Goal: Task Accomplishment & Management: Manage account settings

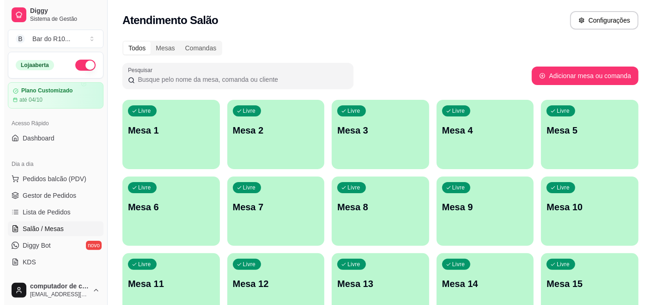
scroll to position [103, 0]
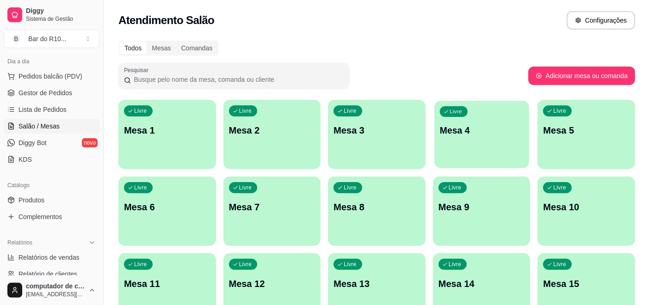
click at [492, 141] on div "Livre Mesa 4" at bounding box center [481, 129] width 94 height 56
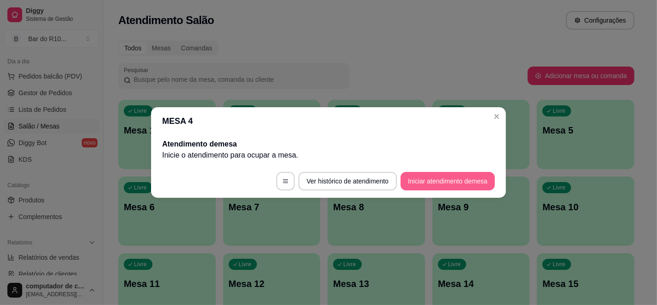
click at [429, 186] on button "Iniciar atendimento de mesa" at bounding box center [448, 181] width 94 height 18
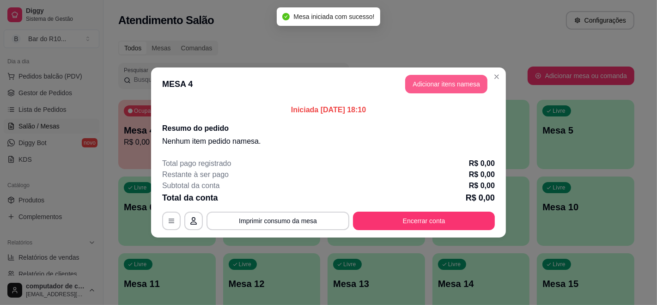
click at [454, 83] on button "Adicionar itens na mesa" at bounding box center [446, 84] width 82 height 18
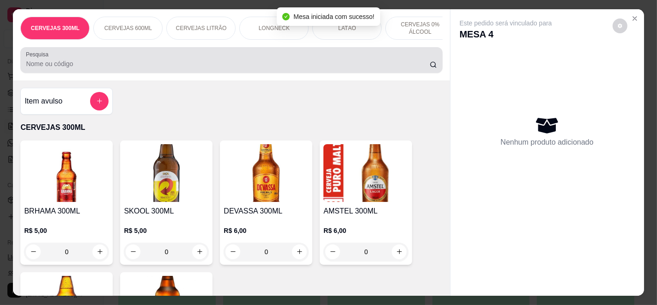
click at [247, 68] on input "Pesquisa" at bounding box center [228, 63] width 404 height 9
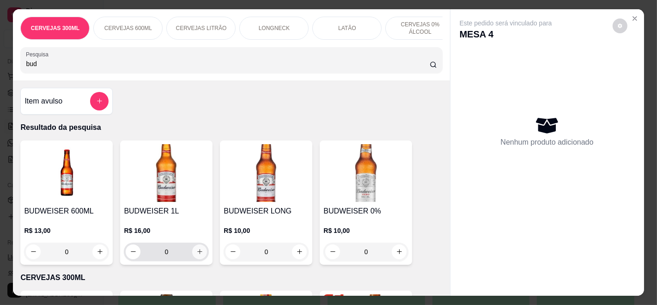
type input "bud"
click at [196, 252] on icon "increase-product-quantity" at bounding box center [199, 252] width 7 height 7
type input "1"
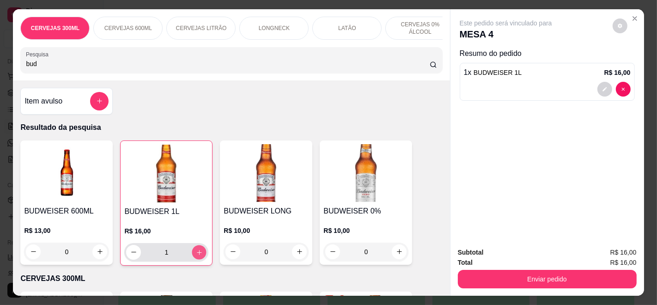
click at [195, 252] on button "increase-product-quantity" at bounding box center [199, 252] width 14 height 14
type input "2"
click at [409, 68] on input "bud" at bounding box center [228, 63] width 404 height 9
type input "b"
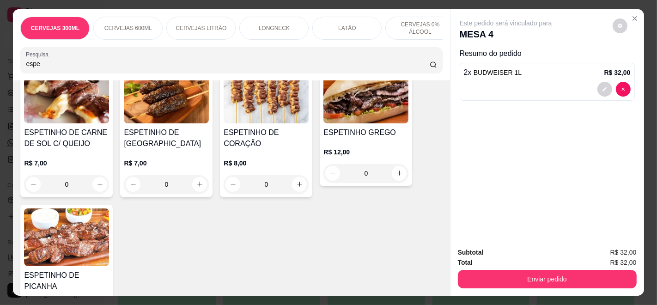
scroll to position [257, 0]
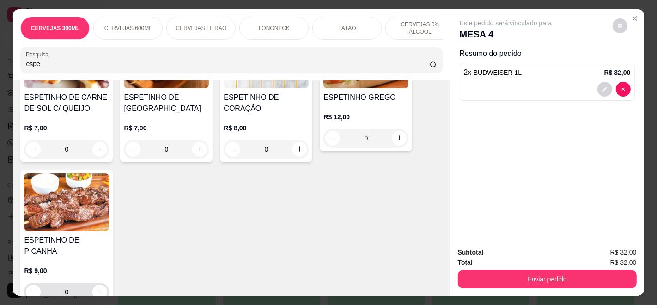
type input "espe"
click at [58, 237] on div "ESPETINHO DE PICANHA R$ 9,00 0" at bounding box center [66, 237] width 92 height 135
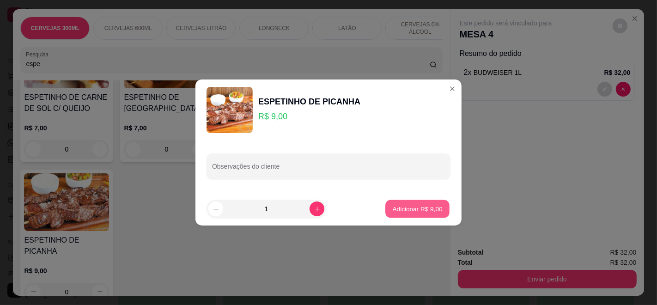
click at [406, 211] on p "Adicionar R$ 9,00" at bounding box center [417, 208] width 50 height 9
type input "1"
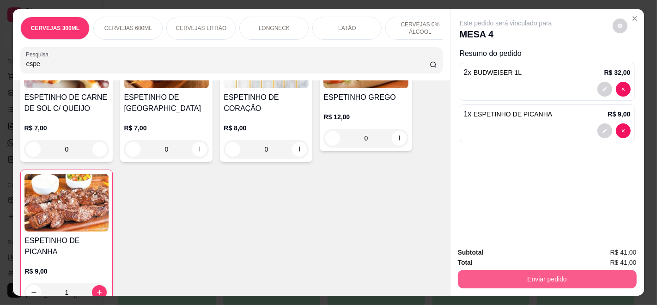
click at [568, 272] on button "Enviar pedido" at bounding box center [547, 279] width 179 height 18
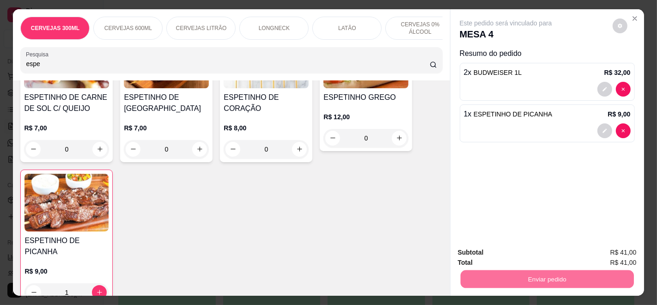
click at [613, 245] on button "Enviar pedido" at bounding box center [612, 252] width 51 height 17
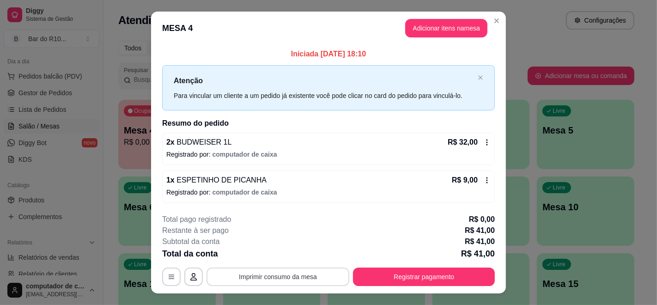
click at [309, 274] on button "Imprimir consumo da mesa" at bounding box center [278, 277] width 143 height 18
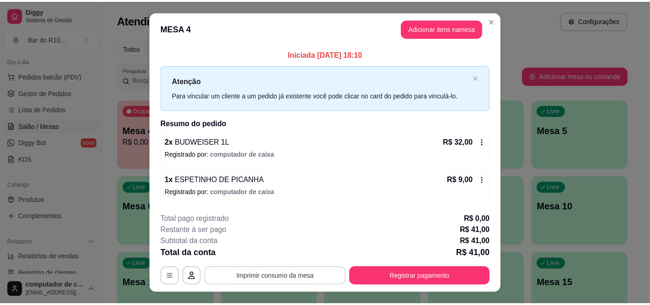
scroll to position [0, 0]
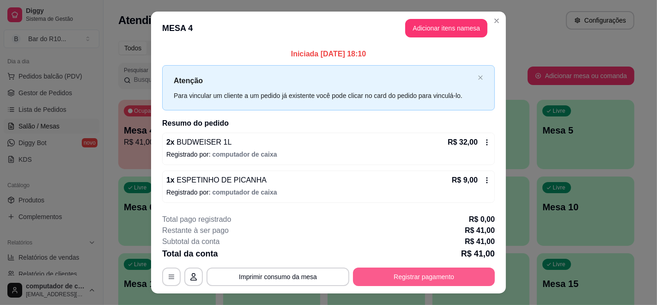
click at [392, 274] on button "Registrar pagamento" at bounding box center [424, 277] width 142 height 18
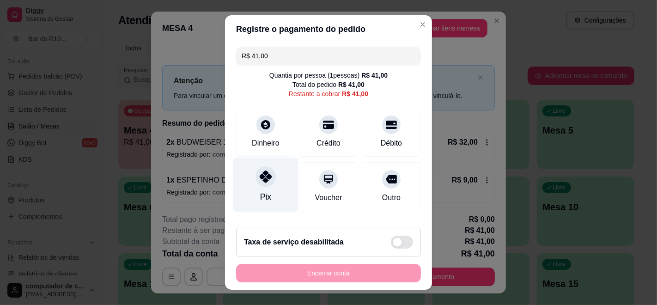
click at [263, 189] on div "Pix" at bounding box center [265, 185] width 65 height 54
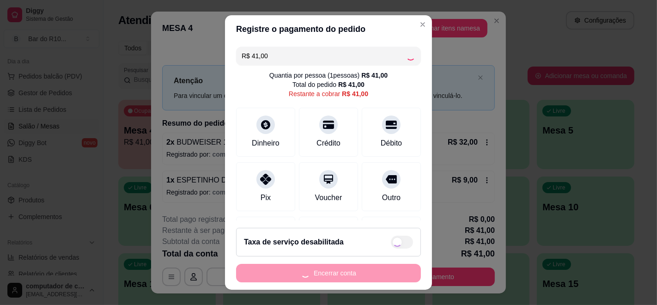
type input "R$ 0,00"
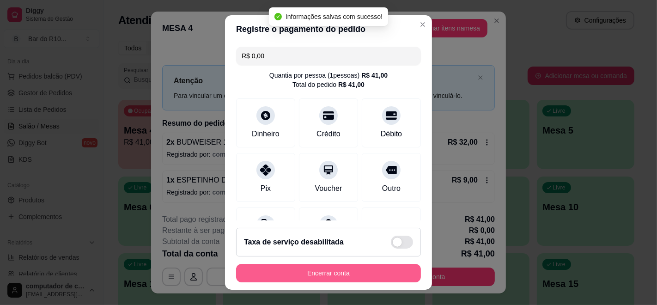
click at [320, 280] on button "Encerrar conta" at bounding box center [328, 273] width 185 height 18
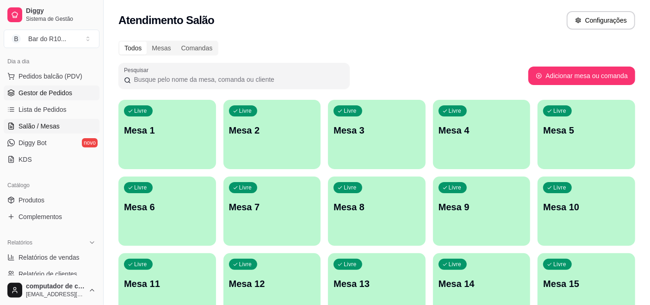
click at [59, 91] on span "Gestor de Pedidos" at bounding box center [45, 92] width 54 height 9
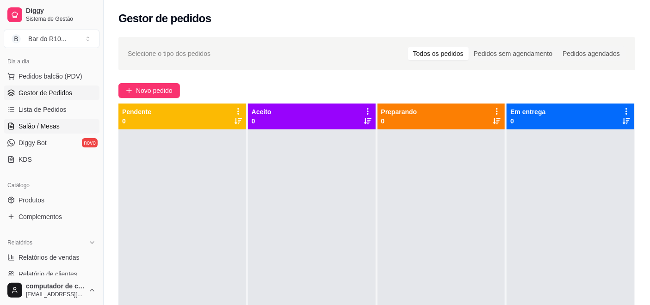
click at [54, 123] on span "Salão / Mesas" at bounding box center [38, 126] width 41 height 9
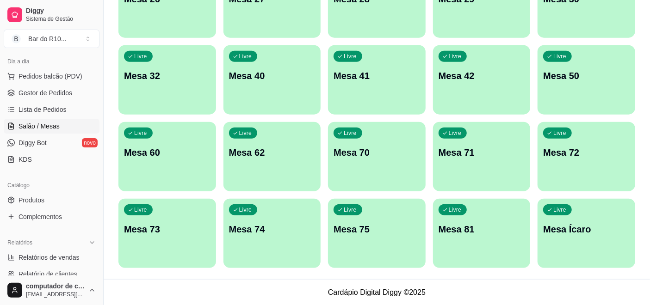
scroll to position [515, 0]
click at [630, 237] on div "Livre Mesa Ícaro" at bounding box center [586, 227] width 98 height 58
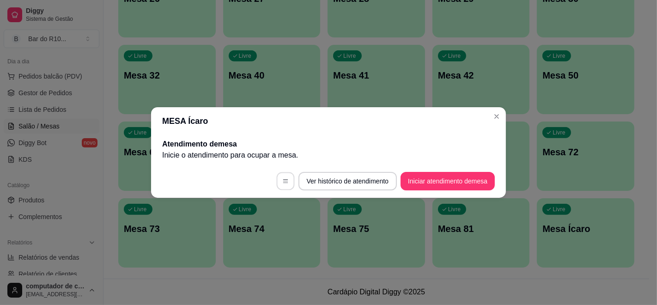
click at [288, 181] on button "button" at bounding box center [285, 181] width 18 height 18
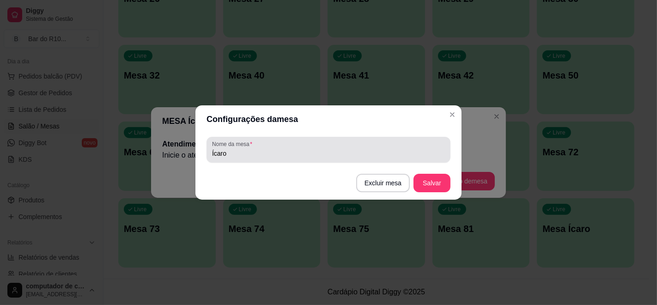
click at [273, 143] on div "Ícaro" at bounding box center [328, 150] width 233 height 18
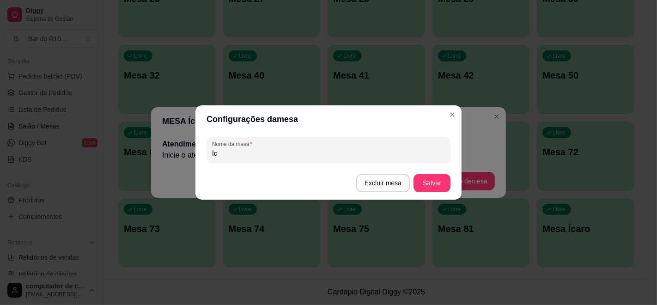
type input "Í"
type input "[PERSON_NAME]"
click at [418, 178] on button "Salvar" at bounding box center [432, 183] width 37 height 18
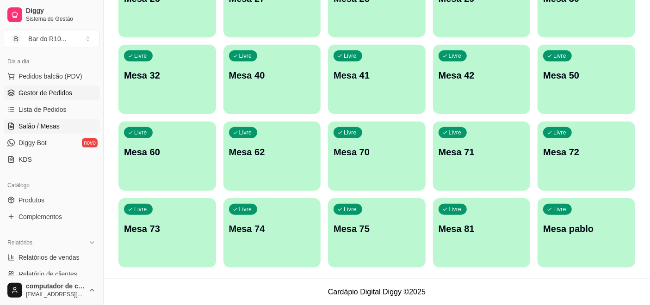
click at [65, 93] on span "Gestor de Pedidos" at bounding box center [45, 92] width 54 height 9
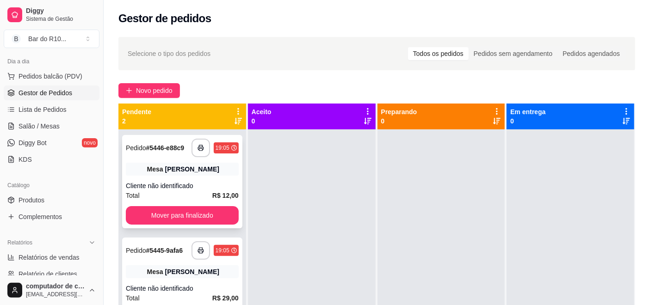
click at [173, 156] on div "**********" at bounding box center [182, 148] width 113 height 18
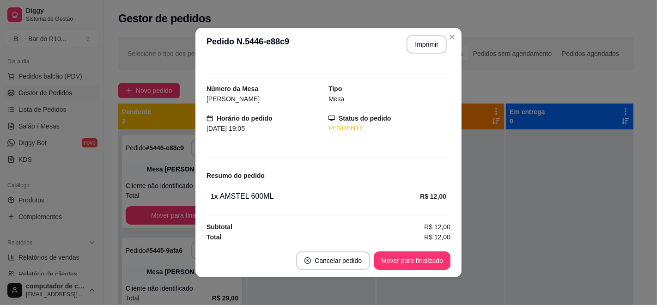
scroll to position [13, 0]
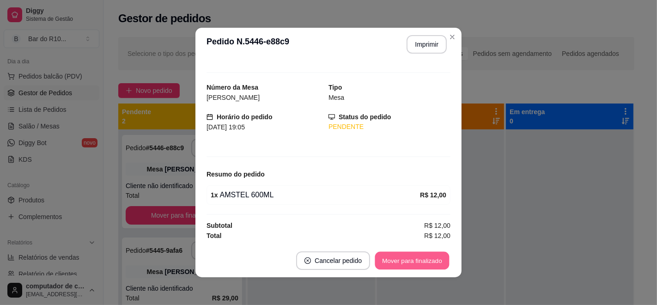
click at [415, 261] on button "Mover para finalizado" at bounding box center [412, 261] width 74 height 18
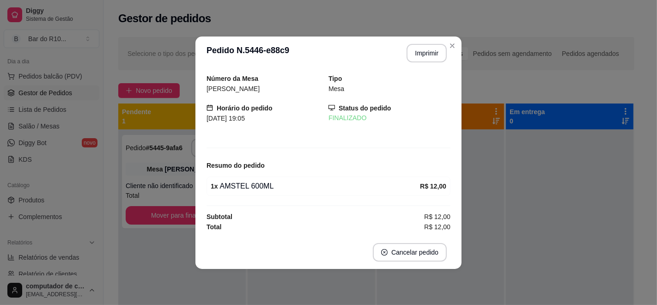
scroll to position [0, 0]
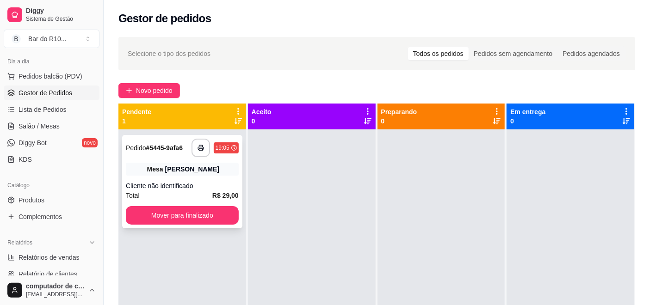
click at [187, 163] on div "Mesa pablo" at bounding box center [182, 169] width 113 height 13
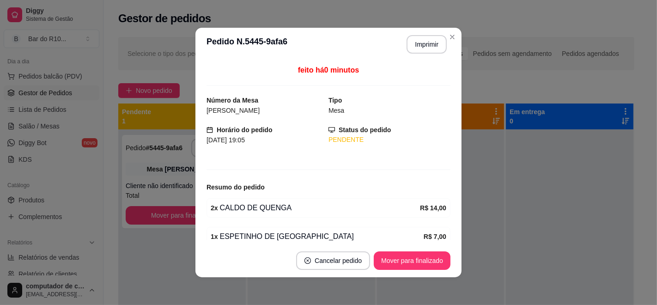
scroll to position [70, 0]
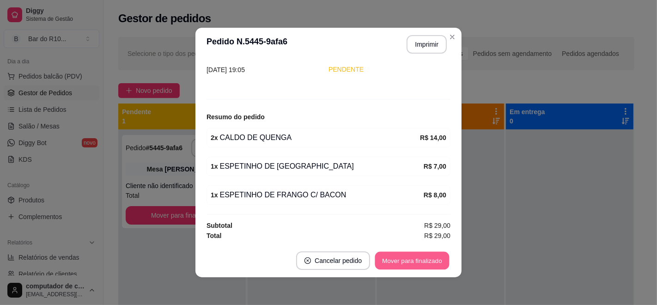
click at [411, 253] on button "Mover para finalizado" at bounding box center [412, 261] width 74 height 18
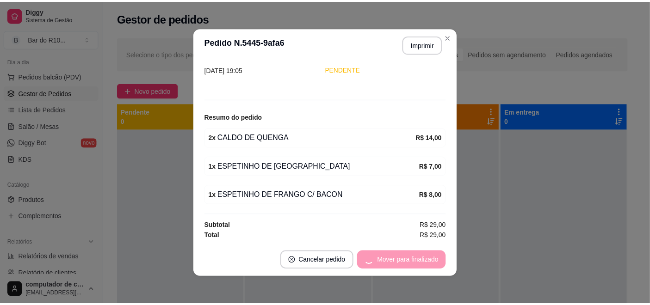
scroll to position [40, 0]
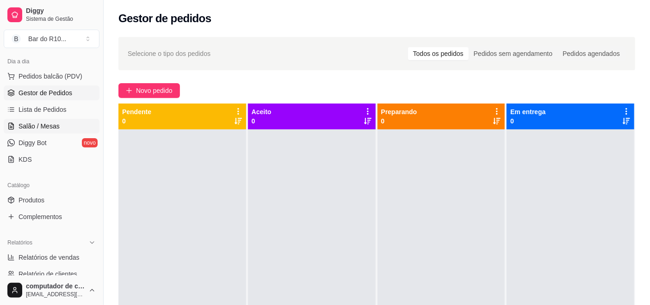
click at [47, 125] on span "Salão / Mesas" at bounding box center [38, 126] width 41 height 9
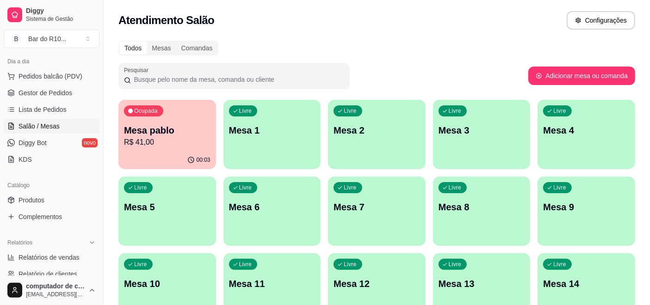
click at [143, 144] on p "R$ 41,00" at bounding box center [167, 142] width 86 height 11
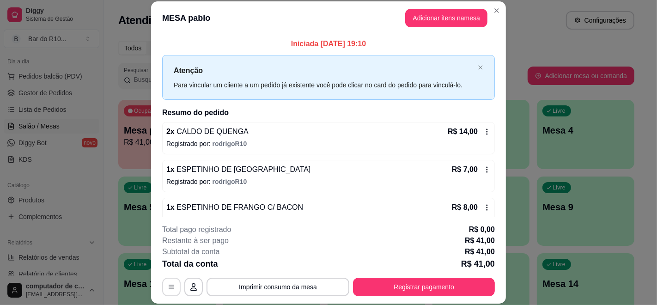
click at [168, 287] on icon "button" at bounding box center [171, 286] width 7 height 7
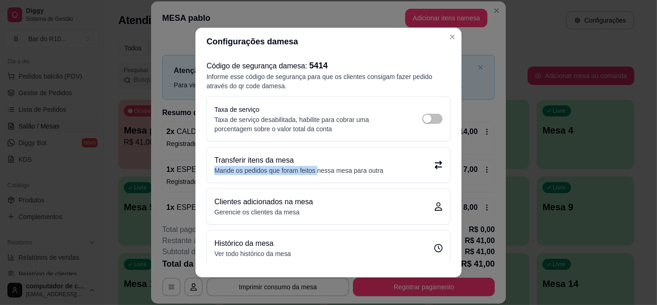
click at [318, 165] on div "Transferir itens da mesa Mande os pedidos que foram feitos nessa mesa para outra" at bounding box center [299, 165] width 169 height 20
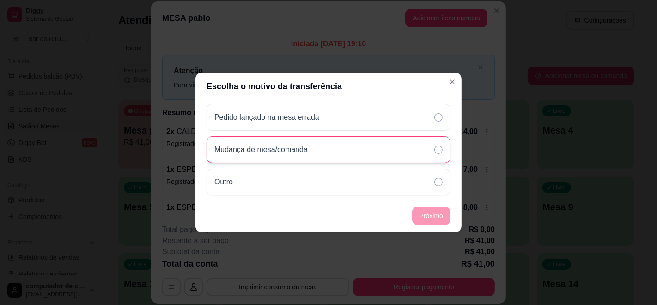
click at [352, 150] on div "Mudança de mesa/comanda" at bounding box center [329, 149] width 244 height 27
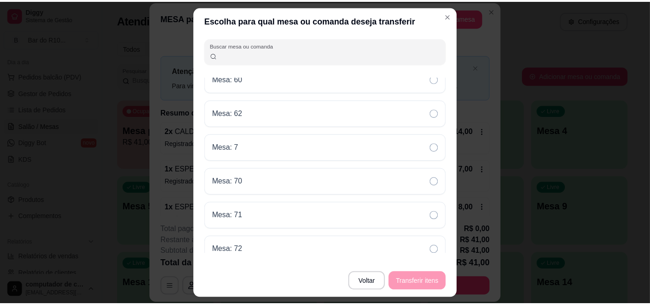
scroll to position [1130, 0]
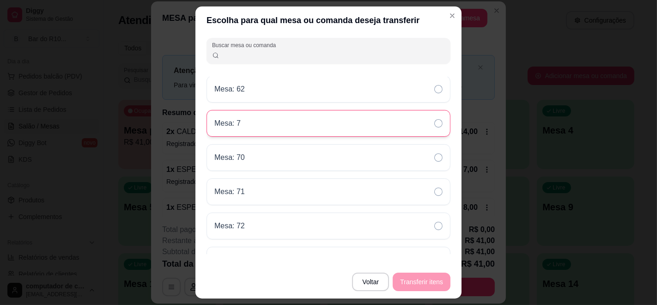
click at [323, 113] on div "Mesa: 7" at bounding box center [329, 123] width 244 height 27
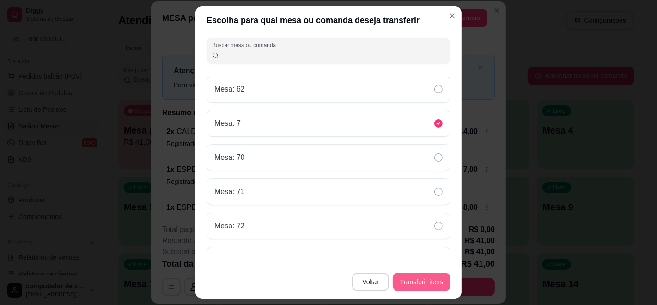
click at [423, 276] on button "Transferir itens" at bounding box center [422, 282] width 58 height 18
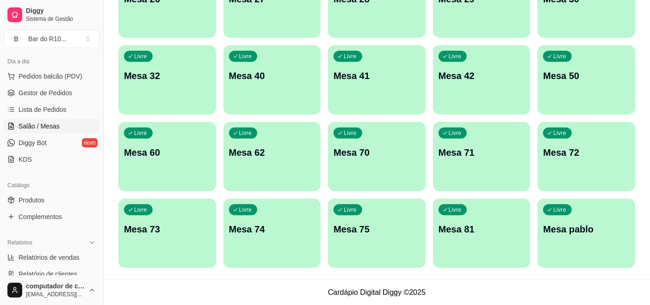
scroll to position [515, 0]
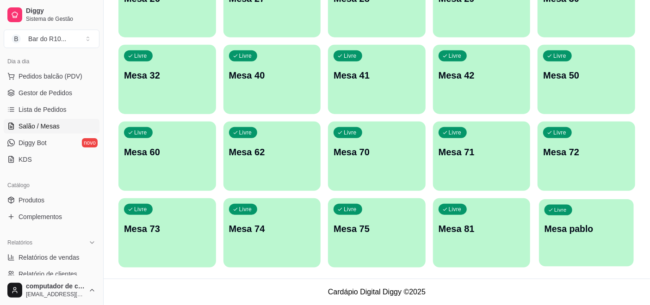
click at [571, 258] on div "button" at bounding box center [586, 261] width 94 height 11
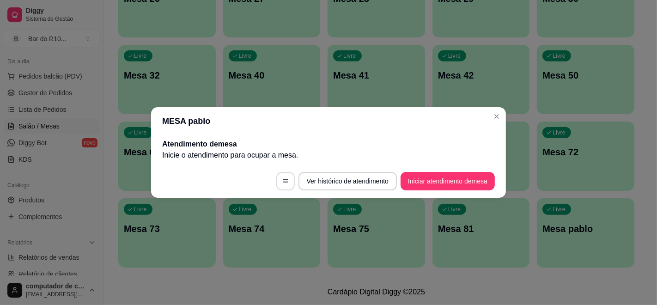
click at [290, 178] on button "button" at bounding box center [285, 181] width 18 height 18
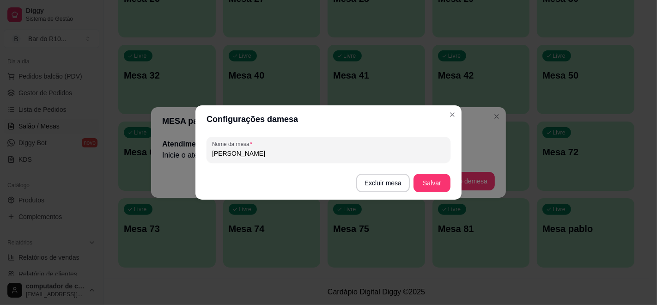
click at [288, 156] on input "[PERSON_NAME]" at bounding box center [328, 153] width 233 height 9
type input "p"
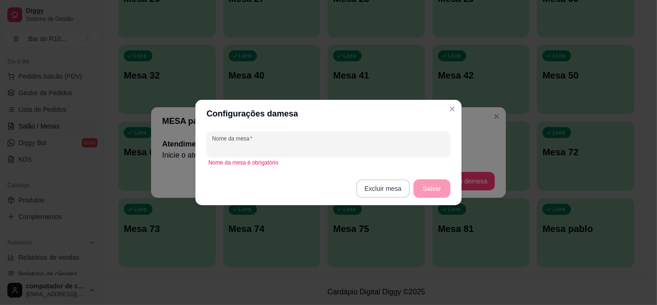
click at [391, 190] on button "Excluir mesa" at bounding box center [383, 188] width 54 height 18
click at [395, 246] on button "Confirmar" at bounding box center [385, 246] width 34 height 14
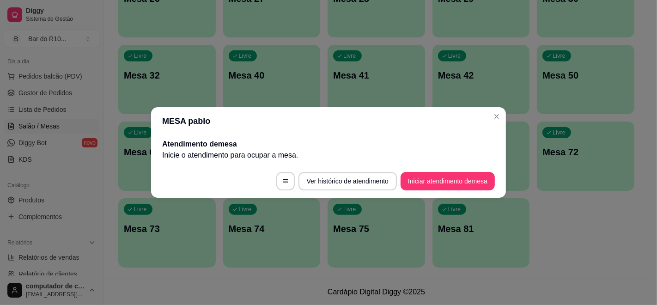
click at [482, 112] on header "MESA pablo" at bounding box center [328, 121] width 355 height 28
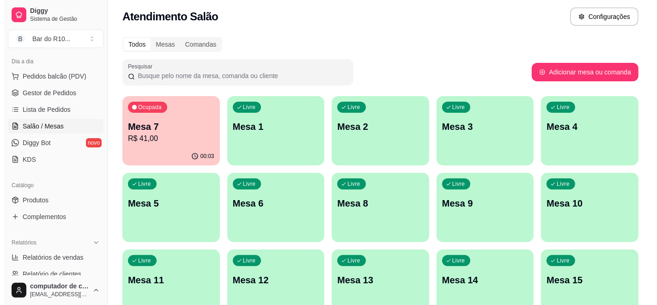
scroll to position [0, 0]
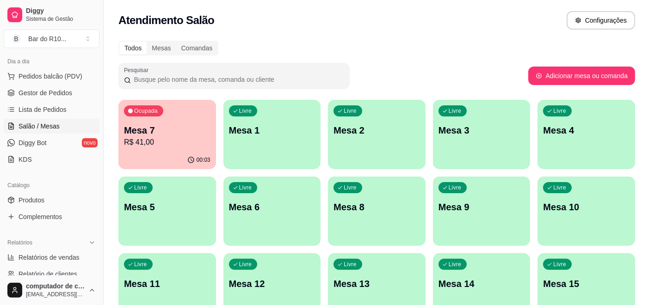
click at [169, 146] on p "R$ 41,00" at bounding box center [167, 142] width 86 height 11
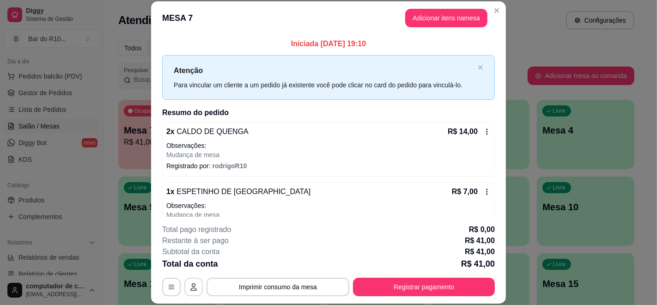
click at [185, 287] on button "button" at bounding box center [193, 287] width 18 height 18
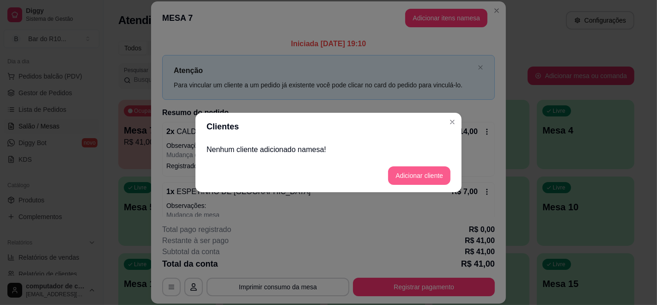
click at [448, 178] on button "Adicionar cliente" at bounding box center [419, 175] width 62 height 18
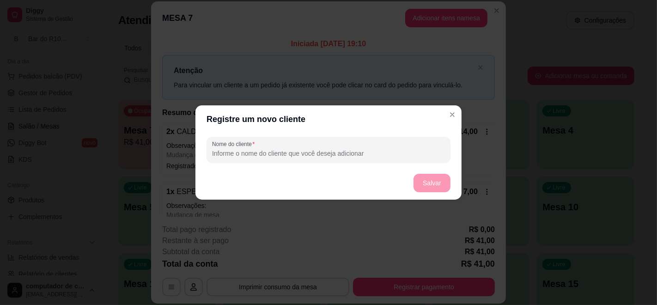
click at [322, 153] on input "Nome do cliente" at bounding box center [328, 153] width 233 height 9
type input "[PERSON_NAME]"
click at [421, 184] on button "Salvar" at bounding box center [432, 183] width 37 height 18
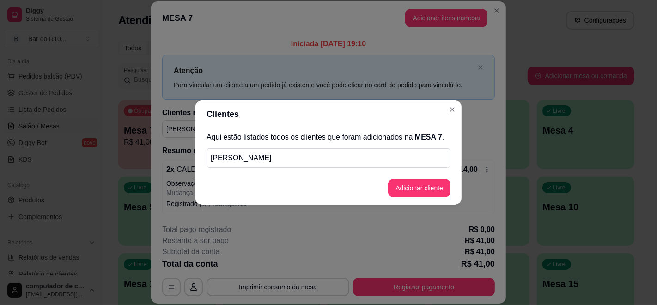
click at [454, 101] on header "Clientes" at bounding box center [329, 114] width 266 height 28
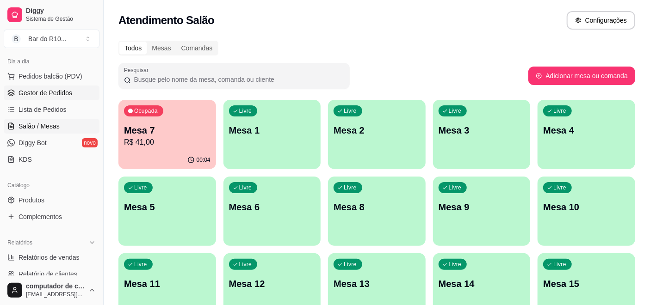
click at [4, 92] on link "Gestor de Pedidos" at bounding box center [52, 93] width 96 height 15
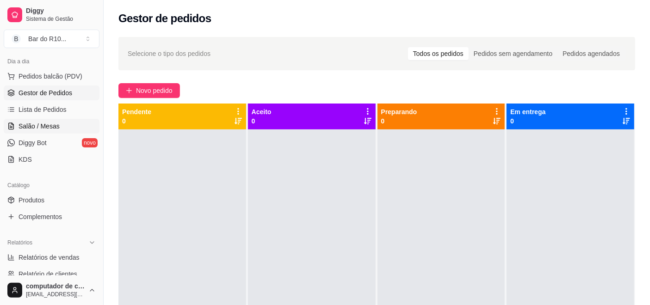
click at [37, 125] on span "Salão / Mesas" at bounding box center [38, 126] width 41 height 9
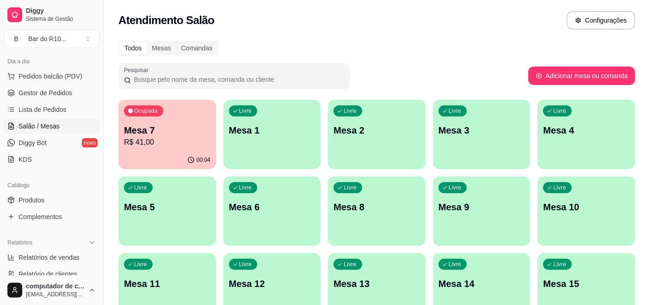
click at [165, 137] on p "R$ 41,00" at bounding box center [167, 142] width 86 height 11
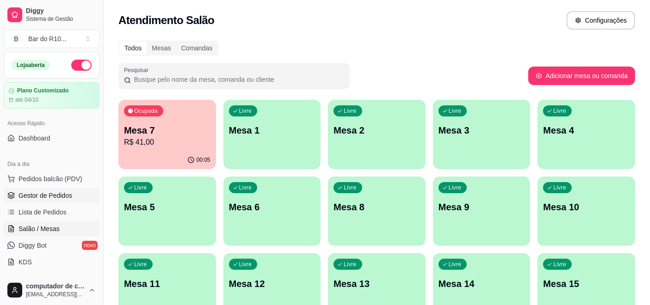
click at [37, 197] on span "Gestor de Pedidos" at bounding box center [45, 195] width 54 height 9
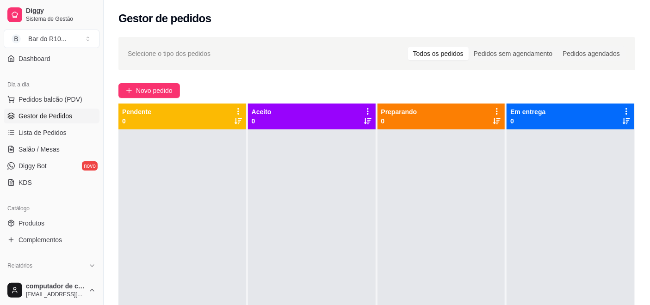
scroll to position [103, 0]
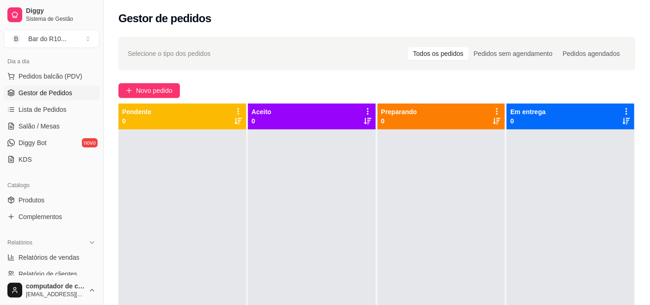
click at [164, 185] on div at bounding box center [182, 281] width 128 height 305
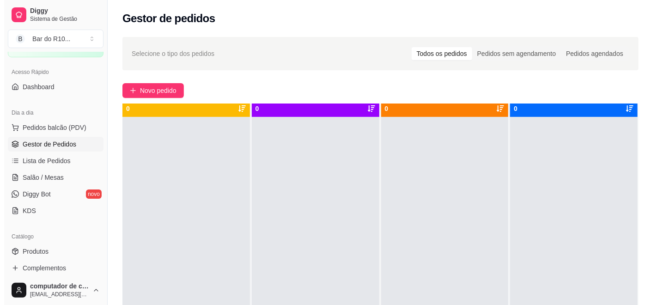
scroll to position [0, 0]
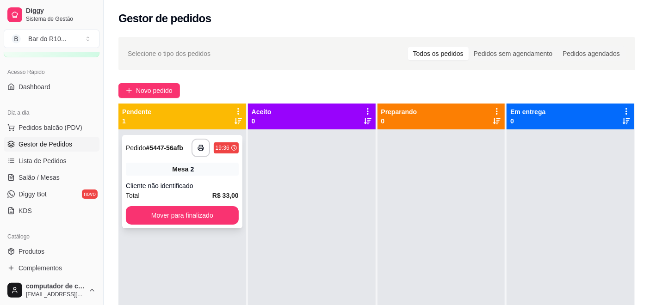
click at [193, 180] on div "**********" at bounding box center [182, 181] width 120 height 93
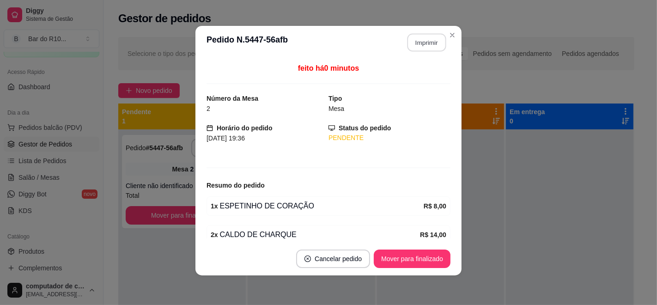
click at [432, 36] on button "Imprimir" at bounding box center [427, 43] width 39 height 18
click at [425, 256] on button "Mover para finalizado" at bounding box center [412, 259] width 74 height 18
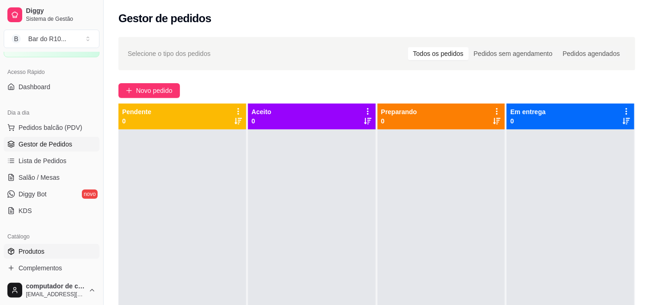
click at [8, 250] on polyline at bounding box center [11, 250] width 6 height 1
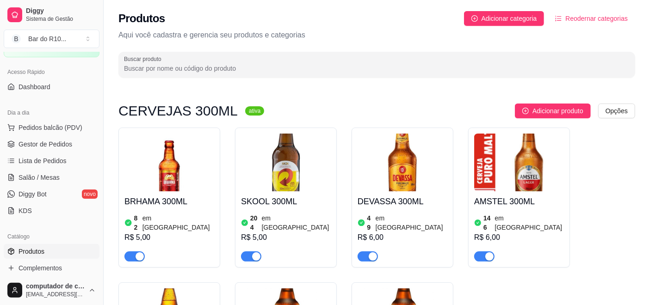
click at [296, 71] on input "Buscar produto" at bounding box center [376, 68] width 505 height 9
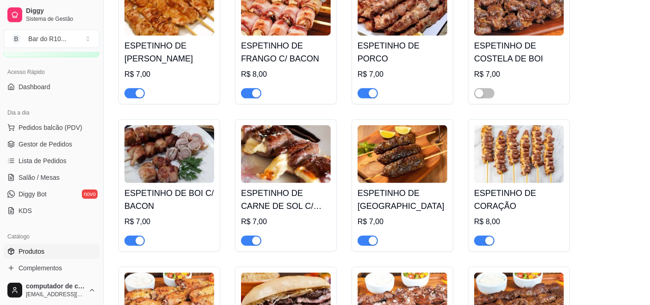
scroll to position [137, 0]
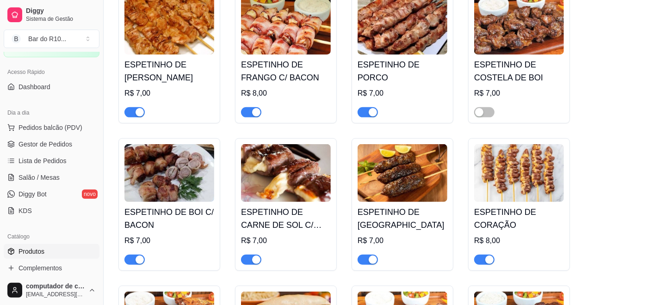
type input "espe"
click at [481, 259] on span "button" at bounding box center [484, 260] width 20 height 10
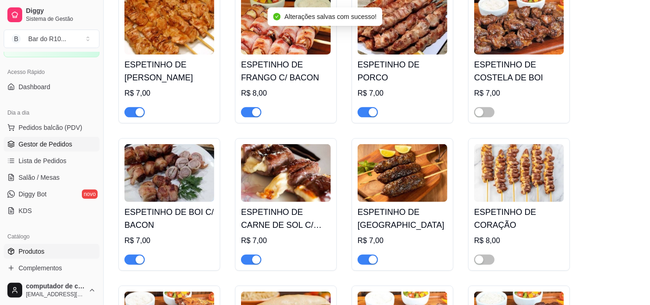
click at [49, 145] on span "Gestor de Pedidos" at bounding box center [45, 144] width 54 height 9
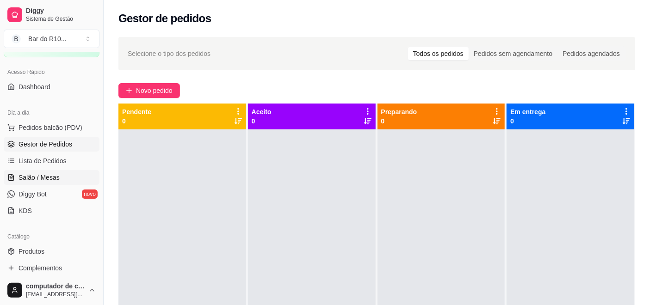
click at [54, 173] on span "Salão / Mesas" at bounding box center [38, 177] width 41 height 9
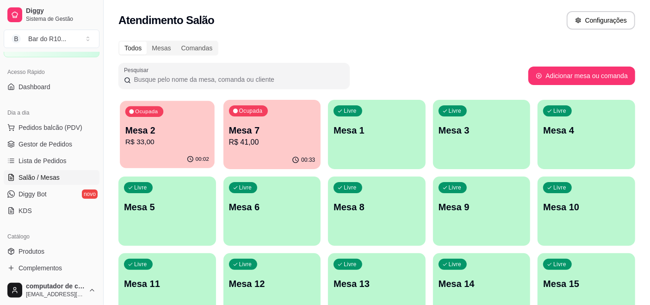
click at [121, 131] on div "Ocupada Mesa 2 R$ 33,00" at bounding box center [167, 126] width 94 height 50
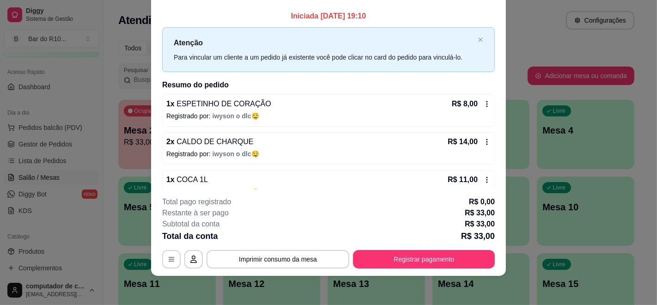
click at [353, 103] on div "1 x ESPETINHO DE CORAÇÃO R$ 8,00" at bounding box center [328, 103] width 325 height 11
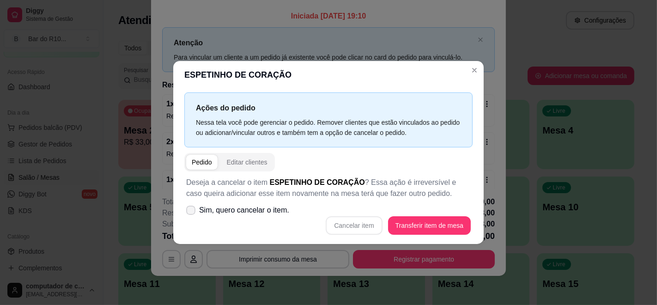
click at [277, 212] on span "Sim, quero cancelar o item." at bounding box center [244, 210] width 90 height 11
click at [192, 212] on input "Sim, quero cancelar o item." at bounding box center [189, 215] width 6 height 6
checkbox input "true"
click at [361, 221] on button "Cancelar item" at bounding box center [354, 225] width 56 height 18
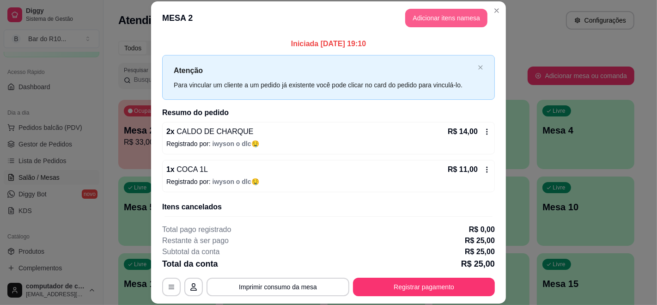
click at [455, 13] on button "Adicionar itens na mesa" at bounding box center [446, 18] width 82 height 18
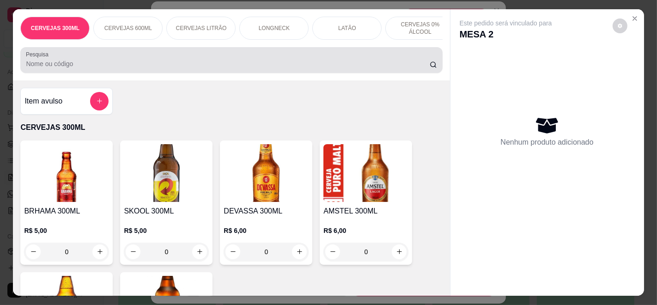
click at [231, 68] on input "Pesquisa" at bounding box center [228, 63] width 404 height 9
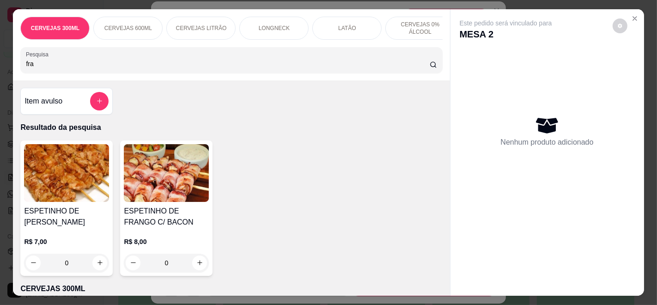
type input "fra"
click at [184, 239] on div "R$ 8,00 0" at bounding box center [166, 250] width 85 height 44
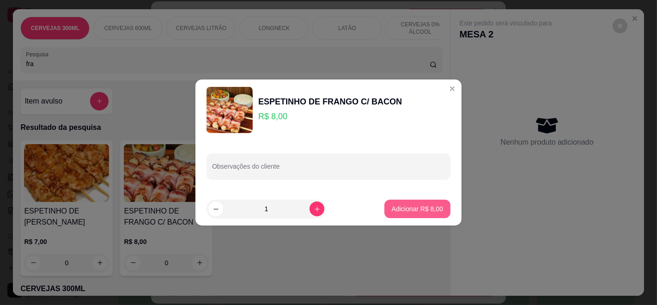
click at [414, 209] on p "Adicionar R$ 8,00" at bounding box center [417, 208] width 51 height 9
type input "1"
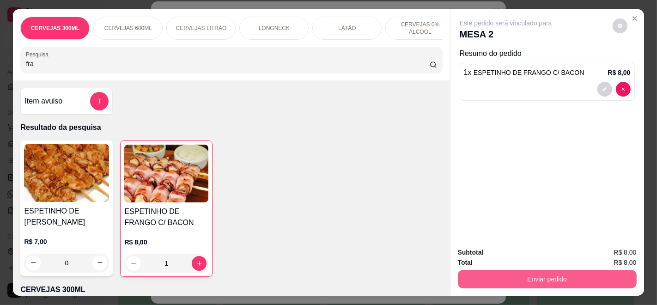
click at [540, 272] on button "Enviar pedido" at bounding box center [547, 279] width 179 height 18
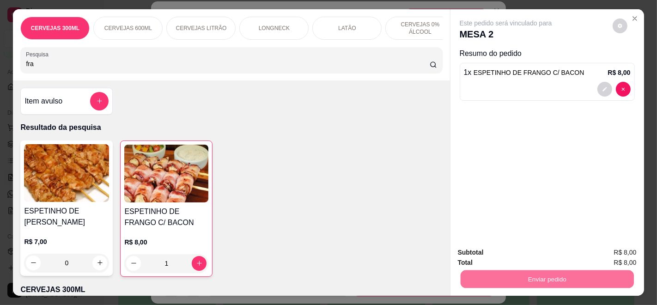
click at [618, 251] on button "Enviar pedido" at bounding box center [612, 252] width 51 height 17
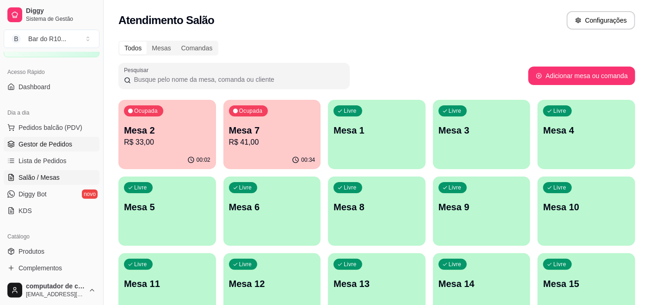
click at [12, 147] on icon at bounding box center [11, 146] width 6 height 1
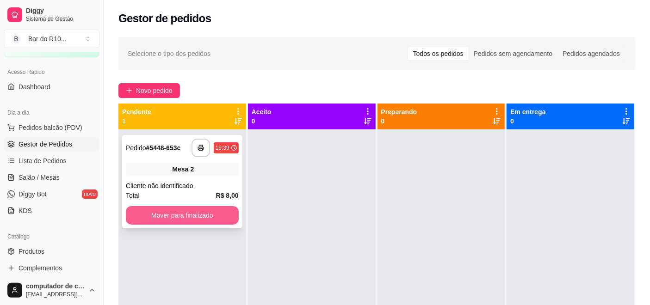
click at [199, 214] on button "Mover para finalizado" at bounding box center [182, 215] width 113 height 18
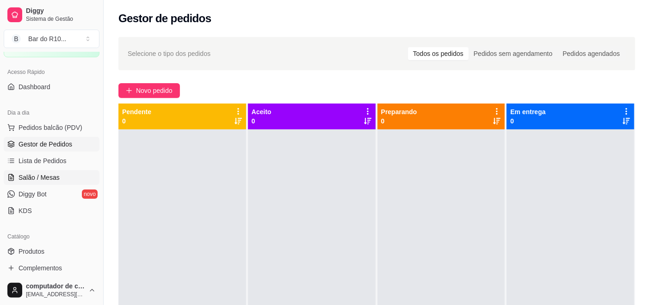
click at [34, 177] on span "Salão / Mesas" at bounding box center [38, 177] width 41 height 9
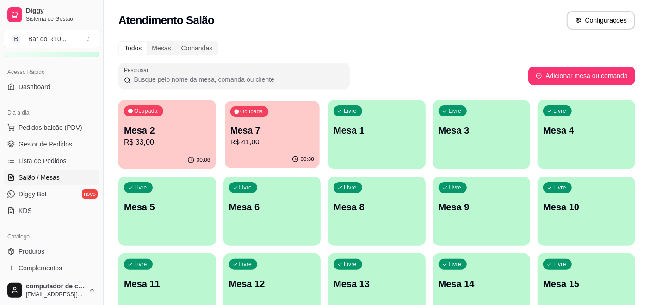
click at [265, 126] on p "Mesa 7" at bounding box center [272, 130] width 84 height 12
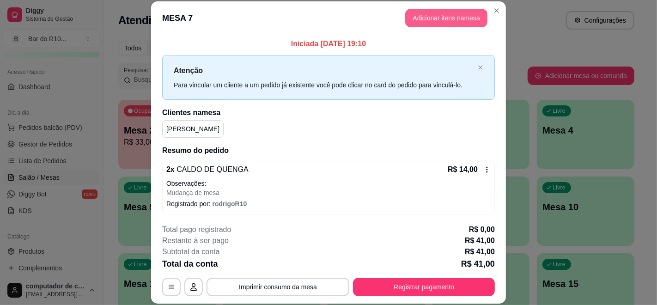
click at [442, 20] on button "Adicionar itens na mesa" at bounding box center [446, 18] width 82 height 18
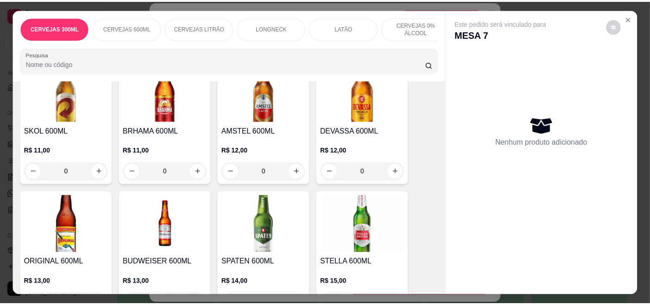
scroll to position [308, 0]
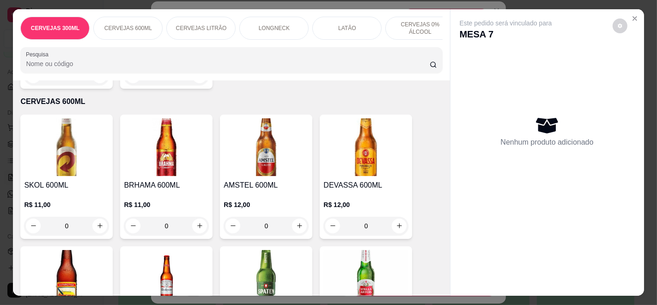
click at [270, 196] on div "R$ 12,00 0" at bounding box center [266, 213] width 85 height 44
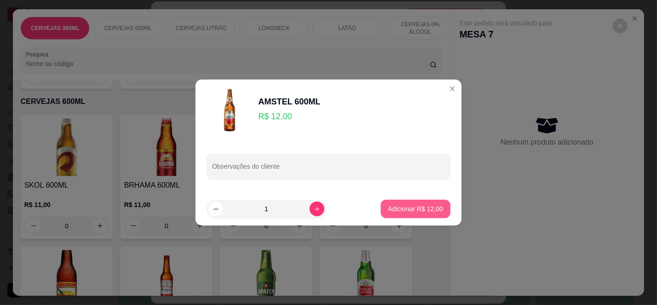
click at [394, 212] on p "Adicionar R$ 12,00" at bounding box center [415, 208] width 55 height 9
type input "1"
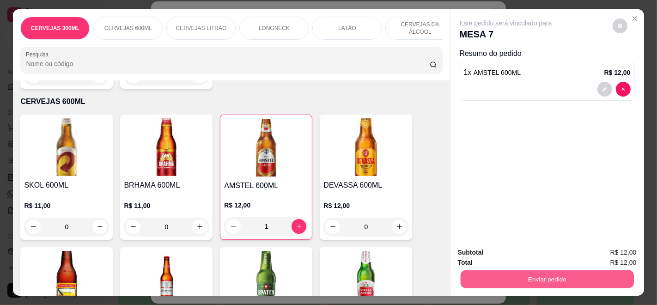
click at [490, 274] on button "Enviar pedido" at bounding box center [546, 279] width 173 height 18
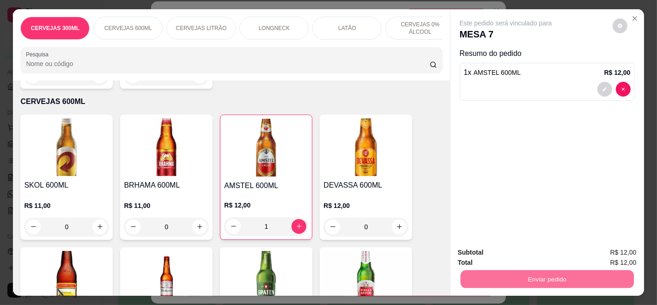
click at [613, 246] on button "Enviar pedido" at bounding box center [612, 252] width 51 height 17
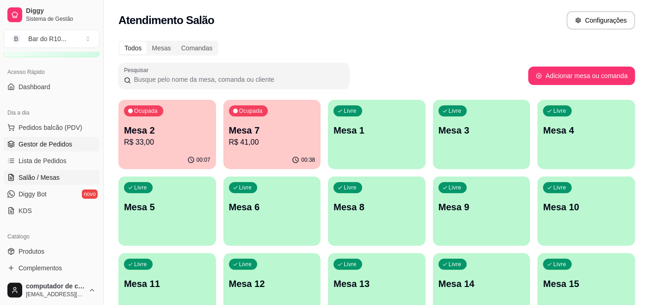
click at [45, 144] on span "Gestor de Pedidos" at bounding box center [45, 144] width 54 height 9
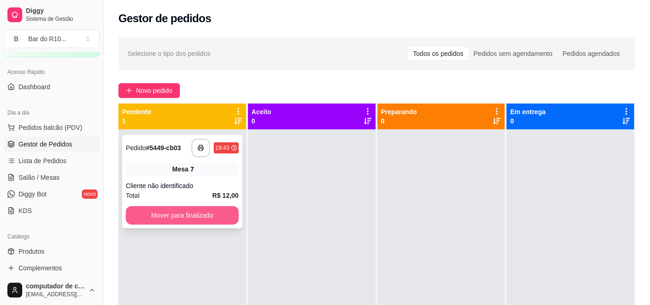
click at [181, 217] on button "Mover para finalizado" at bounding box center [182, 215] width 113 height 18
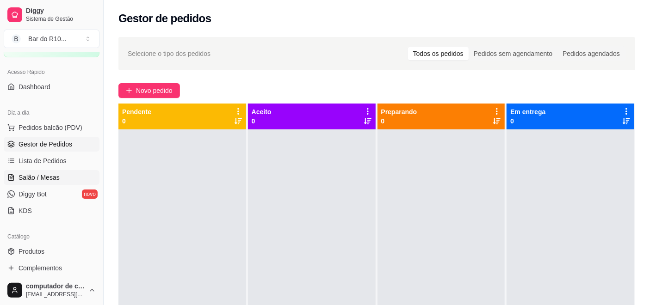
click at [30, 181] on span "Salão / Mesas" at bounding box center [38, 177] width 41 height 9
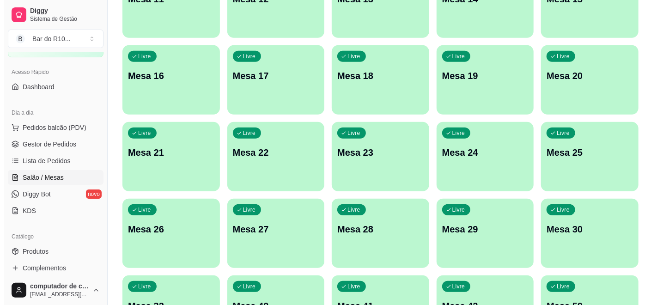
scroll to position [308, 0]
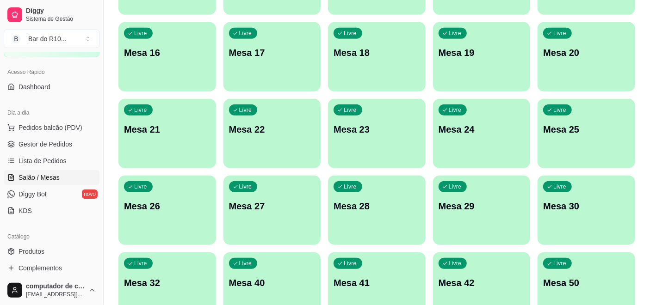
click at [547, 59] on div "Livre Mesa 20" at bounding box center [586, 51] width 98 height 58
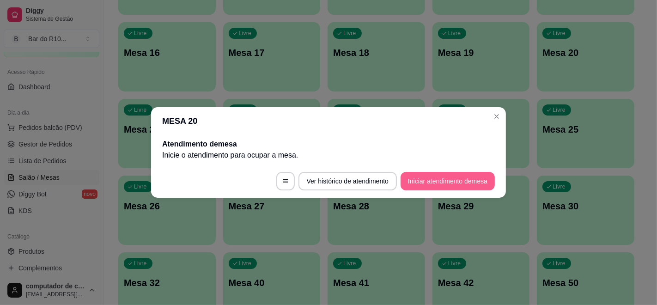
click at [479, 176] on button "Iniciar atendimento de mesa" at bounding box center [448, 181] width 94 height 18
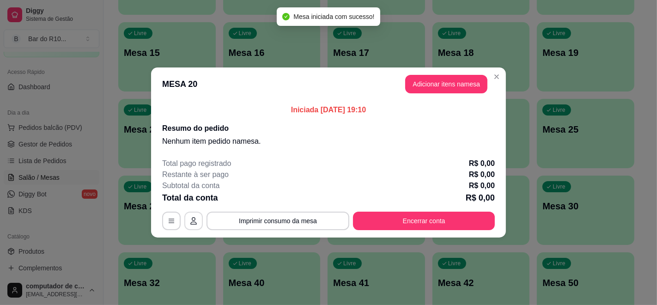
click at [194, 220] on icon "button" at bounding box center [193, 220] width 7 height 7
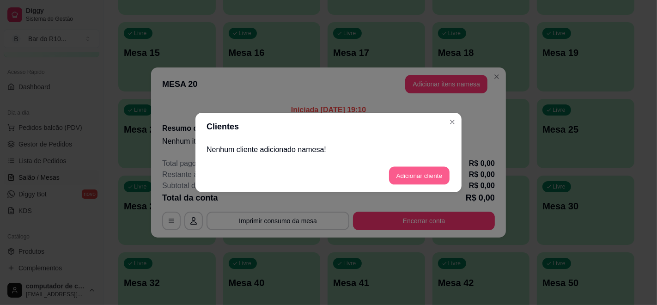
click at [407, 179] on button "Adicionar cliente" at bounding box center [419, 176] width 61 height 18
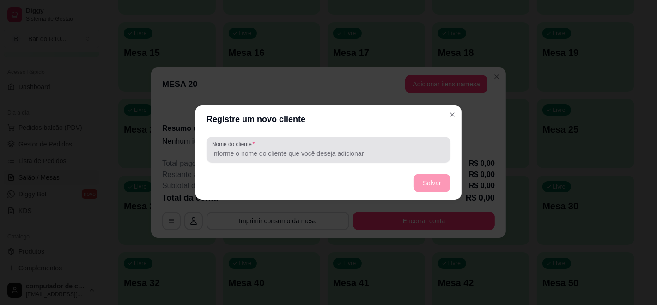
click at [324, 153] on input "Nome do cliente" at bounding box center [328, 153] width 233 height 9
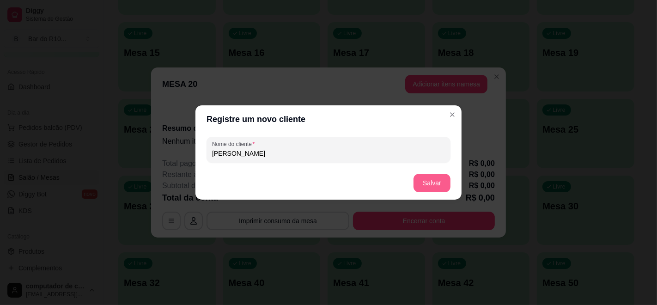
type input "[PERSON_NAME]"
click at [444, 189] on button "Salvar" at bounding box center [432, 183] width 36 height 18
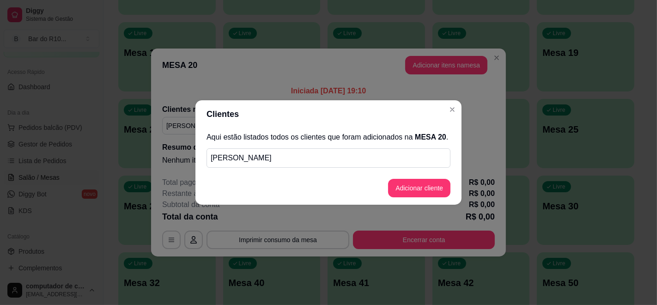
click at [459, 105] on header "Clientes" at bounding box center [329, 114] width 266 height 28
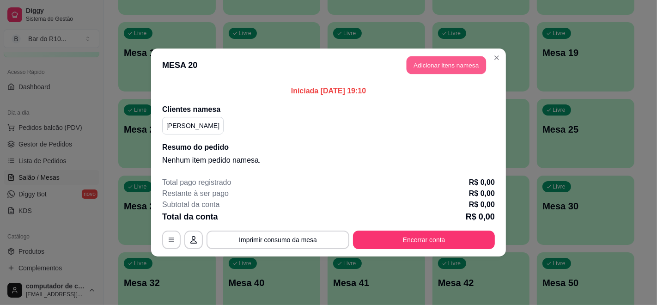
click at [452, 61] on button "Adicionar itens na mesa" at bounding box center [447, 65] width 80 height 18
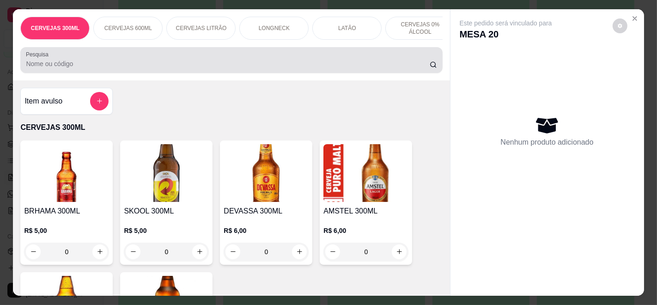
click at [201, 68] on input "Pesquisa" at bounding box center [228, 63] width 404 height 9
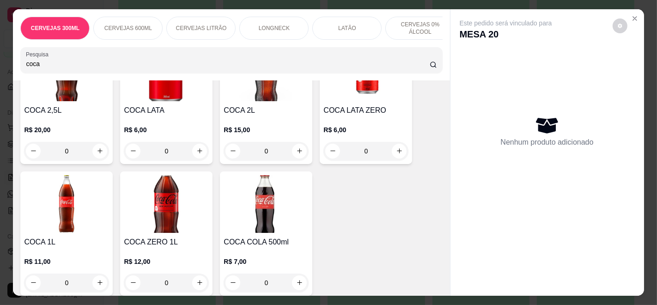
scroll to position [103, 0]
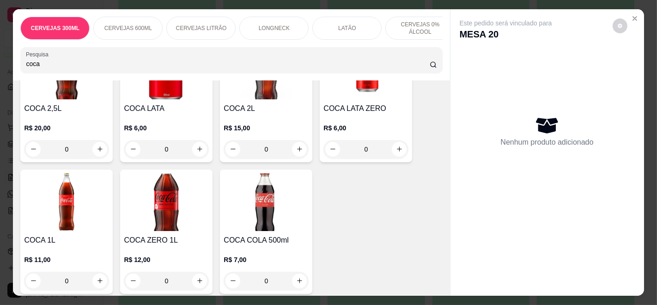
type input "coca"
click at [61, 249] on div "R$ 11,00 0" at bounding box center [66, 268] width 85 height 44
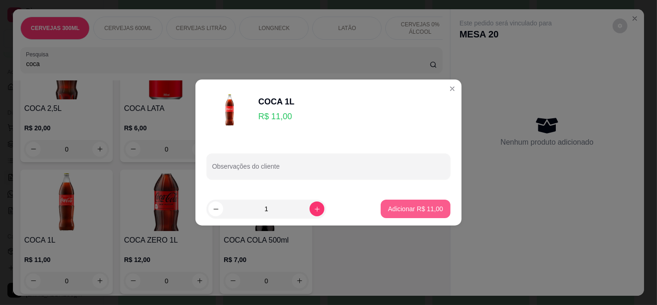
click at [392, 209] on p "Adicionar R$ 11,00" at bounding box center [415, 208] width 55 height 9
click at [392, 209] on div "COCA 2,5L R$ 20,00 0 COCA LATA R$ 6,00 0 COCA 2L R$ 15,00 0 COCA LATA ZERO R$ 6…" at bounding box center [231, 166] width 422 height 256
type input "1"
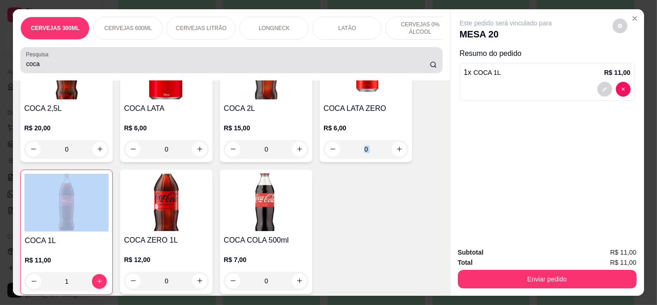
click at [302, 61] on div "coca" at bounding box center [231, 60] width 411 height 18
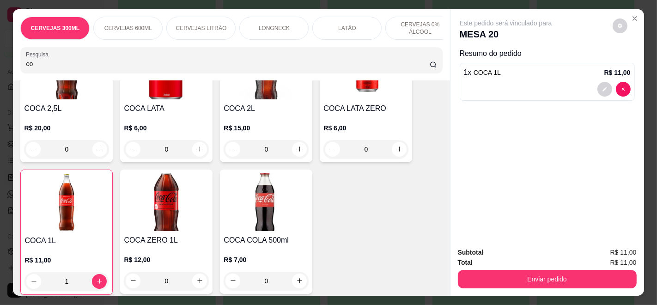
type input "c"
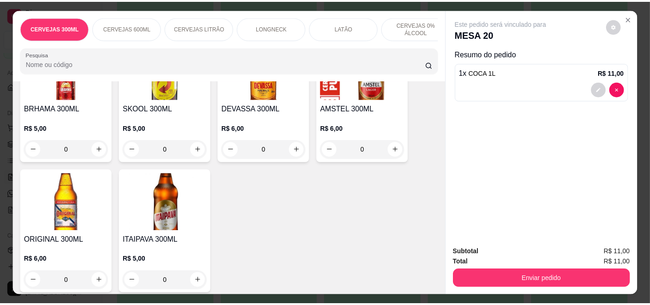
scroll to position [795, 0]
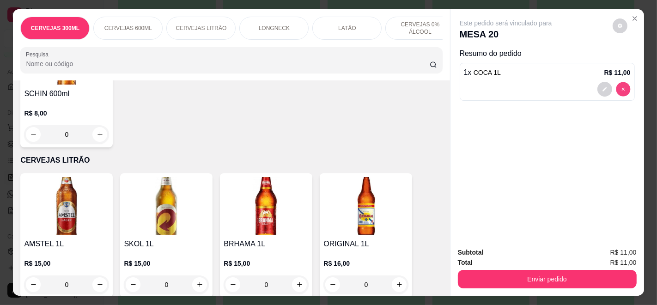
type input "0"
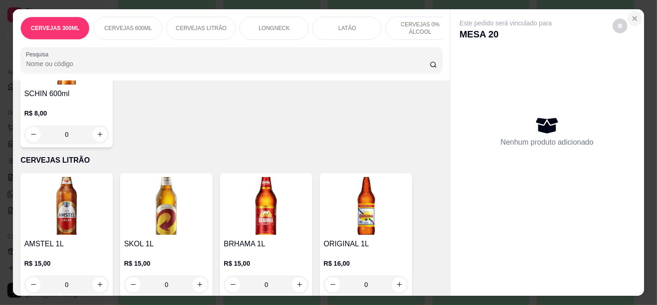
click at [634, 16] on icon "Close" at bounding box center [635, 18] width 7 height 7
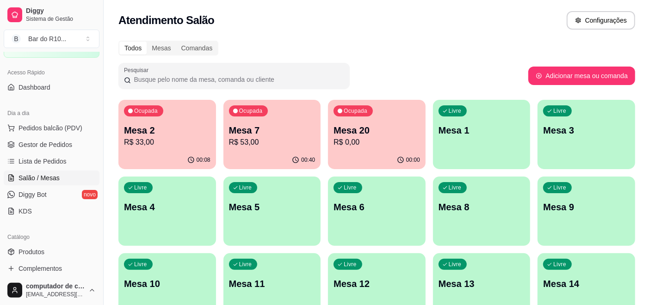
scroll to position [51, 0]
click at [51, 143] on span "Gestor de Pedidos" at bounding box center [45, 144] width 54 height 9
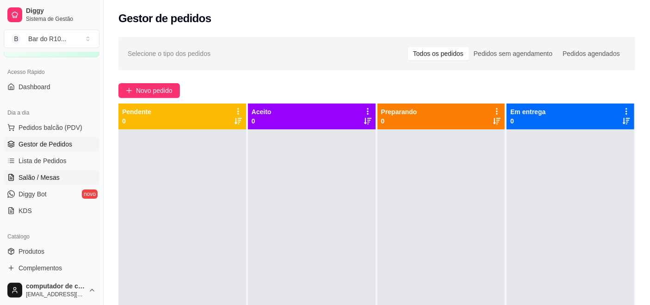
click at [47, 173] on span "Salão / Mesas" at bounding box center [38, 177] width 41 height 9
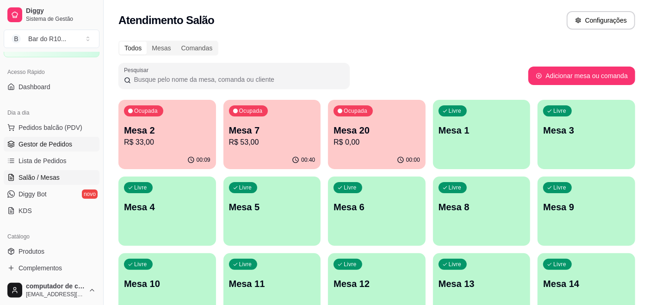
click at [22, 145] on span "Gestor de Pedidos" at bounding box center [45, 144] width 54 height 9
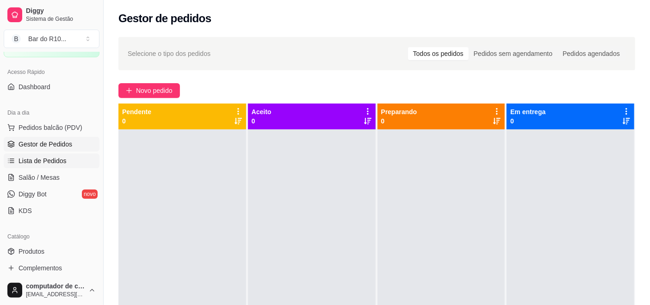
click at [27, 160] on span "Lista de Pedidos" at bounding box center [42, 160] width 48 height 9
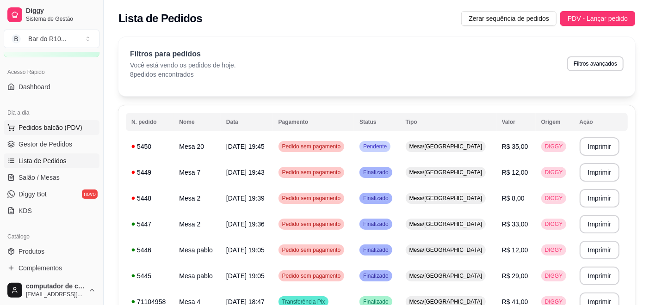
click at [38, 123] on span "Pedidos balcão (PDV)" at bounding box center [50, 127] width 64 height 9
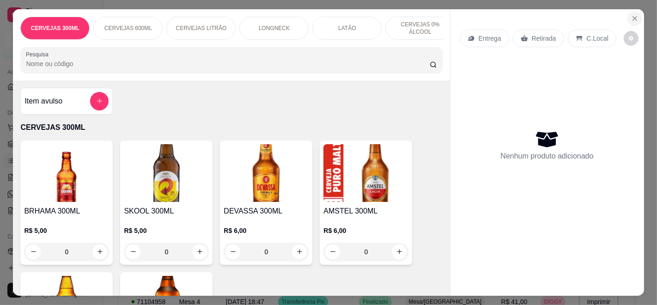
click at [637, 12] on button "Close" at bounding box center [635, 18] width 15 height 15
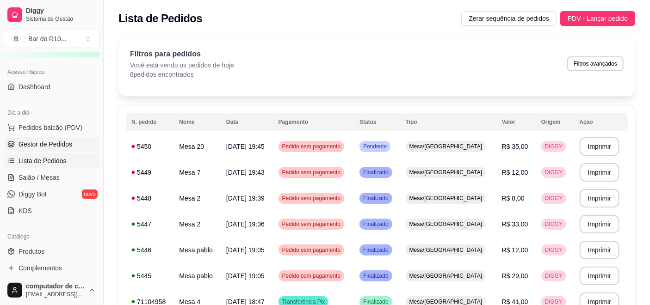
click at [46, 146] on span "Gestor de Pedidos" at bounding box center [45, 144] width 54 height 9
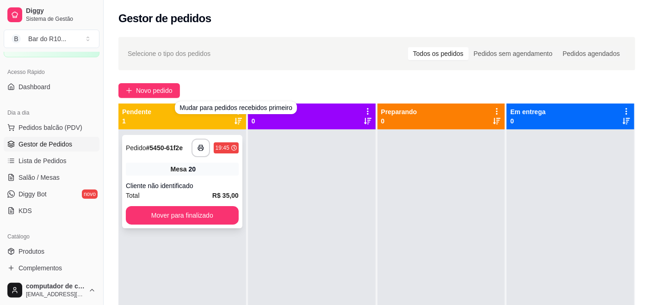
click at [183, 182] on div "Cliente não identificado" at bounding box center [182, 185] width 113 height 9
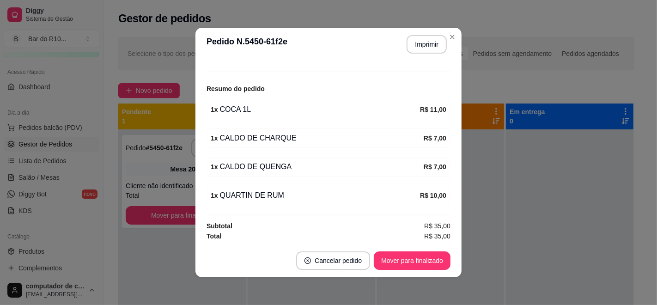
scroll to position [2, 0]
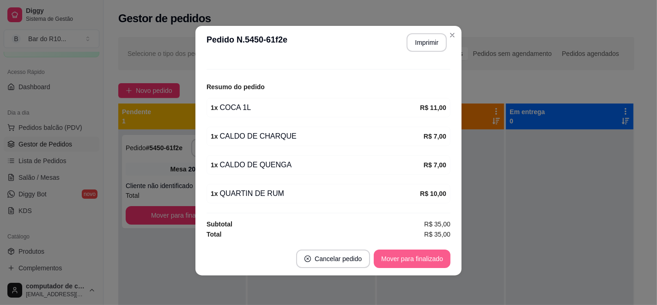
click at [421, 258] on button "Mover para finalizado" at bounding box center [412, 259] width 77 height 18
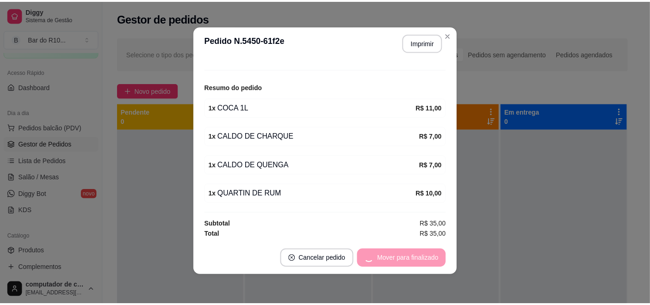
scroll to position [68, 0]
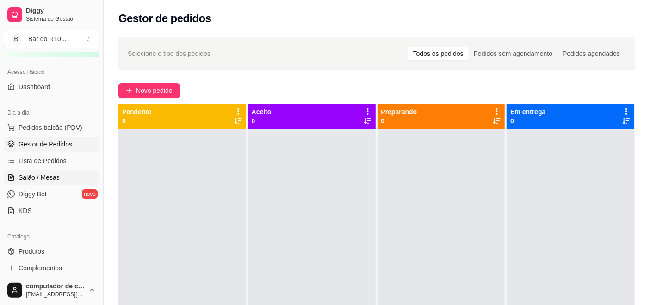
click at [42, 176] on span "Salão / Mesas" at bounding box center [38, 177] width 41 height 9
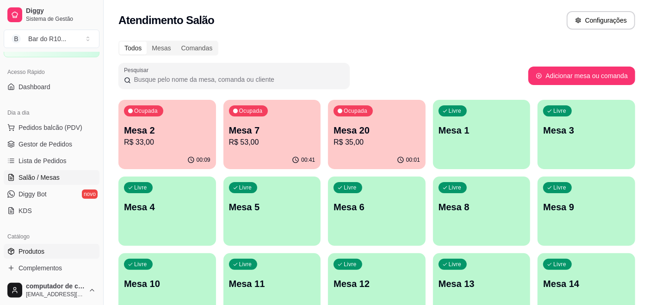
drag, startPoint x: 52, startPoint y: 255, endPoint x: 37, endPoint y: 238, distance: 22.7
click at [51, 255] on link "Produtos" at bounding box center [52, 251] width 96 height 15
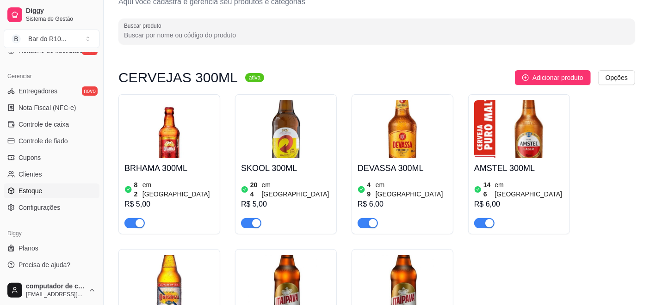
scroll to position [51, 0]
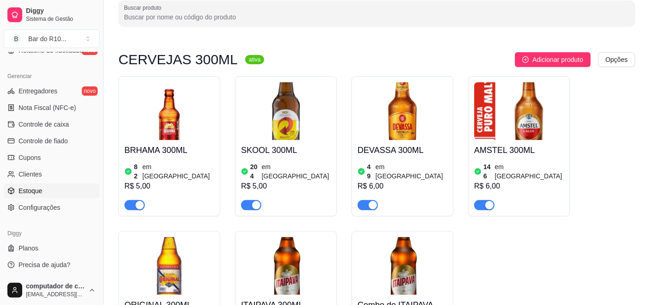
click at [56, 184] on link "Estoque" at bounding box center [52, 191] width 96 height 15
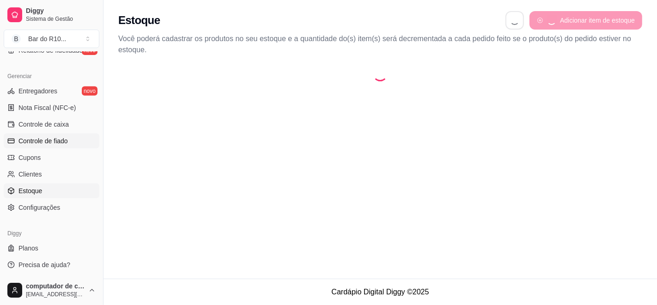
select select "QUANTITY_ORDER"
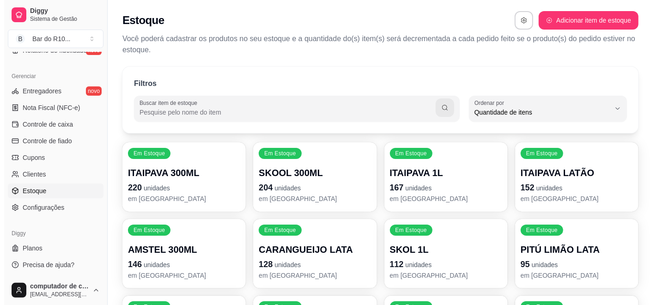
scroll to position [9, 0]
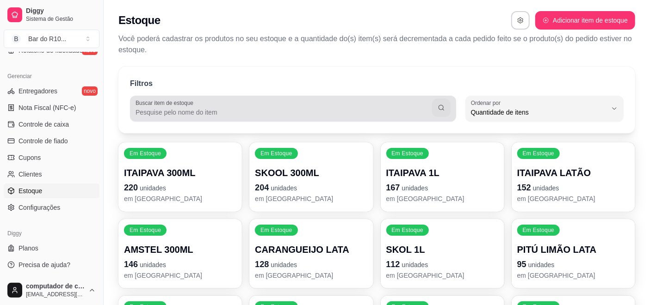
click at [178, 105] on label "Buscar item de estoque" at bounding box center [165, 103] width 61 height 8
click at [178, 108] on input "Buscar item de estoque" at bounding box center [283, 112] width 296 height 9
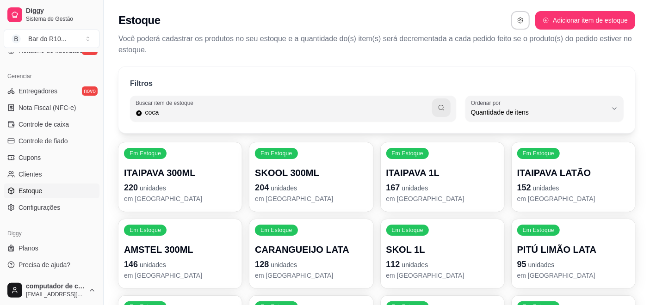
type input "coca"
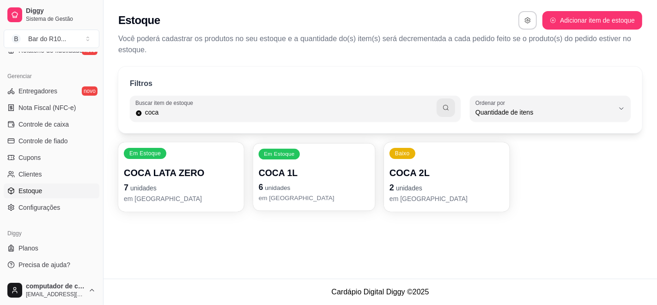
click at [327, 201] on p "em [GEOGRAPHIC_DATA]" at bounding box center [313, 198] width 111 height 9
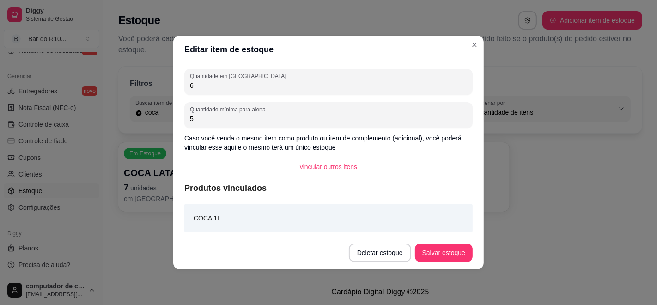
click at [282, 82] on input "6" at bounding box center [328, 85] width 277 height 9
type input "12"
click at [452, 250] on button "Salvar estoque" at bounding box center [444, 253] width 58 height 18
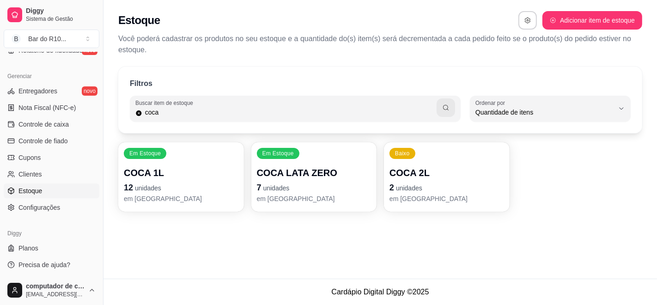
drag, startPoint x: 392, startPoint y: 119, endPoint x: 641, endPoint y: 190, distance: 258.5
click at [641, 190] on div "Em Estoque COCA 1L 12 unidades em estoque Em Estoque COCA LATA ZERO 7 unidades …" at bounding box center [380, 176] width 524 height 69
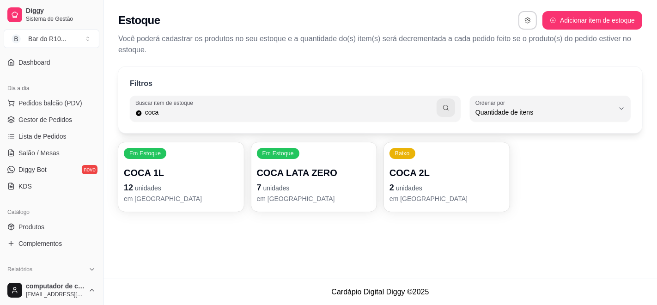
scroll to position [52, 0]
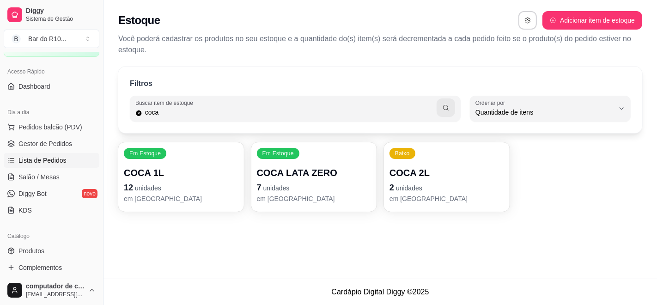
click at [63, 160] on span "Lista de Pedidos" at bounding box center [42, 160] width 48 height 9
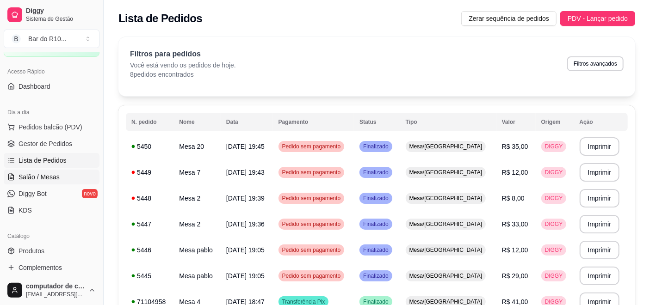
click at [49, 176] on span "Salão / Mesas" at bounding box center [38, 176] width 41 height 9
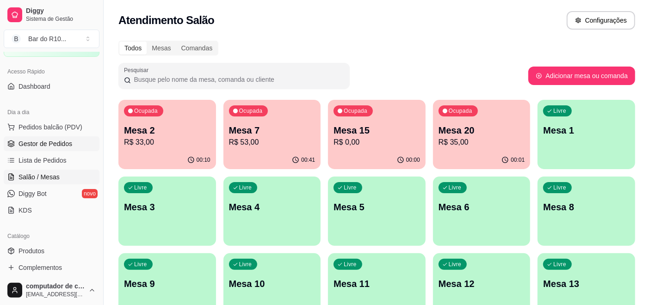
click at [54, 139] on span "Gestor de Pedidos" at bounding box center [45, 143] width 54 height 9
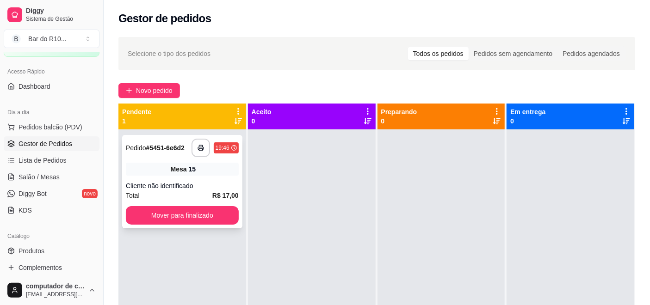
click at [225, 177] on div "**********" at bounding box center [182, 181] width 120 height 93
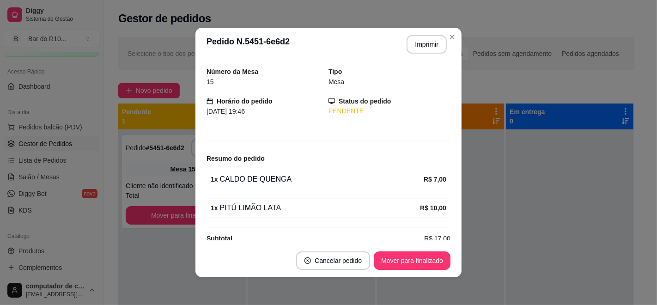
scroll to position [41, 0]
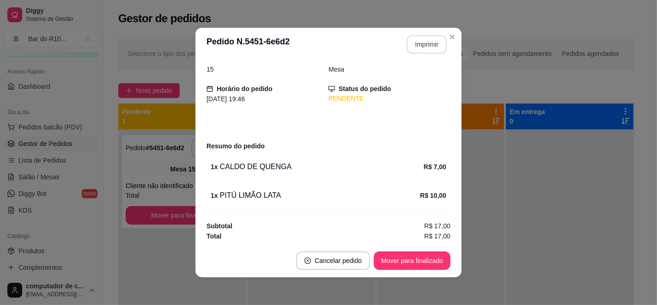
click at [422, 43] on button "Imprimir" at bounding box center [427, 44] width 40 height 18
click at [389, 257] on button "Mover para finalizado" at bounding box center [412, 260] width 77 height 18
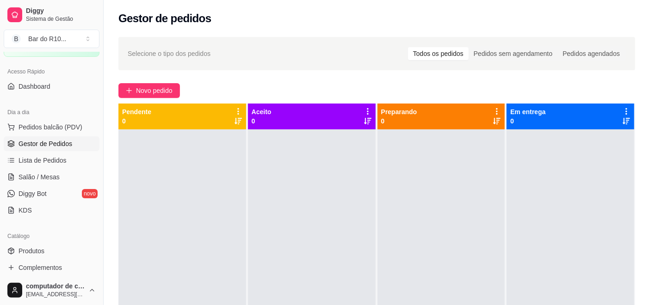
click at [214, 111] on div "Pendente 0" at bounding box center [182, 116] width 120 height 18
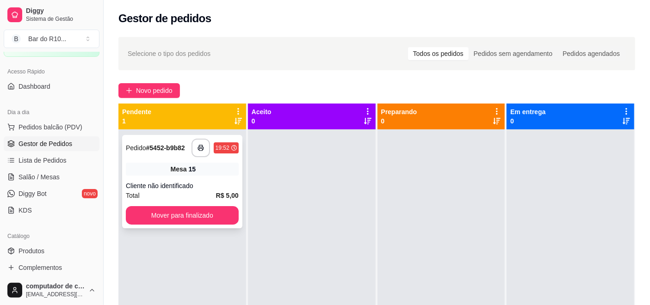
click at [216, 192] on strong "R$ 5,00" at bounding box center [227, 195] width 23 height 7
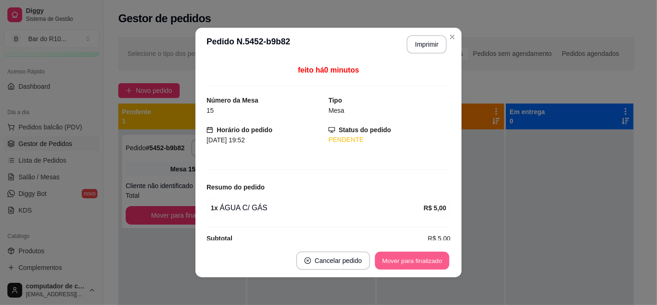
click at [383, 268] on button "Mover para finalizado" at bounding box center [412, 261] width 74 height 18
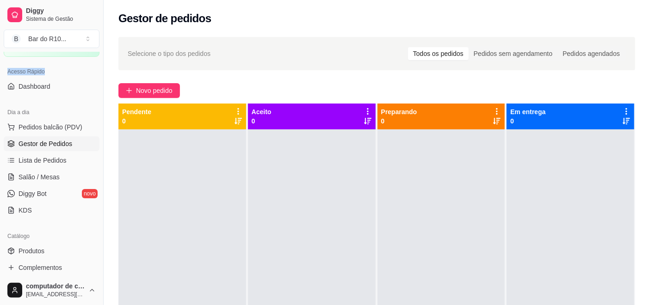
drag, startPoint x: 2, startPoint y: 67, endPoint x: 55, endPoint y: 67, distance: 53.2
click at [55, 67] on div "Acesso Rápido Dashboard" at bounding box center [51, 79] width 103 height 37
click at [223, 148] on div at bounding box center [182, 281] width 128 height 305
click at [10, 181] on link "Salão / Mesas" at bounding box center [52, 177] width 96 height 15
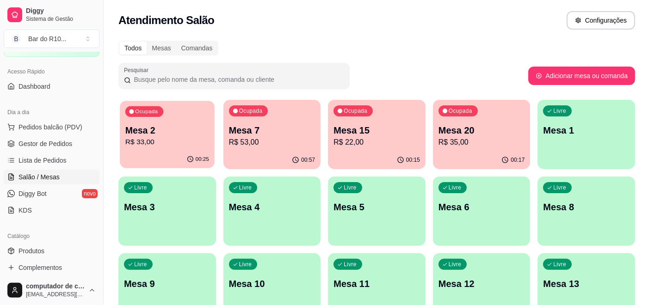
click at [478, 146] on p "R$ 35,00" at bounding box center [482, 142] width 84 height 11
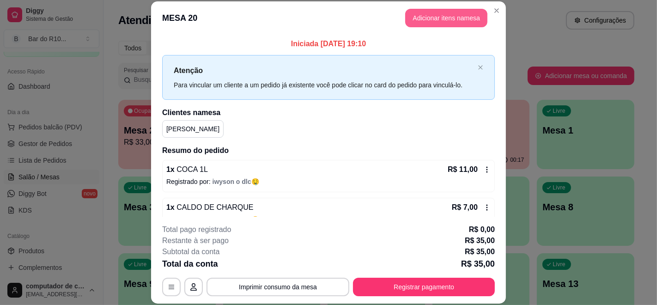
click at [448, 15] on button "Adicionar itens na mesa" at bounding box center [446, 18] width 82 height 18
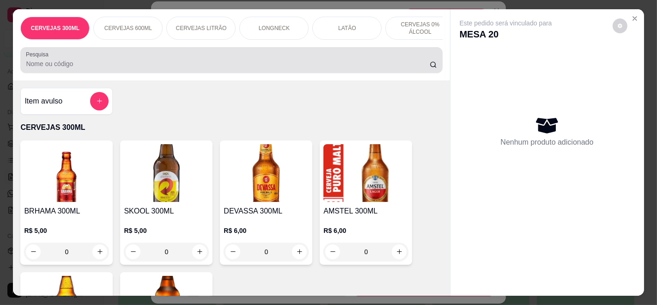
click at [256, 73] on div "Pesquisa" at bounding box center [231, 60] width 422 height 26
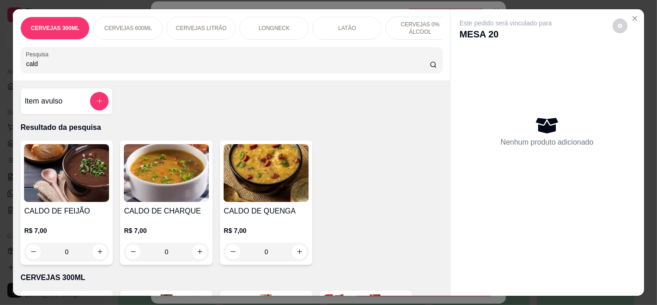
type input "cald"
click at [192, 227] on div "R$ 7,00 0" at bounding box center [166, 239] width 85 height 44
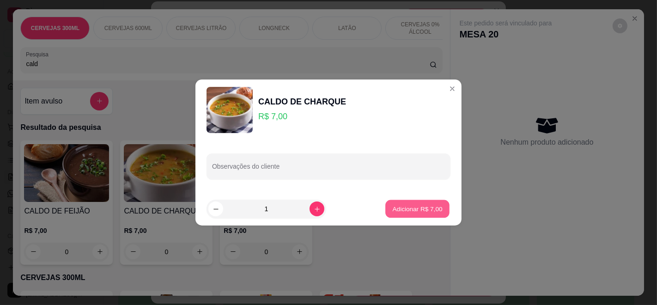
click at [422, 215] on button "Adicionar R$ 7,00" at bounding box center [418, 209] width 64 height 18
type input "1"
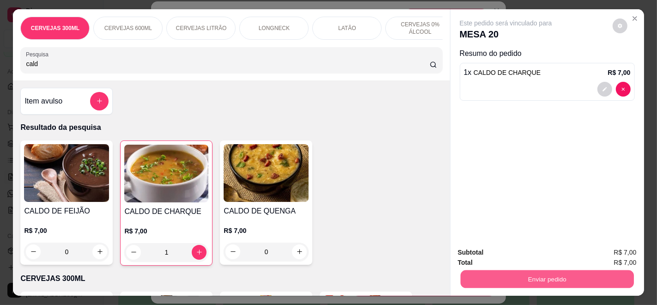
click at [575, 271] on button "Enviar pedido" at bounding box center [546, 279] width 173 height 18
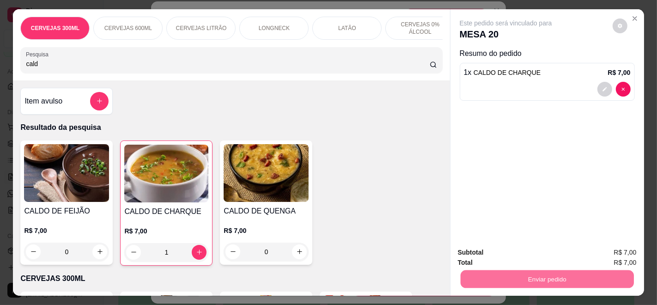
click at [611, 251] on button "Enviar pedido" at bounding box center [612, 252] width 51 height 17
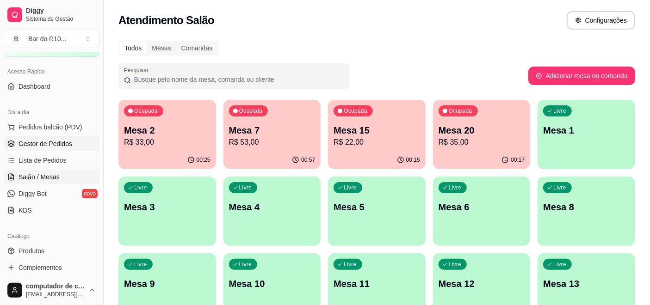
click at [50, 145] on span "Gestor de Pedidos" at bounding box center [45, 143] width 54 height 9
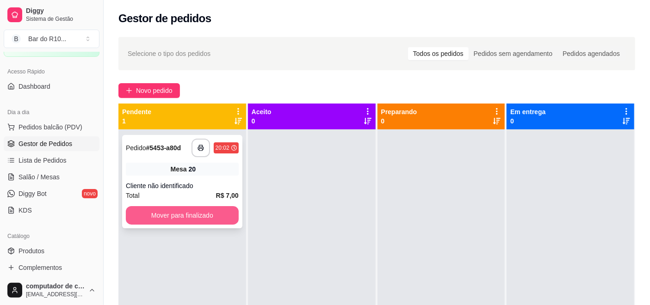
click at [193, 214] on button "Mover para finalizado" at bounding box center [182, 215] width 113 height 18
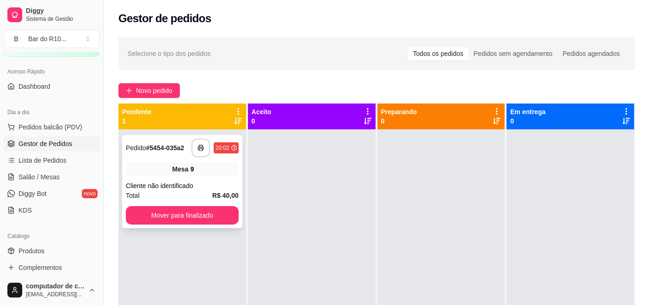
click at [195, 175] on div "Mesa 9" at bounding box center [182, 169] width 113 height 13
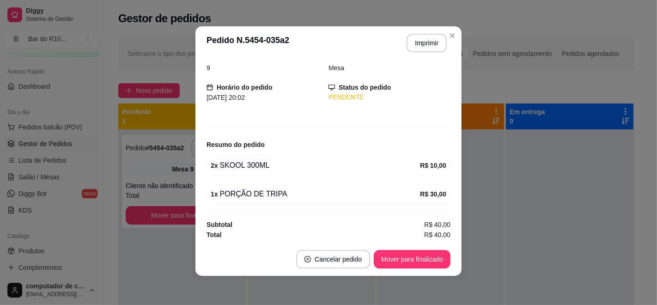
scroll to position [2, 0]
click at [424, 39] on button "Imprimir" at bounding box center [427, 42] width 40 height 18
click at [388, 259] on button "Mover para finalizado" at bounding box center [412, 259] width 77 height 18
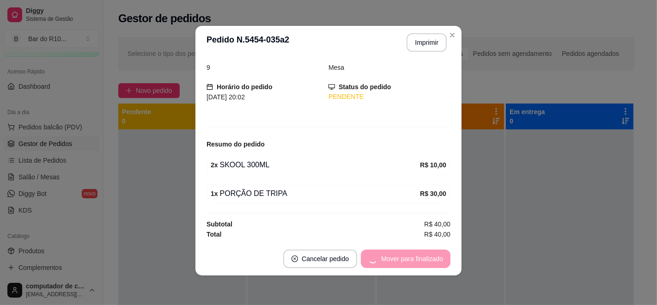
scroll to position [11, 0]
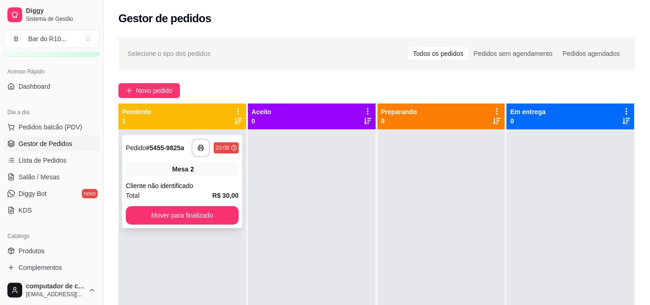
click at [177, 170] on span "Mesa" at bounding box center [180, 169] width 16 height 9
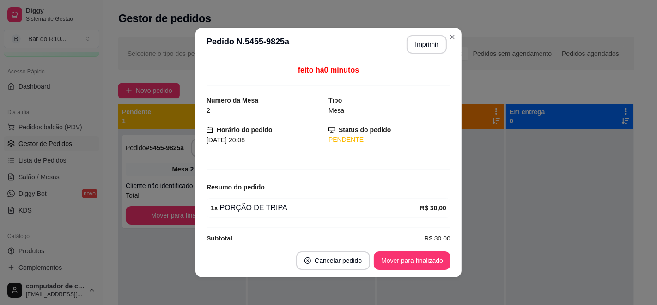
scroll to position [13, 0]
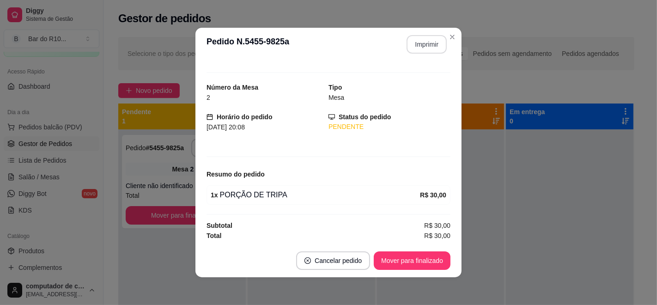
click at [409, 44] on button "Imprimir" at bounding box center [427, 44] width 40 height 18
click at [403, 257] on button "Mover para finalizado" at bounding box center [412, 260] width 77 height 18
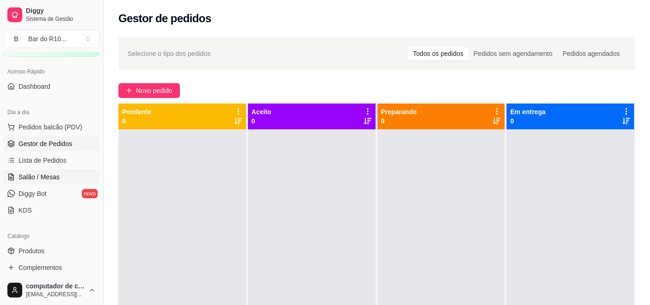
click at [44, 178] on span "Salão / Mesas" at bounding box center [38, 176] width 41 height 9
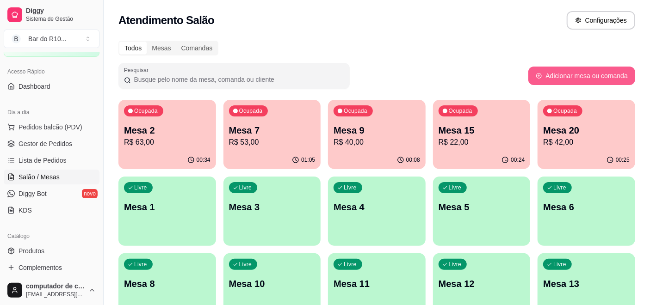
click at [588, 67] on button "Adicionar mesa ou comanda" at bounding box center [581, 76] width 107 height 18
select select "TABLE"
click at [272, 211] on p "Mesa 3" at bounding box center [272, 207] width 86 height 13
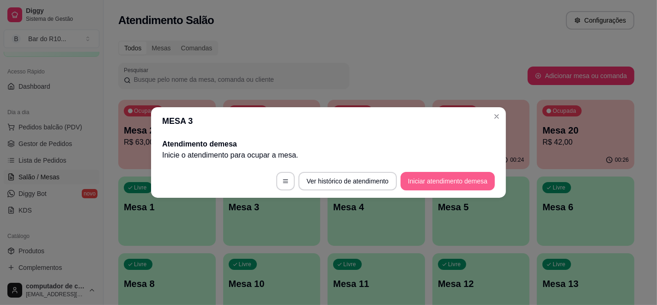
click at [444, 182] on button "Iniciar atendimento de mesa" at bounding box center [448, 181] width 94 height 18
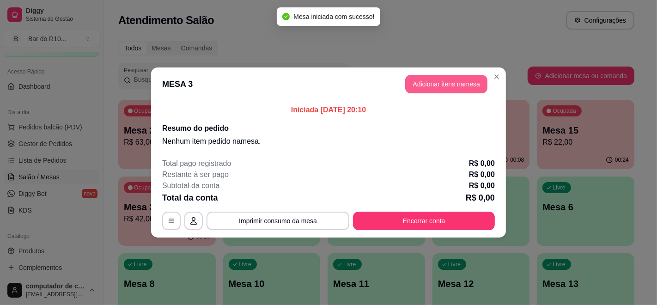
click at [440, 84] on button "Adicionar itens na mesa" at bounding box center [446, 84] width 82 height 18
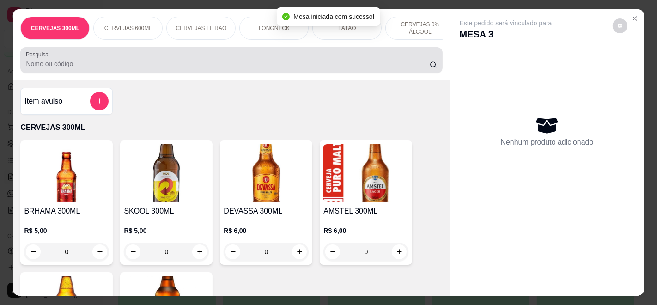
click at [172, 61] on div at bounding box center [231, 60] width 411 height 18
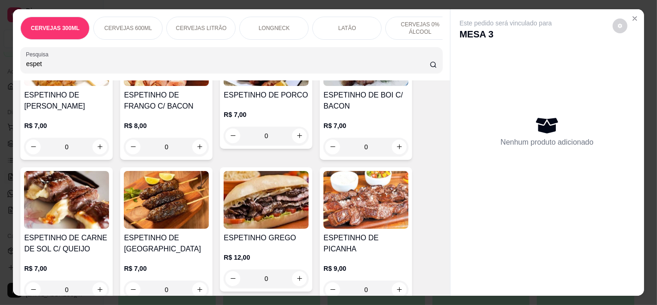
scroll to position [154, 0]
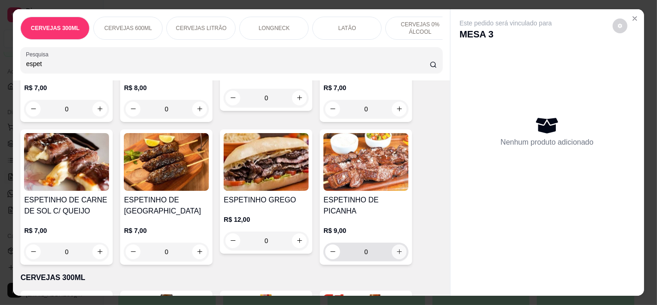
type input "espet"
click at [399, 248] on button "increase-product-quantity" at bounding box center [399, 252] width 15 height 15
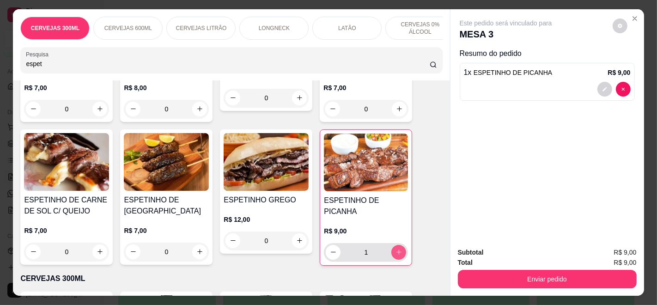
type input "1"
click at [396, 249] on icon "increase-product-quantity" at bounding box center [399, 252] width 7 height 7
type input "2"
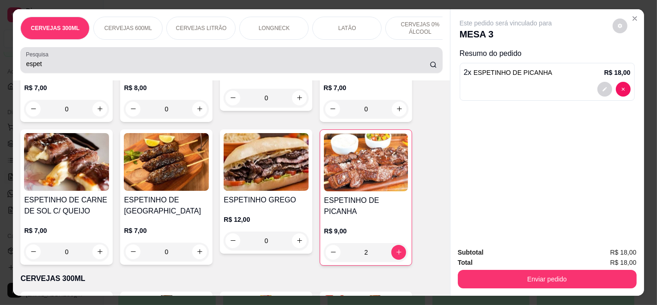
click at [255, 67] on input "espet" at bounding box center [228, 63] width 404 height 9
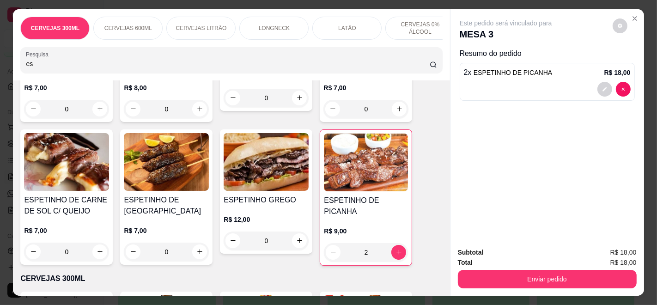
type input "e"
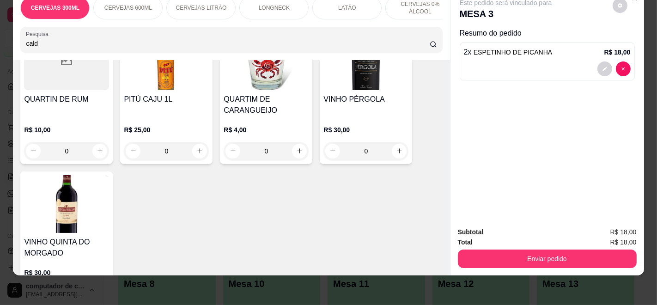
scroll to position [2445, 0]
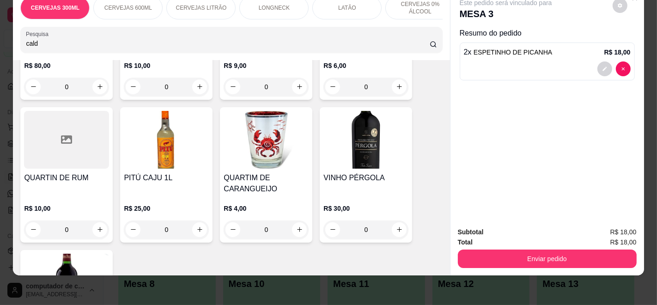
type input "cald"
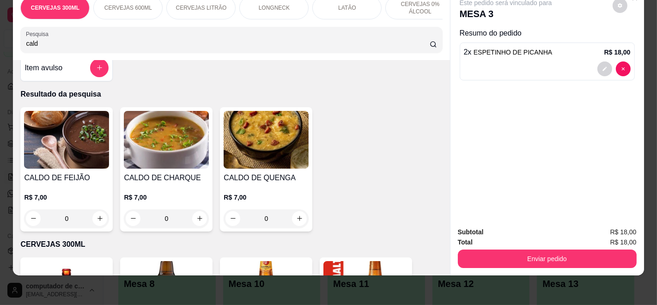
scroll to position [0, 0]
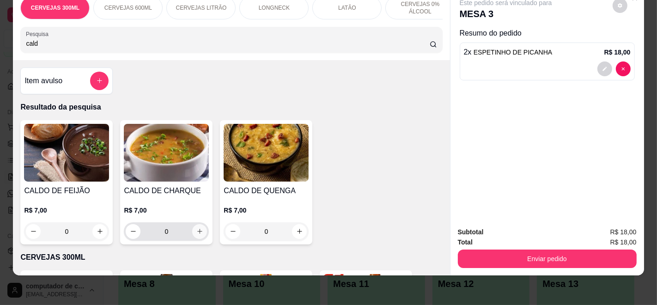
click at [196, 229] on icon "increase-product-quantity" at bounding box center [199, 231] width 7 height 7
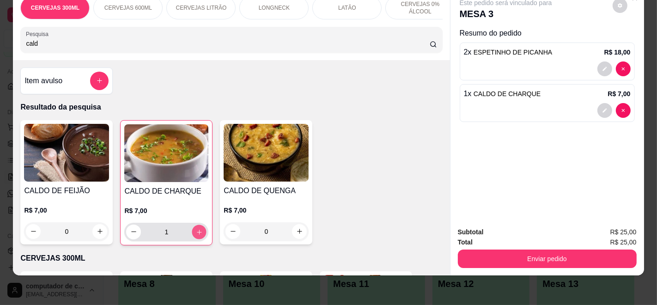
type input "1"
click at [196, 229] on icon "increase-product-quantity" at bounding box center [199, 232] width 7 height 7
type input "2"
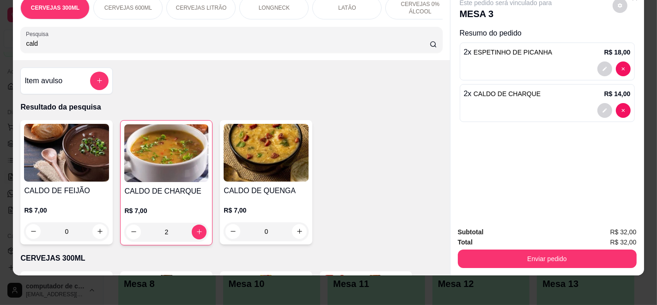
click at [397, 45] on input "cald" at bounding box center [228, 43] width 404 height 9
click at [421, 43] on input "cald" at bounding box center [228, 43] width 404 height 9
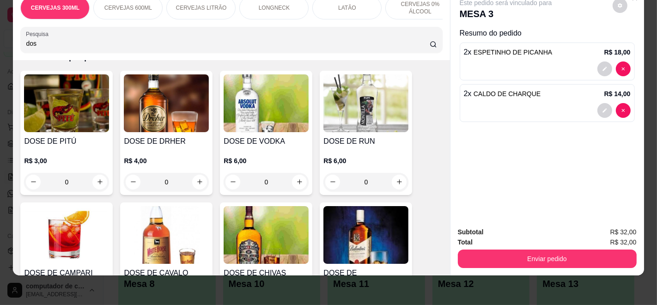
scroll to position [103, 0]
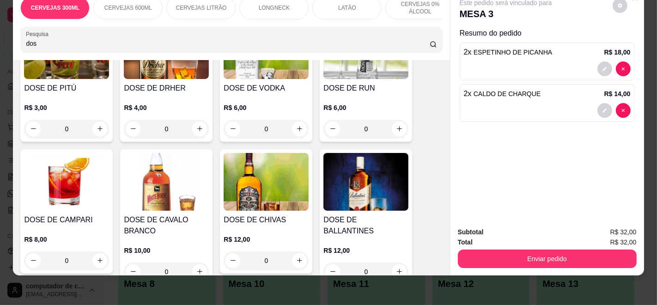
type input "dos"
click at [63, 89] on h4 "DOSE DE PITÚ" at bounding box center [66, 88] width 85 height 11
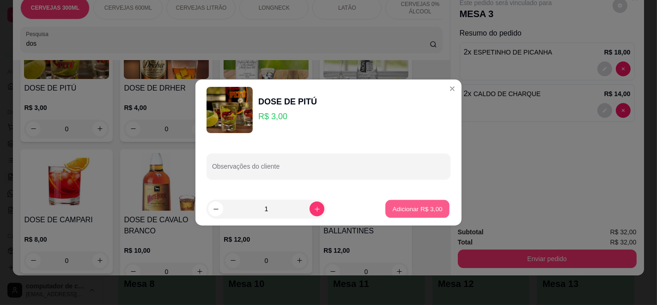
click at [440, 211] on button "Adicionar R$ 3,00" at bounding box center [418, 209] width 64 height 18
type input "1"
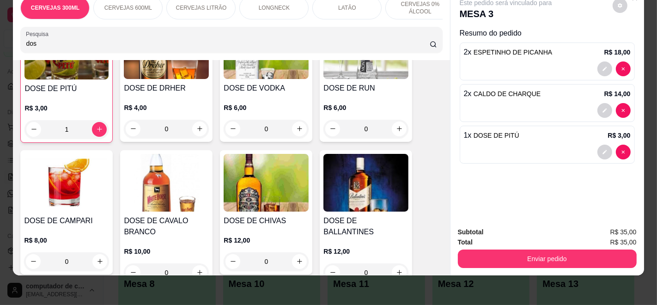
scroll to position [103, 0]
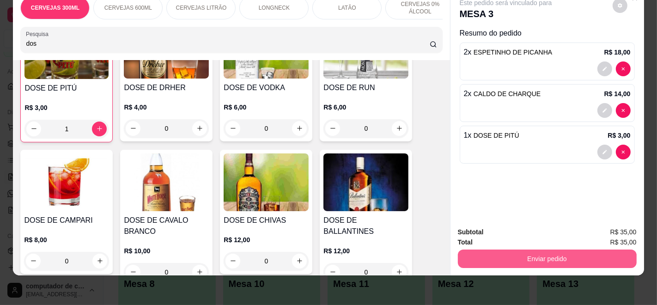
click at [513, 250] on button "Enviar pedido" at bounding box center [547, 259] width 179 height 18
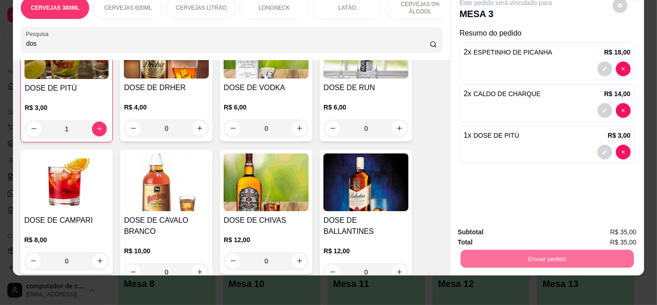
click at [614, 232] on button "Enviar pedido" at bounding box center [612, 228] width 51 height 17
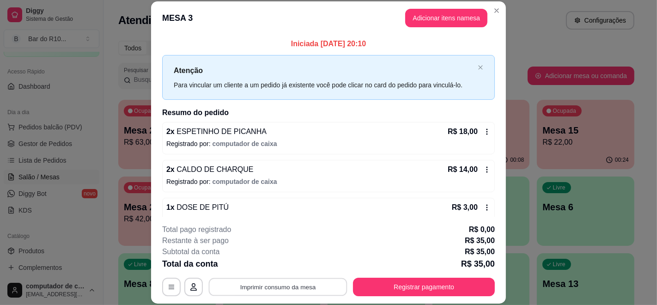
click at [290, 288] on button "Imprimir consumo da mesa" at bounding box center [278, 287] width 139 height 18
click at [484, 130] on icon at bounding box center [487, 131] width 7 height 7
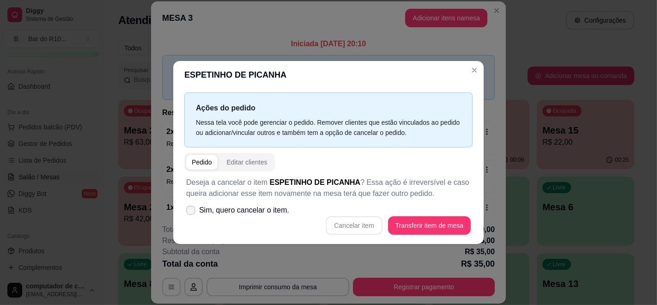
click at [276, 208] on span "Sim, quero cancelar o item." at bounding box center [244, 210] width 90 height 11
click at [192, 212] on input "Sim, quero cancelar o item." at bounding box center [189, 215] width 6 height 6
checkbox input "true"
click at [377, 227] on button "Cancelar item" at bounding box center [354, 225] width 56 height 18
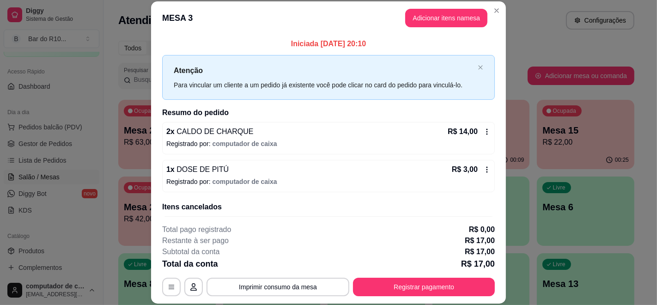
click at [484, 135] on icon at bounding box center [487, 131] width 7 height 7
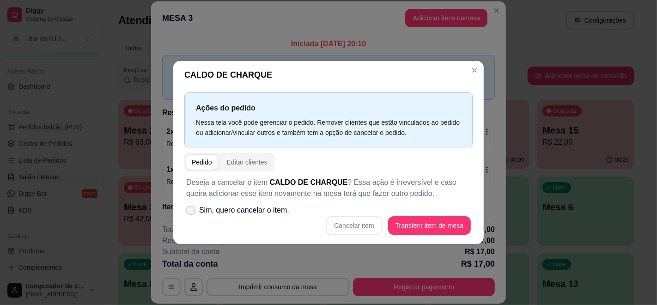
click at [226, 210] on span "Sim, quero cancelar o item." at bounding box center [244, 210] width 90 height 11
click at [192, 212] on input "Sim, quero cancelar o item." at bounding box center [189, 215] width 6 height 6
checkbox input "true"
click at [353, 227] on button "Cancelar item" at bounding box center [354, 225] width 56 height 18
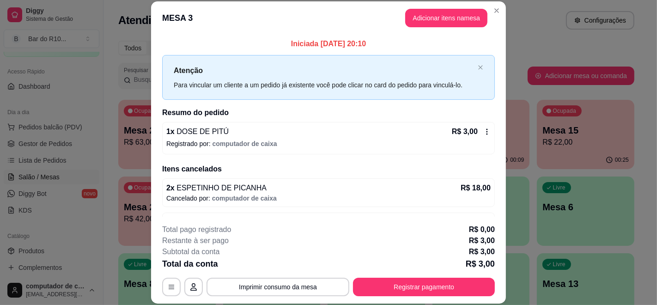
click at [484, 132] on icon at bounding box center [487, 131] width 7 height 7
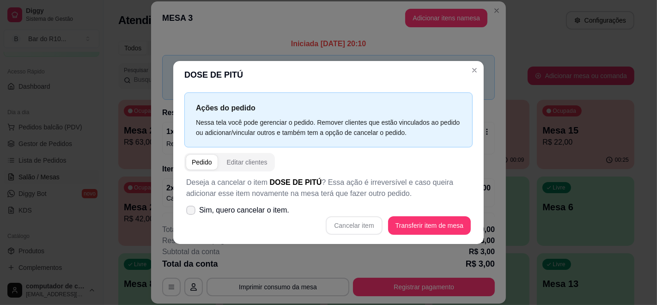
click at [266, 209] on span "Sim, quero cancelar o item." at bounding box center [244, 210] width 90 height 11
click at [192, 212] on input "Sim, quero cancelar o item." at bounding box center [189, 215] width 6 height 6
checkbox input "true"
click at [350, 224] on button "Cancelar item" at bounding box center [354, 225] width 56 height 18
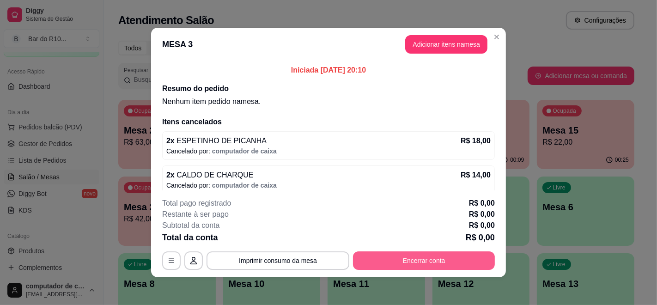
click at [417, 258] on button "Encerrar conta" at bounding box center [424, 260] width 142 height 18
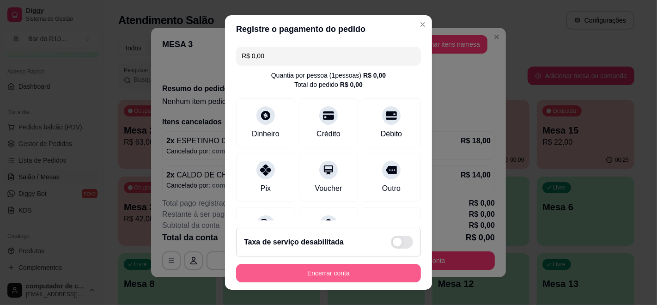
click at [347, 273] on button "Encerrar conta" at bounding box center [328, 273] width 185 height 18
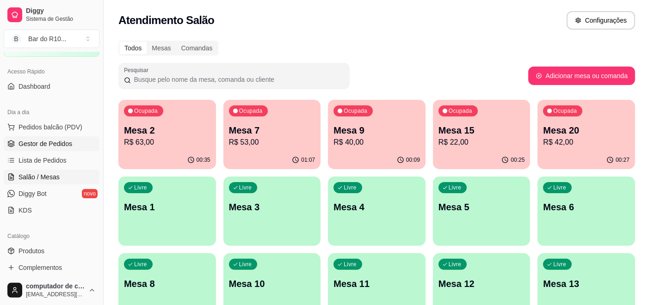
click at [24, 139] on span "Gestor de Pedidos" at bounding box center [45, 143] width 54 height 9
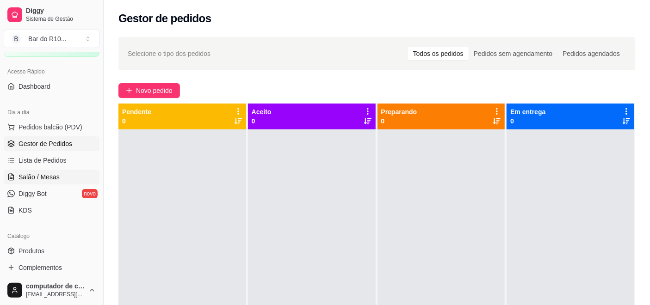
click at [46, 175] on span "Salão / Mesas" at bounding box center [38, 176] width 41 height 9
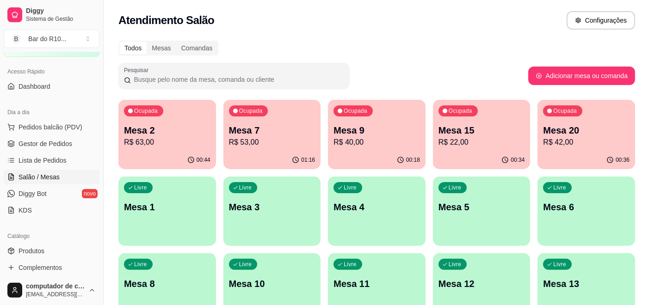
click at [595, 136] on p "Mesa 20" at bounding box center [586, 130] width 86 height 13
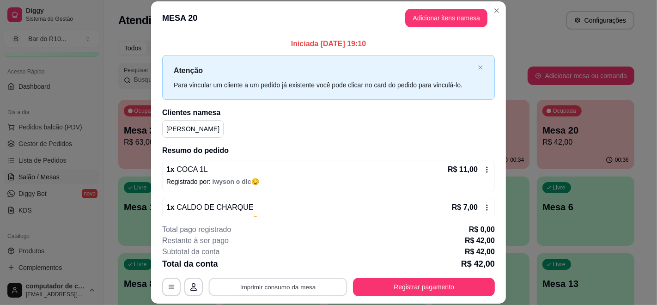
click at [276, 288] on button "Imprimir consumo da mesa" at bounding box center [278, 287] width 139 height 18
click at [265, 284] on button "Imprimir consumo da mesa" at bounding box center [278, 287] width 143 height 18
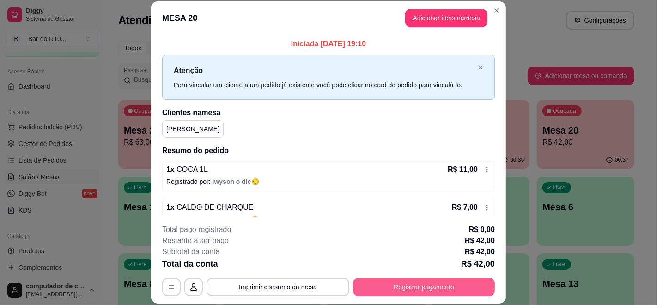
click at [379, 286] on button "Registrar pagamento" at bounding box center [424, 287] width 142 height 18
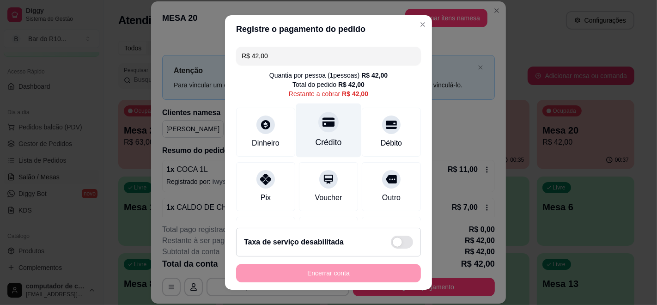
click at [323, 123] on icon at bounding box center [329, 122] width 12 height 12
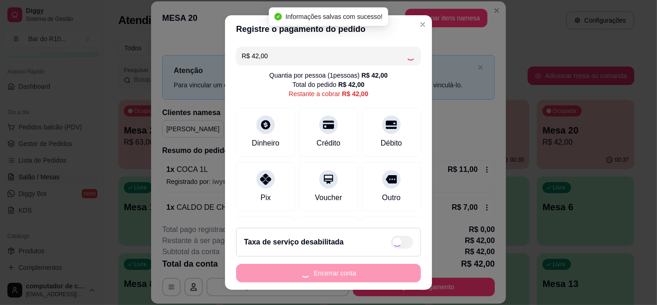
type input "R$ 0,00"
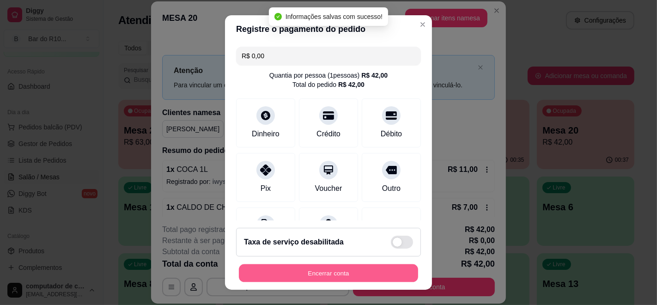
click at [319, 273] on button "Encerrar conta" at bounding box center [328, 273] width 179 height 18
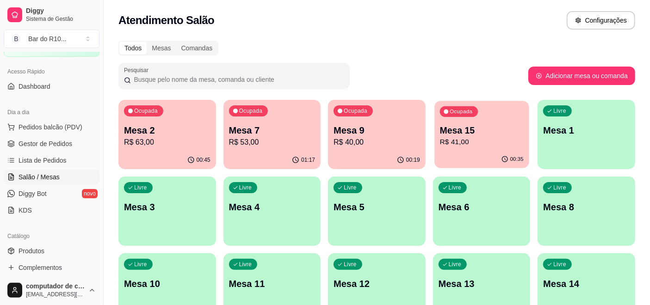
click at [474, 136] on div "Mesa 15 R$ 41,00" at bounding box center [482, 135] width 84 height 23
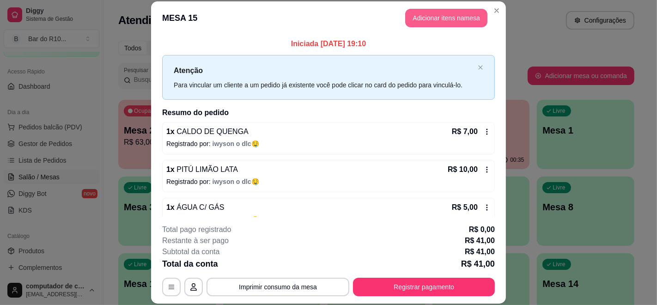
click at [447, 13] on button "Adicionar itens na mesa" at bounding box center [446, 18] width 82 height 18
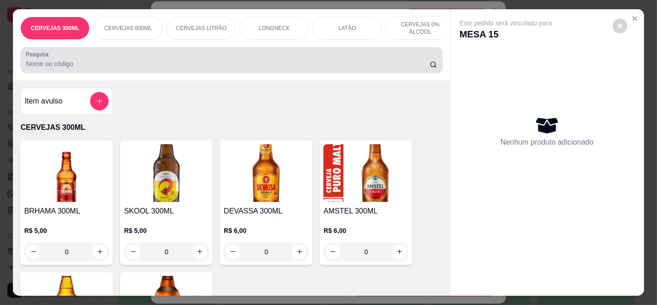
click at [224, 62] on div at bounding box center [231, 60] width 411 height 18
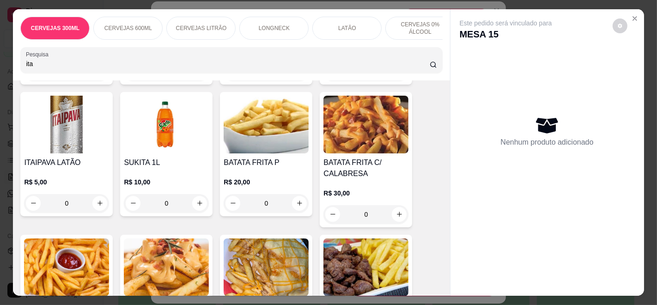
scroll to position [51, 0]
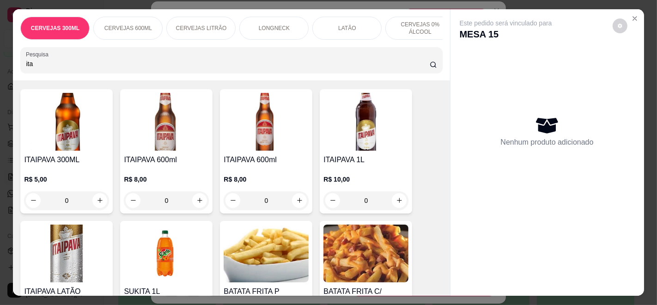
type input "ita"
click at [343, 172] on div "R$ 10,00 0" at bounding box center [366, 188] width 85 height 44
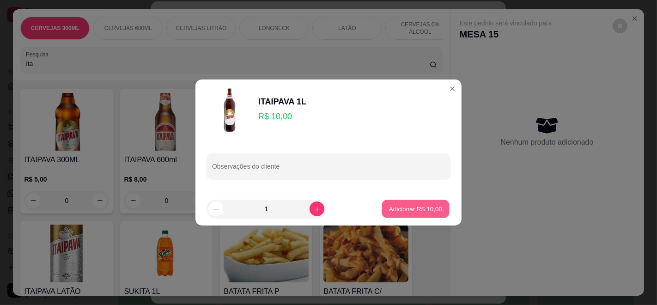
click at [392, 214] on button "Adicionar R$ 10,00" at bounding box center [416, 209] width 68 height 18
type input "1"
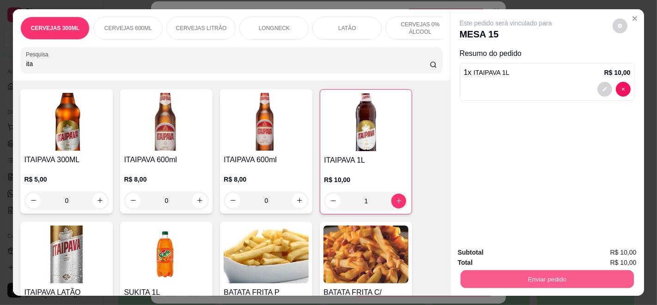
click at [510, 273] on button "Enviar pedido" at bounding box center [546, 279] width 173 height 18
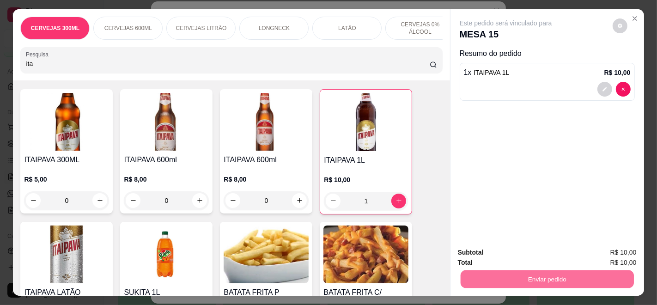
click at [609, 251] on button "Enviar pedido" at bounding box center [612, 252] width 51 height 17
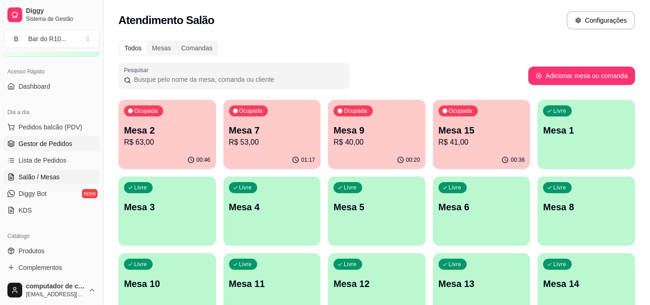
click at [67, 143] on span "Gestor de Pedidos" at bounding box center [45, 143] width 54 height 9
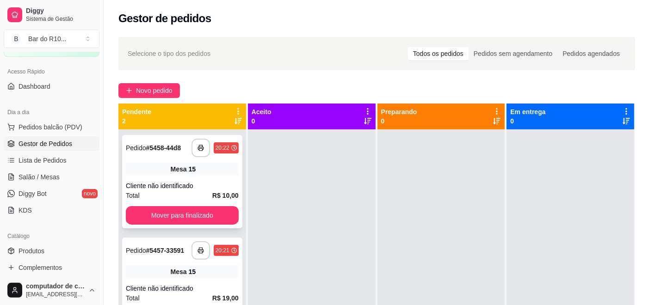
click at [208, 164] on div "Mesa 15" at bounding box center [182, 169] width 113 height 13
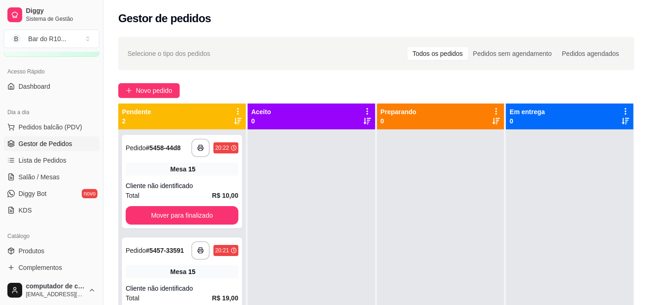
scroll to position [13, 0]
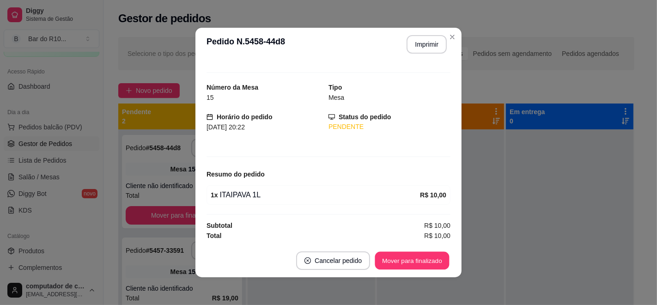
click at [406, 257] on button "Mover para finalizado" at bounding box center [412, 261] width 74 height 18
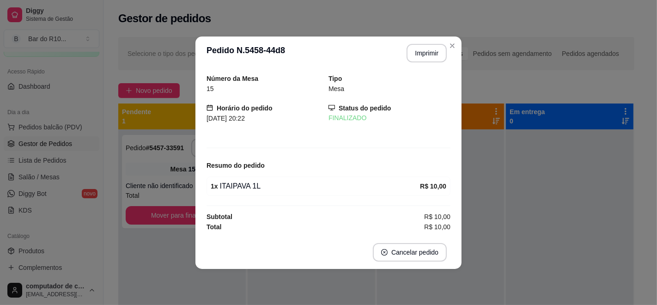
scroll to position [0, 0]
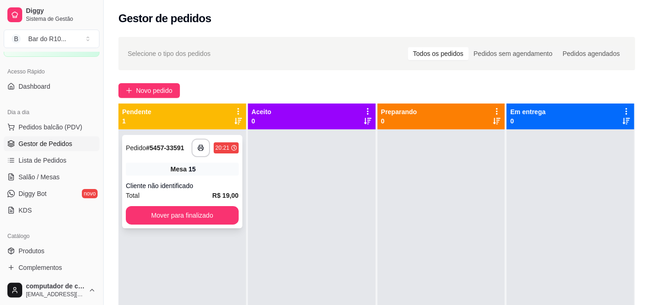
click at [202, 185] on div "Cliente não identificado" at bounding box center [182, 185] width 113 height 9
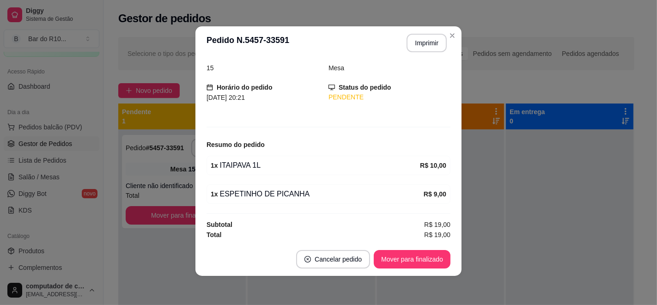
scroll to position [2, 0]
click at [408, 42] on button "Imprimir" at bounding box center [427, 43] width 39 height 18
click at [374, 253] on button "Mover para finalizado" at bounding box center [412, 259] width 77 height 18
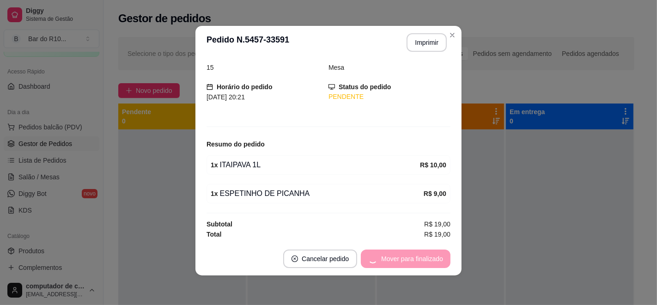
scroll to position [11, 0]
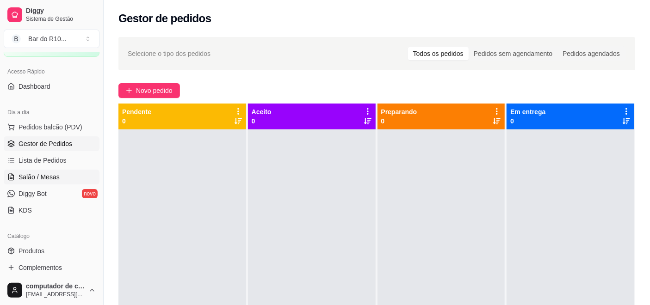
click at [25, 172] on span "Salão / Mesas" at bounding box center [38, 176] width 41 height 9
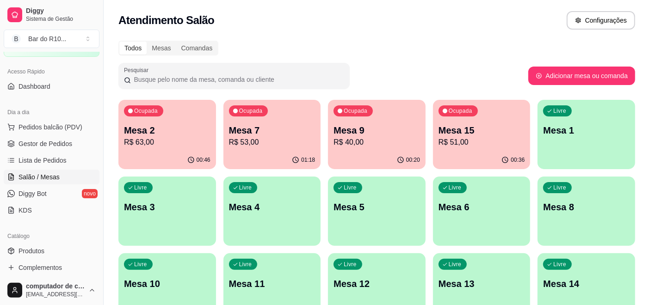
click at [448, 121] on div "Ocupada Mesa 15 R$ 51,00" at bounding box center [482, 125] width 98 height 51
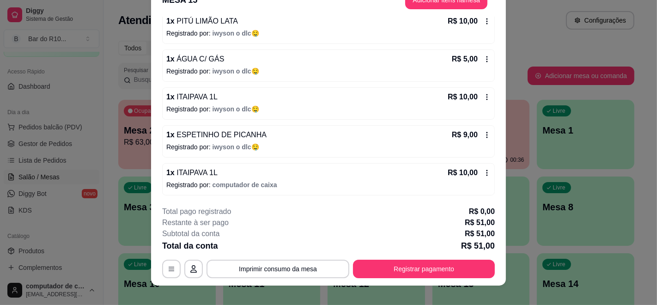
scroll to position [28, 0]
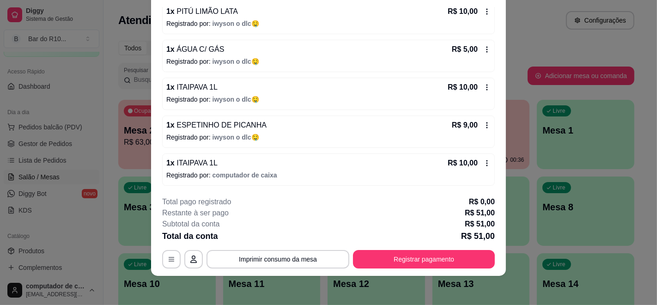
click at [484, 160] on icon at bounding box center [487, 162] width 7 height 7
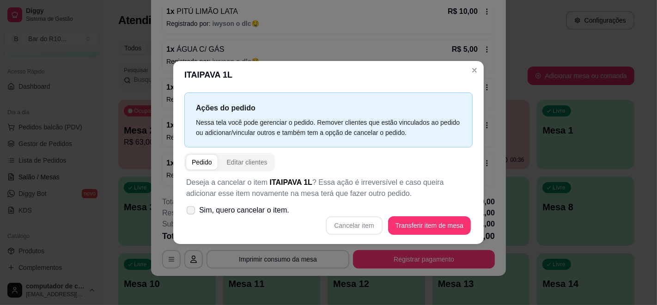
click at [271, 205] on span "Sim, quero cancelar o item." at bounding box center [244, 210] width 90 height 11
click at [192, 212] on input "Sim, quero cancelar o item." at bounding box center [189, 215] width 6 height 6
checkbox input "true"
click at [377, 221] on button "Cancelar item" at bounding box center [354, 225] width 56 height 18
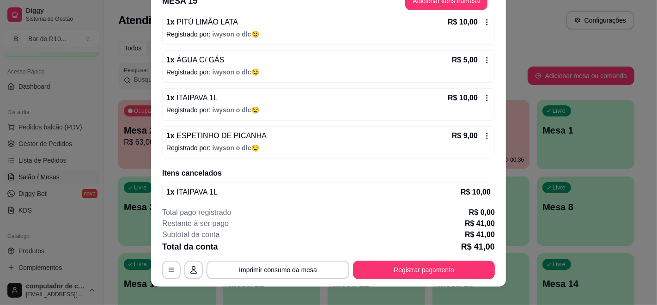
scroll to position [0, 0]
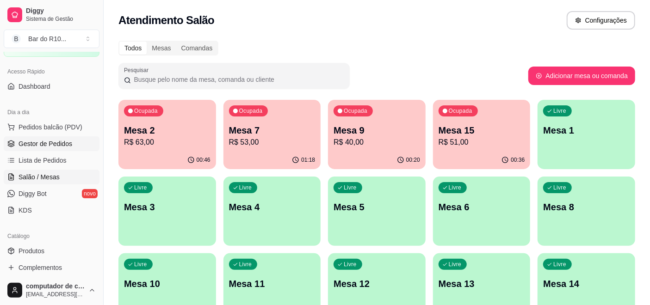
click at [64, 141] on span "Gestor de Pedidos" at bounding box center [45, 143] width 54 height 9
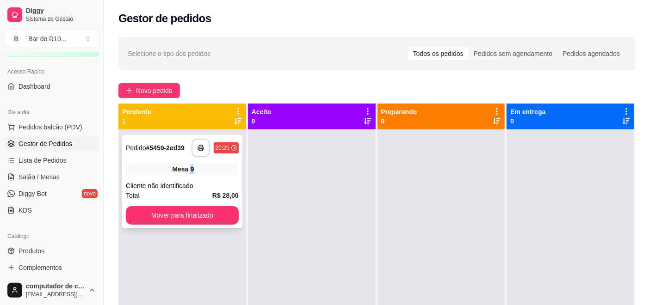
click at [193, 164] on div "Mesa 9" at bounding box center [182, 169] width 113 height 13
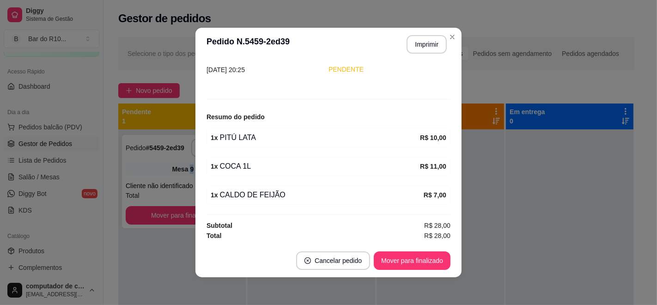
scroll to position [18, 0]
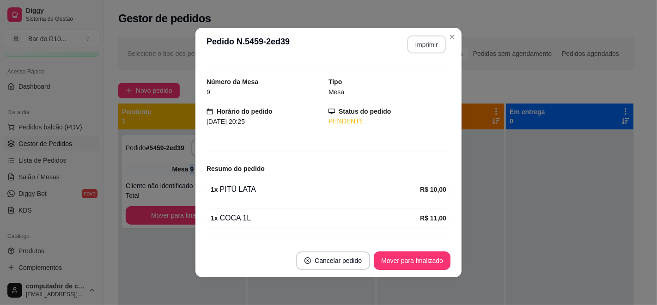
click at [419, 39] on button "Imprimir" at bounding box center [427, 45] width 39 height 18
click at [388, 256] on button "Mover para finalizado" at bounding box center [412, 260] width 77 height 18
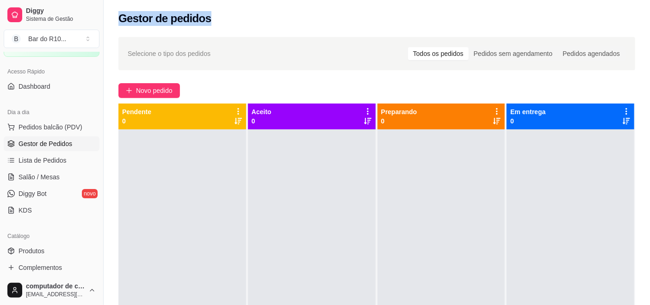
drag, startPoint x: 117, startPoint y: 16, endPoint x: 205, endPoint y: 18, distance: 87.9
click at [205, 18] on div "Gestor de pedidos" at bounding box center [377, 15] width 546 height 31
click at [233, 17] on div "Gestor de pedidos" at bounding box center [376, 18] width 516 height 15
drag, startPoint x: 374, startPoint y: 109, endPoint x: 392, endPoint y: 111, distance: 18.1
click at [392, 111] on div "Preparando 0" at bounding box center [441, 117] width 128 height 26
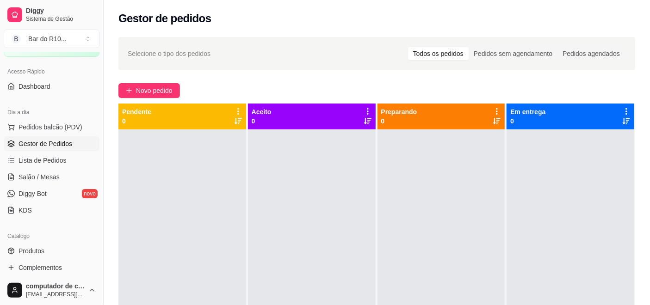
click at [369, 112] on div "Aceito 0" at bounding box center [312, 117] width 128 height 26
drag, startPoint x: 377, startPoint y: 109, endPoint x: 430, endPoint y: 112, distance: 53.3
click at [430, 112] on div "Preparando 0" at bounding box center [441, 116] width 120 height 18
click at [399, 286] on div at bounding box center [441, 281] width 128 height 305
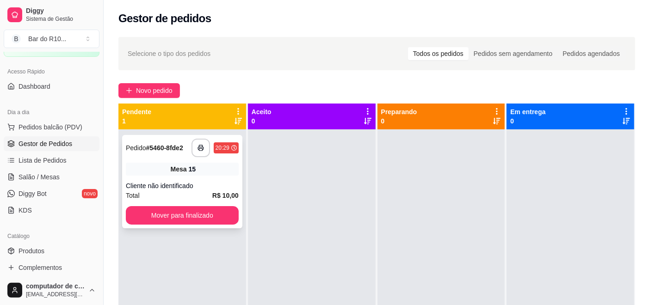
click at [199, 167] on div "Mesa 15" at bounding box center [182, 169] width 113 height 13
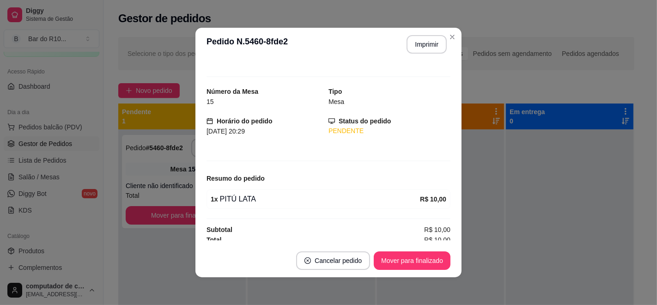
scroll to position [13, 0]
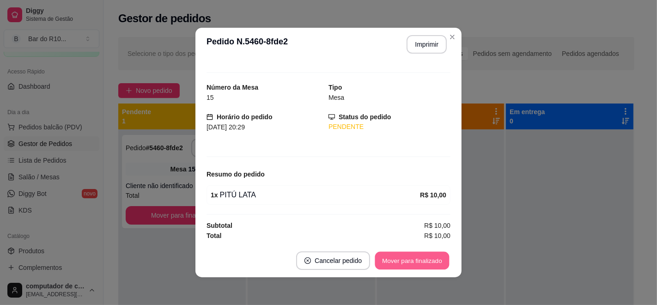
click at [407, 260] on button "Mover para finalizado" at bounding box center [412, 261] width 74 height 18
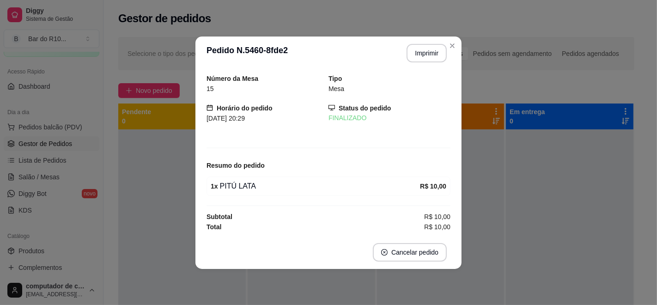
scroll to position [0, 0]
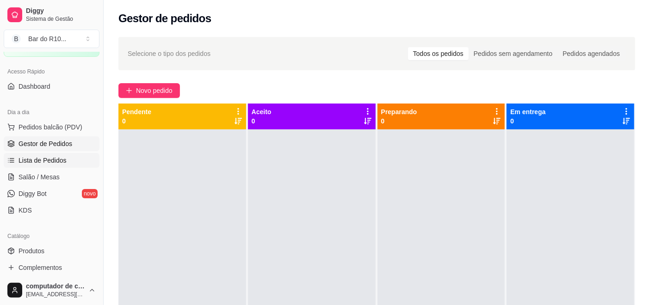
click at [49, 166] on link "Lista de Pedidos" at bounding box center [52, 160] width 96 height 15
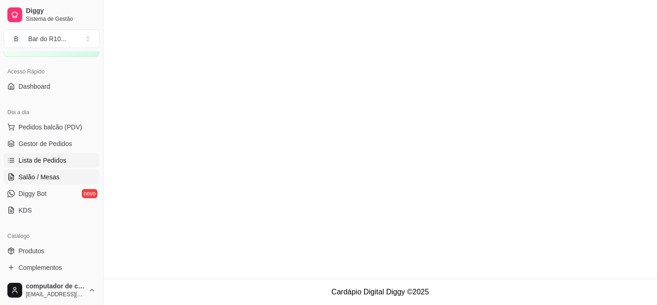
click at [49, 170] on link "Salão / Mesas" at bounding box center [52, 177] width 96 height 15
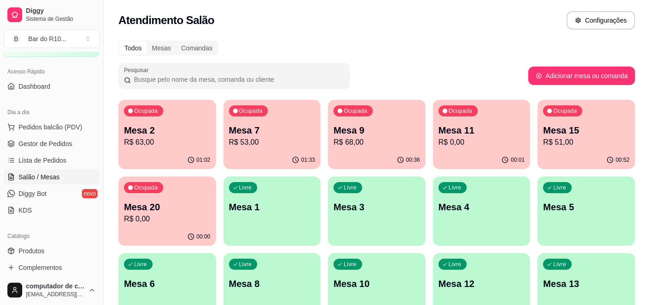
click at [194, 136] on div "Mesa 2 R$ 63,00" at bounding box center [167, 136] width 86 height 24
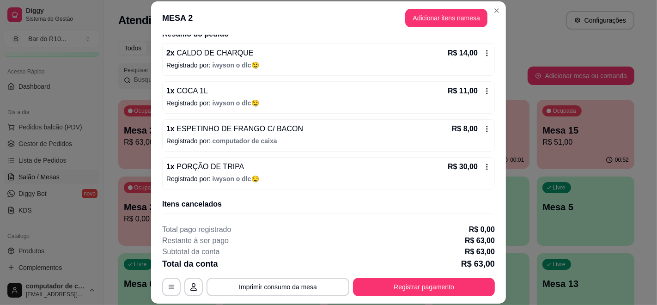
scroll to position [103, 0]
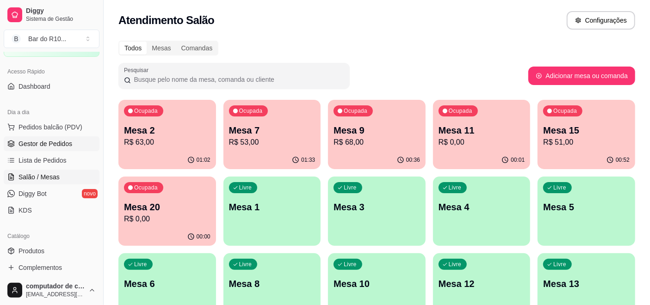
drag, startPoint x: 49, startPoint y: 151, endPoint x: 49, endPoint y: 143, distance: 8.3
click at [49, 150] on ul "Pedidos balcão (PDV) Gestor de Pedidos Lista de Pedidos Salão / Mesas Diggy Bot…" at bounding box center [52, 169] width 96 height 98
click at [49, 143] on span "Gestor de Pedidos" at bounding box center [45, 143] width 54 height 9
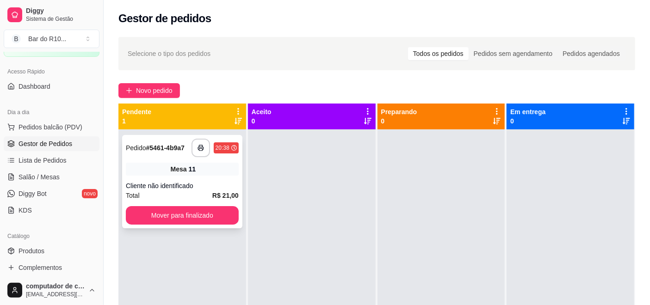
click at [183, 178] on div "**********" at bounding box center [182, 181] width 120 height 93
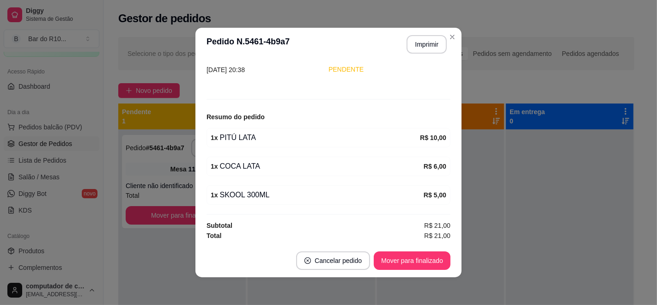
scroll to position [2, 0]
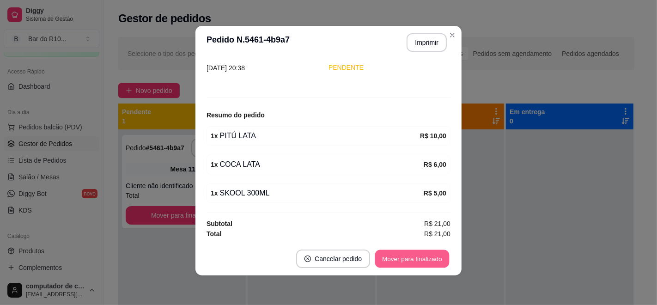
click at [375, 254] on button "Mover para finalizado" at bounding box center [412, 259] width 74 height 18
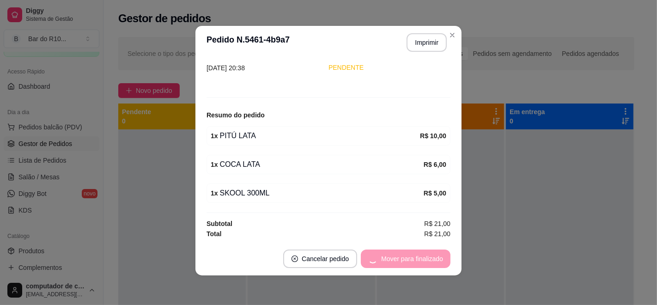
scroll to position [40, 0]
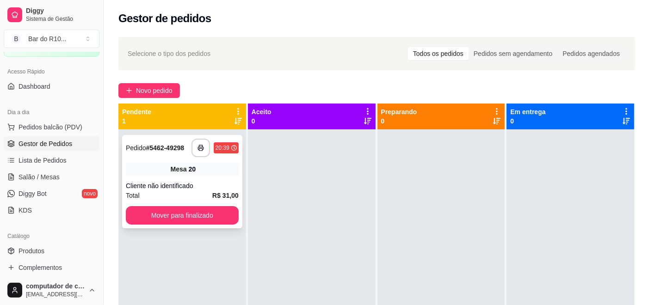
click at [204, 177] on div "**********" at bounding box center [182, 181] width 120 height 93
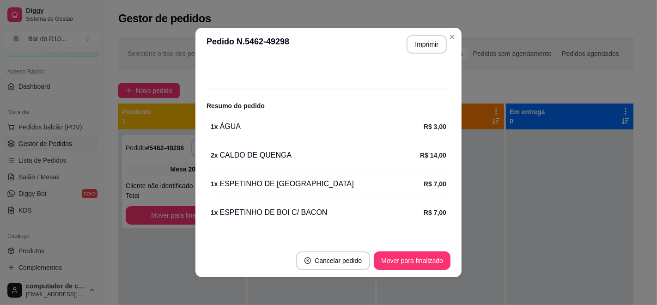
scroll to position [98, 0]
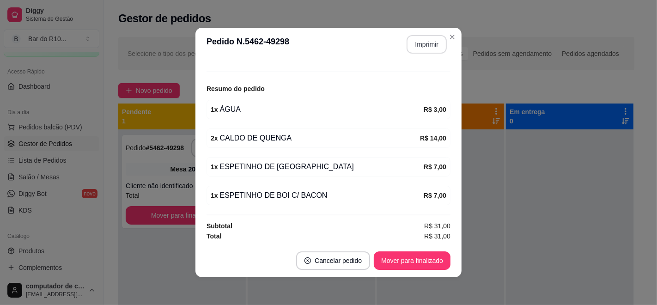
click at [424, 43] on button "Imprimir" at bounding box center [427, 44] width 40 height 18
click at [395, 258] on button "Mover para finalizado" at bounding box center [412, 260] width 77 height 18
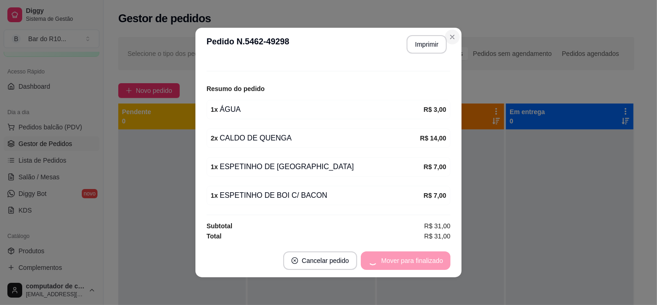
scroll to position [68, 0]
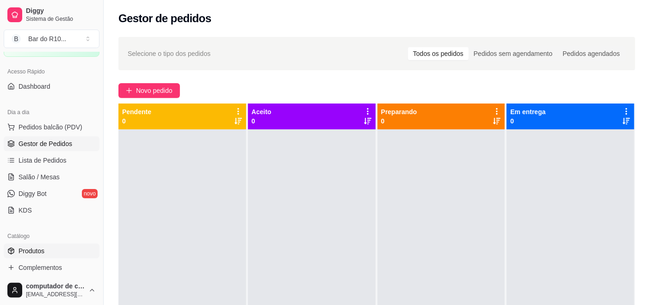
click at [50, 251] on link "Produtos" at bounding box center [52, 251] width 96 height 15
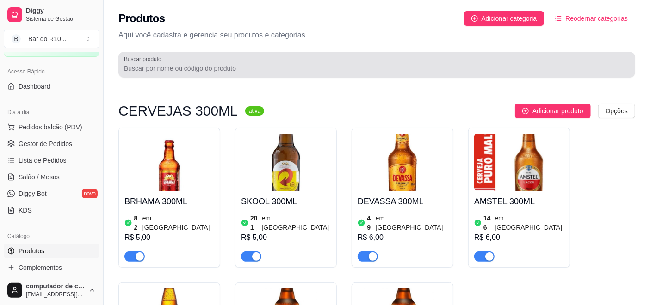
click at [230, 56] on div at bounding box center [376, 64] width 505 height 18
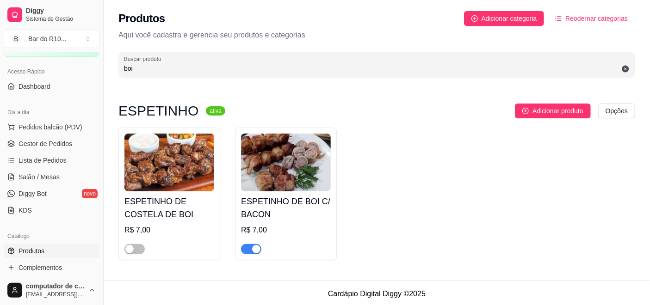
type input "boi"
click at [252, 250] on div "button" at bounding box center [256, 249] width 8 height 8
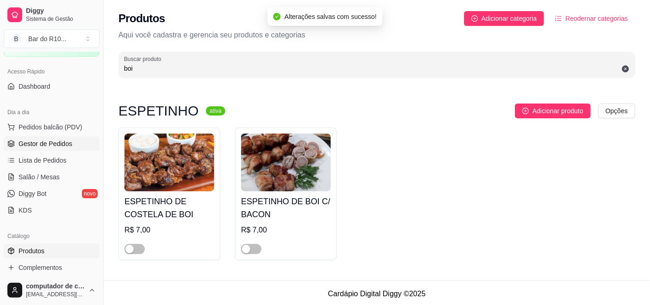
click at [40, 140] on span "Gestor de Pedidos" at bounding box center [45, 143] width 54 height 9
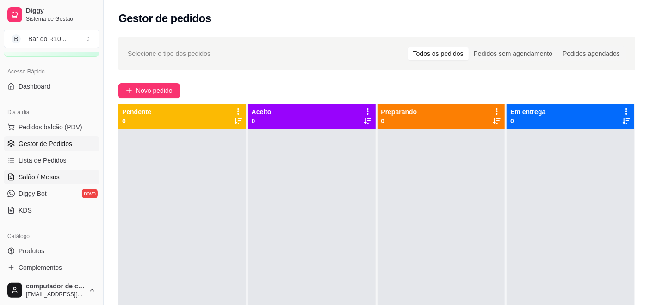
click at [44, 171] on link "Salão / Mesas" at bounding box center [52, 177] width 96 height 15
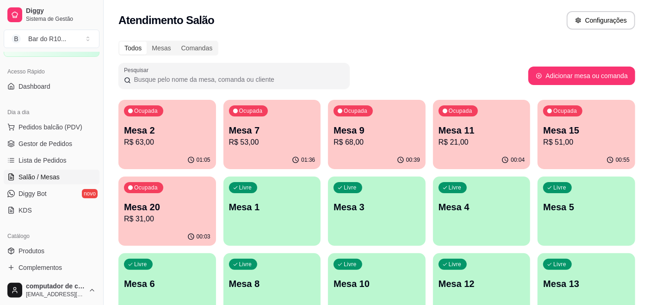
click at [263, 132] on p "Mesa 7" at bounding box center [272, 130] width 86 height 13
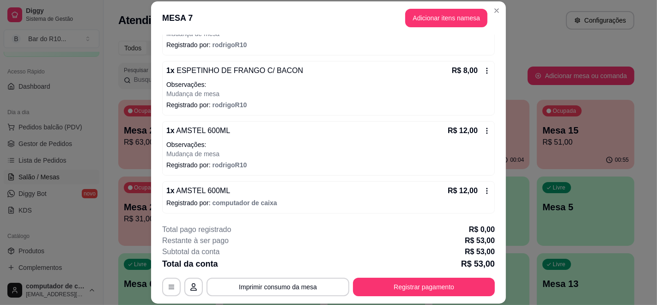
scroll to position [168, 0]
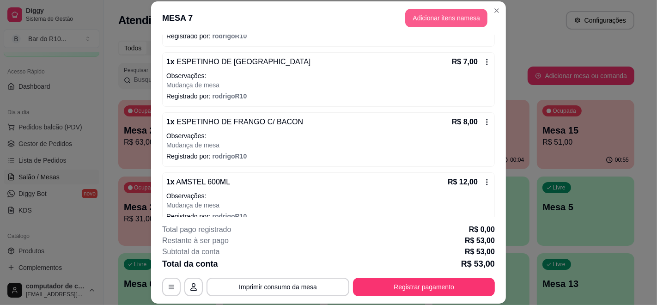
click at [428, 18] on button "Adicionar itens na mesa" at bounding box center [446, 18] width 82 height 18
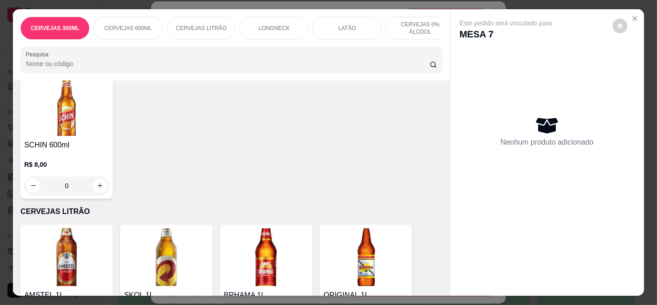
scroll to position [873, 0]
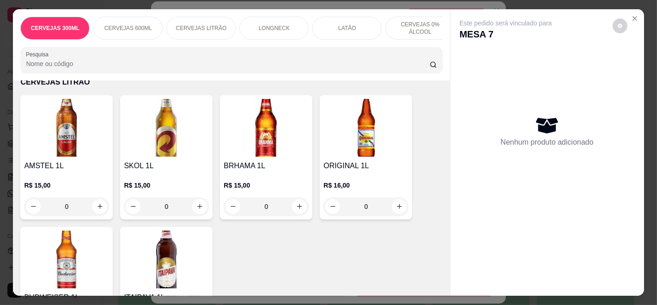
click at [180, 268] on img at bounding box center [166, 260] width 85 height 58
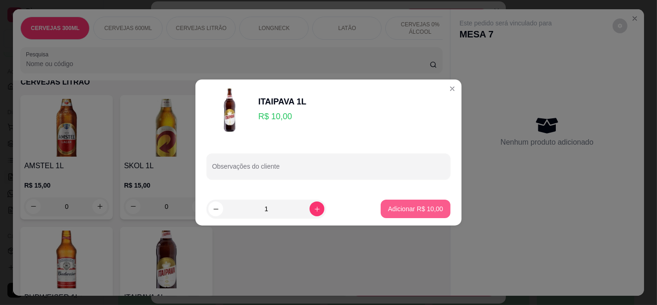
click at [396, 207] on p "Adicionar R$ 10,00" at bounding box center [415, 208] width 55 height 9
type input "1"
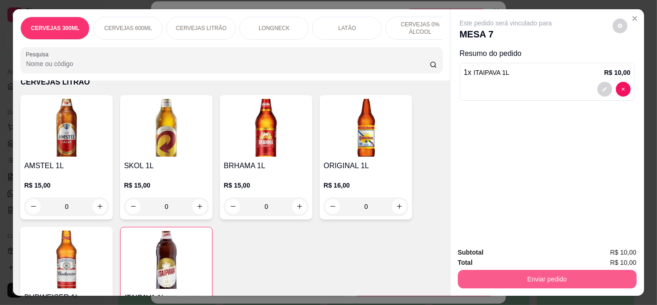
click at [523, 274] on button "Enviar pedido" at bounding box center [547, 279] width 179 height 18
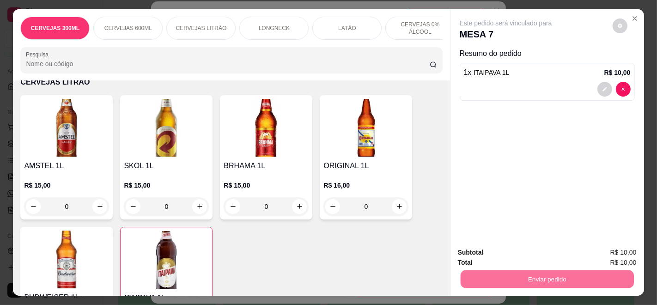
click at [618, 245] on button "Enviar pedido" at bounding box center [612, 253] width 52 height 18
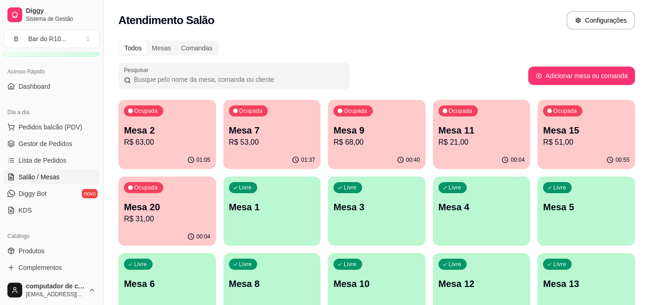
click at [273, 144] on p "R$ 53,00" at bounding box center [272, 142] width 86 height 11
click at [20, 145] on span "Gestor de Pedidos" at bounding box center [45, 143] width 54 height 9
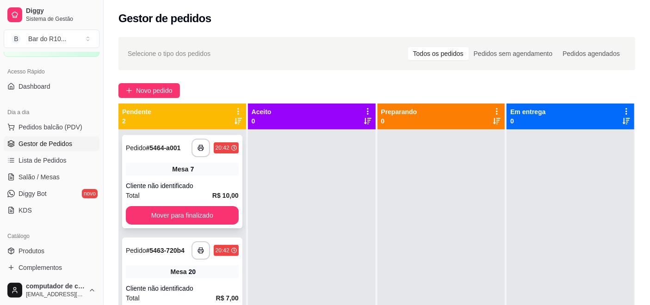
click at [201, 177] on div "**********" at bounding box center [182, 181] width 120 height 93
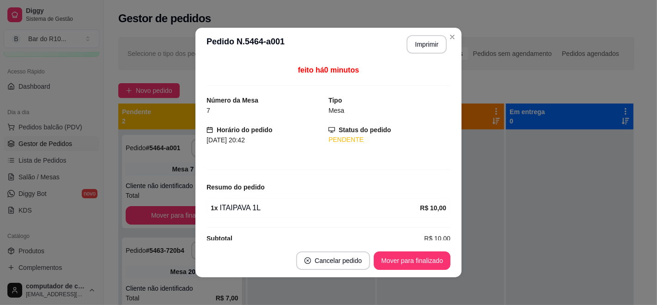
scroll to position [2, 0]
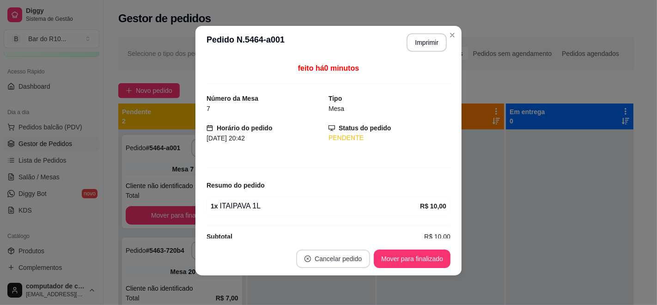
click at [315, 254] on button "Cancelar pedido" at bounding box center [333, 259] width 74 height 18
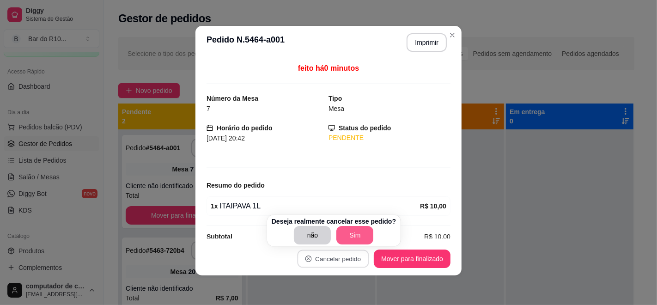
click at [327, 245] on div "Deseja realmente cancelar esse pedido? não Sim" at bounding box center [334, 230] width 134 height 31
click at [356, 239] on button "Sim" at bounding box center [355, 236] width 36 height 18
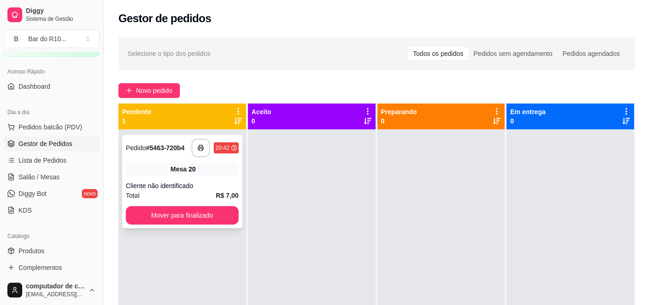
click at [159, 169] on div "Mesa 20" at bounding box center [182, 169] width 113 height 13
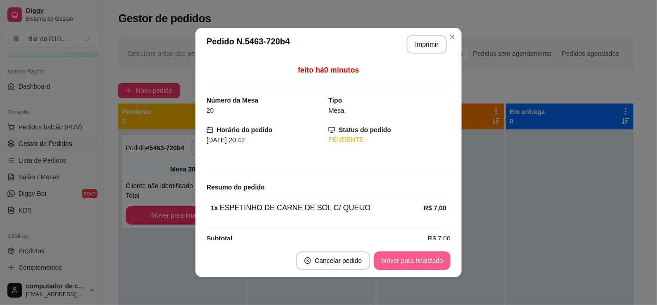
click at [404, 256] on button "Mover para finalizado" at bounding box center [412, 260] width 77 height 18
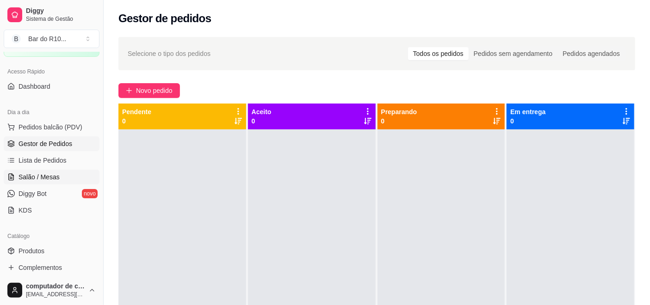
click at [19, 178] on span "Salão / Mesas" at bounding box center [38, 176] width 41 height 9
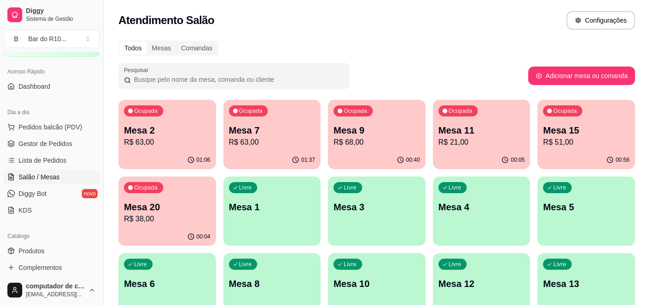
click at [171, 196] on div "Ocupada Mesa 20 R$ 38,00" at bounding box center [167, 202] width 98 height 51
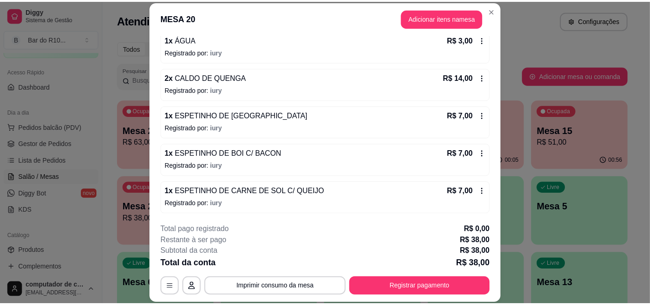
scroll to position [130, 0]
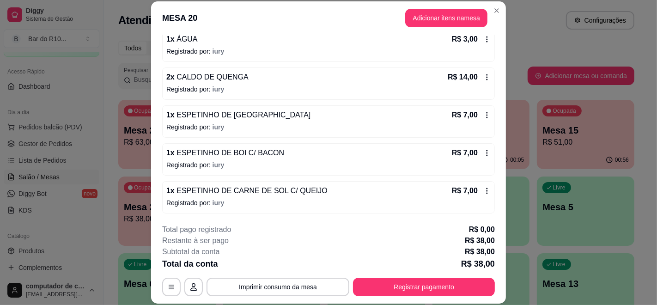
click at [484, 151] on icon at bounding box center [487, 152] width 7 height 7
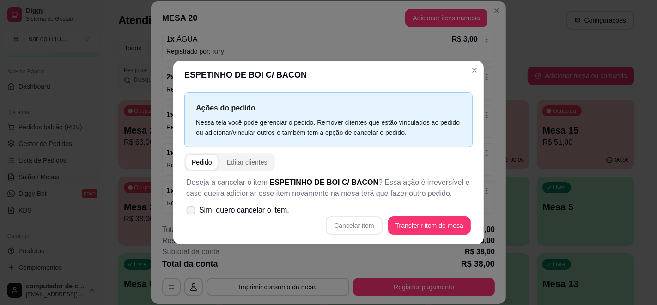
click at [259, 207] on span "Sim, quero cancelar o item." at bounding box center [244, 210] width 90 height 11
click at [192, 212] on input "Sim, quero cancelar o item." at bounding box center [189, 215] width 6 height 6
checkbox input "true"
click at [355, 223] on button "Cancelar item" at bounding box center [354, 226] width 55 height 18
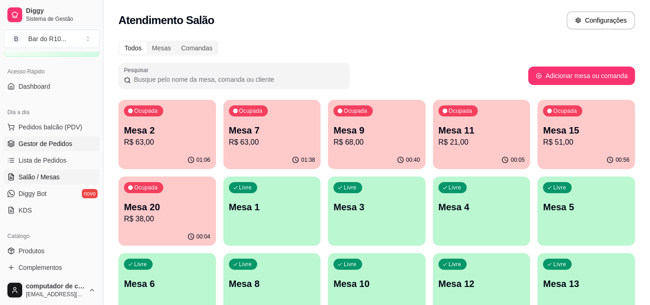
click at [82, 146] on link "Gestor de Pedidos" at bounding box center [52, 143] width 96 height 15
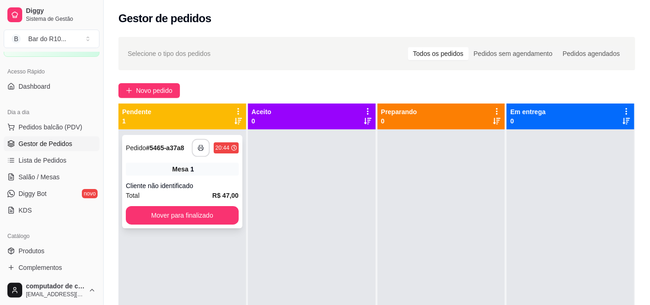
click at [198, 145] on icon "button" at bounding box center [200, 148] width 6 height 6
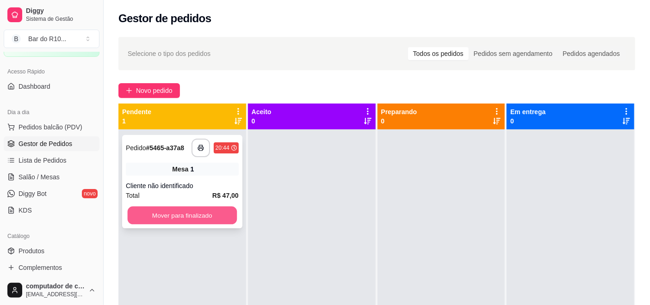
click at [172, 218] on button "Mover para finalizado" at bounding box center [182, 216] width 109 height 18
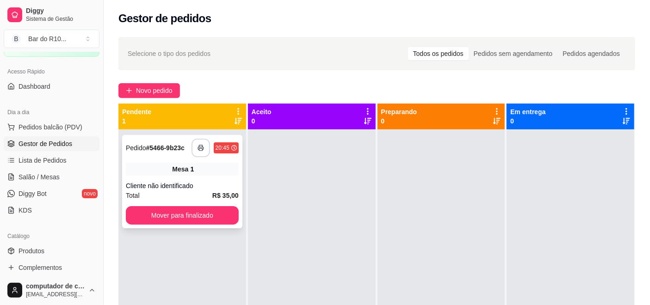
click at [197, 145] on icon "button" at bounding box center [200, 148] width 6 height 6
click at [188, 171] on div "Mesa 1" at bounding box center [182, 169] width 113 height 13
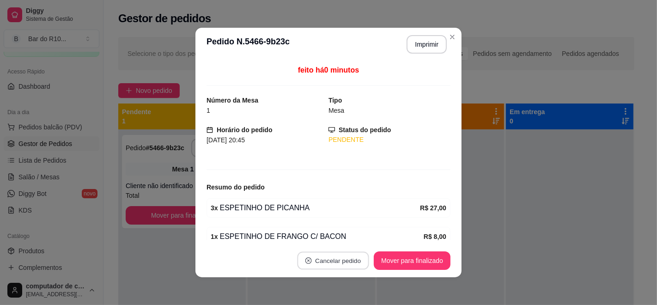
click at [337, 259] on button "Cancelar pedido" at bounding box center [334, 261] width 72 height 18
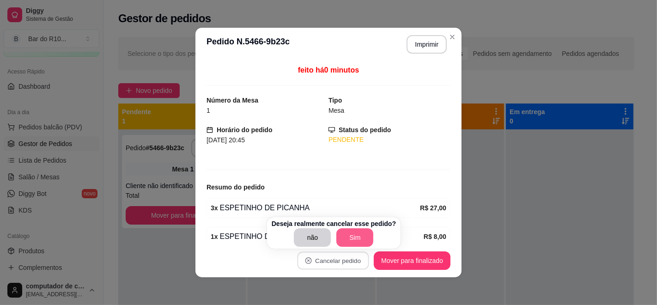
click at [351, 239] on button "Sim" at bounding box center [355, 237] width 37 height 18
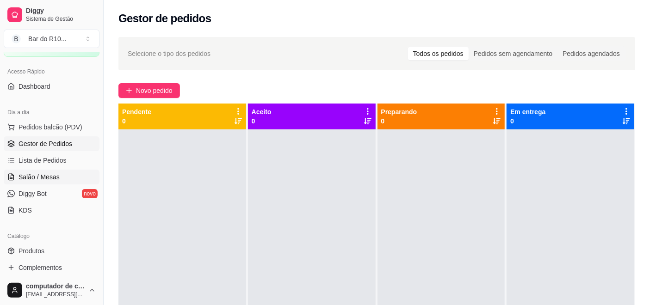
click at [79, 172] on link "Salão / Mesas" at bounding box center [52, 177] width 96 height 15
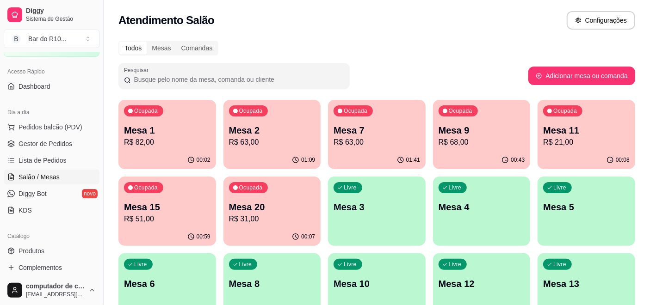
click at [137, 135] on p "Mesa 1" at bounding box center [167, 130] width 86 height 13
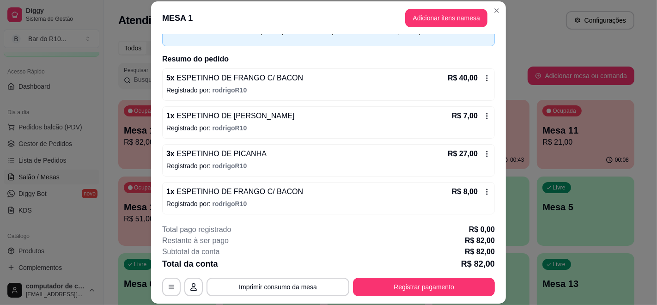
scroll to position [55, 0]
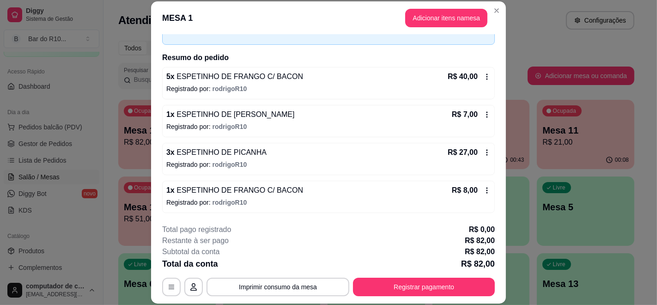
click at [484, 154] on icon at bounding box center [487, 152] width 7 height 7
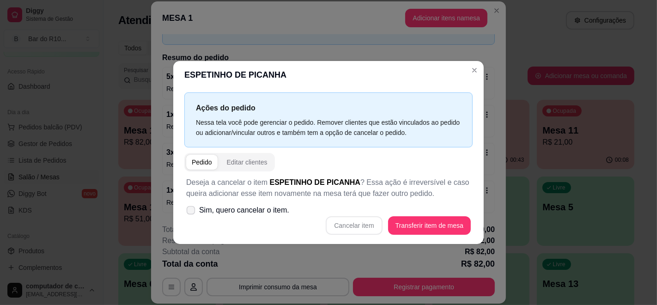
click at [247, 213] on span "Sim, quero cancelar o item." at bounding box center [244, 210] width 90 height 11
click at [192, 213] on input "Sim, quero cancelar o item." at bounding box center [189, 215] width 6 height 6
checkbox input "true"
click at [358, 225] on button "Cancelar item" at bounding box center [354, 225] width 56 height 18
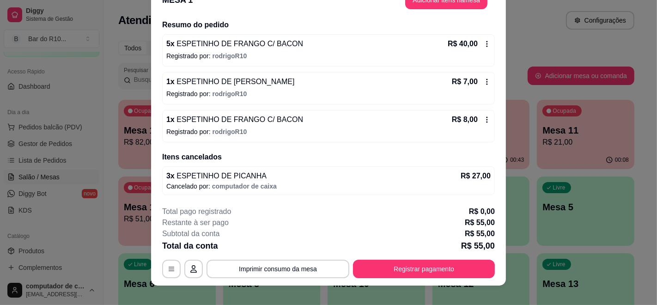
scroll to position [28, 0]
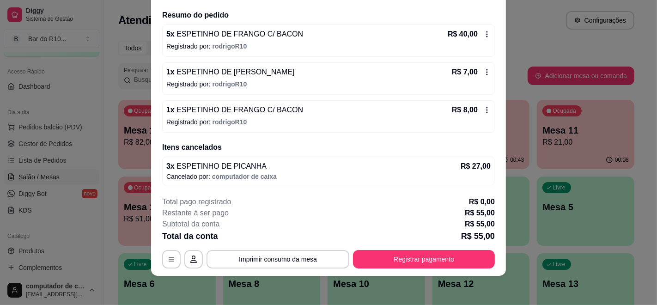
click at [484, 108] on icon at bounding box center [487, 109] width 7 height 7
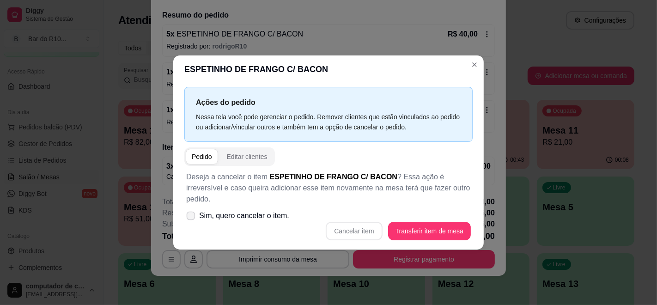
click at [264, 214] on span "Sim, quero cancelar o item." at bounding box center [244, 215] width 90 height 11
click at [192, 218] on input "Sim, quero cancelar o item." at bounding box center [189, 221] width 6 height 6
checkbox input "true"
click at [350, 222] on button "Cancelar item" at bounding box center [354, 231] width 55 height 18
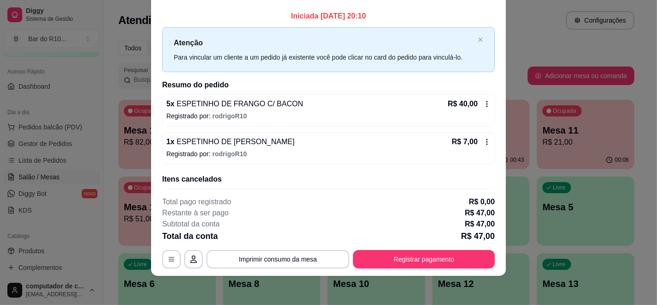
scroll to position [0, 0]
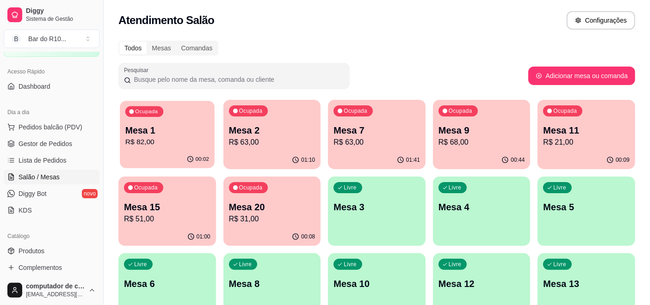
click at [210, 119] on div "Ocupada Mesa 1 R$ 82,00" at bounding box center [167, 126] width 94 height 50
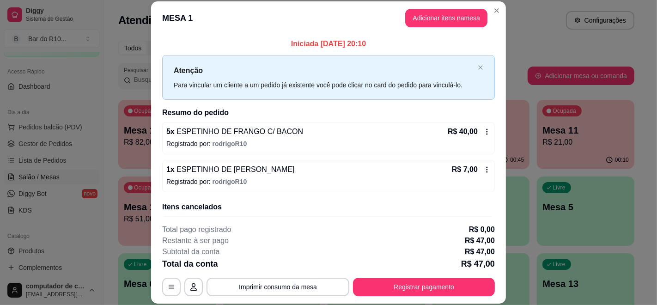
click at [484, 129] on icon at bounding box center [487, 131] width 7 height 7
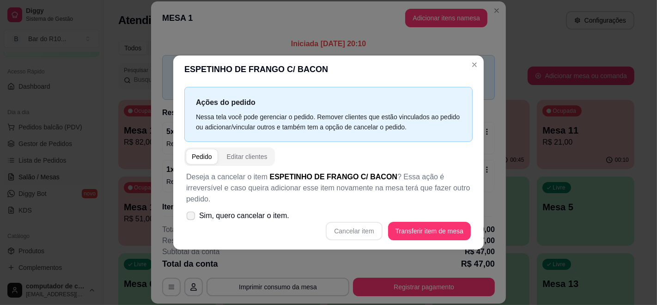
click at [252, 210] on span "Sim, quero cancelar o item." at bounding box center [244, 215] width 90 height 11
click at [192, 218] on input "Sim, quero cancelar o item." at bounding box center [189, 221] width 6 height 6
checkbox input "true"
click at [350, 222] on button "Cancelar item" at bounding box center [354, 231] width 56 height 18
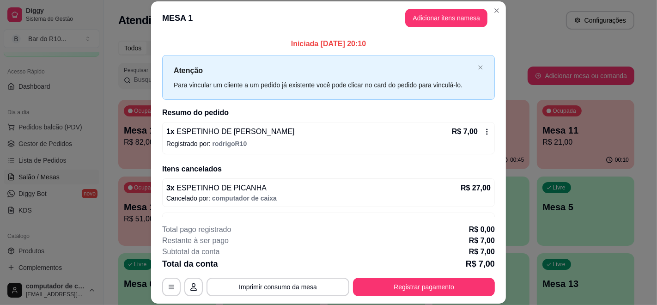
click at [484, 129] on icon at bounding box center [487, 131] width 7 height 7
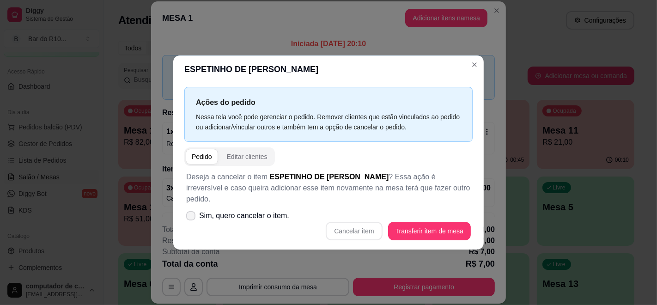
click at [232, 207] on label "Sim, quero cancelar o item." at bounding box center [238, 216] width 110 height 18
click at [192, 218] on input "Sim, quero cancelar o item." at bounding box center [189, 221] width 6 height 6
checkbox input "true"
click at [366, 230] on button "Cancelar item" at bounding box center [354, 231] width 55 height 18
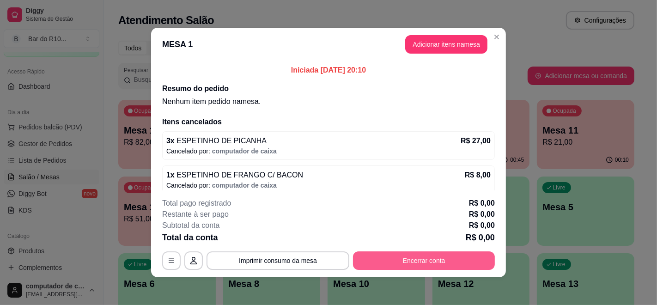
click at [374, 259] on button "Encerrar conta" at bounding box center [424, 260] width 142 height 18
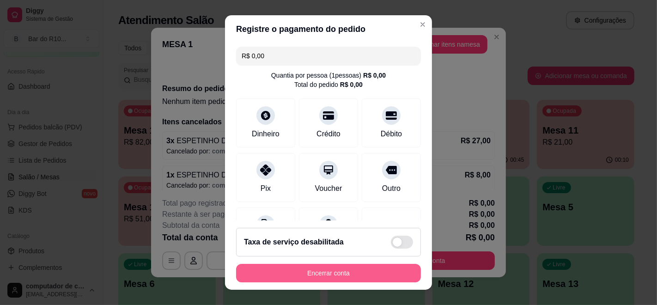
click at [348, 280] on button "Encerrar conta" at bounding box center [328, 273] width 185 height 18
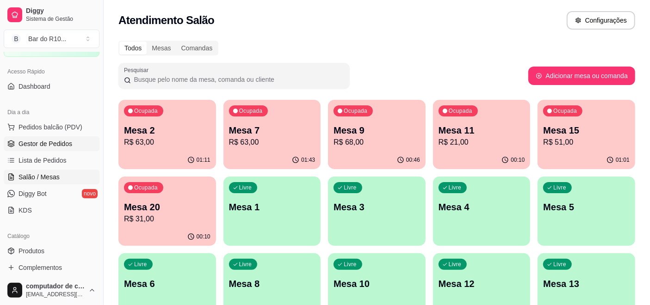
click at [17, 147] on link "Gestor de Pedidos" at bounding box center [52, 143] width 96 height 15
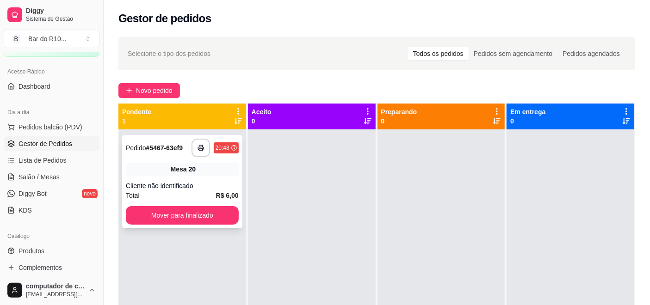
click at [159, 168] on div "Mesa 20" at bounding box center [182, 169] width 113 height 13
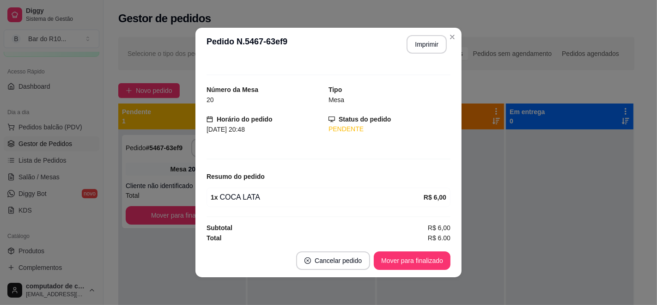
scroll to position [13, 0]
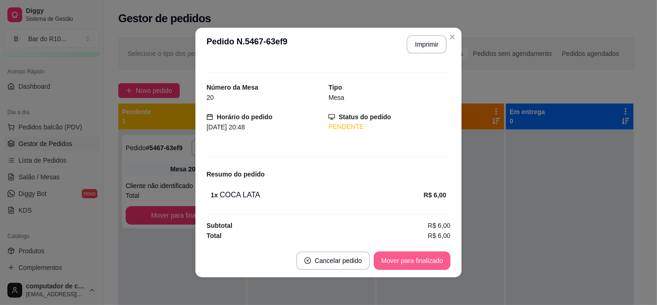
click at [411, 260] on button "Mover para finalizado" at bounding box center [412, 260] width 77 height 18
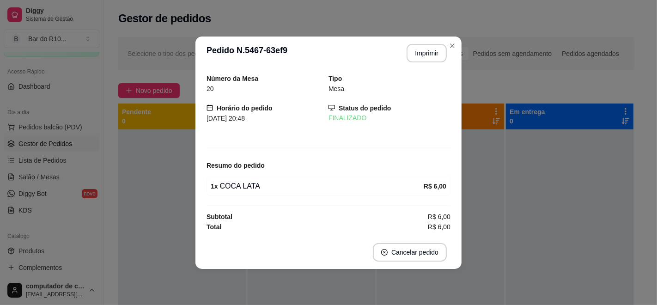
scroll to position [0, 0]
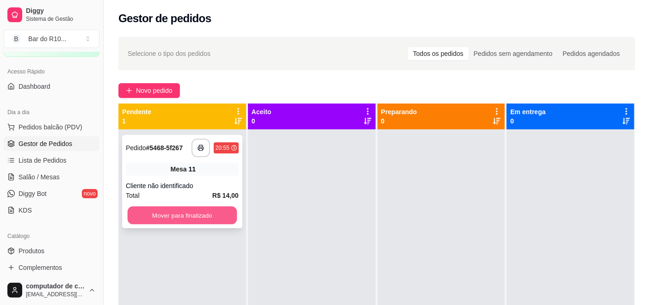
click at [201, 219] on button "Mover para finalizado" at bounding box center [182, 216] width 109 height 18
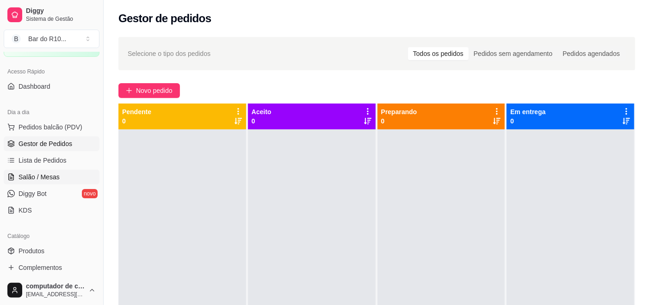
click at [55, 178] on span "Salão / Mesas" at bounding box center [38, 176] width 41 height 9
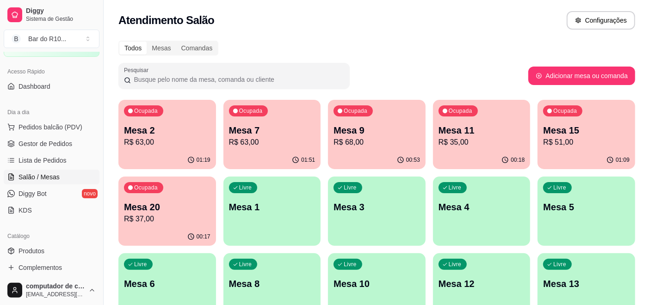
click at [143, 141] on p "R$ 63,00" at bounding box center [167, 142] width 86 height 11
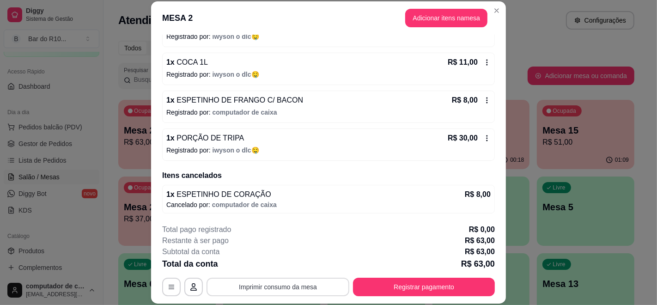
click at [284, 288] on button "Imprimir consumo da mesa" at bounding box center [278, 287] width 143 height 18
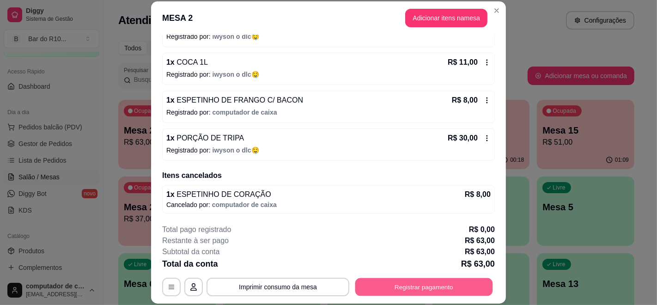
click at [474, 282] on button "Registrar pagamento" at bounding box center [425, 287] width 138 height 18
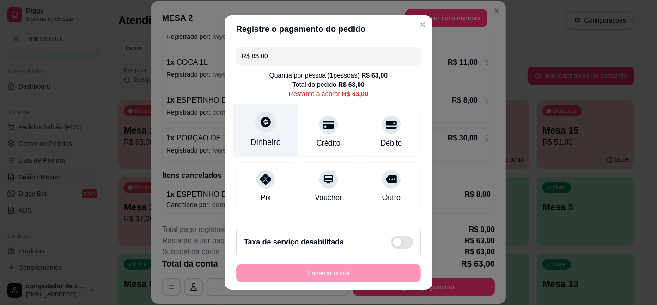
click at [262, 123] on icon at bounding box center [266, 122] width 12 height 12
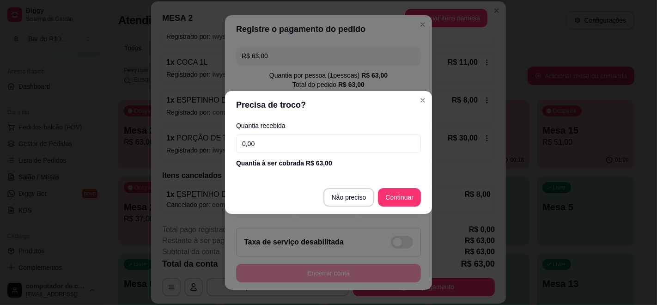
drag, startPoint x: 271, startPoint y: 145, endPoint x: 263, endPoint y: 143, distance: 9.0
click at [273, 145] on input "0,00" at bounding box center [328, 144] width 185 height 18
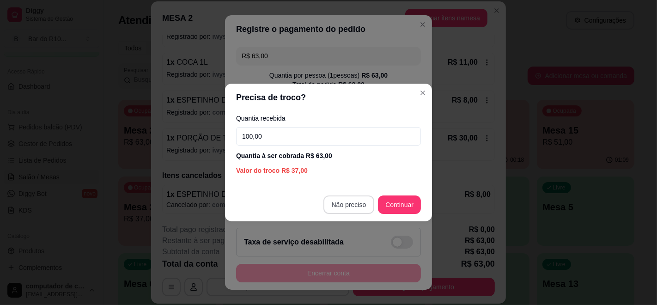
type input "100,00"
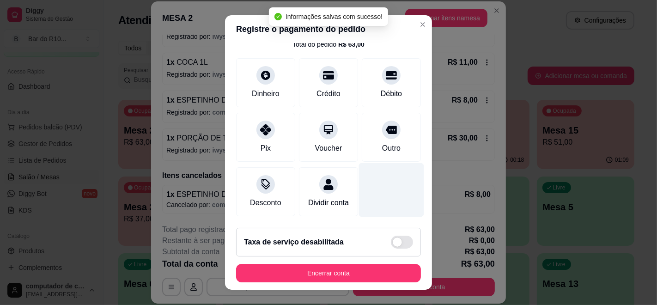
scroll to position [98, 0]
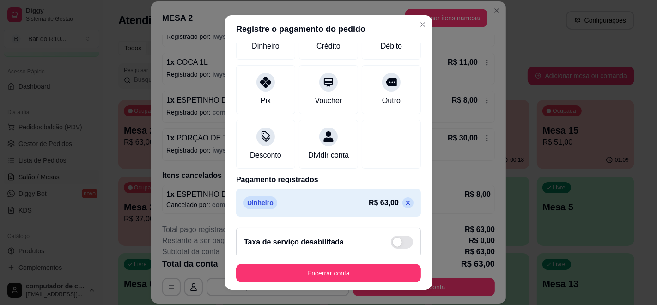
click at [403, 204] on p at bounding box center [408, 202] width 11 height 11
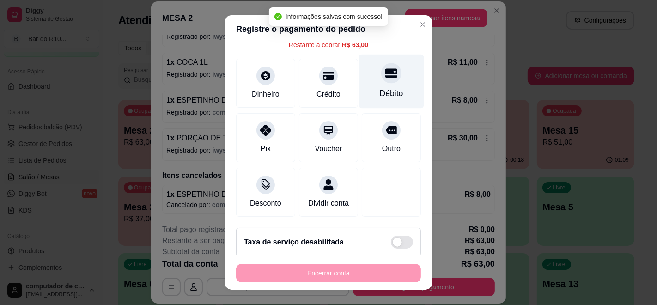
type input "R$ 63,00"
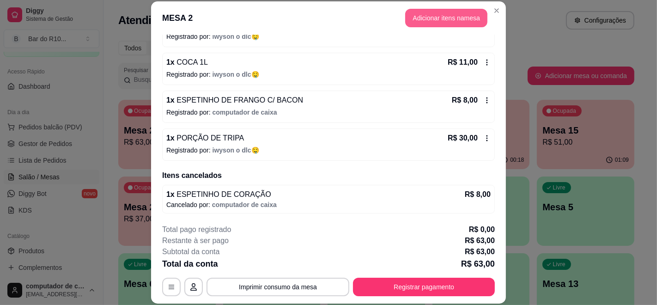
click at [436, 9] on button "Adicionar itens na mesa" at bounding box center [446, 18] width 82 height 18
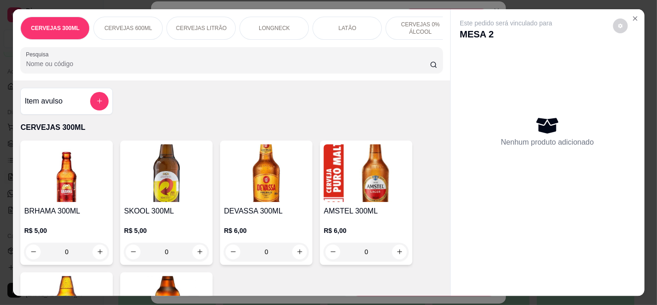
click at [433, 17] on div "CERVEJAS 0% ÁLCOOL" at bounding box center [420, 28] width 69 height 23
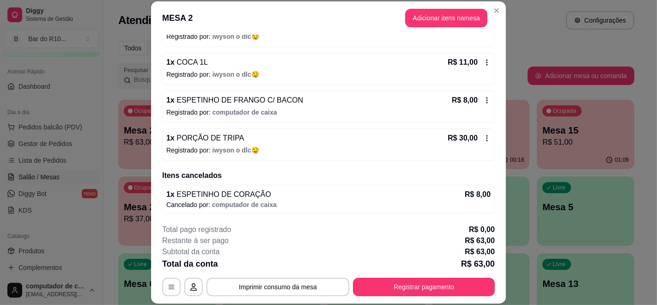
click at [263, 64] on div "CERVEJAS 300ML CERVEJAS 600ML CERVEJAS LITRÃO LONGNECK LATÃO CERVEJAS 0% ÁLCOOL…" at bounding box center [231, 152] width 437 height 287
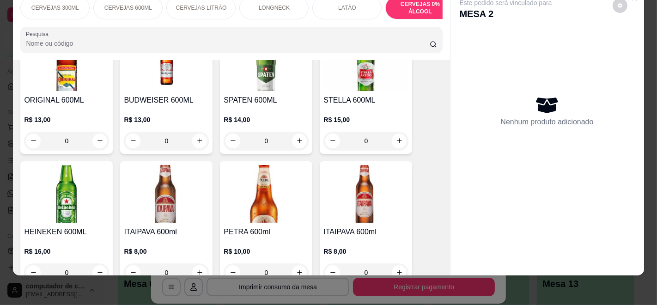
scroll to position [0, 0]
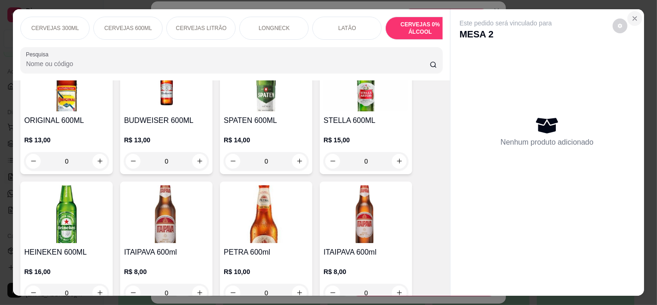
click at [633, 11] on button "Close" at bounding box center [635, 18] width 15 height 15
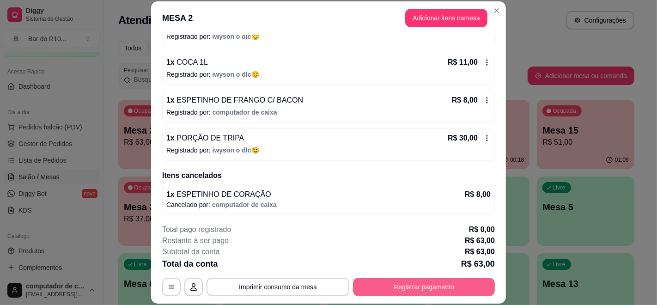
click at [373, 280] on button "Registrar pagamento" at bounding box center [424, 287] width 142 height 18
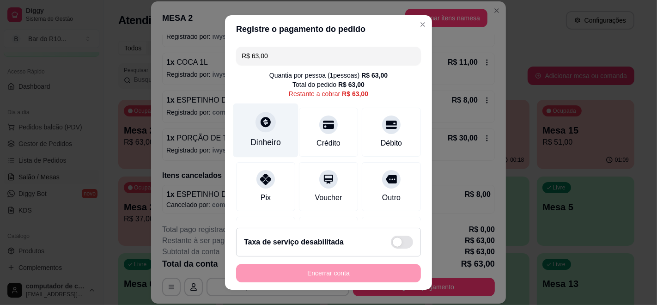
click at [247, 125] on div "Dinheiro" at bounding box center [265, 131] width 65 height 54
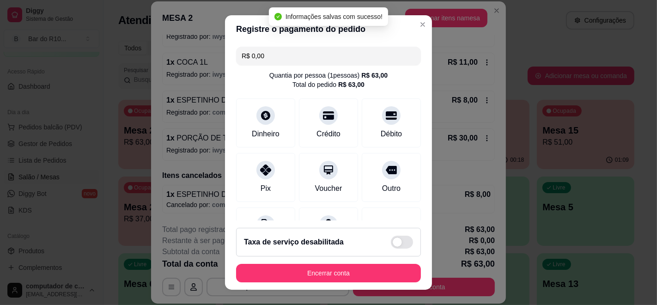
type input "R$ 0,00"
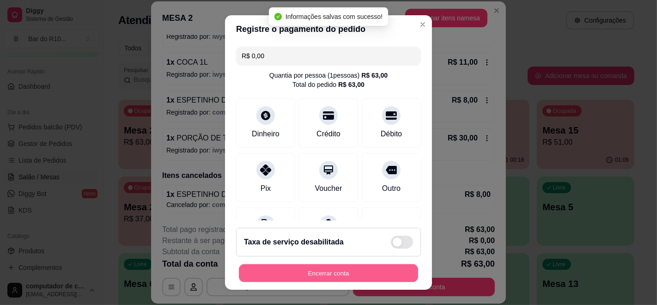
click at [333, 265] on button "Encerrar conta" at bounding box center [328, 273] width 179 height 18
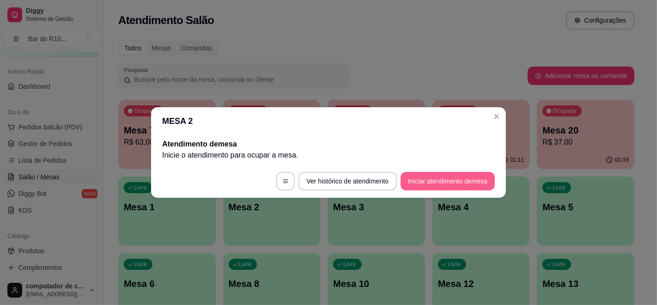
click at [447, 181] on button "Iniciar atendimento de mesa" at bounding box center [448, 181] width 94 height 18
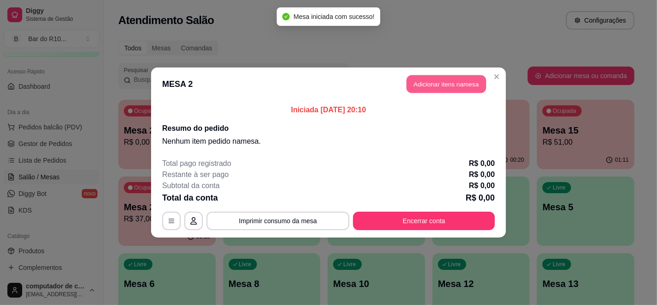
click at [433, 85] on button "Adicionar itens na mesa" at bounding box center [447, 84] width 80 height 18
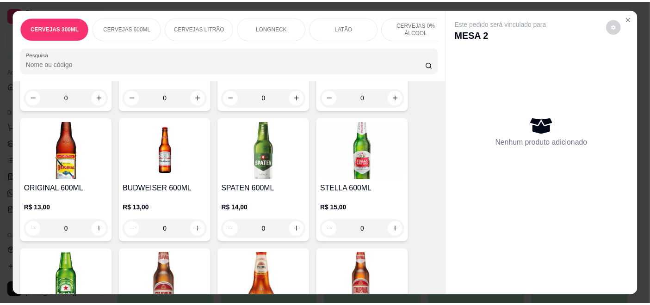
scroll to position [462, 0]
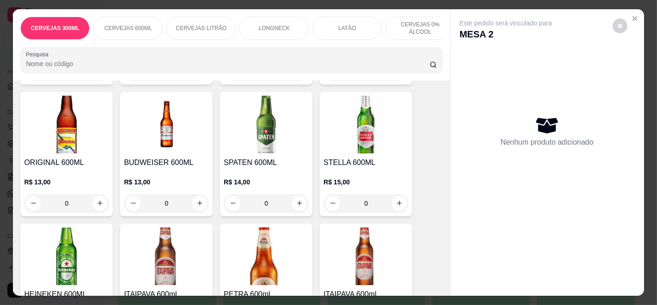
click at [172, 178] on div "R$ 13,00 0" at bounding box center [166, 190] width 85 height 44
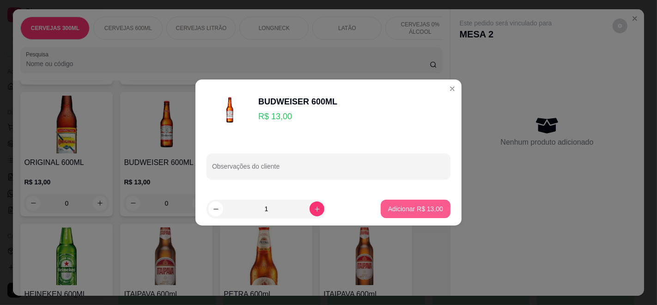
click at [429, 207] on p "Adicionar R$ 13,00" at bounding box center [415, 208] width 55 height 9
type input "1"
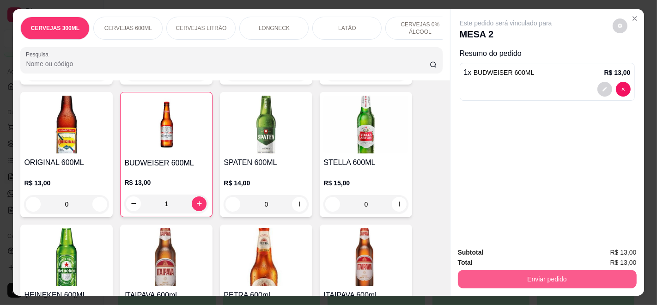
click at [559, 270] on button "Enviar pedido" at bounding box center [547, 279] width 179 height 18
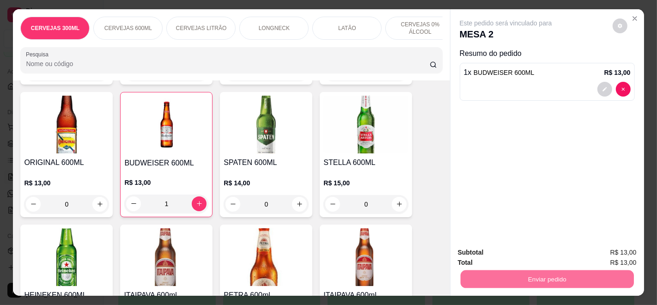
click at [613, 246] on button "Enviar pedido" at bounding box center [612, 252] width 51 height 17
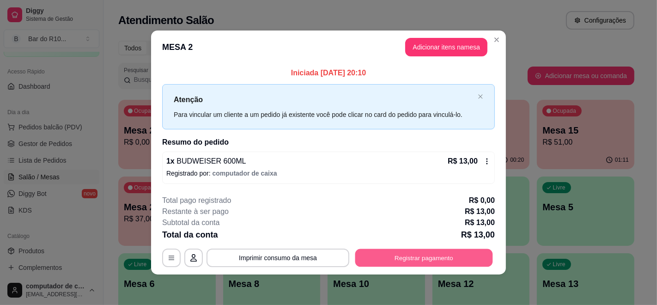
click at [415, 258] on button "Registrar pagamento" at bounding box center [425, 258] width 138 height 18
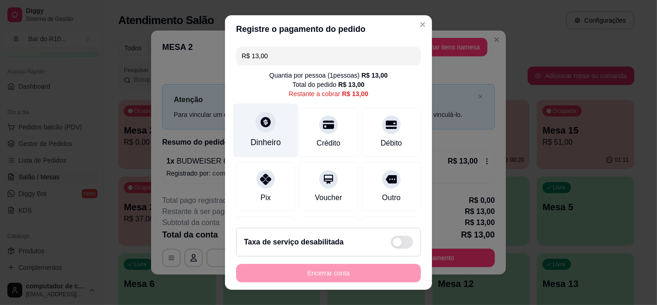
click at [270, 135] on div "Dinheiro" at bounding box center [265, 131] width 65 height 54
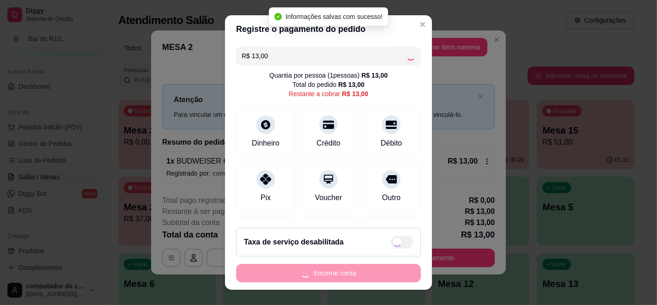
type input "R$ 0,00"
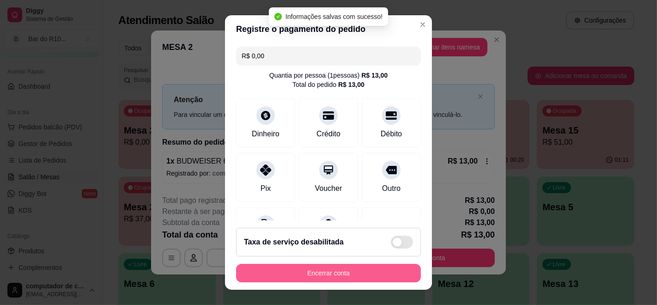
click at [311, 272] on button "Encerrar conta" at bounding box center [328, 273] width 185 height 18
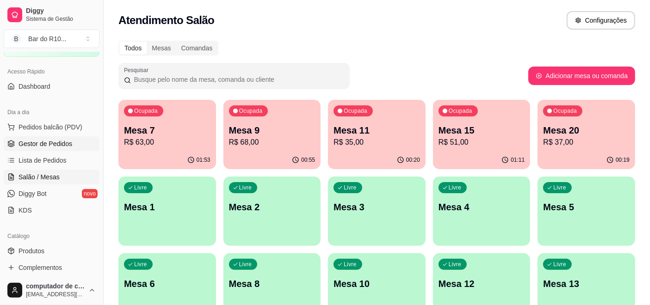
click at [51, 143] on span "Gestor de Pedidos" at bounding box center [45, 143] width 54 height 9
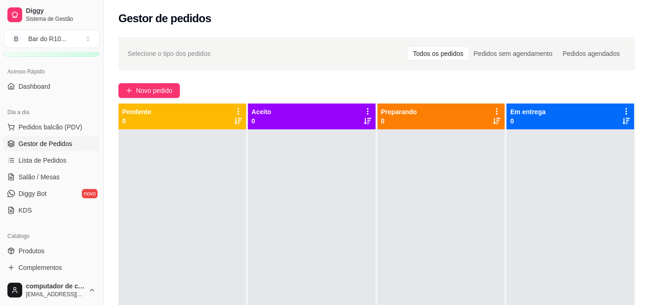
click at [49, 145] on span "Gestor de Pedidos" at bounding box center [45, 143] width 54 height 9
click at [104, 55] on button "Toggle Sidebar" at bounding box center [102, 152] width 7 height 305
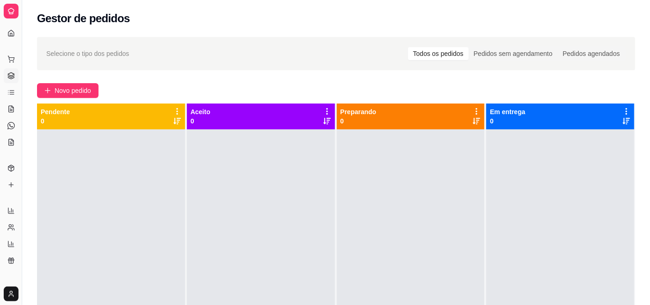
click at [8, 14] on icon at bounding box center [10, 10] width 7 height 7
click at [11, 7] on icon at bounding box center [10, 10] width 7 height 7
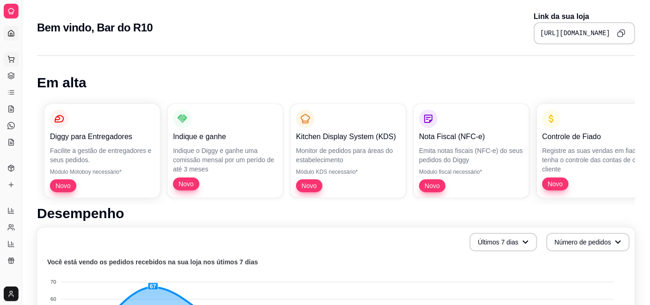
click at [13, 56] on icon at bounding box center [10, 58] width 7 height 7
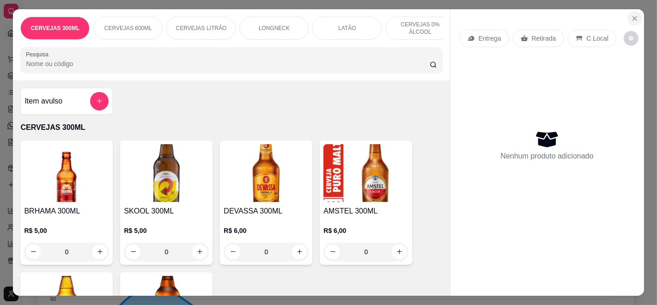
click at [631, 11] on button "Close" at bounding box center [635, 18] width 15 height 15
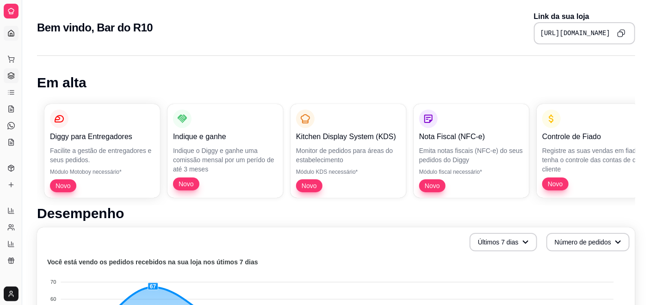
click at [10, 76] on icon at bounding box center [11, 76] width 6 height 1
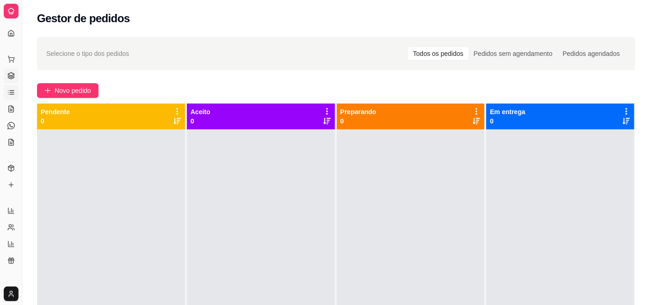
click at [11, 89] on icon at bounding box center [10, 92] width 7 height 7
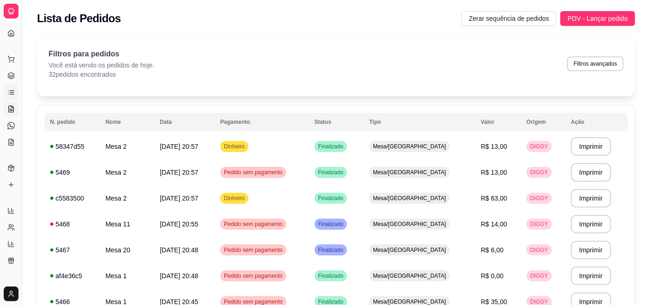
click at [7, 110] on icon at bounding box center [10, 108] width 7 height 7
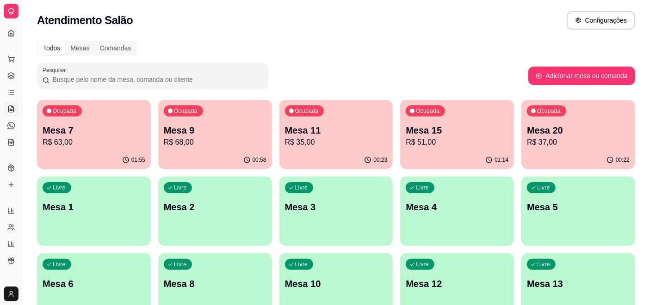
click at [559, 132] on p "Mesa 20" at bounding box center [578, 130] width 103 height 13
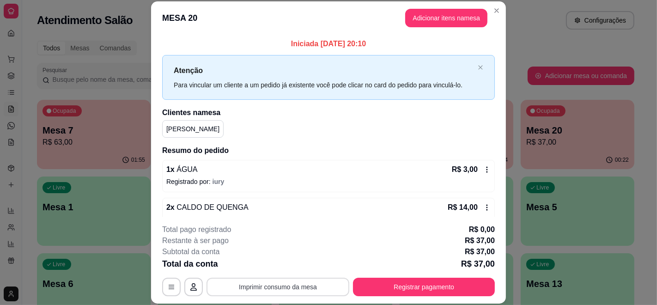
click at [285, 286] on button "Imprimir consumo da mesa" at bounding box center [278, 287] width 143 height 18
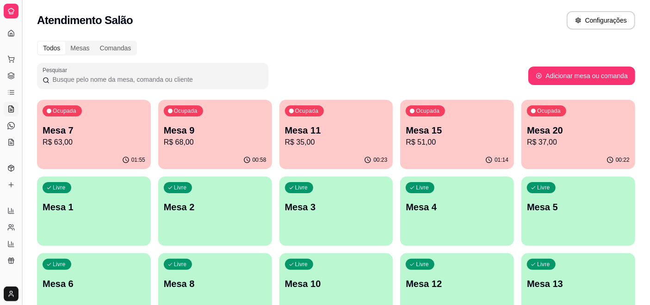
click at [21, 215] on button "Toggle Sidebar" at bounding box center [21, 152] width 7 height 305
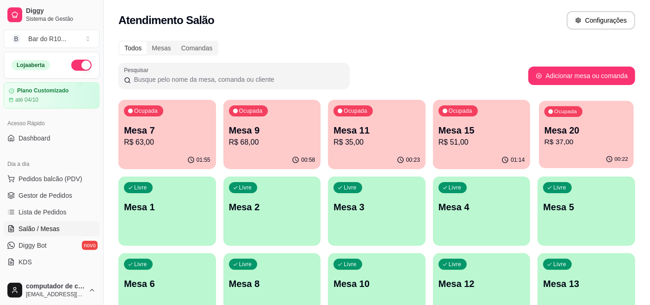
click at [596, 147] on p "R$ 37,00" at bounding box center [586, 142] width 84 height 11
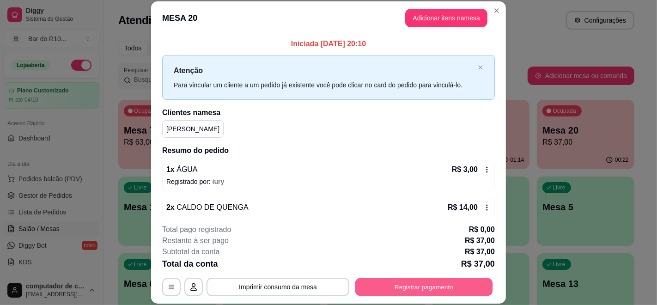
click at [394, 285] on button "Registrar pagamento" at bounding box center [425, 287] width 138 height 18
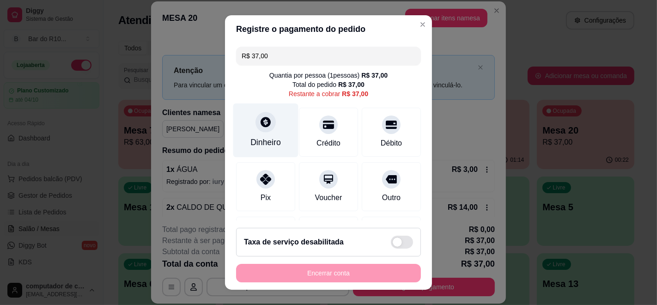
click at [277, 124] on div "Dinheiro" at bounding box center [265, 131] width 65 height 54
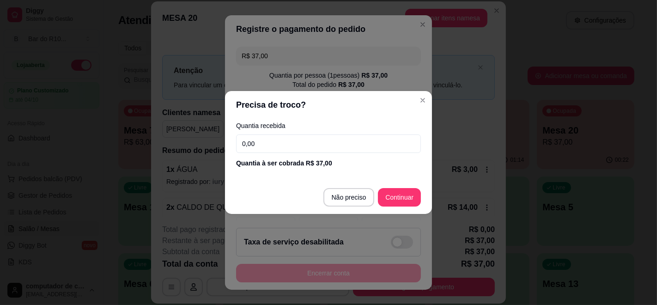
click at [279, 147] on input "0,00" at bounding box center [328, 144] width 185 height 18
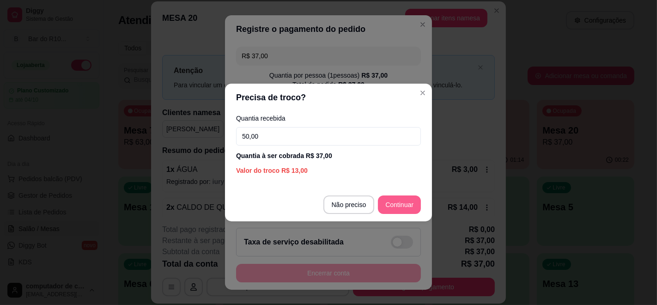
type input "50,00"
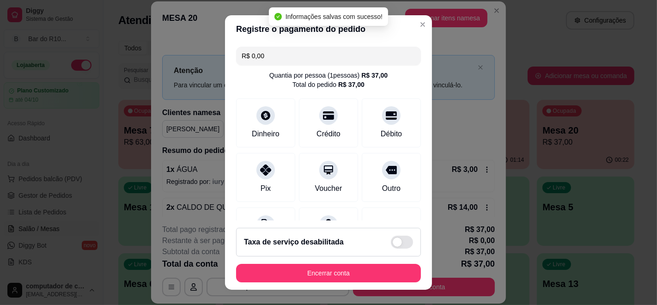
type input "R$ 0,00"
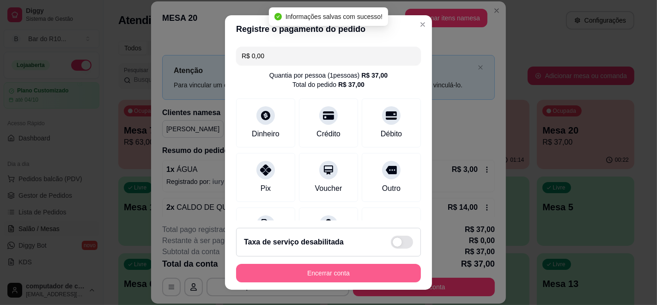
click at [313, 270] on button "Encerrar conta" at bounding box center [328, 273] width 185 height 18
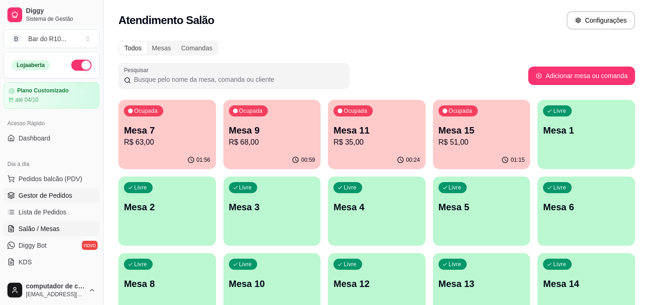
click at [46, 196] on span "Gestor de Pedidos" at bounding box center [45, 195] width 54 height 9
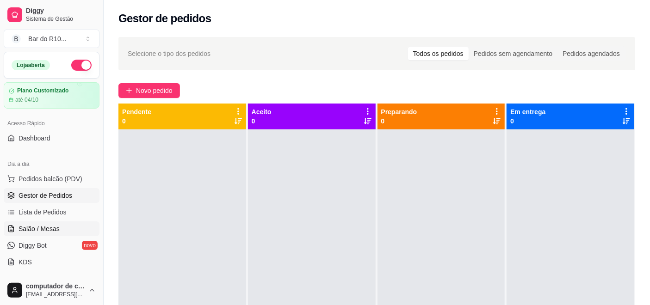
click at [48, 230] on span "Salão / Mesas" at bounding box center [38, 228] width 41 height 9
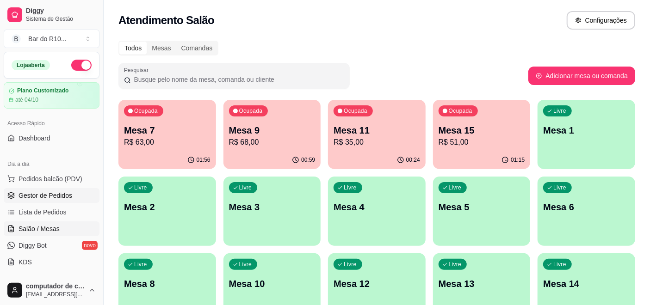
click at [78, 195] on link "Gestor de Pedidos" at bounding box center [52, 195] width 96 height 15
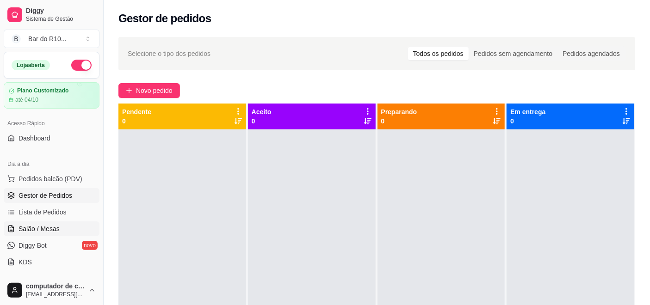
click at [49, 233] on span "Salão / Mesas" at bounding box center [38, 228] width 41 height 9
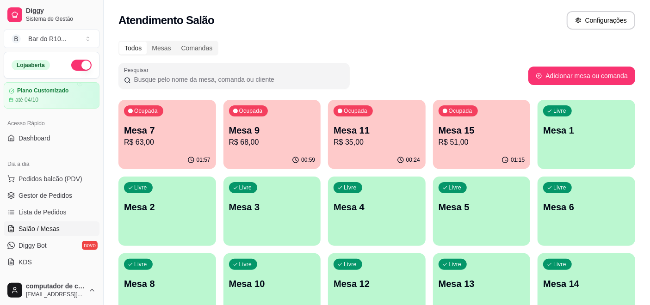
click at [457, 129] on p "Mesa 15" at bounding box center [481, 130] width 86 height 13
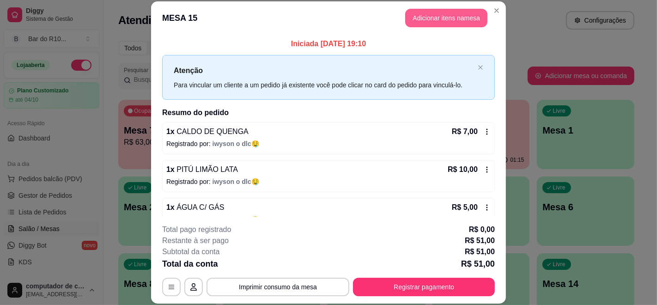
click at [452, 15] on button "Adicionar itens na mesa" at bounding box center [446, 18] width 82 height 18
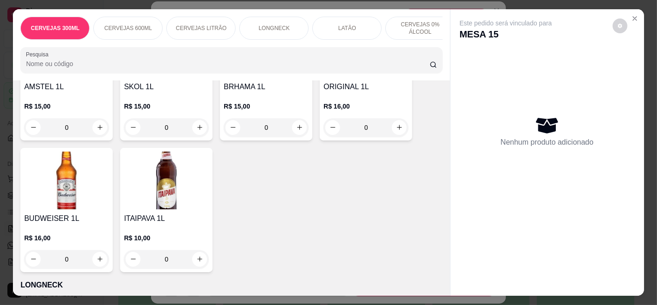
scroll to position [976, 0]
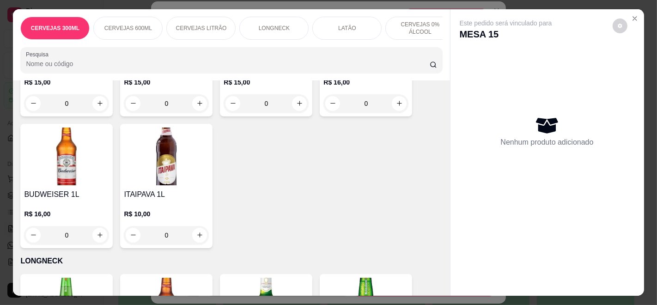
click at [163, 208] on div "R$ 10,00 0" at bounding box center [166, 222] width 85 height 44
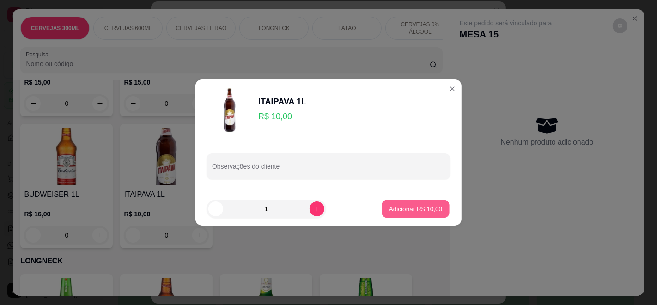
click at [432, 210] on p "Adicionar R$ 10,00" at bounding box center [416, 208] width 54 height 9
type input "1"
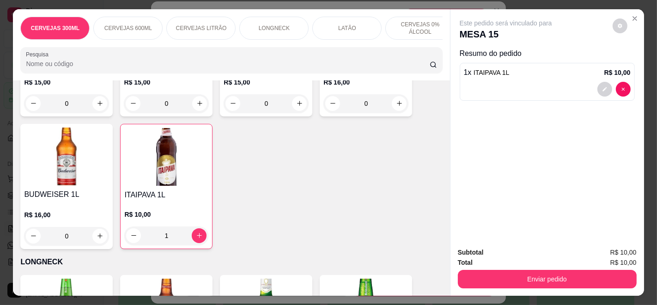
drag, startPoint x: 537, startPoint y: 254, endPoint x: 535, endPoint y: 261, distance: 6.6
click at [535, 261] on div "Total R$ 10,00" at bounding box center [547, 263] width 179 height 10
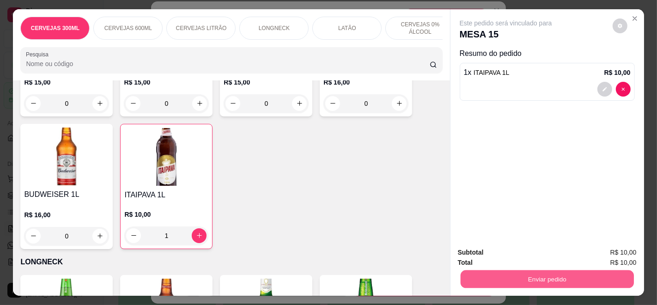
click at [540, 273] on button "Enviar pedido" at bounding box center [546, 279] width 173 height 18
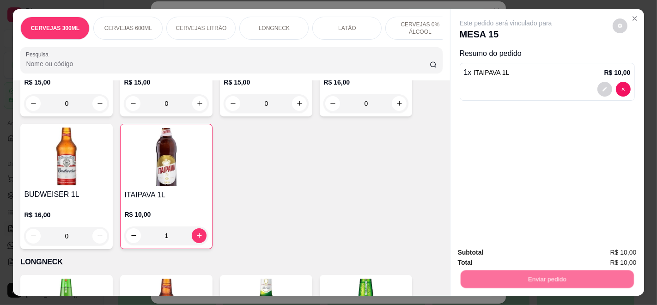
click at [604, 253] on button "Enviar pedido" at bounding box center [612, 253] width 52 height 18
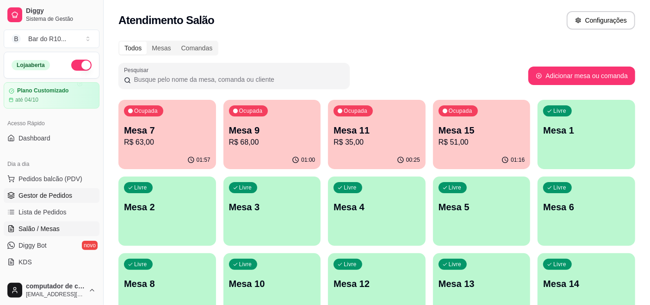
click at [74, 191] on link "Gestor de Pedidos" at bounding box center [52, 195] width 96 height 15
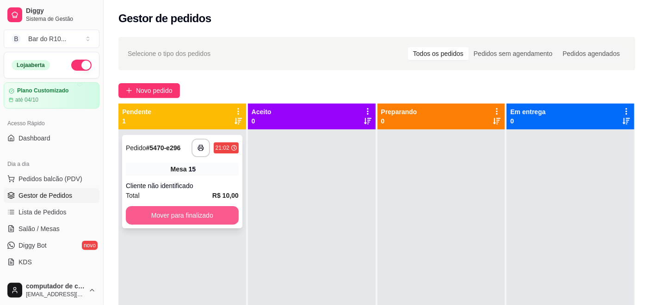
click at [194, 216] on button "Mover para finalizado" at bounding box center [182, 215] width 113 height 18
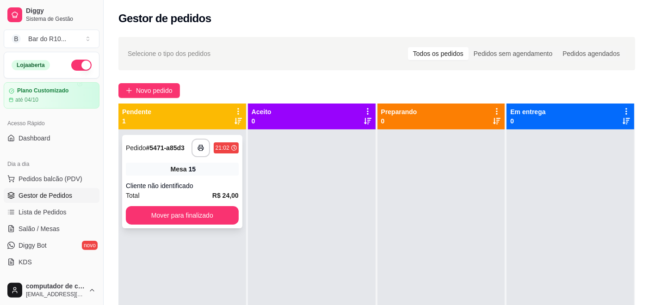
click at [179, 174] on div "Mesa 15" at bounding box center [182, 169] width 113 height 13
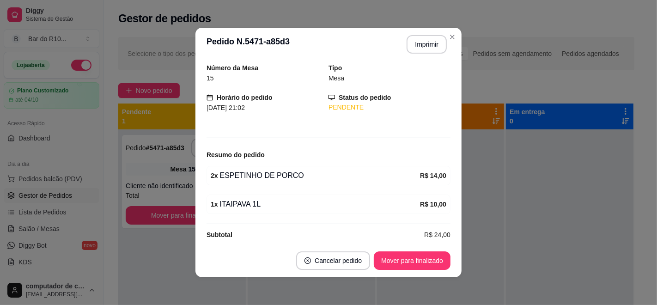
scroll to position [41, 0]
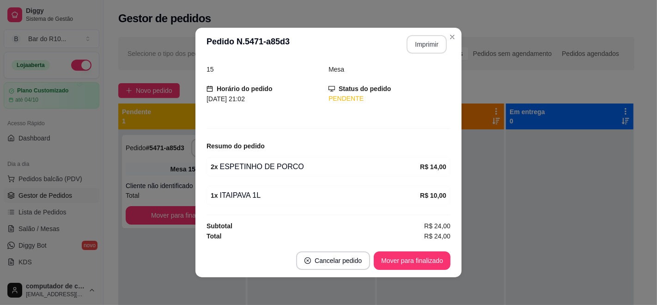
click at [421, 50] on button "Imprimir" at bounding box center [427, 44] width 40 height 18
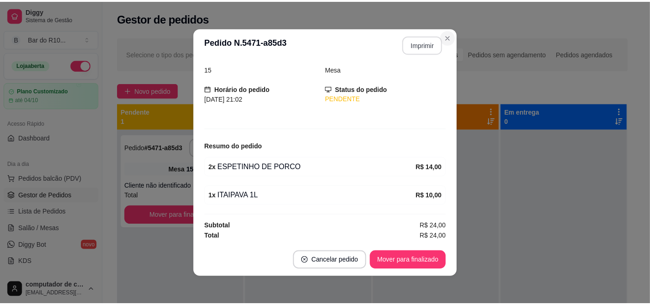
scroll to position [0, 0]
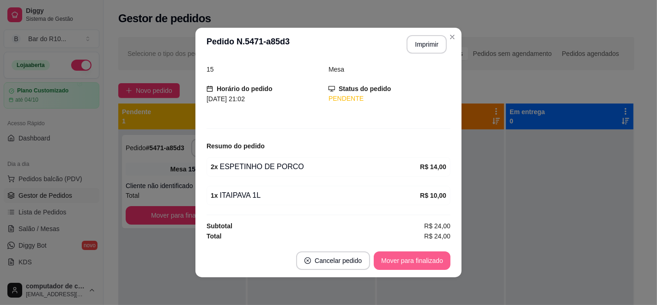
click at [396, 257] on button "Mover para finalizado" at bounding box center [412, 260] width 77 height 18
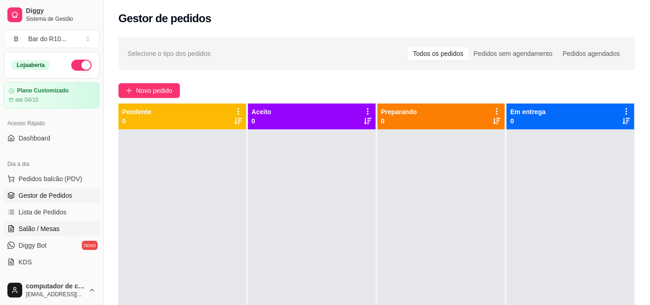
click at [31, 232] on span "Salão / Mesas" at bounding box center [38, 228] width 41 height 9
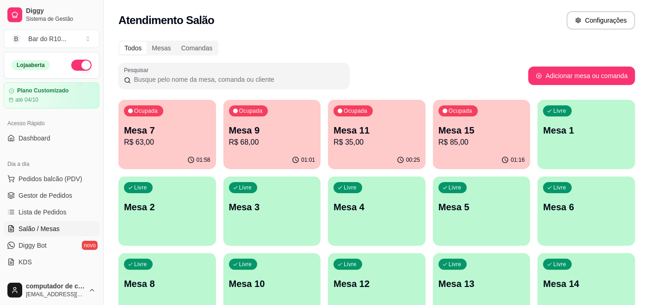
click at [457, 131] on p "Mesa 15" at bounding box center [481, 130] width 86 height 13
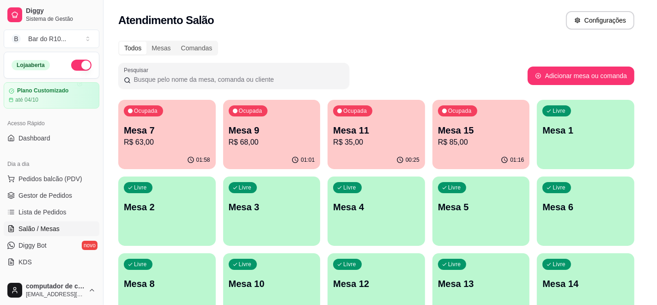
scroll to position [205, 0]
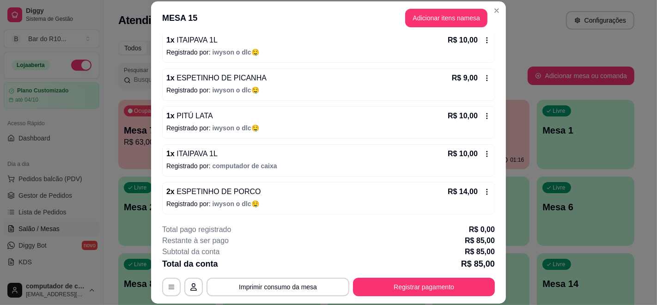
click at [484, 150] on icon at bounding box center [487, 153] width 7 height 7
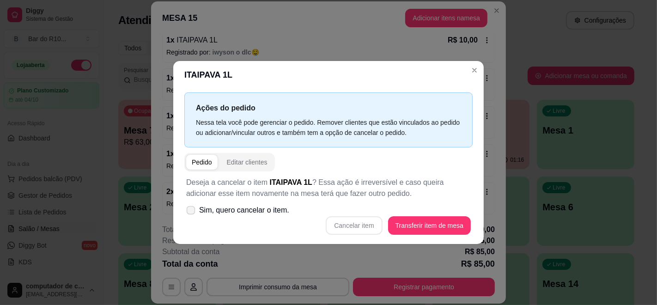
click at [265, 214] on span "Sim, quero cancelar o item." at bounding box center [244, 210] width 90 height 11
click at [192, 214] on input "Sim, quero cancelar o item." at bounding box center [189, 215] width 6 height 6
checkbox input "true"
click at [351, 223] on button "Cancelar item" at bounding box center [354, 226] width 55 height 18
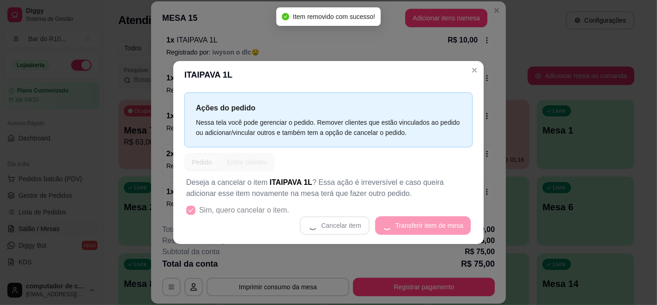
click at [470, 63] on header "ITAIPAVA 1L" at bounding box center [328, 75] width 311 height 28
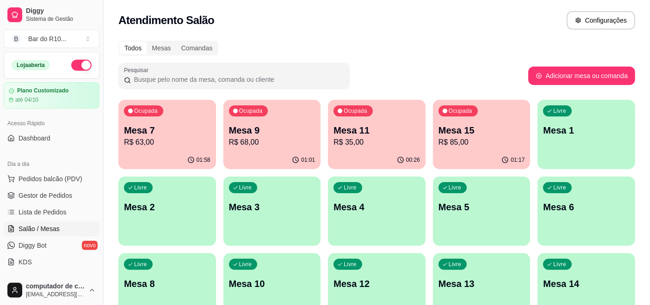
click at [189, 131] on p "Mesa 7" at bounding box center [167, 130] width 86 height 13
click at [294, 118] on div "Ocupada Mesa 9 R$ 68,00" at bounding box center [272, 126] width 94 height 50
click at [414, 142] on p "R$ 35,00" at bounding box center [376, 142] width 86 height 11
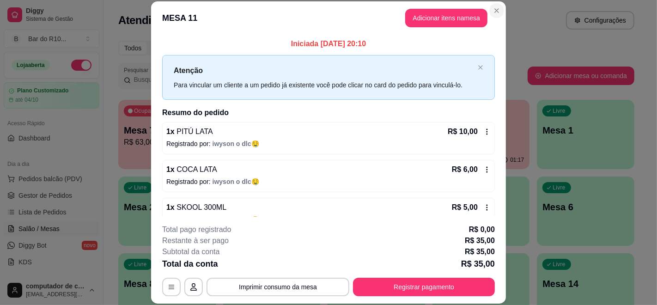
click at [493, 26] on section "**********" at bounding box center [328, 152] width 355 height 302
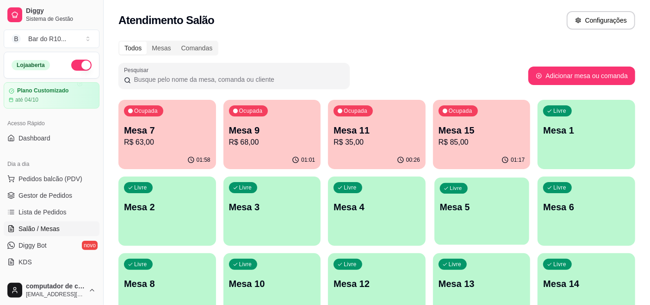
click at [502, 178] on div "Livre Mesa 5" at bounding box center [481, 206] width 94 height 56
click at [444, 137] on p "R$ 85,00" at bounding box center [482, 142] width 84 height 11
click at [36, 195] on span "Gestor de Pedidos" at bounding box center [45, 195] width 54 height 9
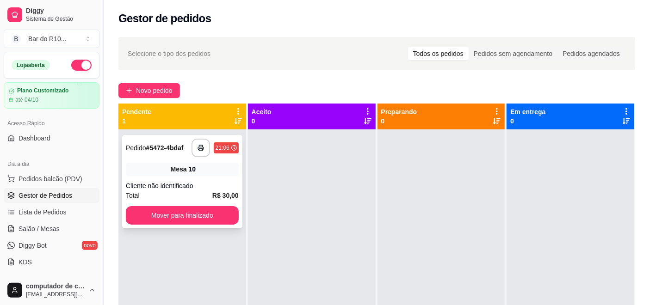
click at [189, 173] on div "10" at bounding box center [192, 169] width 7 height 9
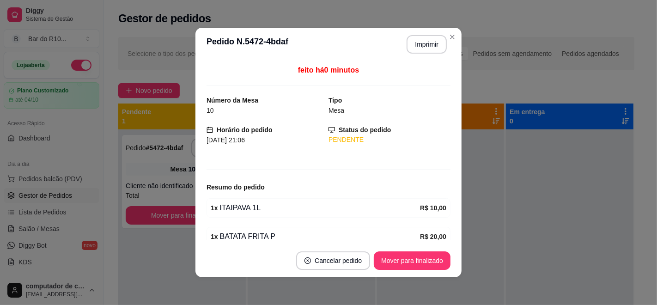
scroll to position [41, 0]
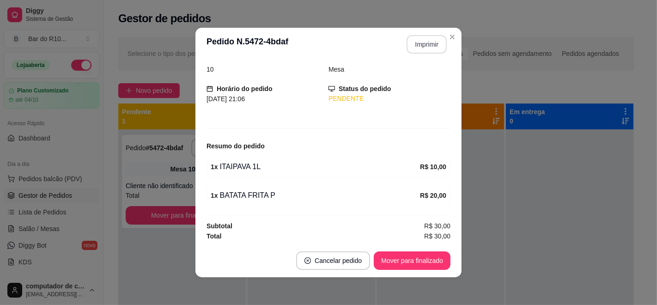
click at [410, 49] on button "Imprimir" at bounding box center [427, 44] width 40 height 18
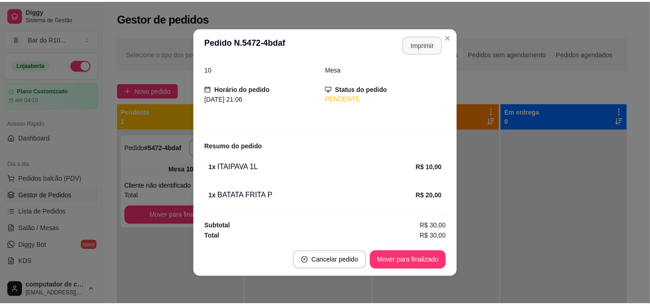
scroll to position [0, 0]
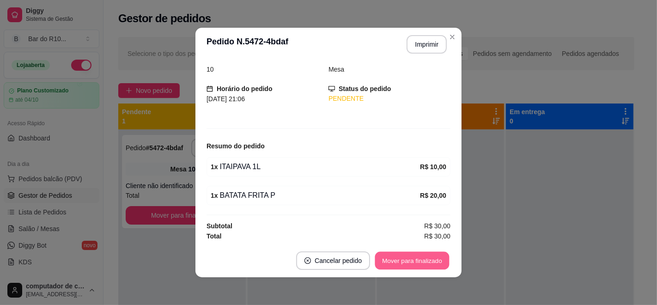
click at [389, 257] on button "Mover para finalizado" at bounding box center [412, 261] width 74 height 18
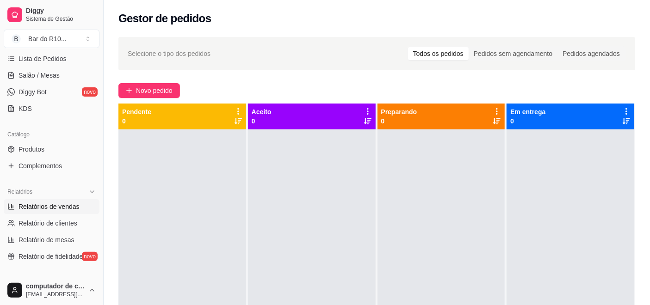
scroll to position [154, 0]
click at [79, 149] on link "Produtos" at bounding box center [52, 148] width 96 height 15
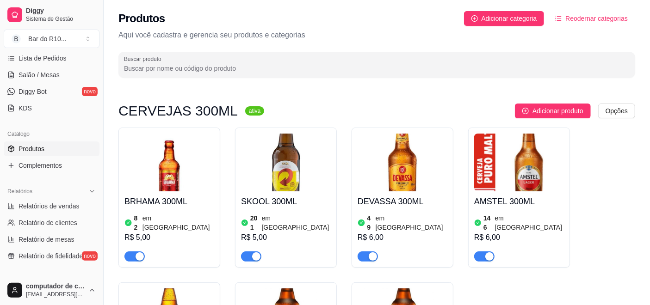
click at [209, 65] on input "Buscar produto" at bounding box center [376, 68] width 505 height 9
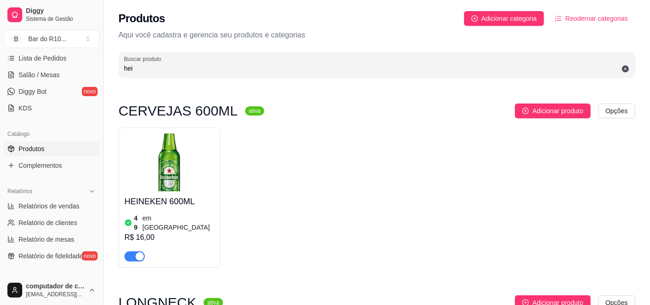
click at [319, 66] on input "hei" at bounding box center [376, 68] width 505 height 9
type input "h"
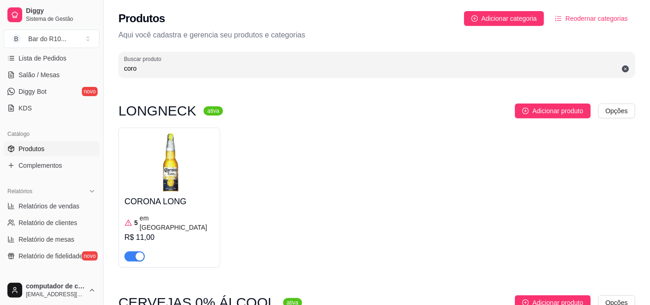
click at [285, 64] on input "coro" at bounding box center [376, 68] width 505 height 9
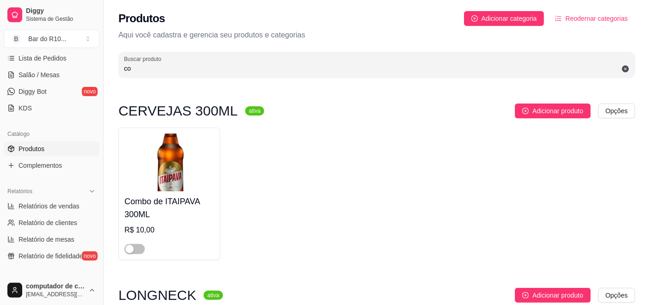
type input "c"
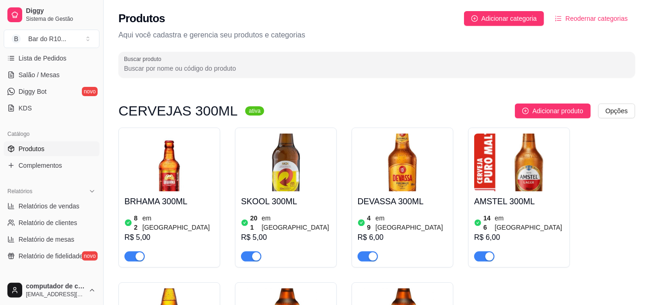
click at [229, 69] on input "Buscar produto" at bounding box center [376, 68] width 505 height 9
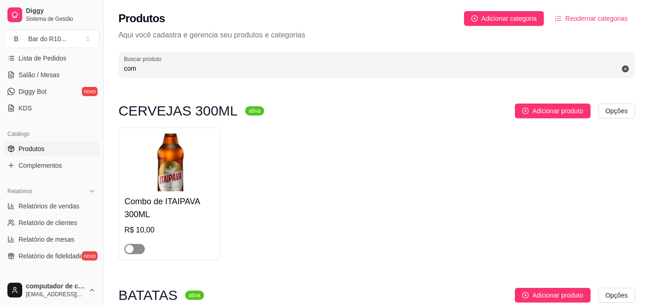
type input "com"
click at [131, 246] on div "button" at bounding box center [129, 249] width 8 height 8
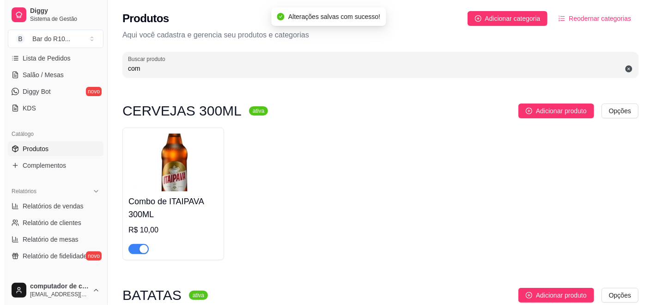
scroll to position [103, 0]
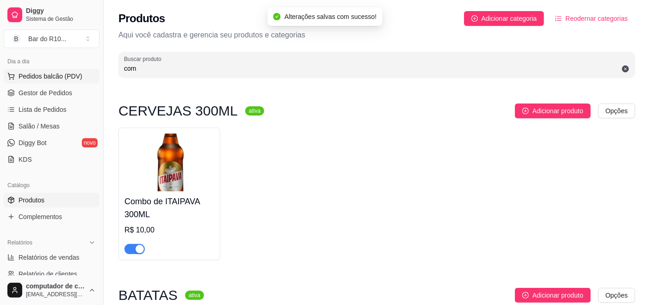
click at [52, 73] on span "Pedidos balcão (PDV)" at bounding box center [50, 76] width 64 height 9
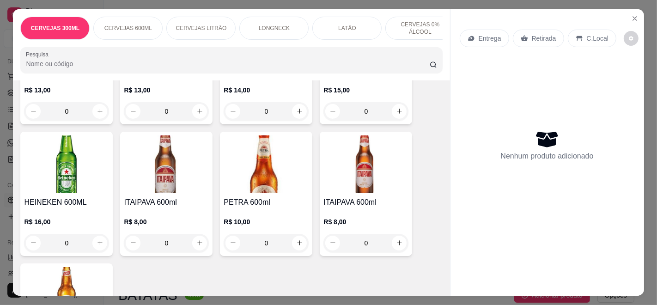
scroll to position [565, 0]
click at [632, 15] on icon "Close" at bounding box center [635, 18] width 7 height 7
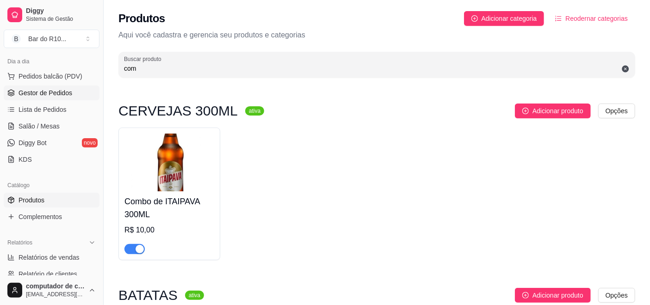
click at [61, 89] on span "Gestor de Pedidos" at bounding box center [45, 92] width 54 height 9
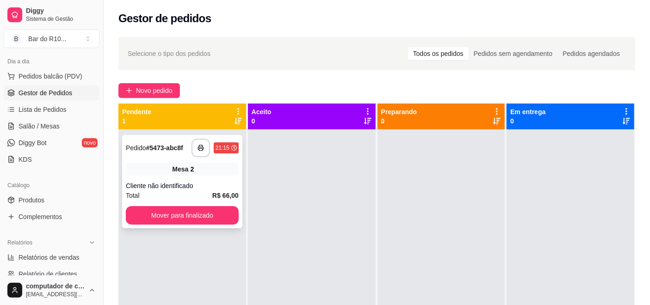
click at [164, 172] on div "Mesa 2" at bounding box center [182, 169] width 113 height 13
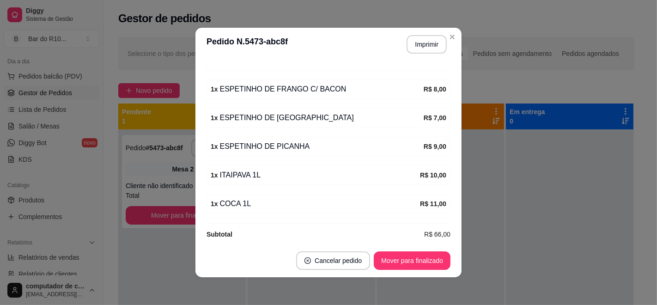
scroll to position [205, 0]
click at [433, 44] on button "Imprimir" at bounding box center [427, 44] width 40 height 18
click at [387, 264] on button "Mover para finalizado" at bounding box center [412, 260] width 77 height 18
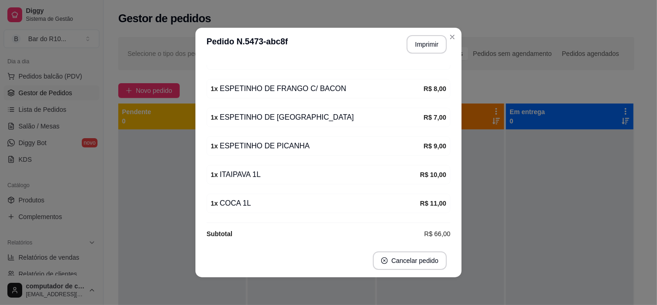
scroll to position [21, 0]
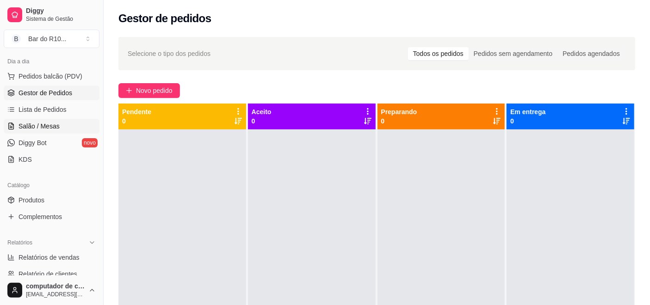
click at [39, 126] on span "Salão / Mesas" at bounding box center [38, 126] width 41 height 9
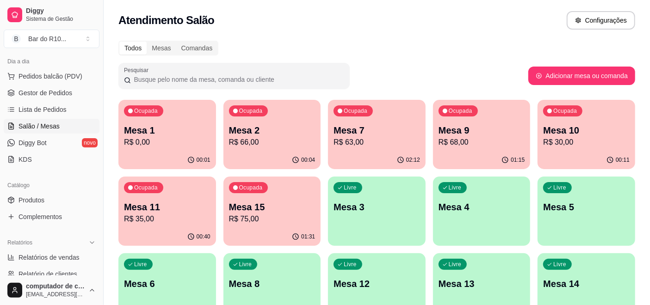
click at [198, 137] on p "R$ 0,00" at bounding box center [167, 142] width 86 height 11
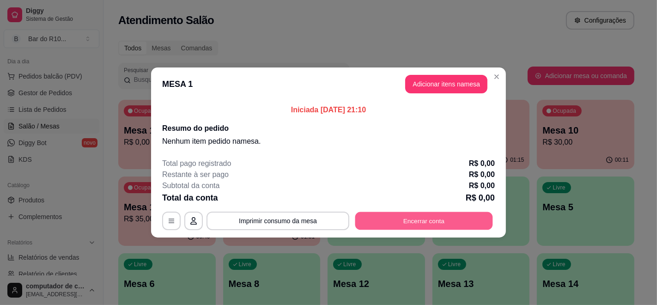
click at [396, 221] on button "Encerrar conta" at bounding box center [425, 221] width 138 height 18
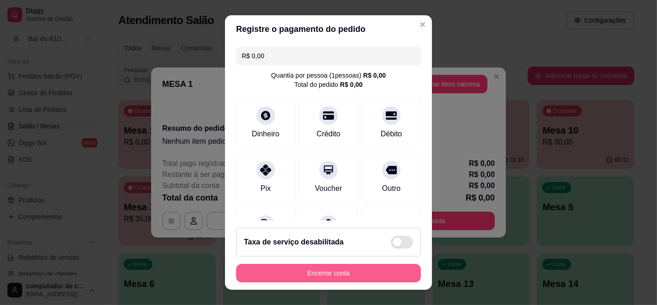
click at [335, 270] on button "Encerrar conta" at bounding box center [328, 273] width 185 height 18
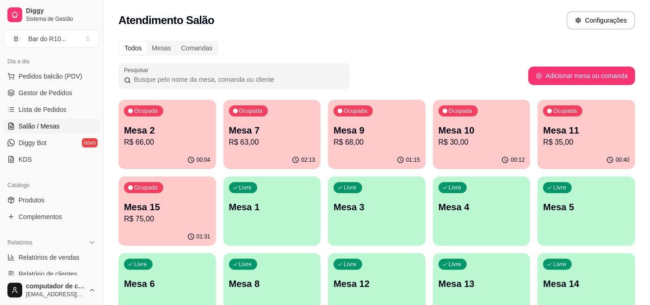
click at [149, 130] on p "Mesa 2" at bounding box center [167, 130] width 86 height 13
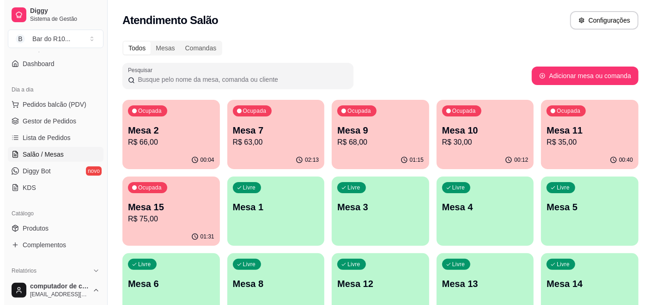
scroll to position [51, 0]
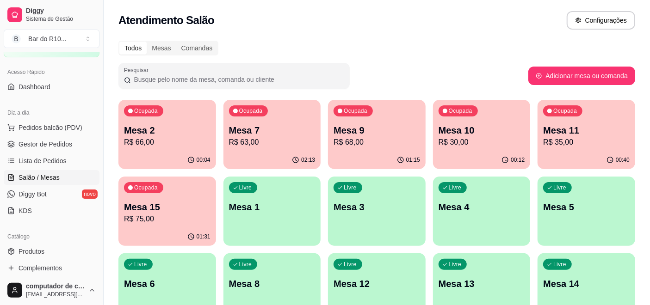
click at [59, 135] on ul "Pedidos balcão (PDV) Gestor de Pedidos Lista de Pedidos Salão / Mesas Diggy Bot…" at bounding box center [52, 169] width 96 height 98
click at [63, 143] on span "Gestor de Pedidos" at bounding box center [45, 144] width 54 height 9
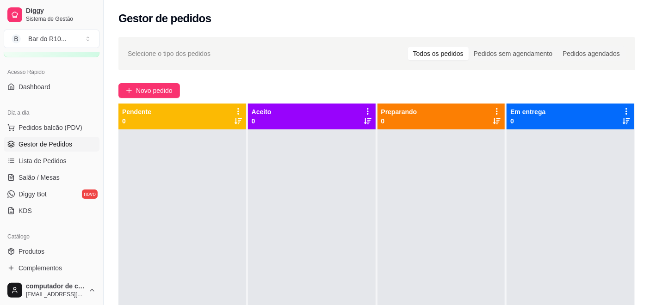
click at [363, 108] on icon at bounding box center [367, 111] width 8 height 8
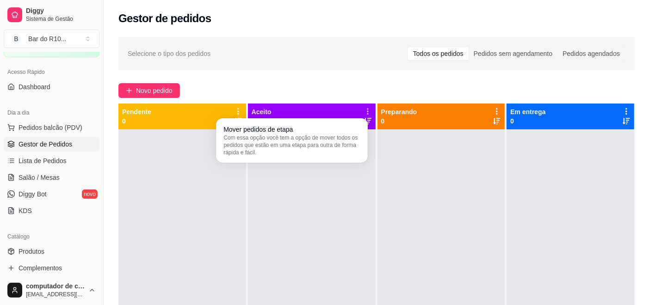
click at [363, 108] on icon at bounding box center [367, 111] width 8 height 8
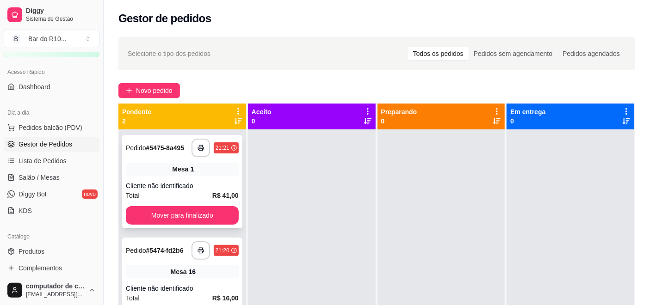
click at [160, 167] on div "Mesa 1" at bounding box center [182, 169] width 113 height 13
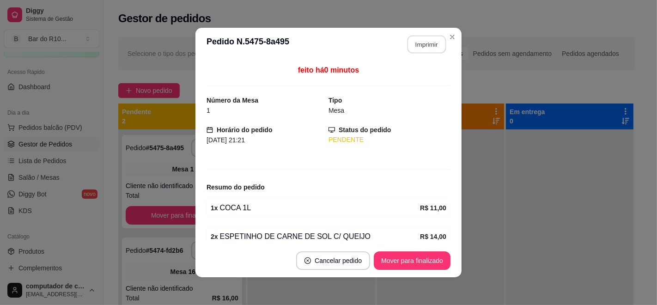
click at [429, 47] on button "Imprimir" at bounding box center [427, 45] width 39 height 18
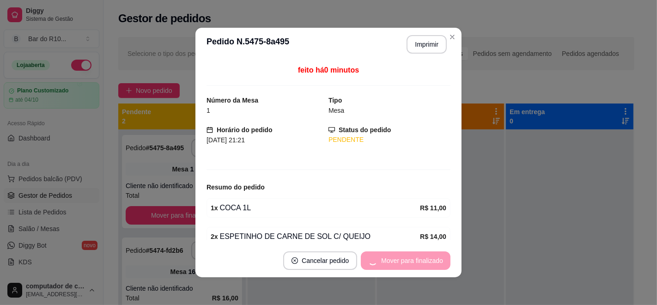
scroll to position [51, 0]
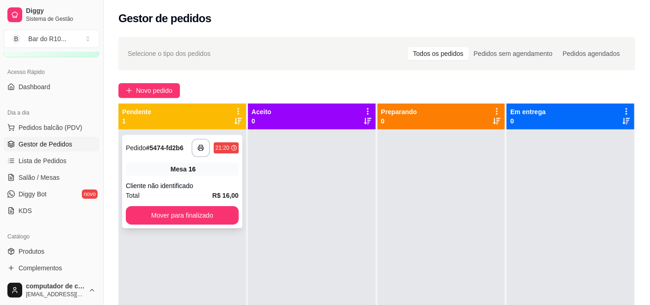
click at [202, 172] on div "Mesa 16" at bounding box center [182, 169] width 113 height 13
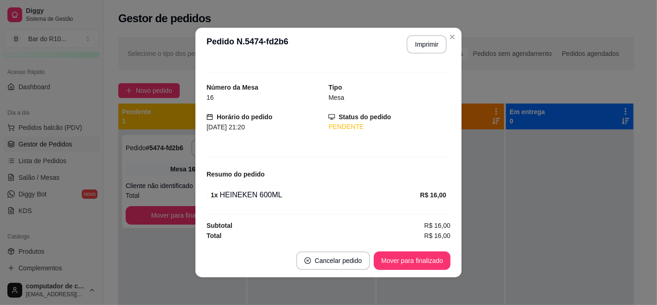
scroll to position [2, 0]
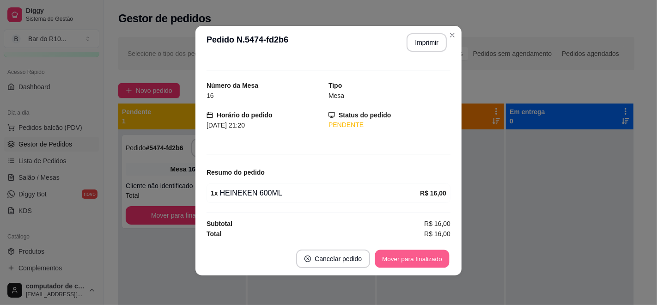
click at [397, 261] on button "Mover para finalizado" at bounding box center [412, 259] width 74 height 18
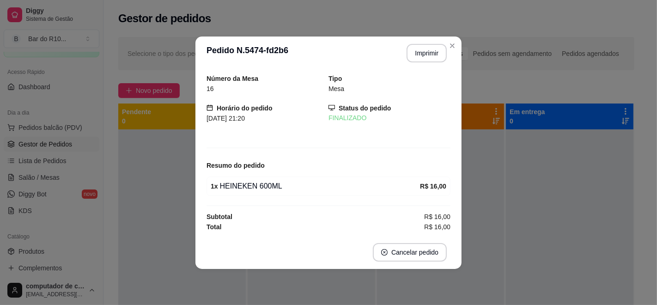
scroll to position [0, 0]
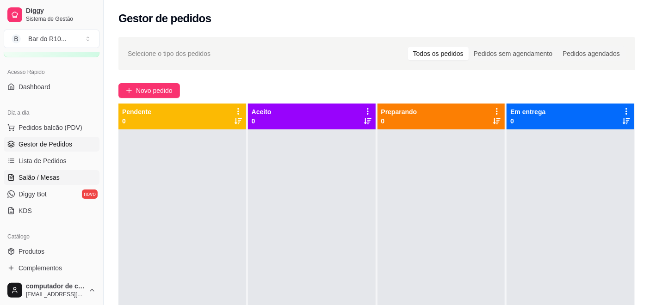
click at [55, 181] on span "Salão / Mesas" at bounding box center [38, 177] width 41 height 9
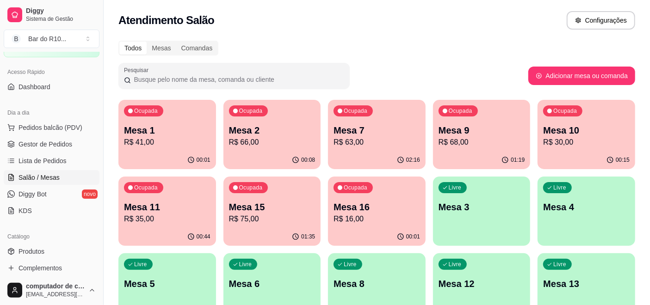
click at [345, 200] on div "Ocupada Mesa 16 R$ 16,00" at bounding box center [377, 202] width 98 height 51
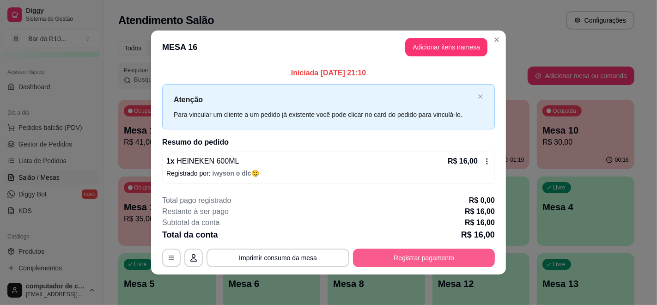
click at [390, 251] on button "Registrar pagamento" at bounding box center [424, 258] width 142 height 18
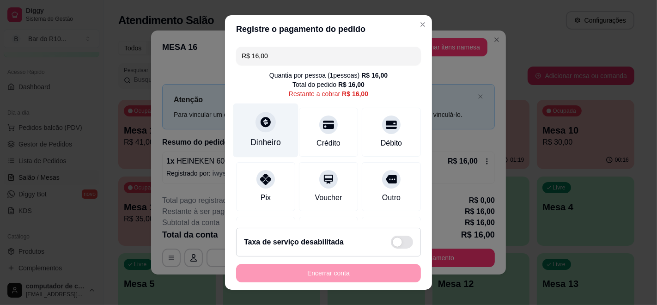
click at [270, 123] on div at bounding box center [266, 122] width 20 height 20
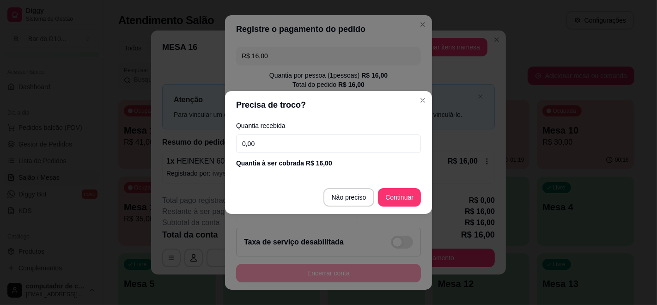
click at [363, 141] on input "0,00" at bounding box center [328, 144] width 185 height 18
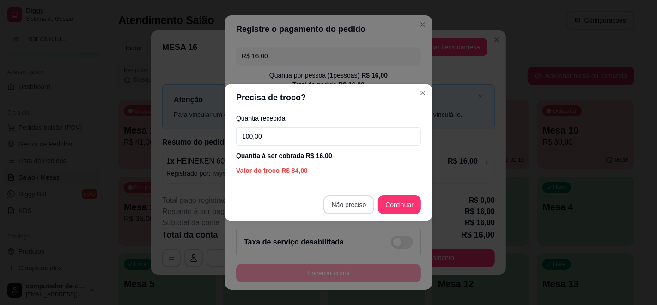
type input "100,00"
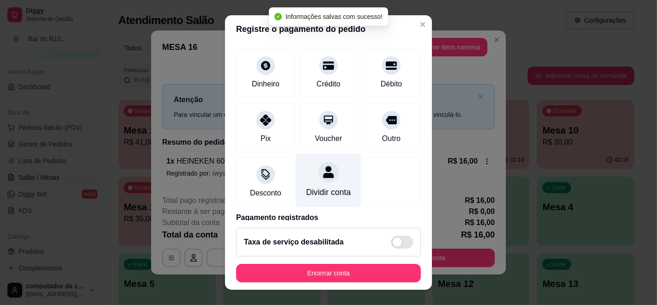
scroll to position [98, 0]
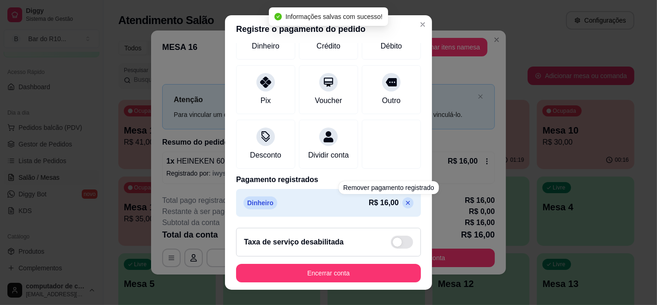
click at [405, 204] on icon at bounding box center [408, 202] width 7 height 7
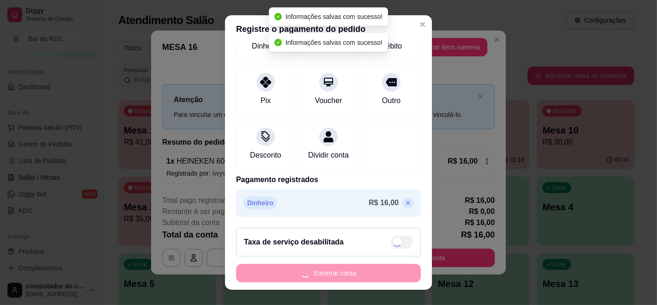
type input "R$ 16,00"
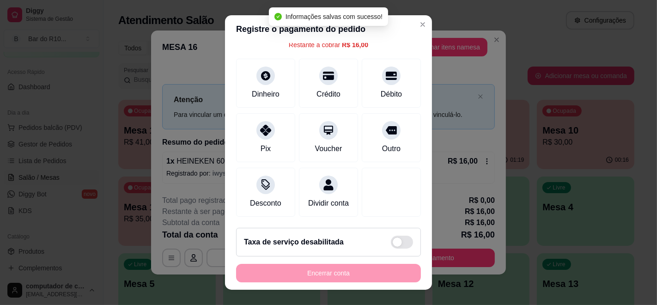
scroll to position [60, 0]
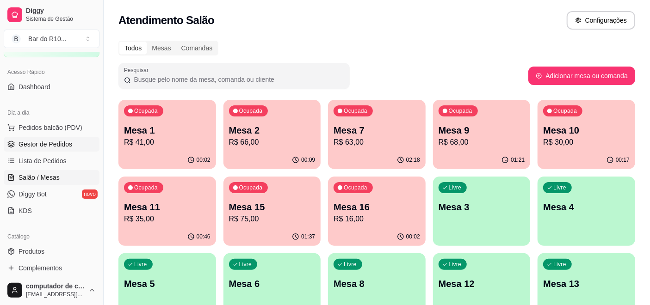
click at [18, 141] on span "Gestor de Pedidos" at bounding box center [45, 144] width 54 height 9
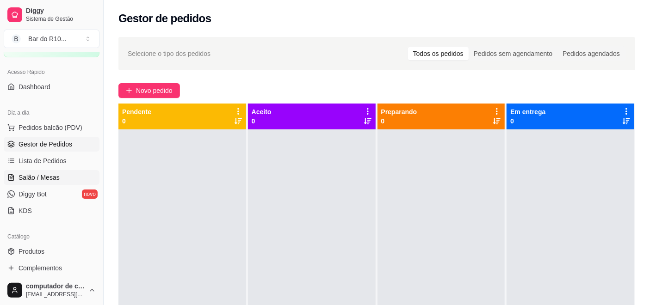
click at [54, 173] on span "Salão / Mesas" at bounding box center [38, 177] width 41 height 9
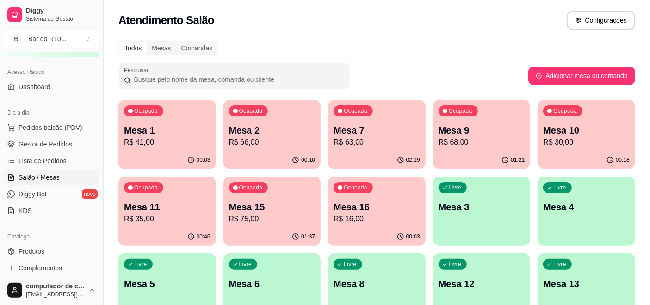
click at [276, 232] on div "01:37" at bounding box center [272, 237] width 98 height 18
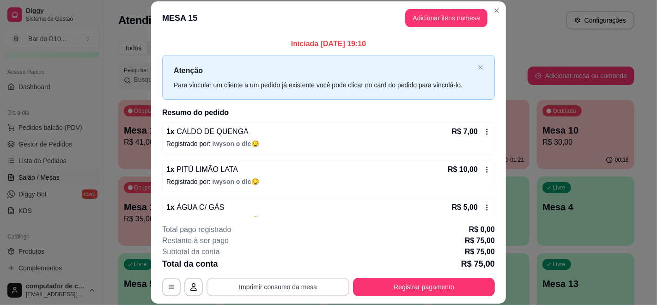
click at [255, 286] on button "Imprimir consumo da mesa" at bounding box center [278, 287] width 143 height 18
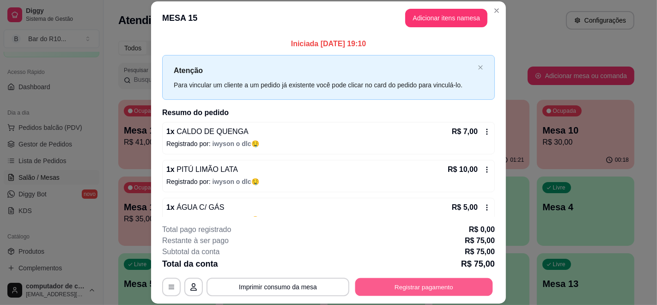
click at [418, 286] on button "Registrar pagamento" at bounding box center [425, 287] width 138 height 18
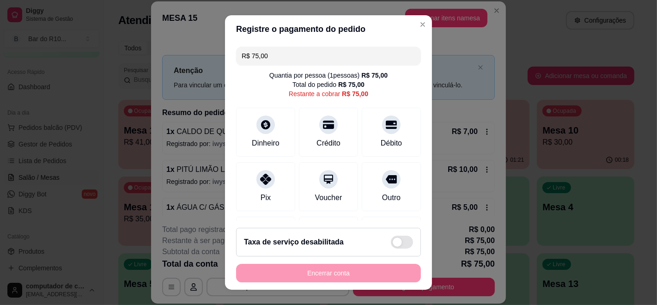
click at [354, 48] on input "R$ 75,00" at bounding box center [329, 56] width 174 height 18
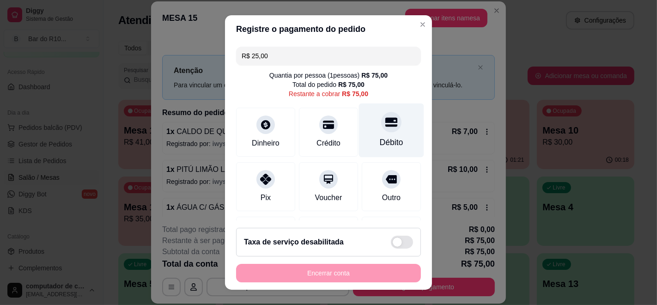
click at [384, 124] on div at bounding box center [391, 122] width 20 height 20
click at [399, 128] on div "Débito" at bounding box center [391, 131] width 65 height 54
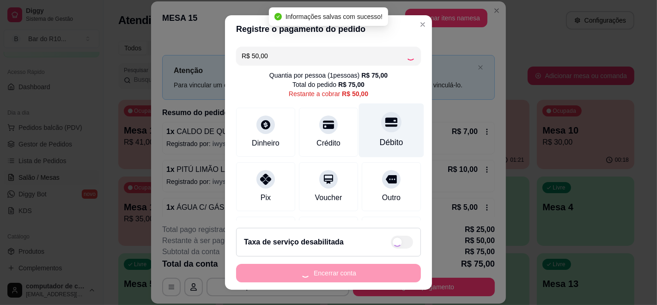
type input "R$ 0,00"
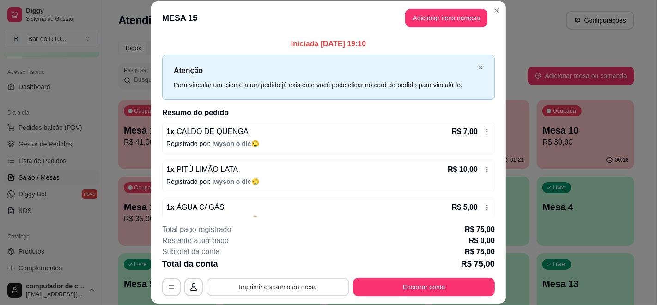
click at [302, 287] on button "Imprimir consumo da mesa" at bounding box center [278, 287] width 143 height 18
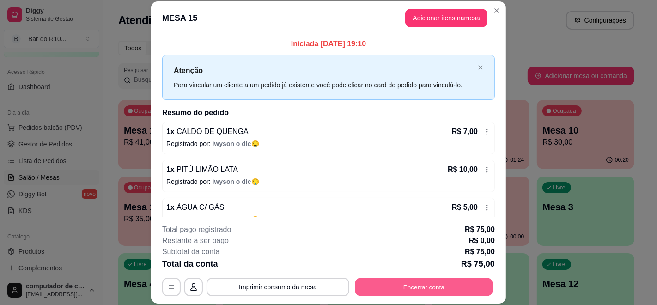
click at [427, 282] on button "Encerrar conta" at bounding box center [425, 287] width 138 height 18
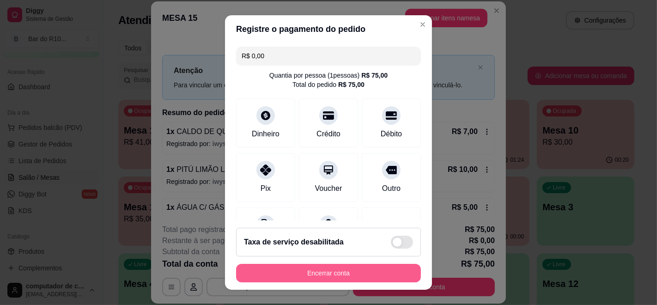
click at [368, 274] on button "Encerrar conta" at bounding box center [328, 273] width 185 height 18
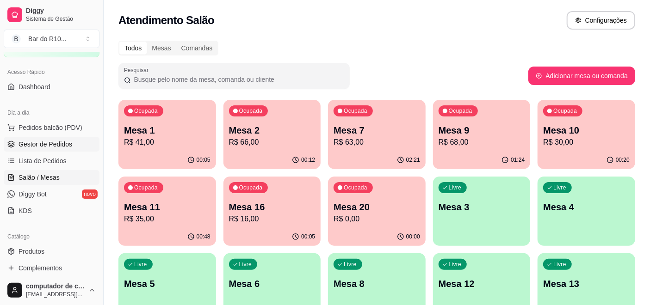
click at [39, 138] on link "Gestor de Pedidos" at bounding box center [52, 144] width 96 height 15
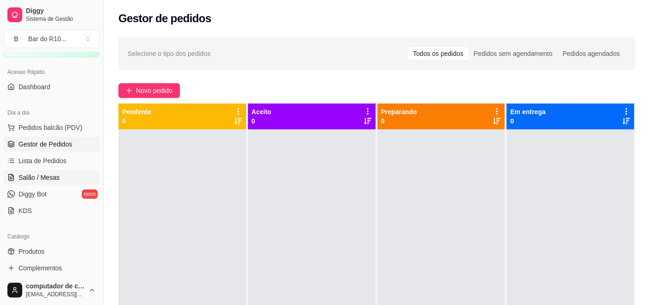
click at [31, 177] on span "Salão / Mesas" at bounding box center [38, 177] width 41 height 9
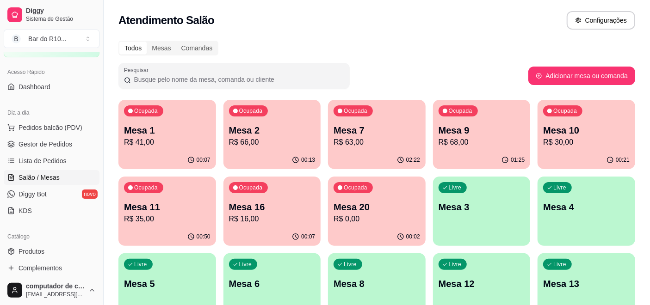
click at [173, 145] on p "R$ 41,00" at bounding box center [167, 142] width 86 height 11
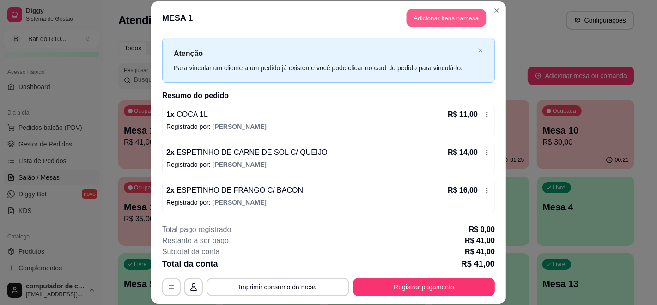
click at [419, 18] on button "Adicionar itens na mesa" at bounding box center [447, 18] width 80 height 18
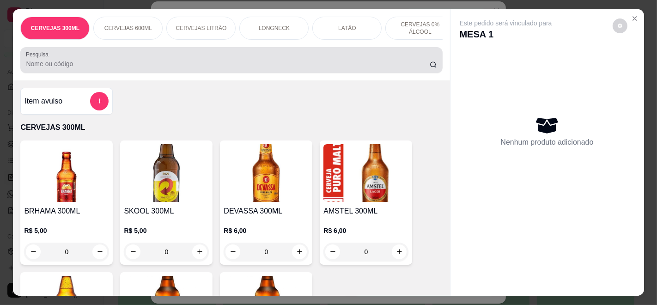
click at [205, 68] on input "Pesquisa" at bounding box center [228, 63] width 404 height 9
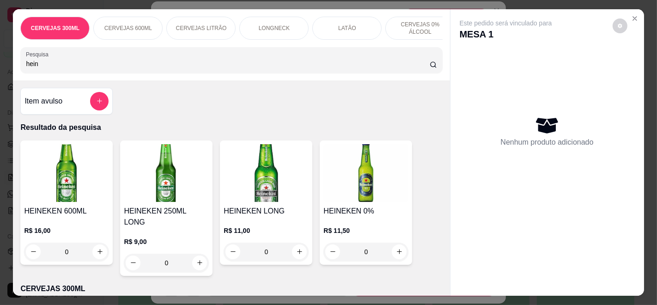
type input "hein"
click at [279, 217] on h4 "HEINEKEN LONG" at bounding box center [266, 211] width 85 height 11
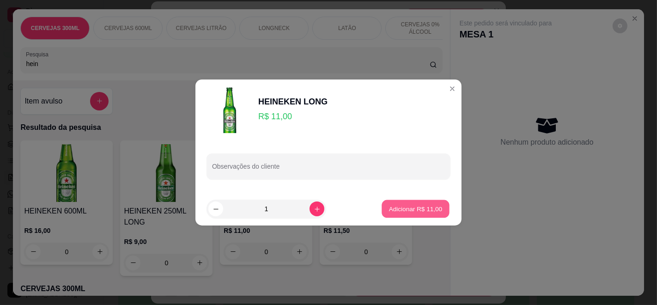
click at [405, 212] on p "Adicionar R$ 11,00" at bounding box center [416, 208] width 54 height 9
type input "1"
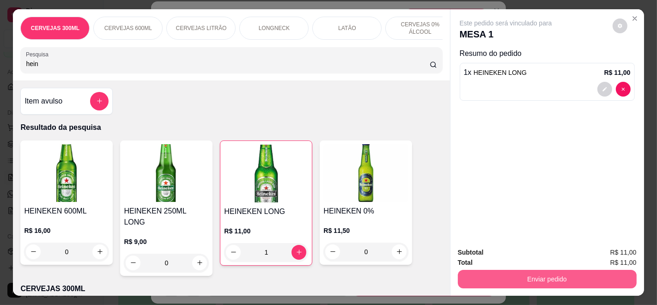
click at [475, 282] on button "Enviar pedido" at bounding box center [547, 279] width 179 height 18
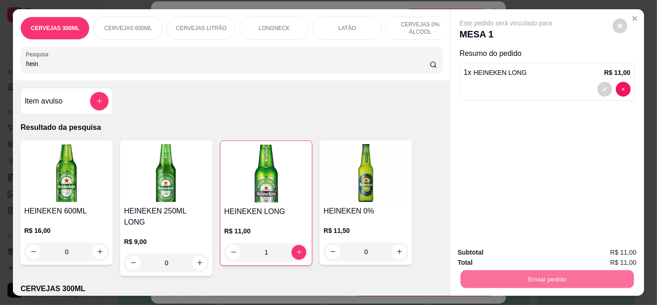
click at [620, 249] on button "Enviar pedido" at bounding box center [612, 252] width 51 height 17
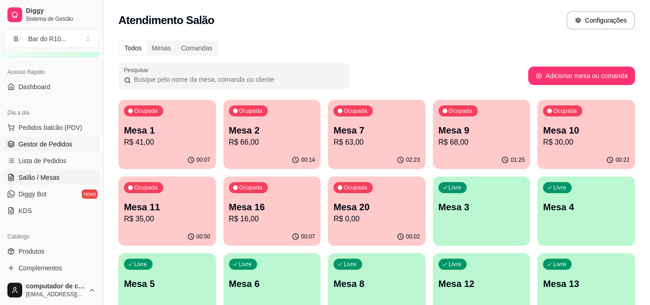
click at [81, 149] on link "Gestor de Pedidos" at bounding box center [52, 144] width 96 height 15
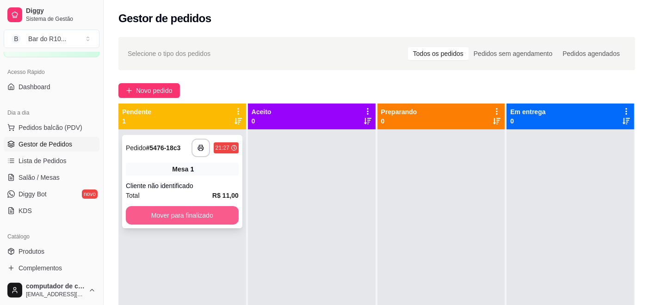
click at [189, 212] on button "Mover para finalizado" at bounding box center [182, 215] width 113 height 18
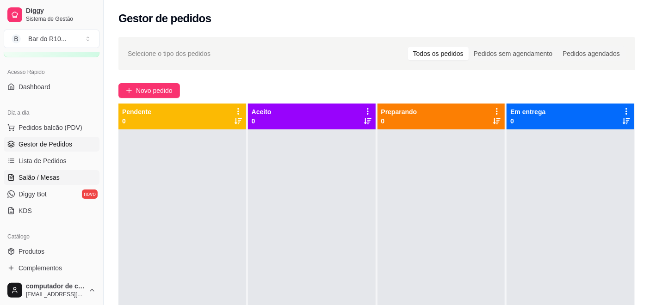
click at [64, 178] on link "Salão / Mesas" at bounding box center [52, 177] width 96 height 15
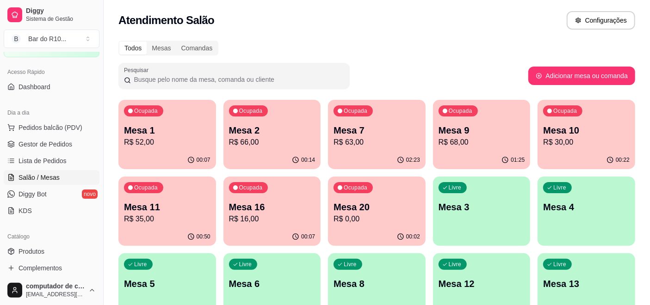
click at [352, 148] on div "Ocupada Mesa 7 R$ 63,00" at bounding box center [377, 125] width 98 height 51
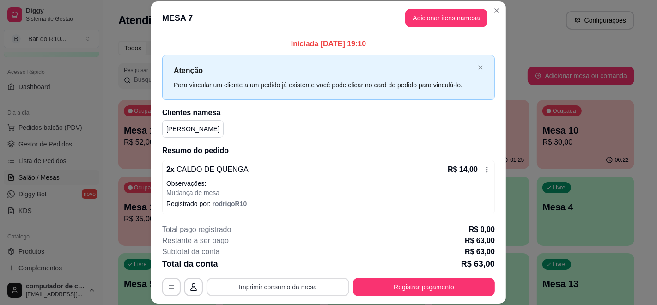
click at [309, 286] on button "Imprimir consumo da mesa" at bounding box center [278, 287] width 143 height 18
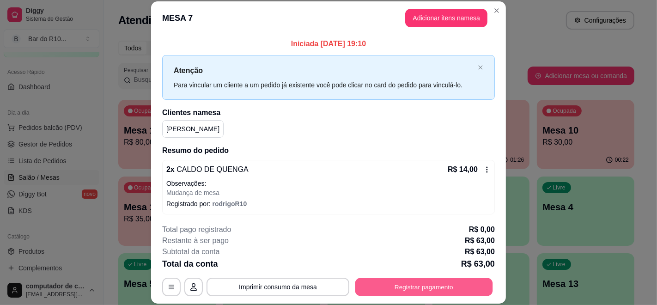
click at [422, 286] on button "Registrar pagamento" at bounding box center [425, 287] width 138 height 18
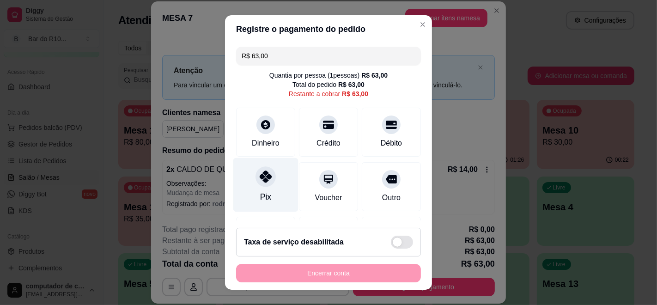
click at [268, 190] on div "Pix" at bounding box center [265, 185] width 65 height 54
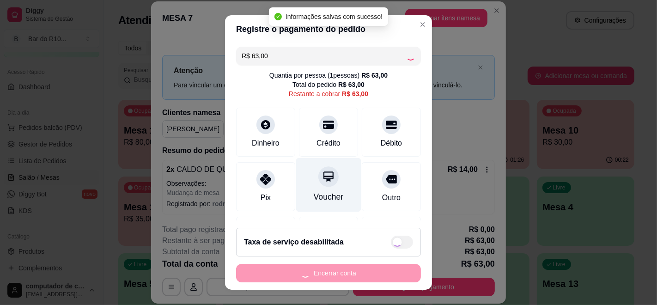
type input "R$ 0,00"
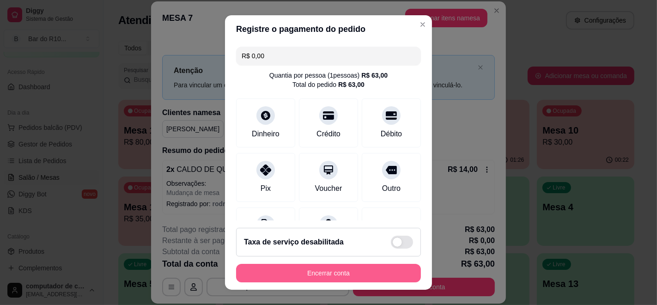
click at [327, 275] on button "Encerrar conta" at bounding box center [328, 273] width 185 height 18
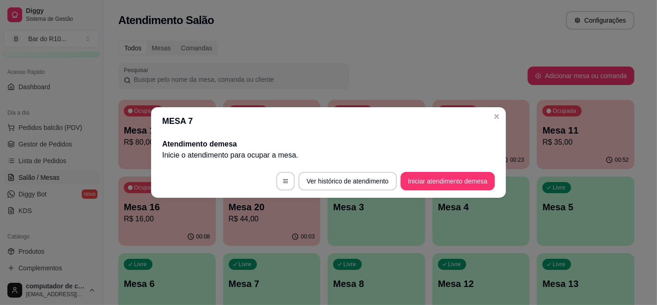
click at [506, 116] on header "MESA 7" at bounding box center [328, 121] width 355 height 28
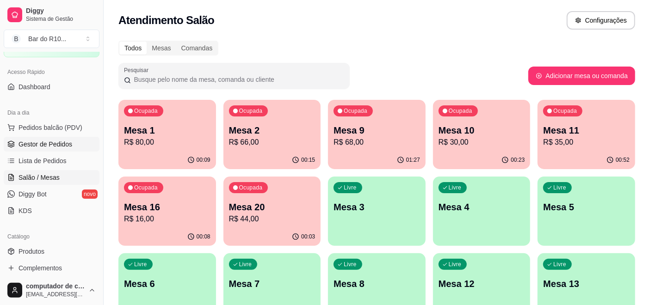
click at [37, 146] on span "Gestor de Pedidos" at bounding box center [45, 144] width 54 height 9
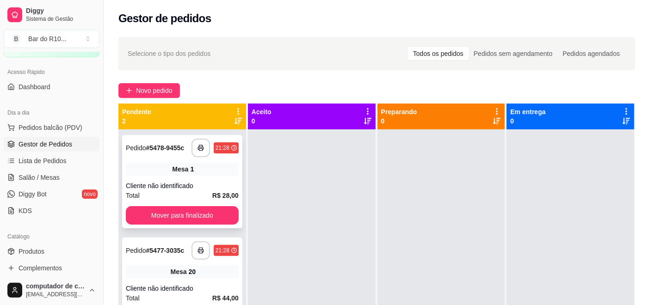
click at [174, 172] on span "Mesa" at bounding box center [180, 169] width 16 height 9
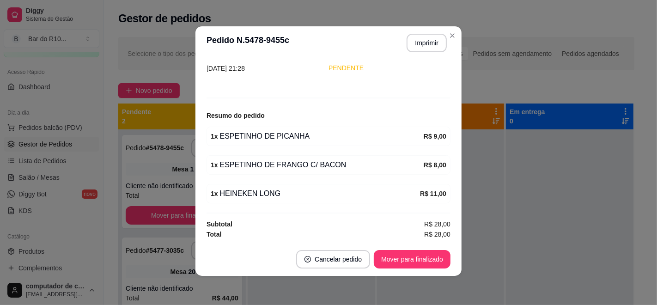
scroll to position [2, 0]
click at [433, 41] on button "Imprimir" at bounding box center [427, 43] width 39 height 18
click at [411, 253] on button "Mover para finalizado" at bounding box center [412, 259] width 77 height 18
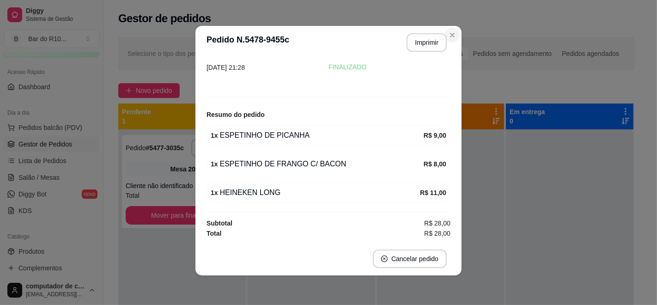
scroll to position [40, 0]
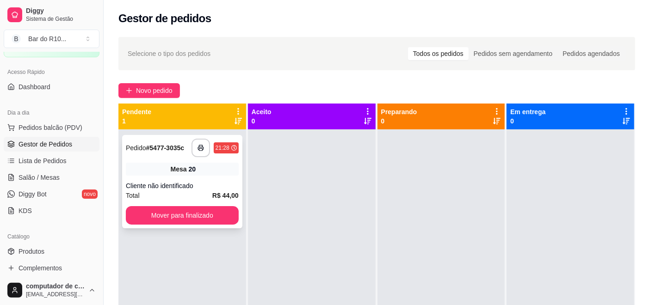
click at [152, 174] on div "Mesa 20" at bounding box center [182, 169] width 113 height 13
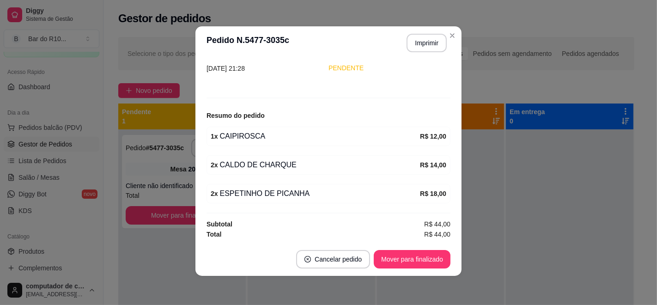
scroll to position [2, 0]
click at [413, 45] on button "Imprimir" at bounding box center [427, 43] width 39 height 18
click at [398, 250] on div "Mover para finalizado" at bounding box center [412, 259] width 77 height 18
click at [398, 266] on button "Mover para finalizado" at bounding box center [412, 259] width 74 height 18
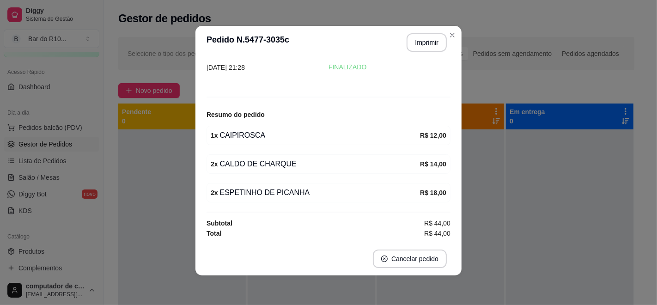
scroll to position [40, 0]
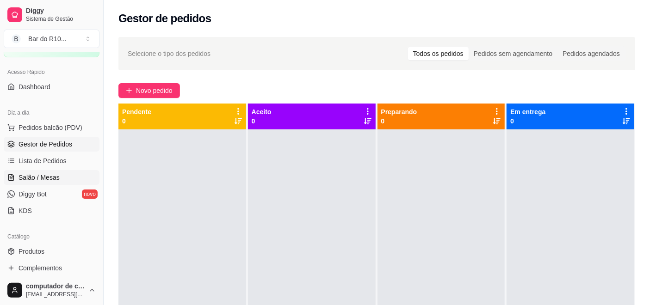
click at [67, 179] on link "Salão / Mesas" at bounding box center [52, 177] width 96 height 15
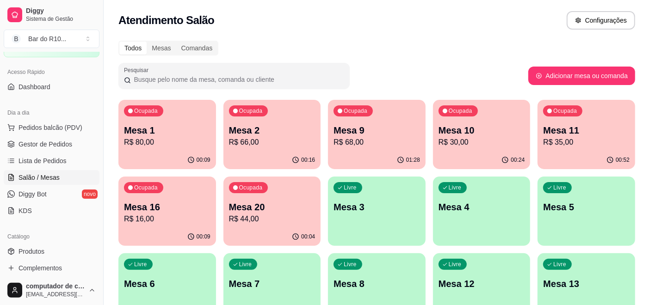
click at [169, 141] on p "R$ 80,00" at bounding box center [167, 142] width 86 height 11
click at [152, 150] on div "Ocupada Mesa 1 R$ 80,00" at bounding box center [167, 125] width 98 height 51
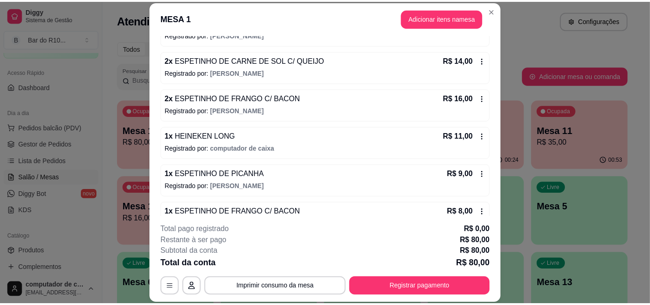
scroll to position [14, 0]
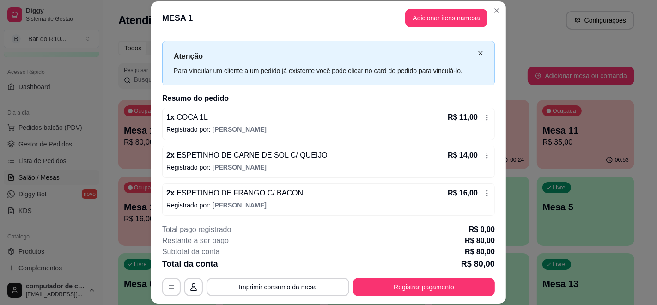
click at [478, 53] on icon "close" at bounding box center [481, 53] width 6 height 6
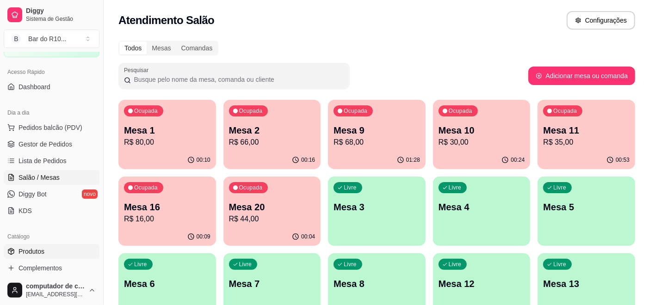
click at [57, 245] on link "Produtos" at bounding box center [52, 251] width 96 height 15
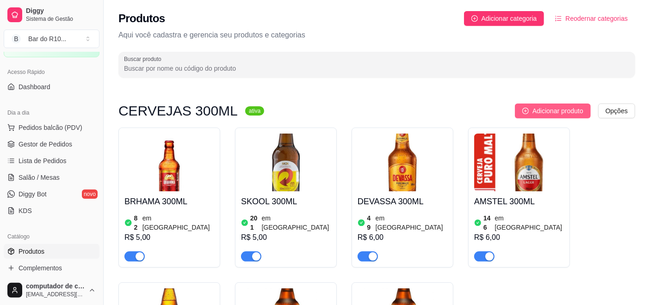
click at [549, 117] on button "Adicionar produto" at bounding box center [553, 111] width 76 height 15
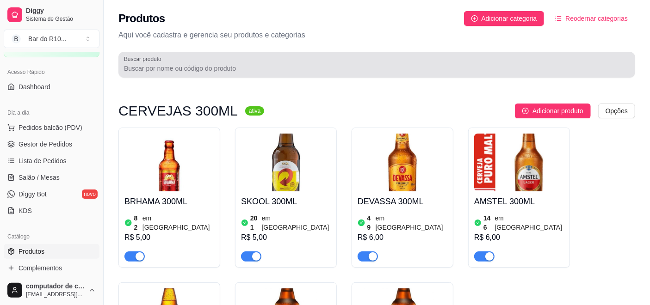
click at [355, 70] on input "Buscar produto" at bounding box center [376, 68] width 505 height 9
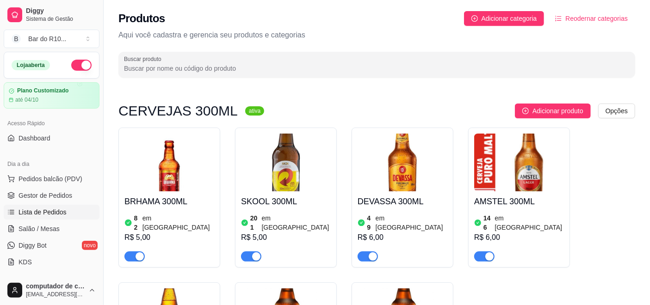
click at [29, 208] on span "Lista de Pedidos" at bounding box center [42, 212] width 48 height 9
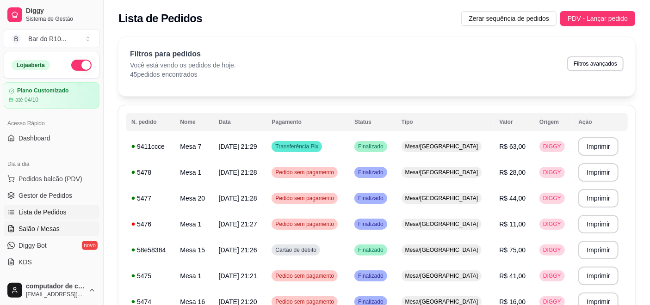
click at [33, 231] on span "Salão / Mesas" at bounding box center [38, 228] width 41 height 9
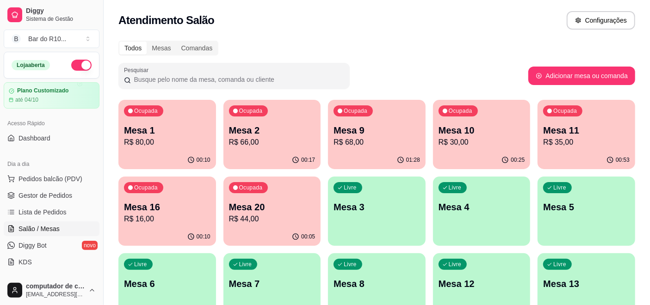
click at [162, 116] on div "Ocupada Mesa 1 R$ 80,00" at bounding box center [167, 125] width 98 height 51
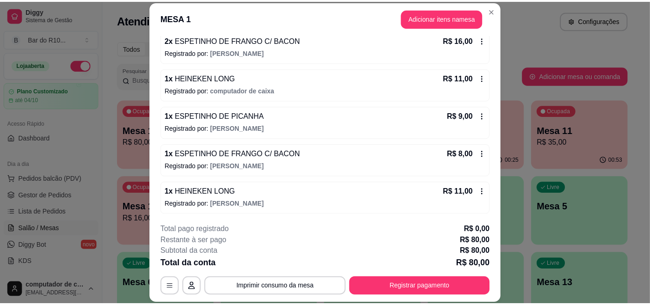
scroll to position [168, 0]
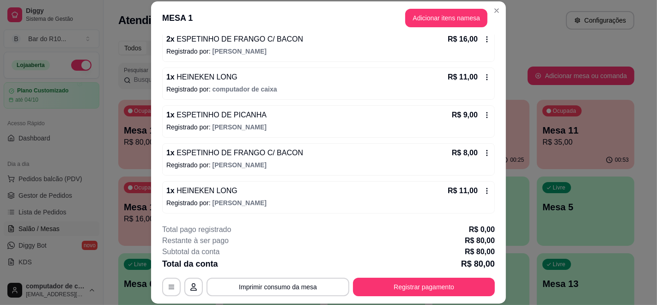
click at [484, 74] on icon at bounding box center [487, 77] width 7 height 7
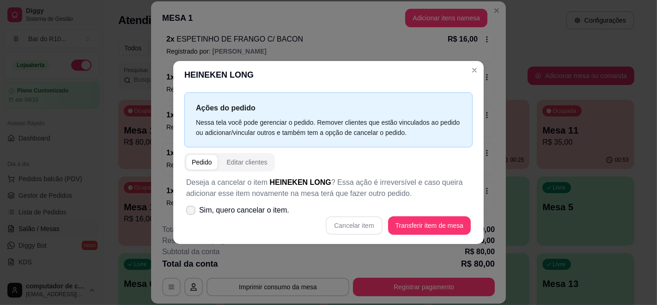
click at [274, 217] on label "Sim, quero cancelar o item." at bounding box center [238, 210] width 110 height 18
click at [192, 217] on input "Sim, quero cancelar o item." at bounding box center [189, 215] width 6 height 6
checkbox input "true"
click at [356, 225] on button "Cancelar item" at bounding box center [354, 225] width 56 height 18
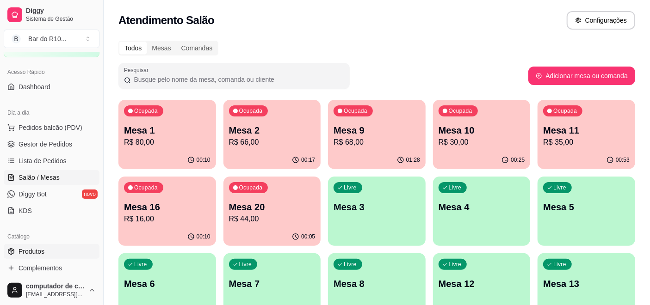
scroll to position [103, 0]
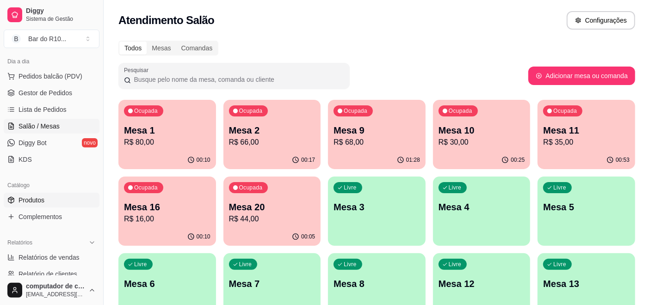
click at [45, 196] on link "Produtos" at bounding box center [52, 200] width 96 height 15
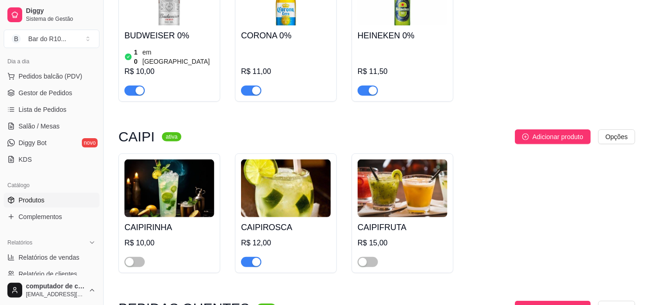
scroll to position [2003, 0]
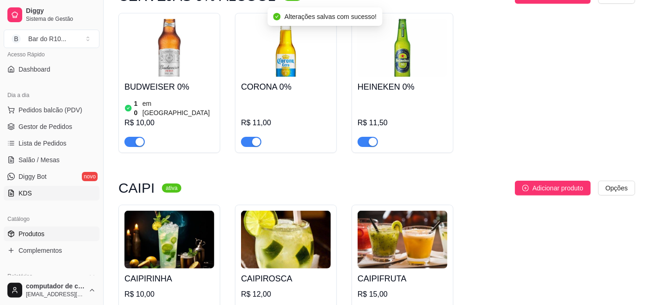
scroll to position [51, 0]
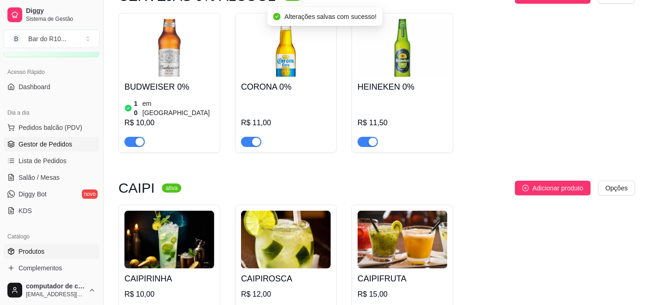
click at [49, 140] on span "Gestor de Pedidos" at bounding box center [45, 144] width 54 height 9
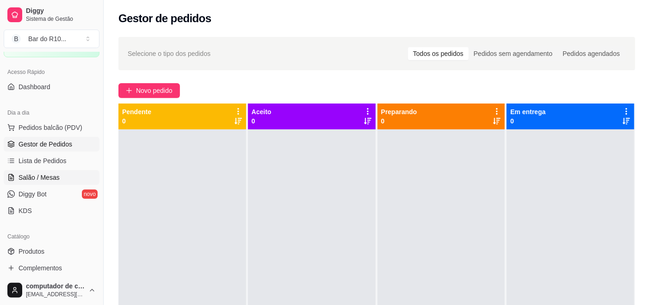
click at [48, 171] on link "Salão / Mesas" at bounding box center [52, 177] width 96 height 15
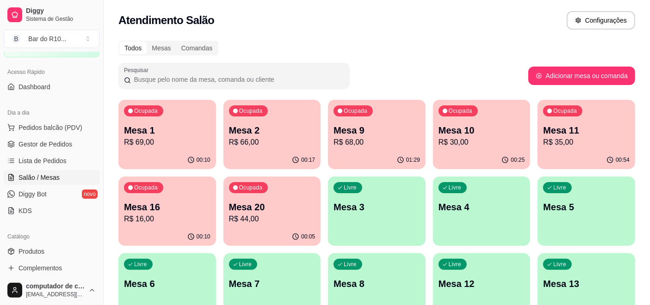
click at [280, 218] on p "R$ 44,00" at bounding box center [272, 219] width 86 height 11
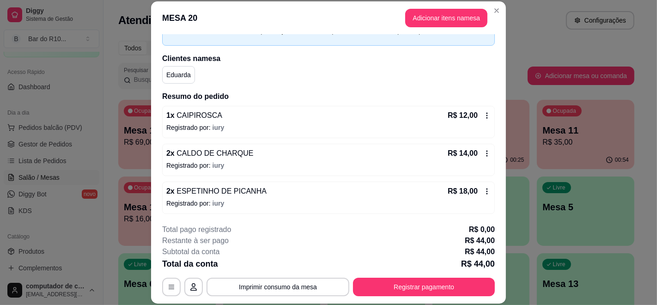
scroll to position [55, 0]
click at [484, 116] on icon at bounding box center [487, 114] width 7 height 7
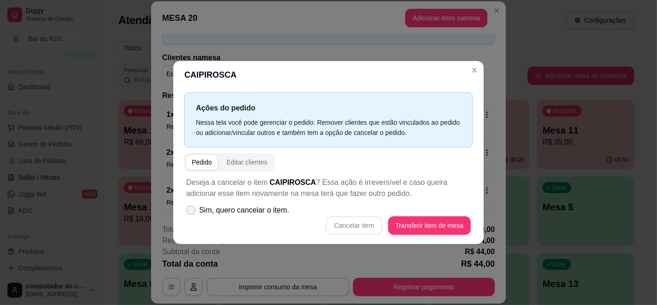
click at [266, 214] on span "Sim, quero cancelar o item." at bounding box center [244, 210] width 90 height 11
click at [192, 214] on input "Sim, quero cancelar o item." at bounding box center [189, 215] width 6 height 6
checkbox input "true"
click at [354, 226] on button "Cancelar item" at bounding box center [354, 225] width 56 height 18
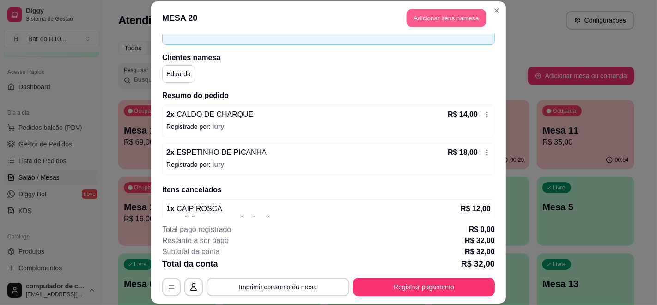
click at [457, 21] on button "Adicionar itens na mesa" at bounding box center [447, 18] width 80 height 18
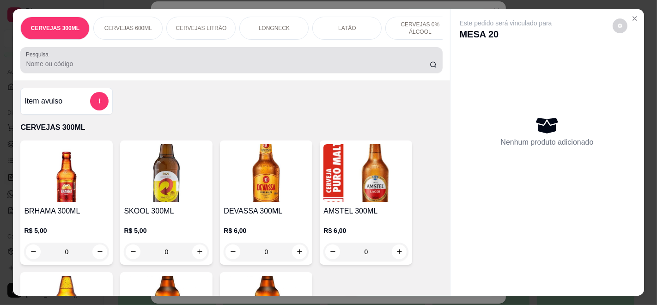
click at [179, 61] on div at bounding box center [231, 60] width 411 height 18
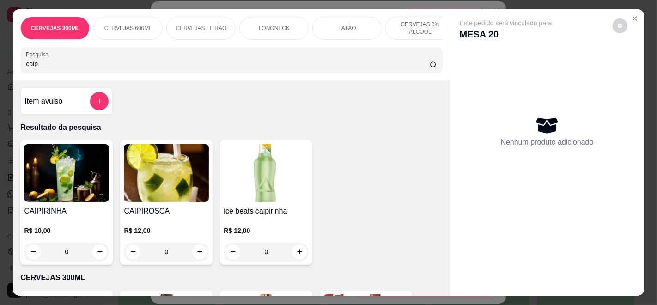
type input "caip"
click at [71, 217] on h4 "CAIPIRINHA" at bounding box center [66, 211] width 85 height 11
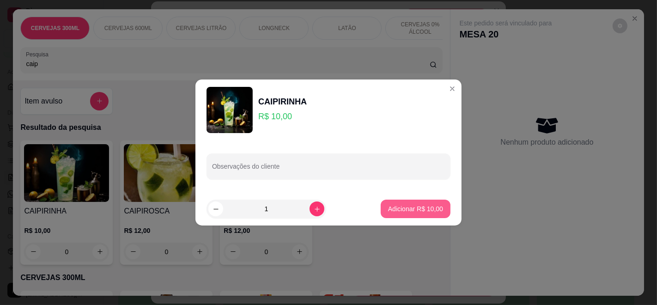
click at [394, 206] on p "Adicionar R$ 10,00" at bounding box center [415, 208] width 55 height 9
type input "1"
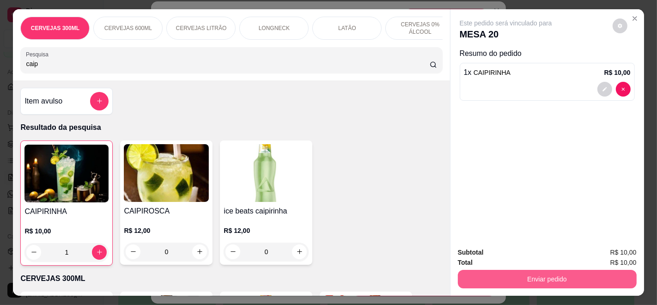
click at [509, 270] on button "Enviar pedido" at bounding box center [547, 279] width 179 height 18
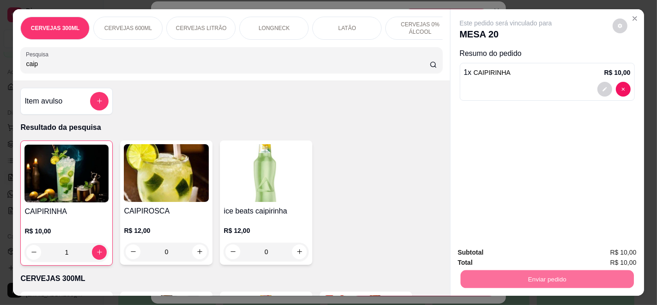
click at [620, 248] on button "Enviar pedido" at bounding box center [612, 252] width 51 height 17
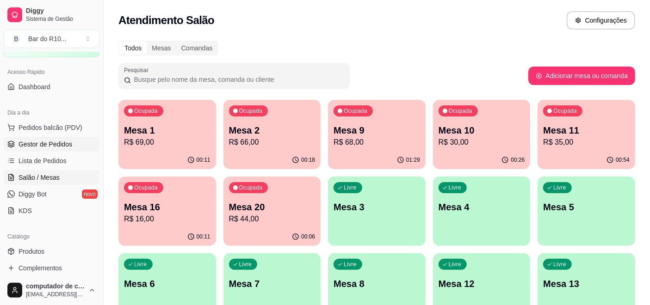
click at [18, 145] on link "Gestor de Pedidos" at bounding box center [52, 144] width 96 height 15
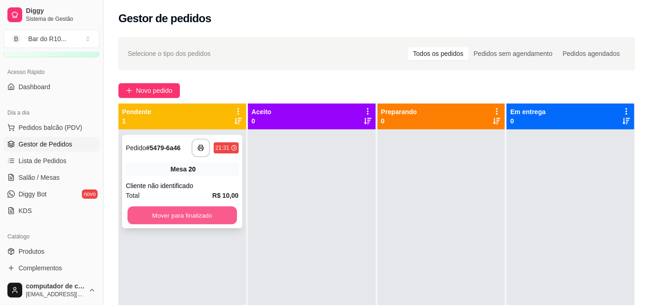
click at [204, 213] on button "Mover para finalizado" at bounding box center [182, 216] width 109 height 18
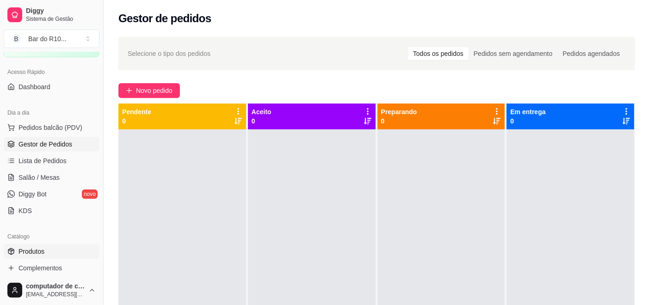
click at [41, 247] on span "Produtos" at bounding box center [31, 251] width 26 height 9
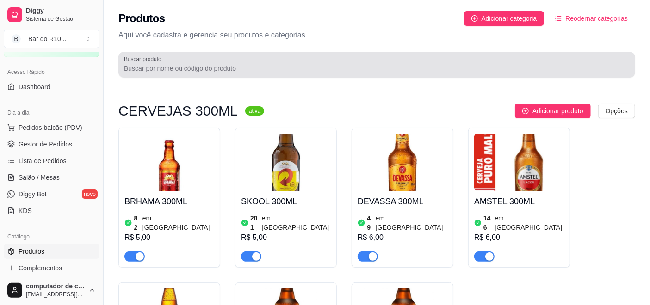
click at [307, 57] on div at bounding box center [376, 64] width 505 height 18
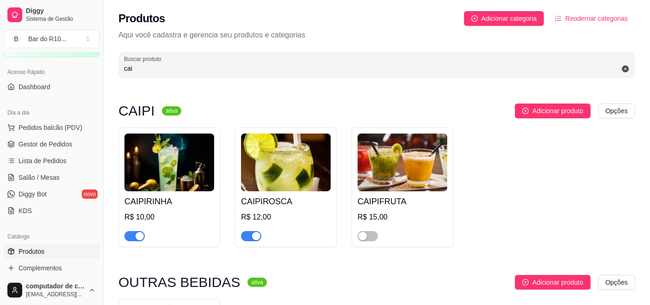
type input "cai"
click at [149, 210] on div "CAIPIRINHA R$ 10,00" at bounding box center [169, 216] width 90 height 50
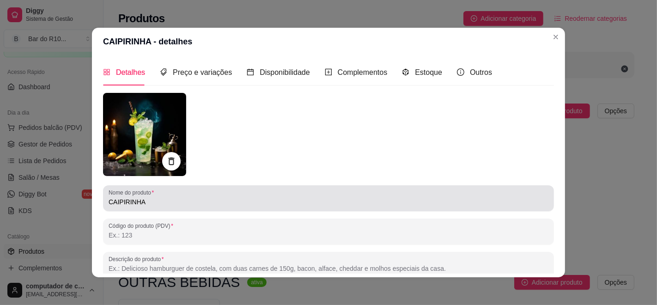
click at [103, 201] on div "Nome do produto CAIPIRINHA" at bounding box center [328, 198] width 451 height 26
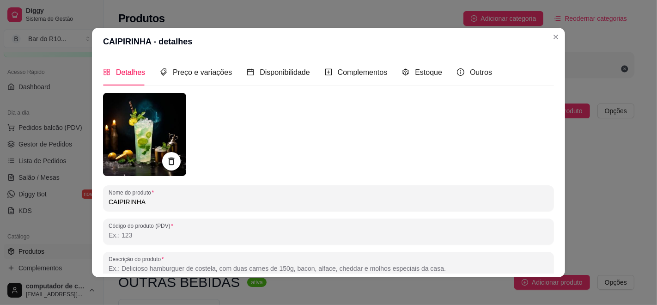
click at [109, 201] on input "CAIPIRINHA" at bounding box center [329, 201] width 440 height 9
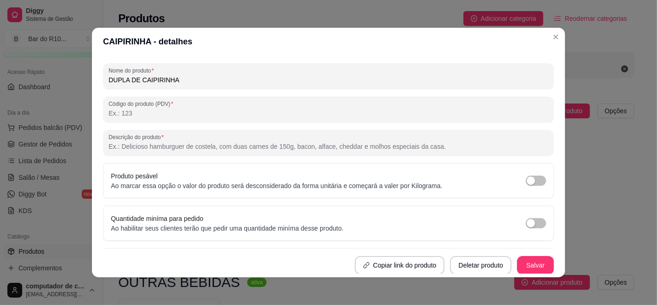
scroll to position [123, 0]
type input "DUPLA DE CAIPIRINHA"
click at [518, 265] on button "Salvar" at bounding box center [536, 265] width 36 height 18
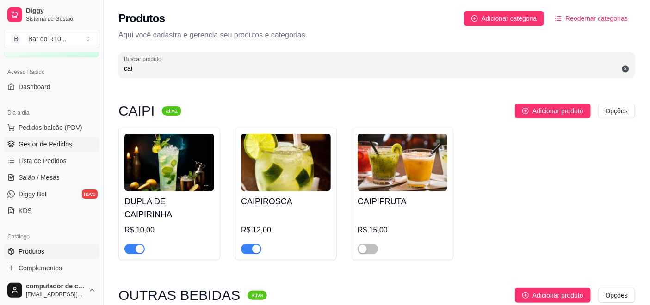
click at [38, 143] on span "Gestor de Pedidos" at bounding box center [45, 144] width 54 height 9
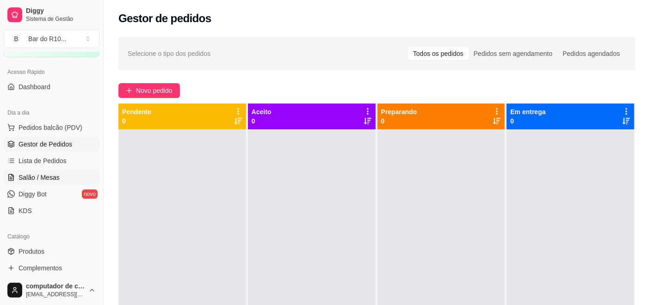
click at [18, 178] on link "Salão / Mesas" at bounding box center [52, 177] width 96 height 15
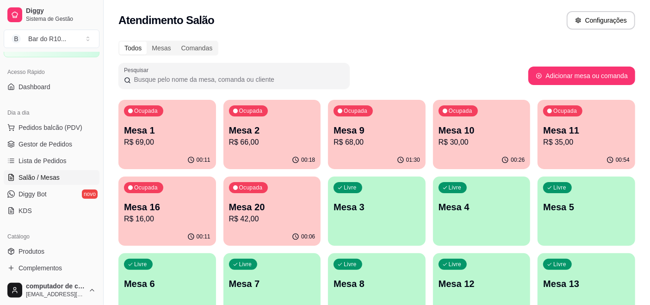
click at [182, 140] on p "R$ 69,00" at bounding box center [167, 142] width 86 height 11
click at [271, 204] on p "Mesa 20" at bounding box center [272, 207] width 84 height 12
click at [43, 145] on span "Gestor de Pedidos" at bounding box center [45, 144] width 54 height 9
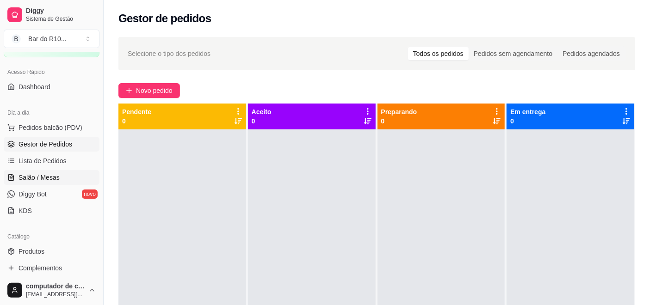
click at [37, 171] on link "Salão / Mesas" at bounding box center [52, 177] width 96 height 15
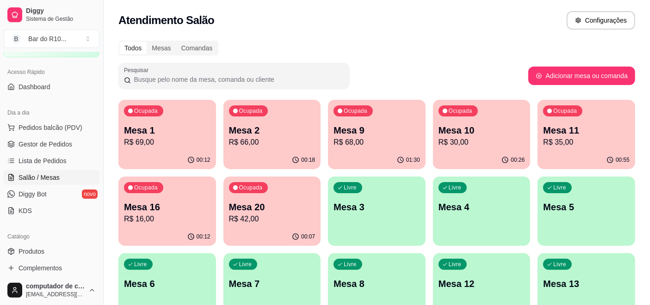
click at [487, 156] on div "00:26" at bounding box center [482, 160] width 98 height 18
click at [72, 139] on link "Gestor de Pedidos" at bounding box center [52, 144] width 96 height 15
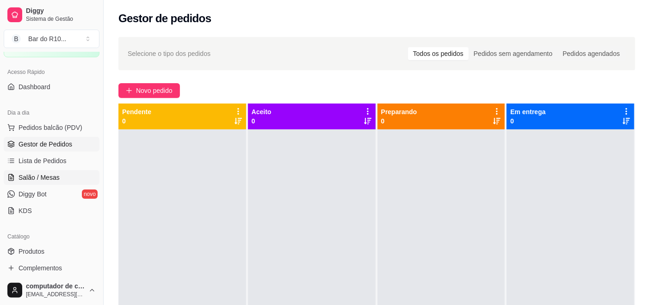
click at [48, 173] on span "Salão / Mesas" at bounding box center [38, 177] width 41 height 9
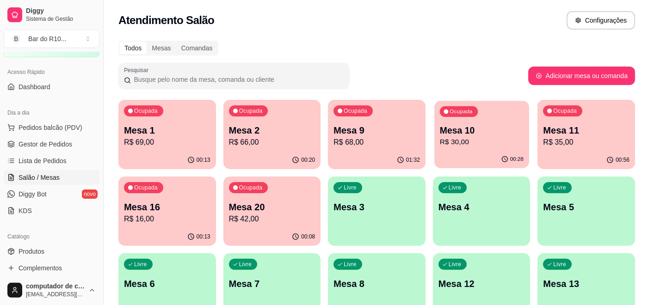
click at [503, 111] on div "Ocupada Mesa 10 R$ 30,00" at bounding box center [481, 126] width 94 height 50
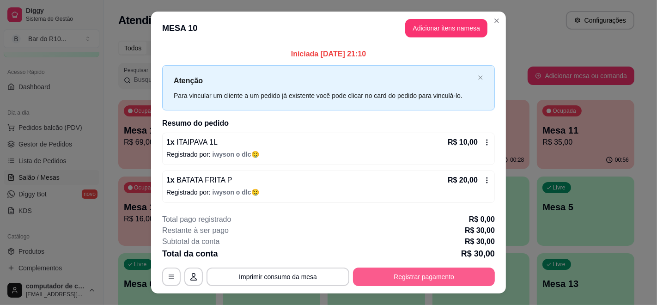
click at [388, 276] on button "Registrar pagamento" at bounding box center [424, 277] width 142 height 18
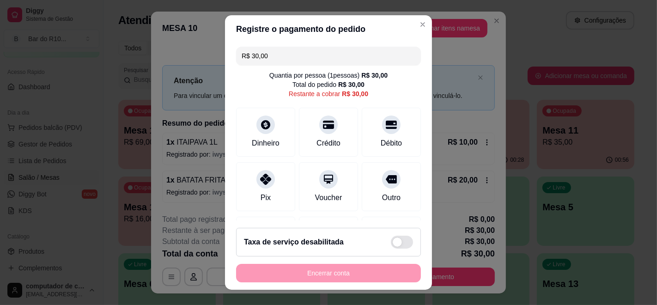
click at [305, 51] on input "R$ 30,00" at bounding box center [329, 56] width 174 height 18
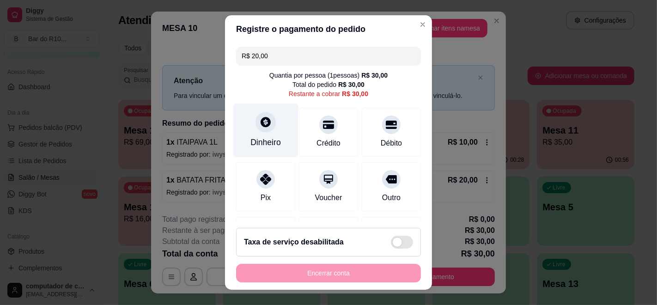
click at [266, 122] on div at bounding box center [266, 122] width 20 height 20
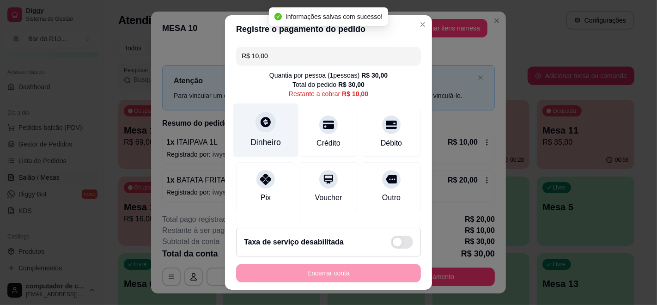
click at [263, 114] on div at bounding box center [266, 122] width 20 height 20
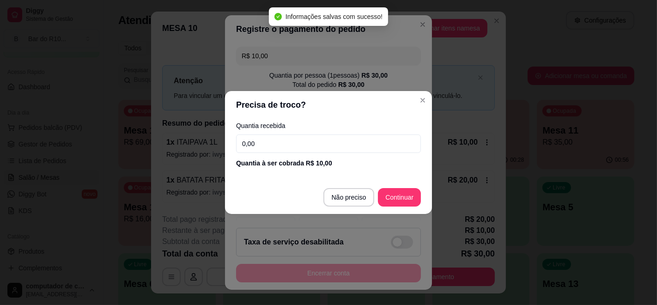
click at [296, 152] on input "0,00" at bounding box center [328, 144] width 185 height 18
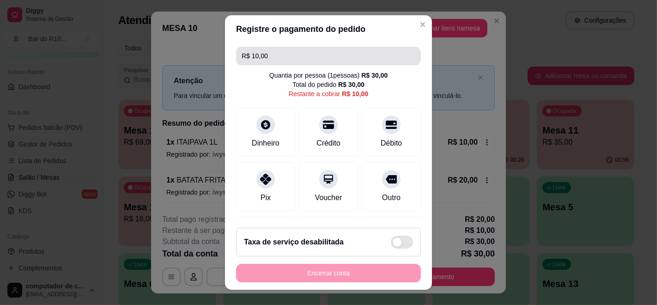
click at [355, 52] on input "R$ 10,00" at bounding box center [329, 56] width 174 height 18
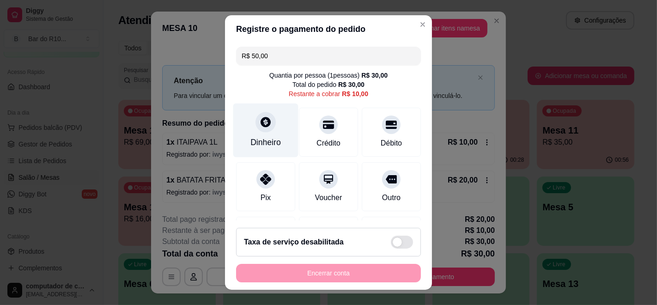
click at [260, 118] on icon at bounding box center [266, 122] width 12 height 12
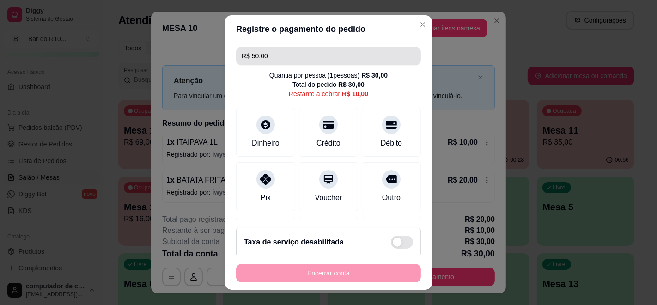
click at [384, 49] on input "R$ 50,00" at bounding box center [329, 56] width 174 height 18
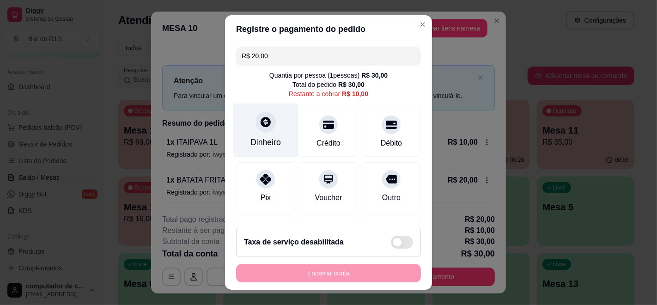
type input "R$ 20,00"
click at [256, 126] on div at bounding box center [266, 122] width 20 height 20
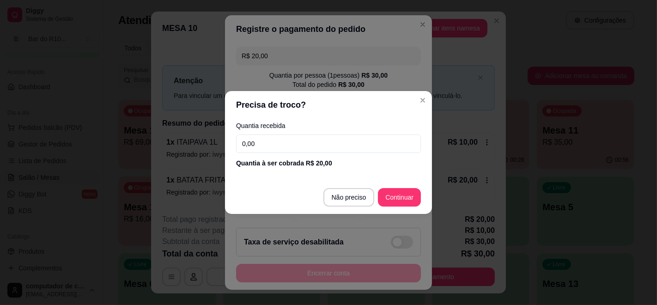
click at [276, 137] on input "0,00" at bounding box center [328, 144] width 185 height 18
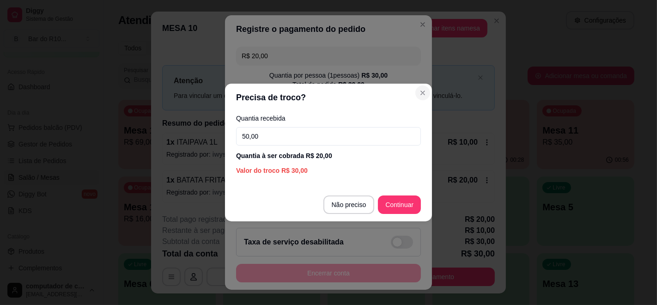
type input "50,00"
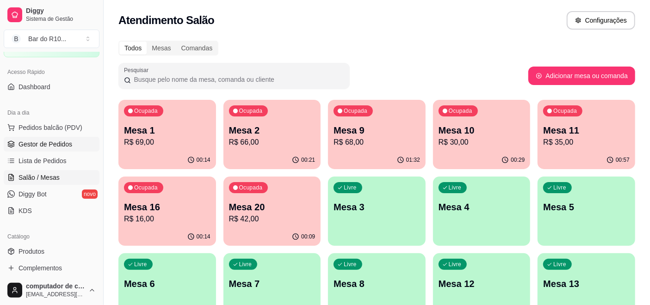
click at [14, 144] on icon at bounding box center [11, 144] width 6 height 1
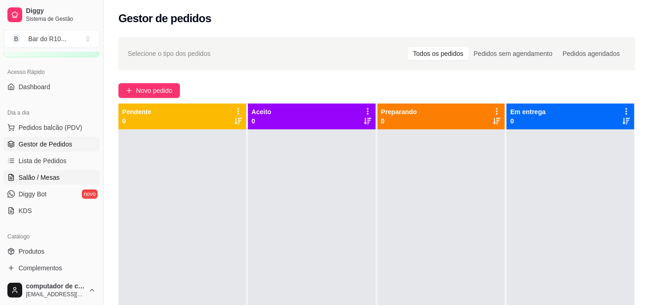
click at [24, 173] on span "Salão / Mesas" at bounding box center [38, 177] width 41 height 9
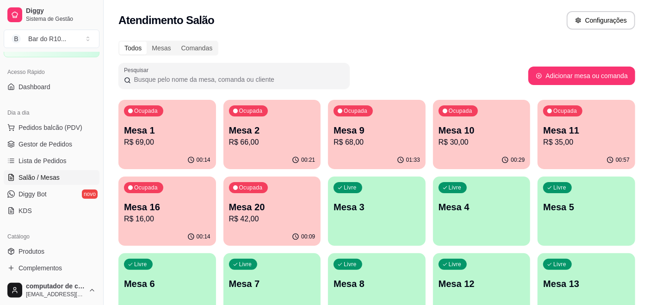
click at [405, 152] on div "01:33" at bounding box center [377, 160] width 98 height 18
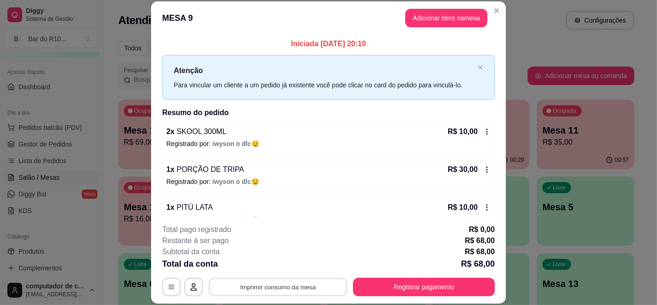
click at [284, 286] on button "Imprimir consumo da mesa" at bounding box center [278, 287] width 139 height 18
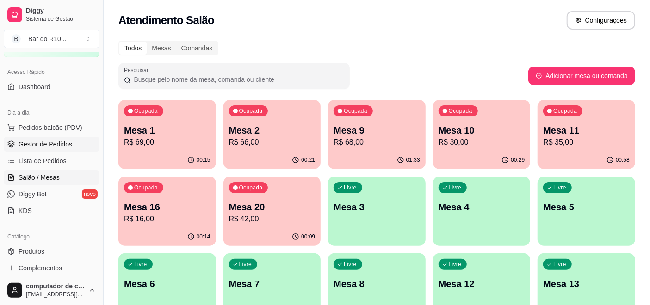
click at [47, 146] on span "Gestor de Pedidos" at bounding box center [45, 144] width 54 height 9
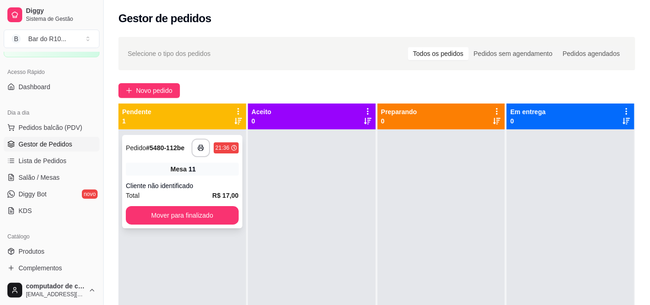
click at [147, 173] on div "Mesa 11" at bounding box center [182, 169] width 113 height 13
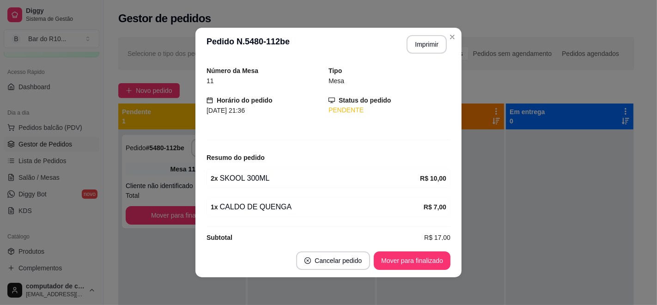
scroll to position [41, 0]
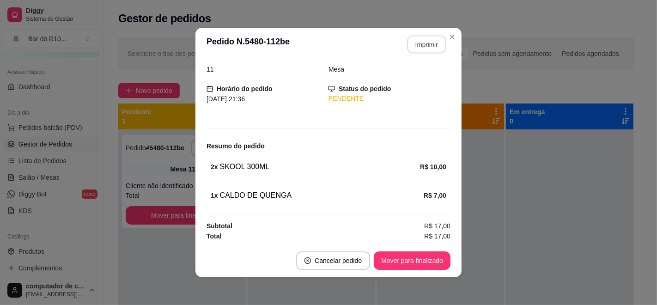
click at [427, 43] on button "Imprimir" at bounding box center [427, 45] width 39 height 18
click at [425, 257] on button "Mover para finalizado" at bounding box center [412, 261] width 74 height 18
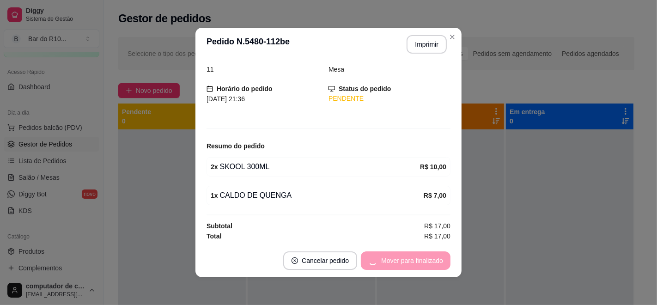
scroll to position [11, 0]
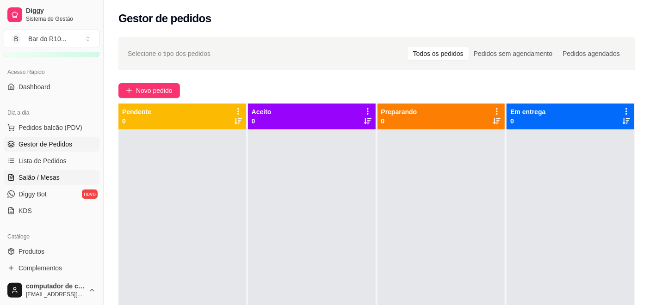
click at [51, 178] on span "Salão / Mesas" at bounding box center [38, 177] width 41 height 9
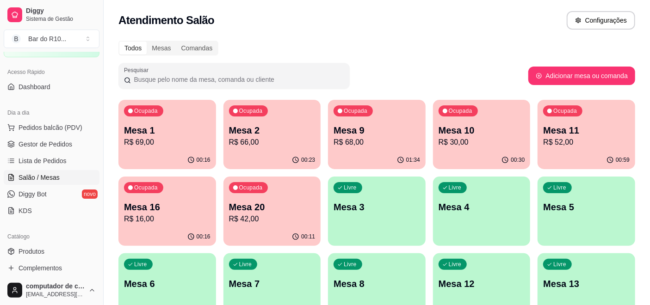
click at [391, 127] on p "Mesa 9" at bounding box center [376, 130] width 86 height 13
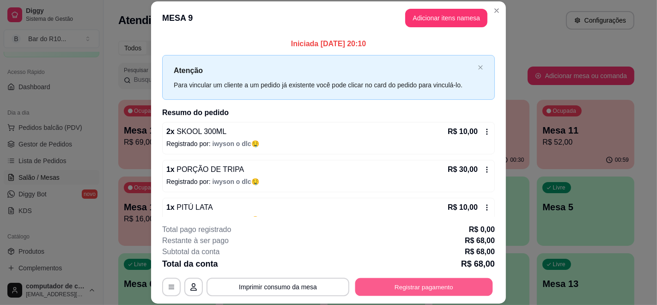
click at [383, 289] on button "Registrar pagamento" at bounding box center [425, 287] width 138 height 18
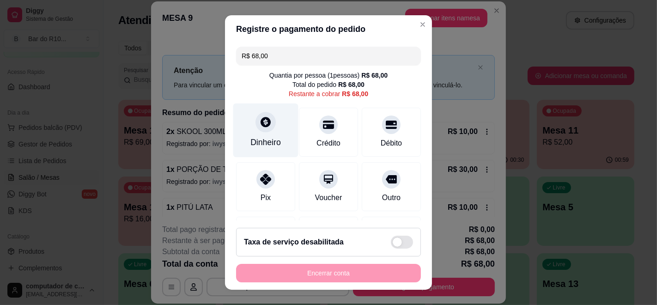
click at [272, 128] on div "Dinheiro" at bounding box center [265, 131] width 65 height 54
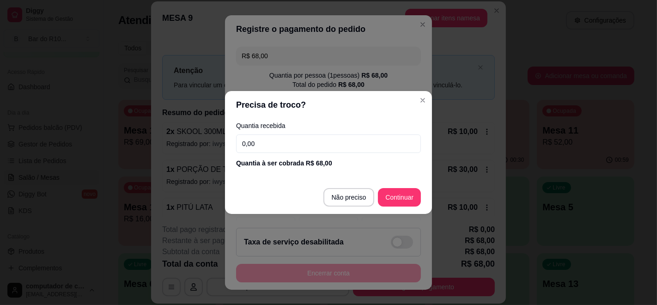
click at [280, 149] on input "0,00" at bounding box center [328, 144] width 185 height 18
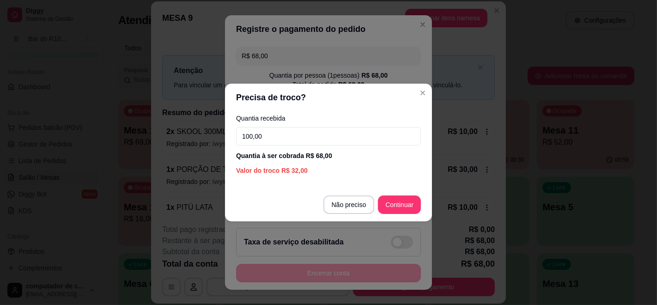
type input "100,00"
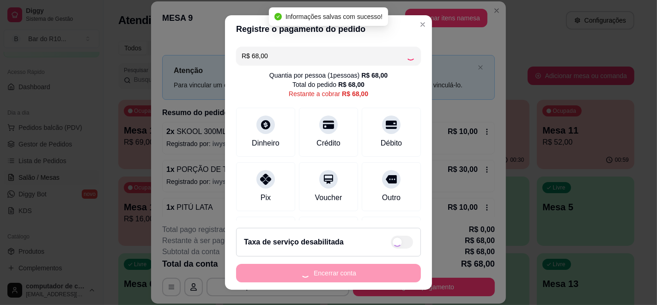
type input "R$ 0,00"
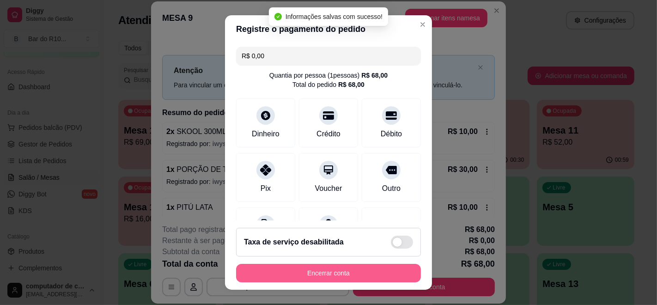
click at [327, 264] on button "Encerrar conta" at bounding box center [328, 273] width 185 height 18
click at [318, 273] on button "Encerrar conta" at bounding box center [328, 273] width 185 height 18
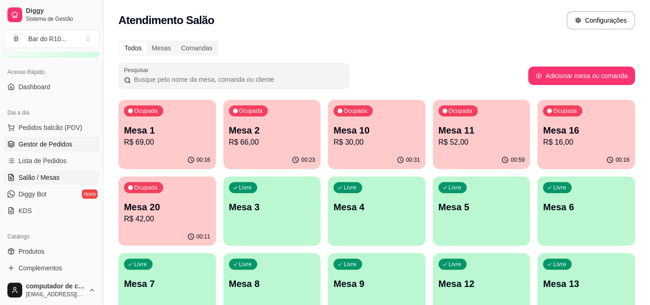
click at [46, 145] on span "Gestor de Pedidos" at bounding box center [45, 144] width 54 height 9
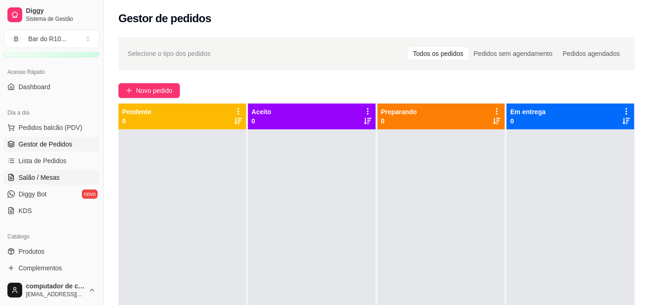
click at [23, 179] on span "Salão / Mesas" at bounding box center [38, 177] width 41 height 9
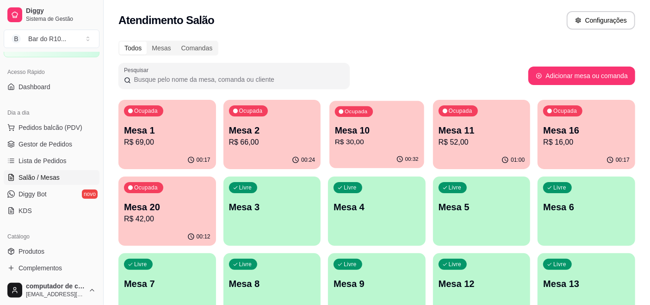
click at [350, 122] on div "Ocupada Mesa 10 R$ 30,00" at bounding box center [376, 126] width 94 height 50
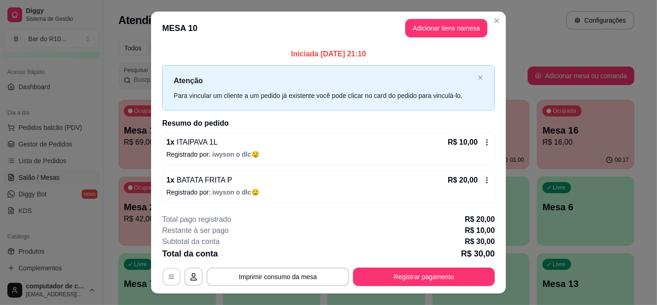
click at [163, 276] on button "button" at bounding box center [172, 277] width 18 height 18
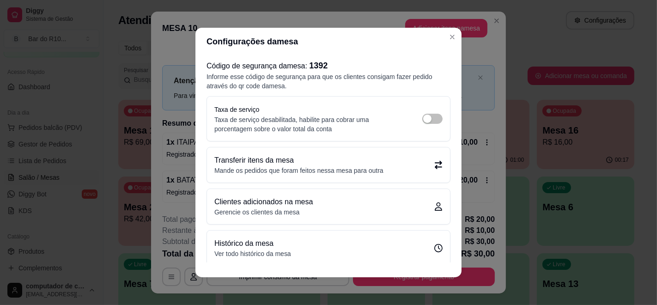
click at [388, 158] on div "Transferir itens da mesa Mande os pedidos que foram feitos nessa mesa para outra" at bounding box center [329, 165] width 228 height 20
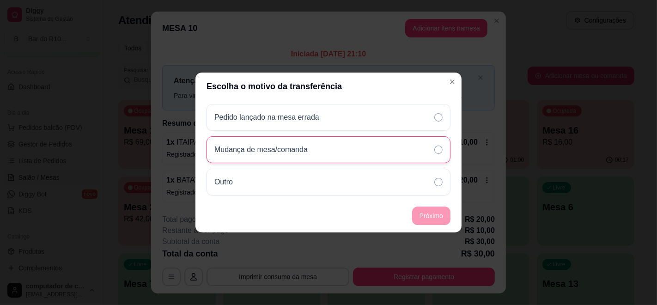
click at [361, 157] on div "Mudança de mesa/comanda" at bounding box center [329, 149] width 244 height 27
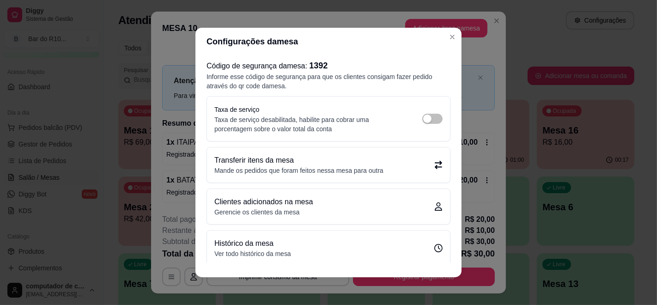
click at [388, 145] on div "Código de segurança da mesa : 1392 Informe esse código de segurança para que os…" at bounding box center [329, 158] width 266 height 207
click at [388, 156] on div "Transferir itens da mesa Mande os pedidos que foram feitos nessa mesa para outra" at bounding box center [329, 165] width 228 height 20
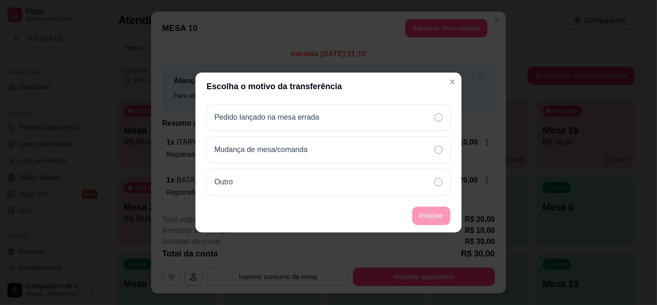
click at [397, 130] on div "Pedido lançado na mesa errada Mudança de mesa/comanda Outro" at bounding box center [329, 149] width 266 height 99
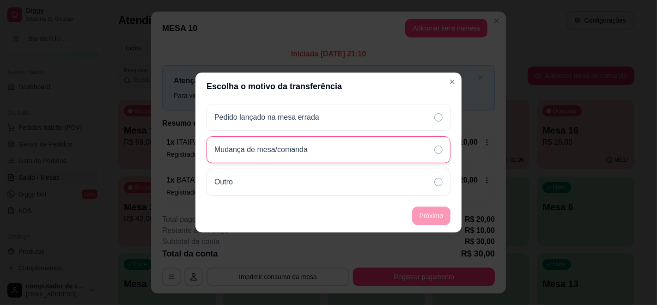
click at [397, 137] on div "Mudança de mesa/comanda" at bounding box center [329, 149] width 244 height 27
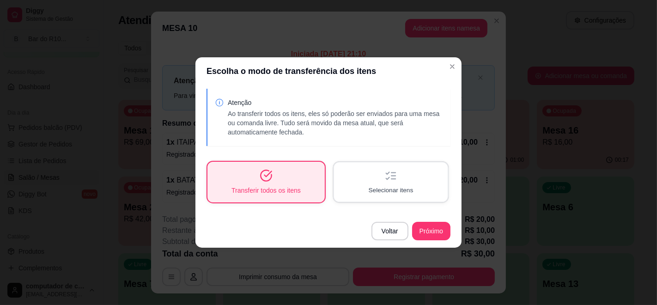
click at [420, 184] on div "Selecionar itens" at bounding box center [391, 181] width 114 height 39
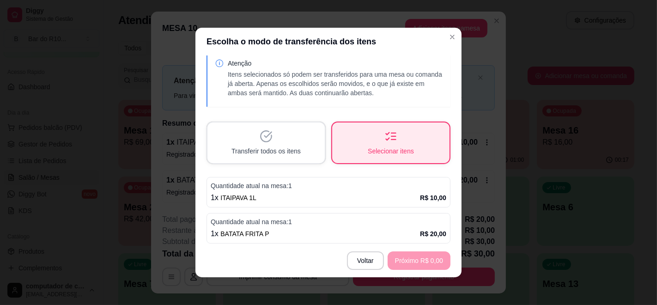
scroll to position [12, 0]
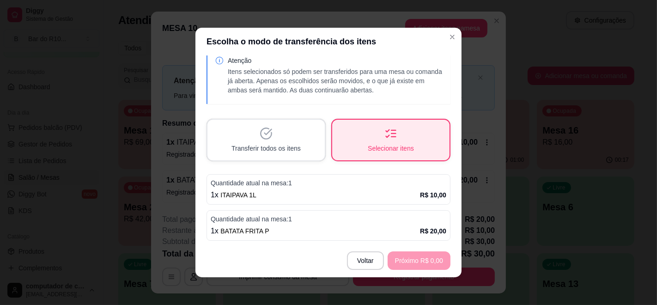
click at [380, 186] on p "Quantidade atual na mesa: 1" at bounding box center [329, 182] width 236 height 9
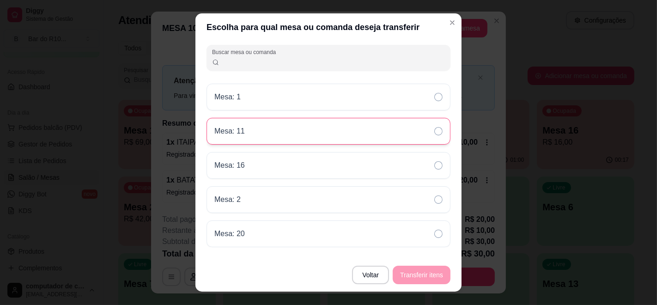
scroll to position [16, 0]
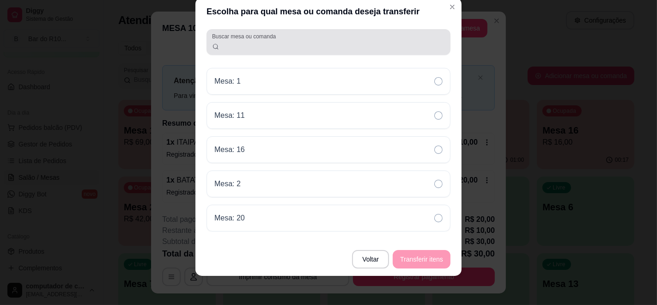
click at [322, 38] on div at bounding box center [328, 42] width 233 height 18
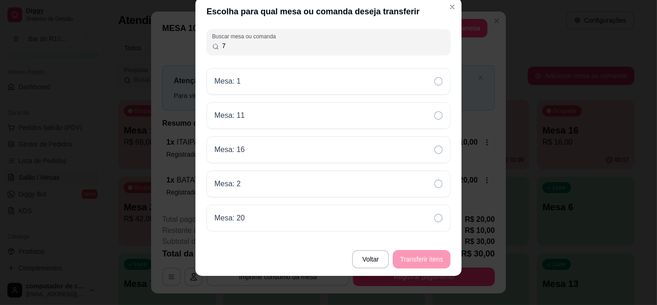
scroll to position [0, 0]
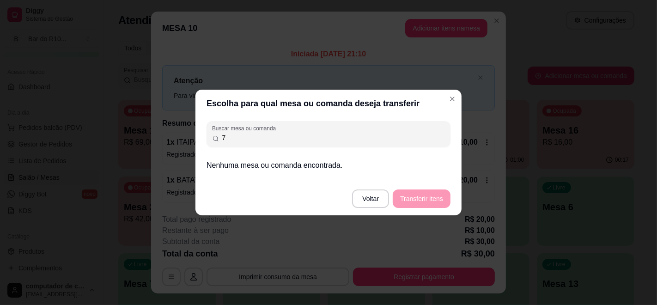
click at [373, 135] on input "7" at bounding box center [333, 137] width 226 height 9
type input "7"
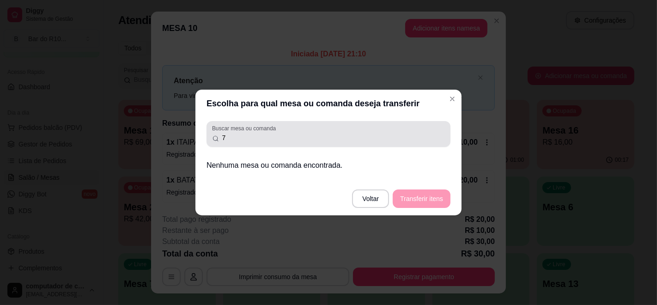
click at [370, 132] on div "7" at bounding box center [328, 134] width 233 height 18
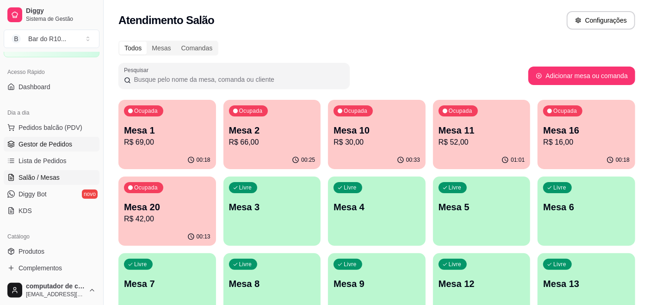
click at [48, 138] on link "Gestor de Pedidos" at bounding box center [52, 144] width 96 height 15
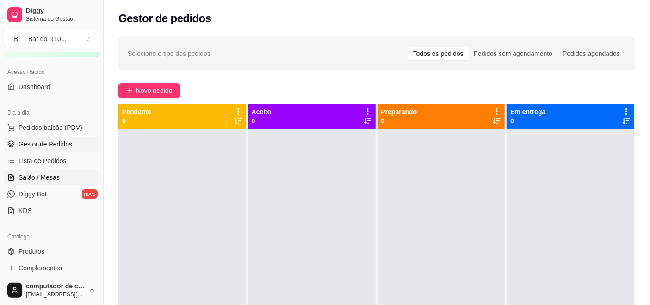
click at [37, 174] on span "Salão / Mesas" at bounding box center [38, 177] width 41 height 9
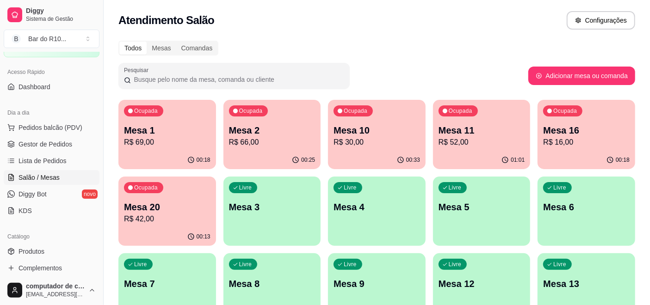
click at [383, 145] on p "R$ 30,00" at bounding box center [376, 142] width 86 height 11
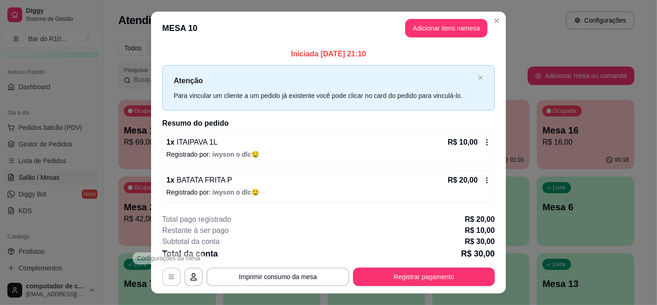
click at [167, 269] on button "button" at bounding box center [171, 277] width 18 height 18
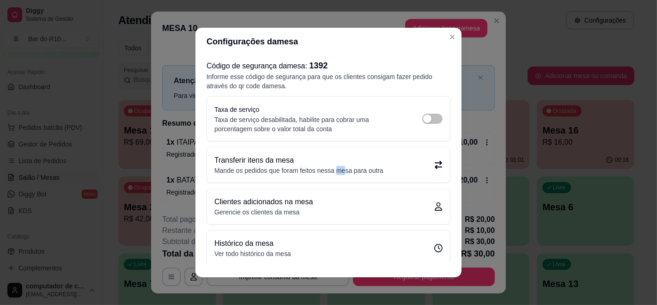
click at [340, 171] on p "Mande os pedidos que foram feitos nessa mesa para outra" at bounding box center [299, 170] width 169 height 9
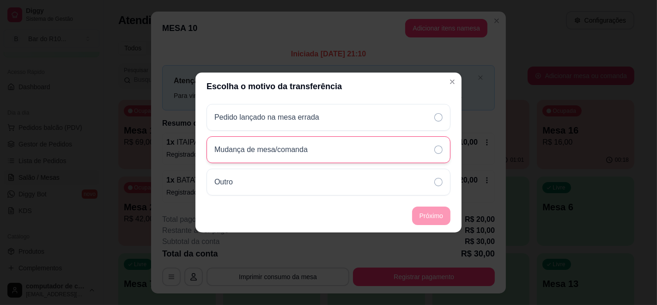
click at [352, 146] on div "Mudança de mesa/comanda" at bounding box center [329, 149] width 244 height 27
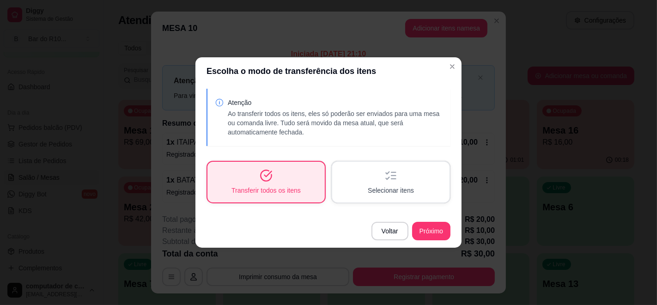
click at [411, 142] on div "Atenção Ao transferir todos os itens, eles só poderão ser enviados para uma mes…" at bounding box center [329, 117] width 244 height 57
click at [409, 177] on div "Selecionar itens" at bounding box center [390, 182] width 117 height 41
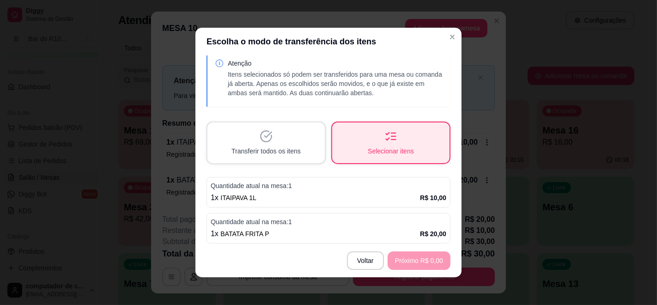
scroll to position [12, 0]
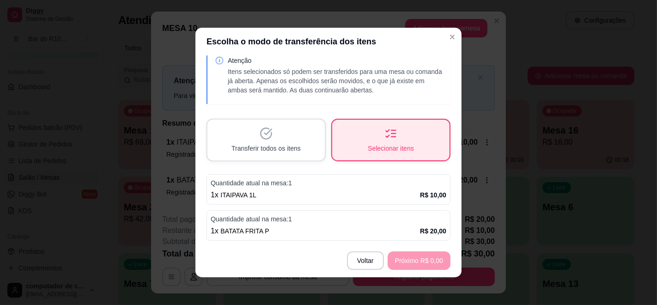
click at [387, 185] on p "Quantidade atual na mesa: 1" at bounding box center [329, 182] width 236 height 9
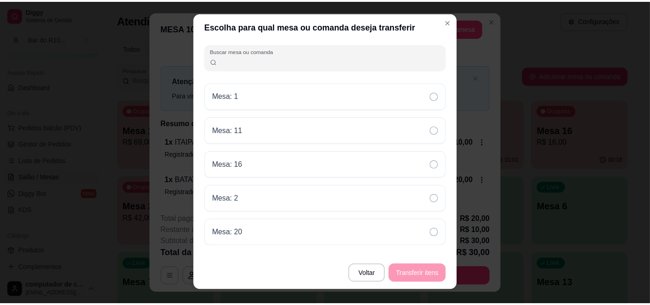
scroll to position [0, 0]
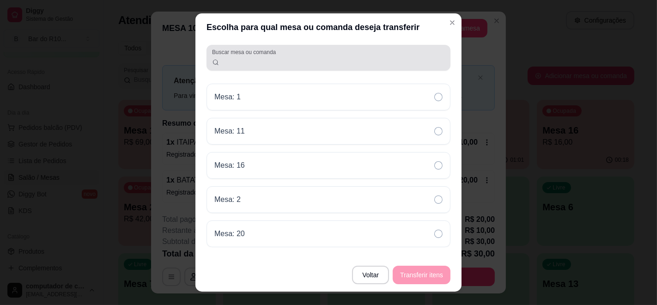
click at [356, 51] on div at bounding box center [328, 58] width 233 height 18
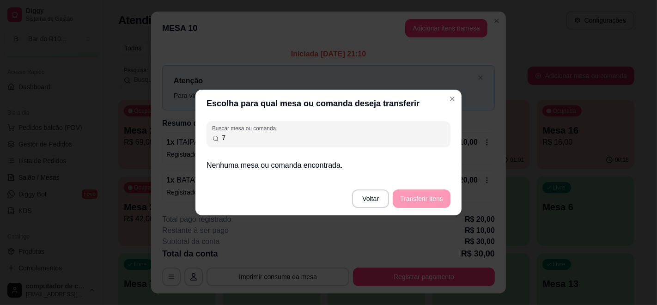
type input "7"
drag, startPoint x: 418, startPoint y: 197, endPoint x: 416, endPoint y: 178, distance: 19.6
click at [416, 195] on footer "Voltar Transferir itens" at bounding box center [329, 198] width 266 height 33
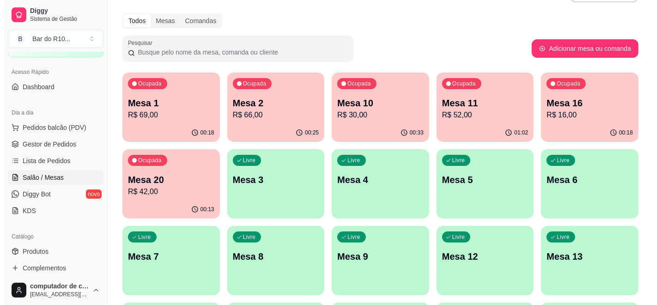
scroll to position [51, 0]
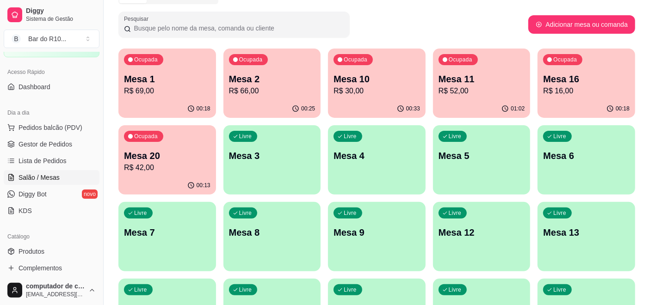
click at [159, 248] on div "Livre Mesa 7" at bounding box center [167, 231] width 98 height 58
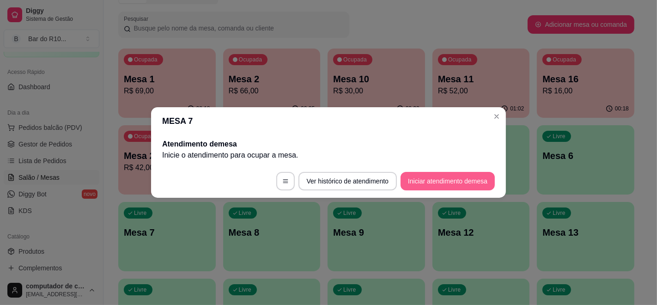
click at [438, 186] on button "Iniciar atendimento de mesa" at bounding box center [448, 181] width 94 height 18
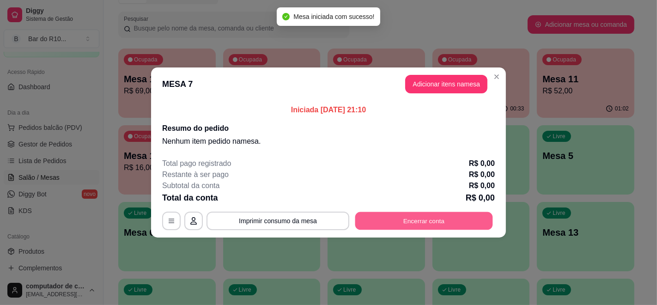
click at [439, 216] on button "Encerrar conta" at bounding box center [425, 221] width 138 height 18
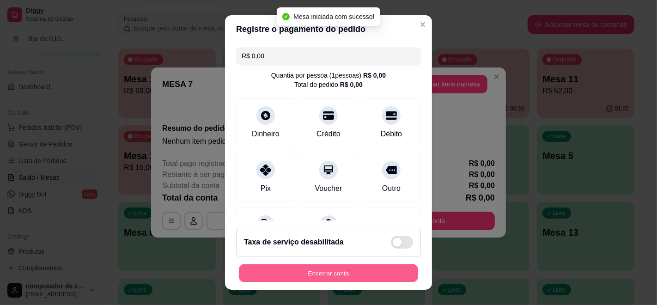
click at [338, 276] on button "Encerrar conta" at bounding box center [328, 273] width 179 height 18
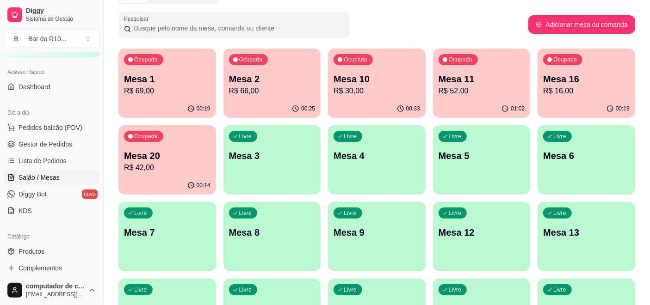
click at [374, 86] on p "R$ 30,00" at bounding box center [376, 91] width 86 height 11
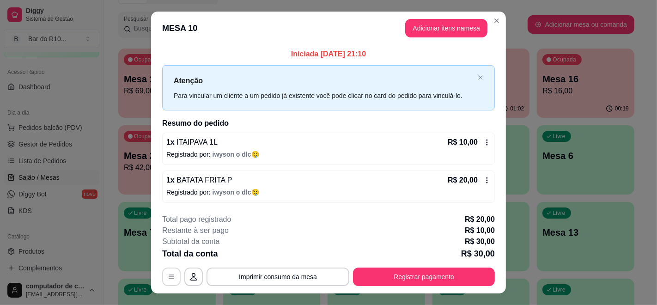
click at [168, 273] on icon "button" at bounding box center [171, 276] width 7 height 7
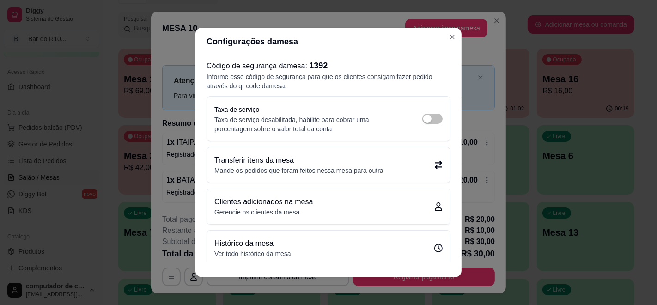
click at [276, 171] on p "Mande os pedidos que foram feitos nessa mesa para outra" at bounding box center [299, 170] width 169 height 9
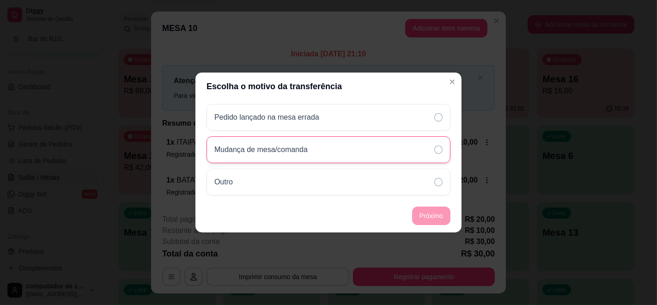
click at [311, 145] on div "Mudança de mesa/comanda" at bounding box center [265, 149] width 101 height 11
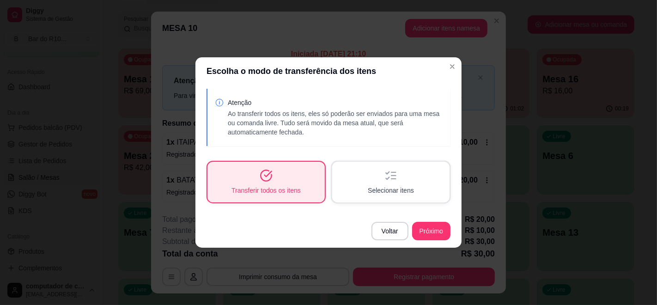
click at [393, 184] on div "Selecionar itens" at bounding box center [390, 182] width 117 height 41
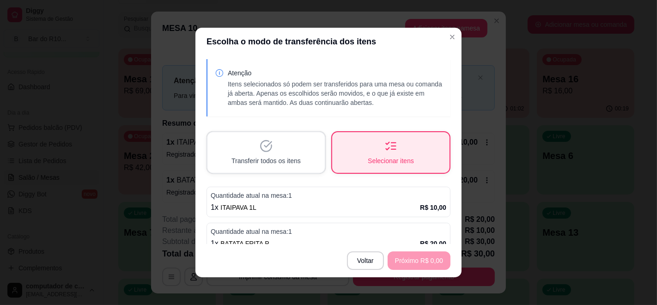
click at [396, 203] on div "1 x ITAIPAVA 1L R$ 10,00" at bounding box center [329, 207] width 236 height 11
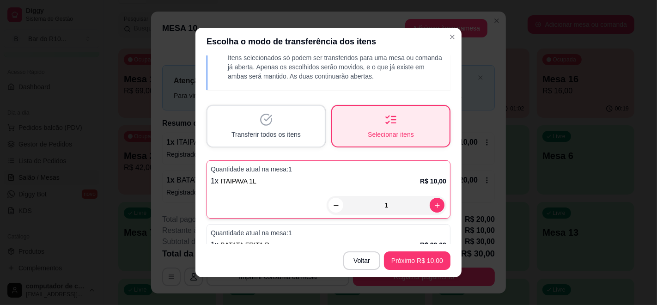
scroll to position [40, 0]
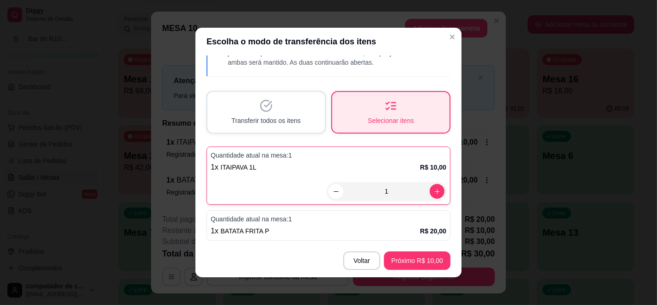
click at [365, 234] on div "1 x BATATA FRITA P R$ 20,00" at bounding box center [329, 231] width 236 height 11
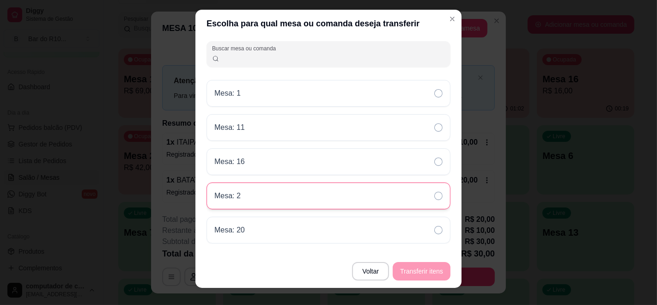
scroll to position [0, 0]
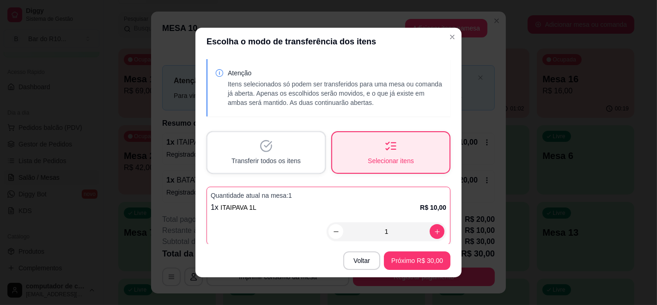
click at [297, 161] on div "Transferir todos os itens" at bounding box center [266, 152] width 117 height 41
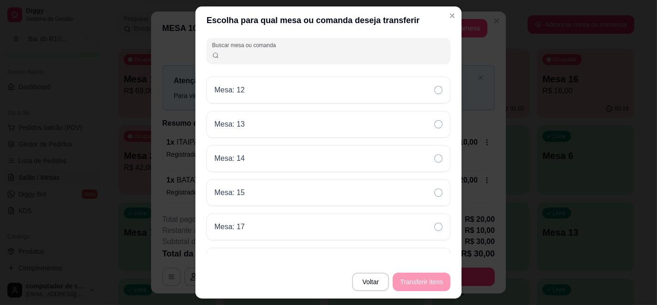
click at [299, 53] on input "Buscar mesa ou comanda" at bounding box center [333, 54] width 226 height 9
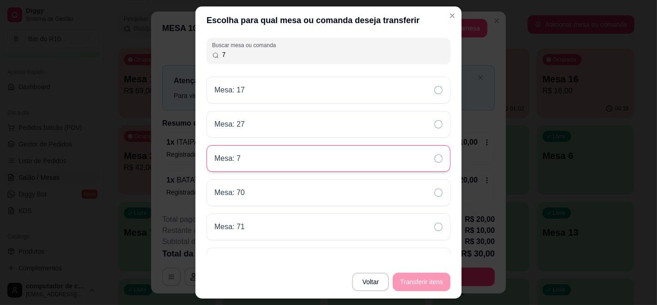
type input "7"
click at [260, 155] on div "Mesa: 7" at bounding box center [329, 158] width 244 height 27
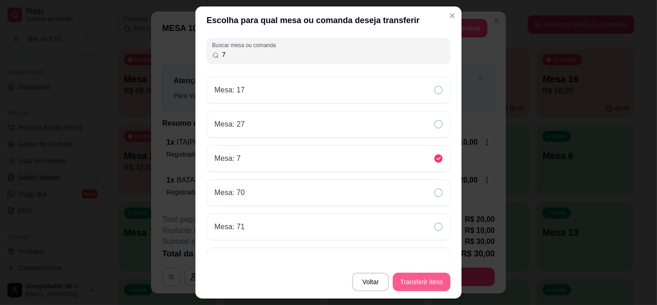
click at [429, 279] on button "Transferir itens" at bounding box center [422, 282] width 58 height 18
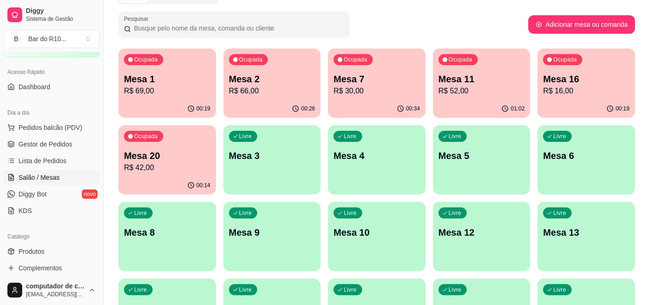
click at [400, 105] on icon "button" at bounding box center [400, 108] width 7 height 7
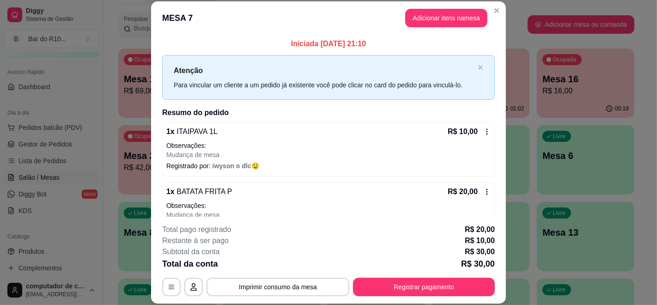
click at [484, 190] on icon at bounding box center [487, 191] width 7 height 7
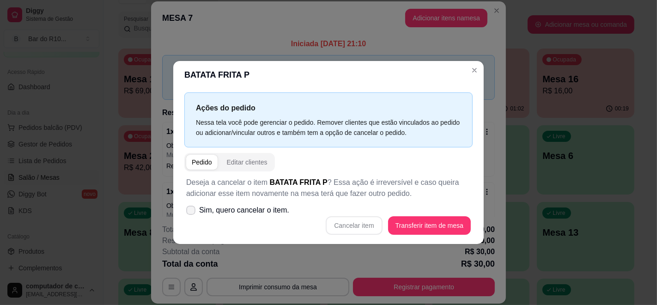
click at [264, 210] on span "Sim, quero cancelar o item." at bounding box center [244, 210] width 90 height 11
click at [192, 212] on input "Sim, quero cancelar o item." at bounding box center [189, 215] width 6 height 6
checkbox input "true"
click at [357, 224] on button "Cancelar item" at bounding box center [354, 225] width 56 height 18
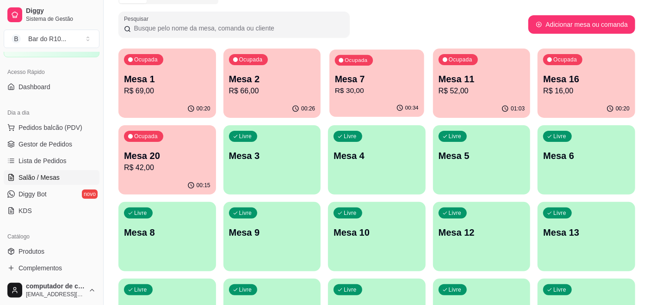
click at [362, 87] on p "R$ 30,00" at bounding box center [377, 91] width 84 height 11
click at [56, 140] on span "Gestor de Pedidos" at bounding box center [45, 144] width 54 height 9
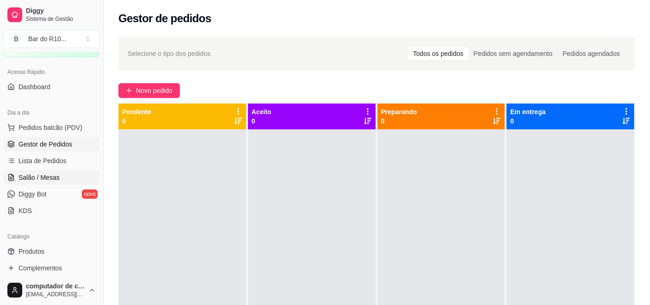
click at [37, 181] on span "Salão / Mesas" at bounding box center [38, 177] width 41 height 9
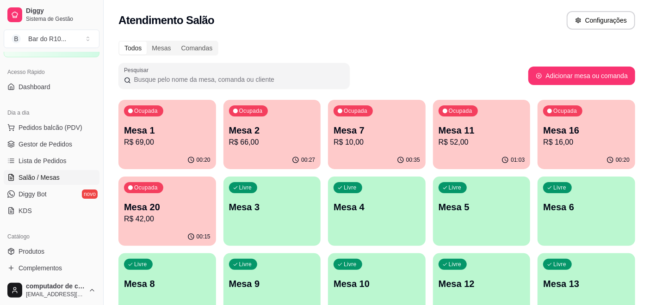
click at [386, 127] on p "Mesa 7" at bounding box center [376, 130] width 86 height 13
click at [61, 144] on span "Gestor de Pedidos" at bounding box center [45, 144] width 54 height 9
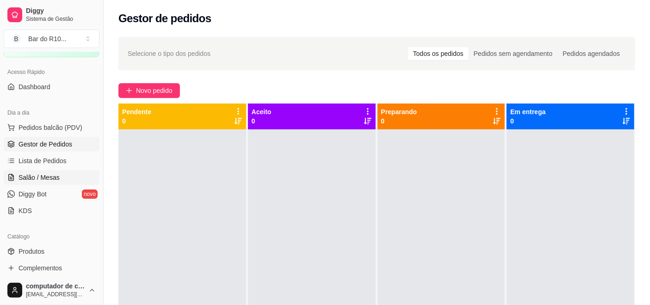
click at [66, 173] on link "Salão / Mesas" at bounding box center [52, 177] width 96 height 15
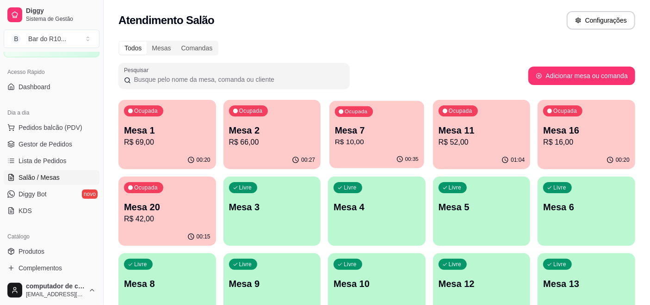
click at [396, 128] on p "Mesa 7" at bounding box center [377, 130] width 84 height 12
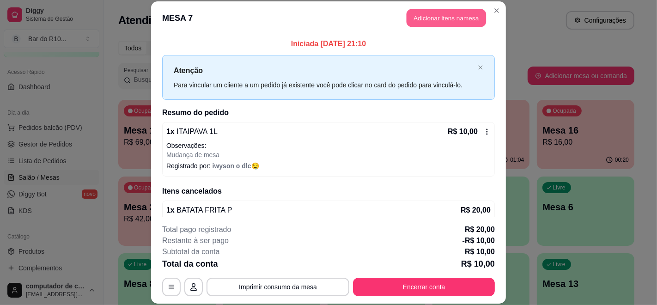
click at [429, 17] on button "Adicionar itens na mesa" at bounding box center [447, 18] width 80 height 18
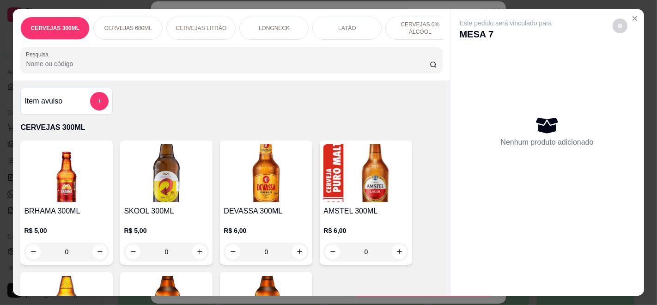
click at [324, 212] on h4 "AMSTEL 300ML" at bounding box center [366, 211] width 85 height 11
click at [633, 17] on icon "Close" at bounding box center [635, 19] width 4 height 4
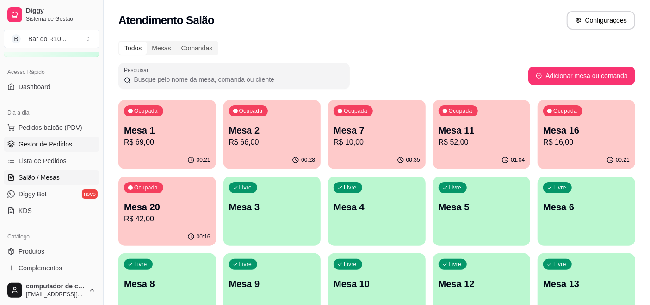
click at [16, 144] on link "Gestor de Pedidos" at bounding box center [52, 144] width 96 height 15
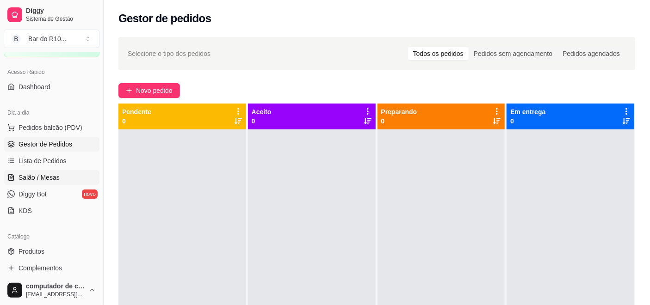
click at [20, 174] on span "Salão / Mesas" at bounding box center [38, 177] width 41 height 9
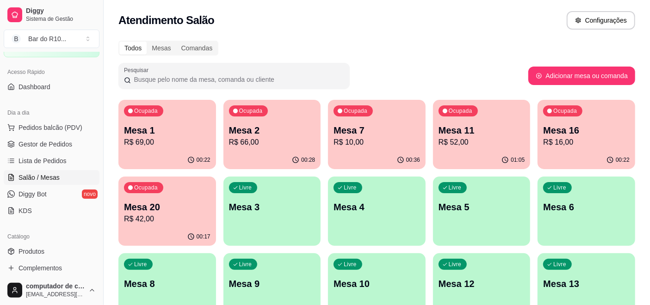
click at [359, 131] on p "Mesa 7" at bounding box center [376, 130] width 86 height 13
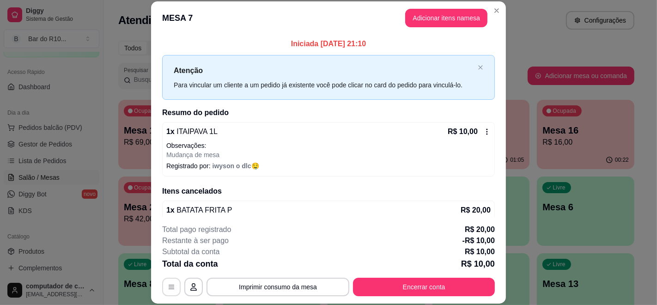
click at [165, 282] on button "button" at bounding box center [171, 287] width 18 height 18
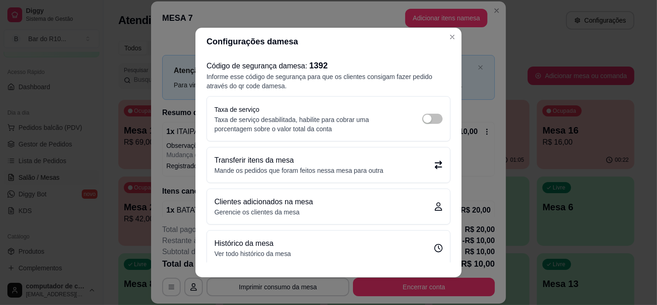
click at [374, 162] on p "Transferir itens da mesa" at bounding box center [299, 160] width 169 height 11
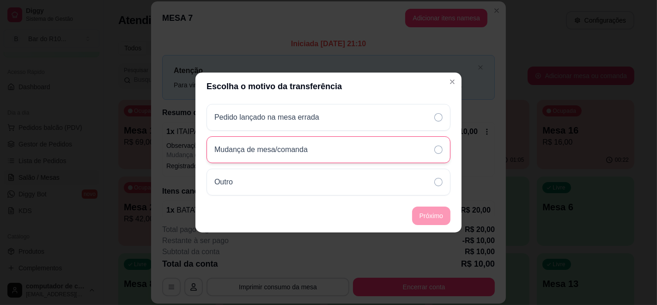
click at [369, 157] on div "Mudança de mesa/comanda" at bounding box center [329, 149] width 244 height 27
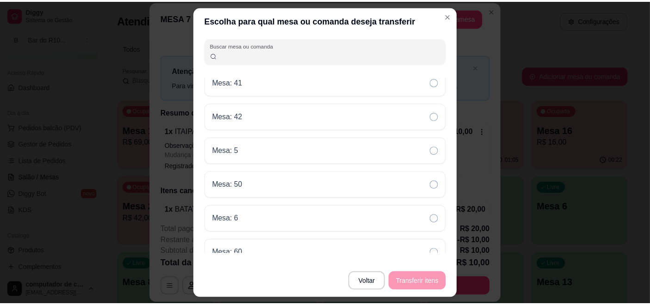
scroll to position [770, 0]
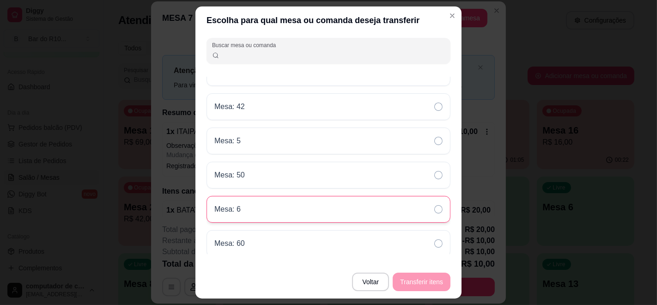
click at [292, 207] on div "Mesa: 6" at bounding box center [329, 209] width 244 height 27
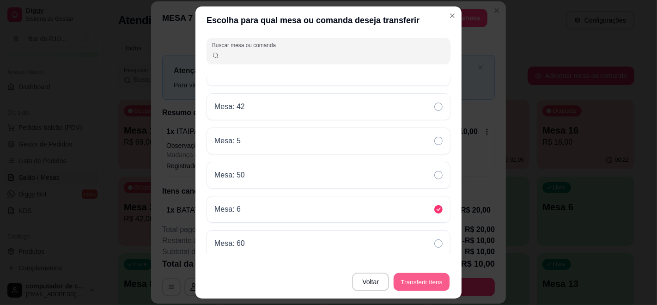
click at [416, 288] on button "Transferir itens" at bounding box center [422, 282] width 56 height 18
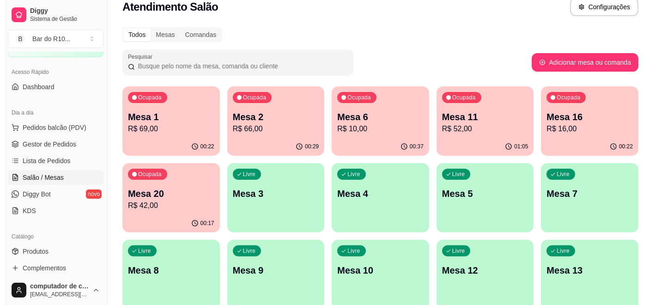
scroll to position [0, 0]
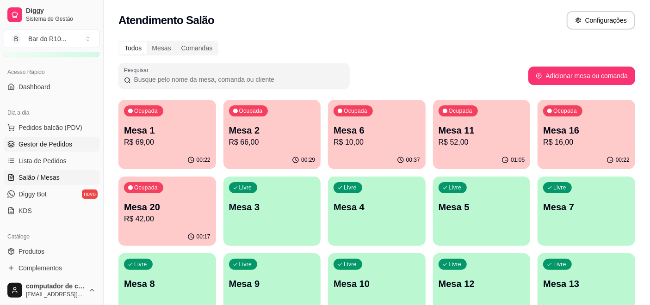
click at [38, 140] on span "Gestor de Pedidos" at bounding box center [45, 144] width 54 height 9
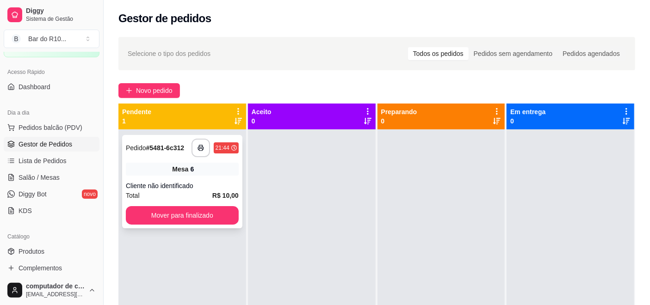
click at [209, 182] on div "Cliente não identificado" at bounding box center [182, 185] width 113 height 9
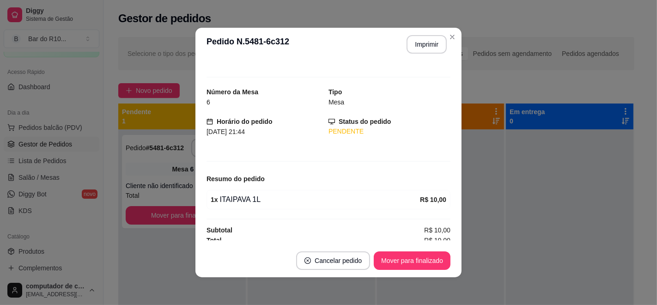
scroll to position [13, 0]
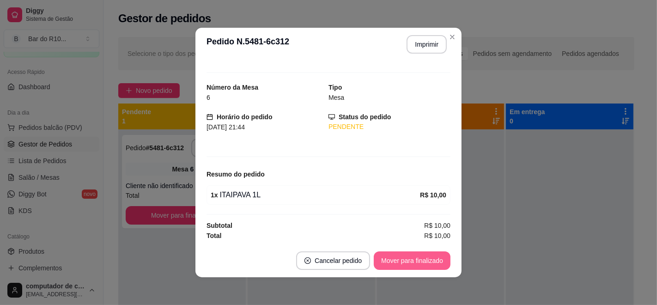
click at [401, 258] on button "Mover para finalizado" at bounding box center [412, 260] width 77 height 18
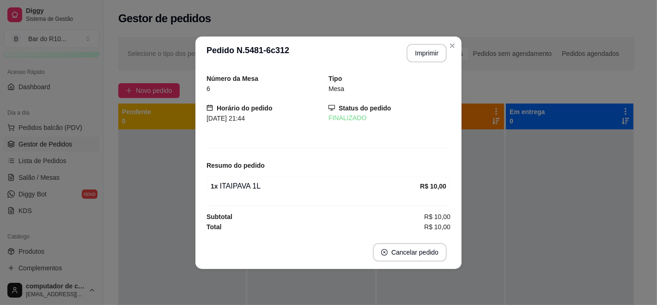
scroll to position [0, 0]
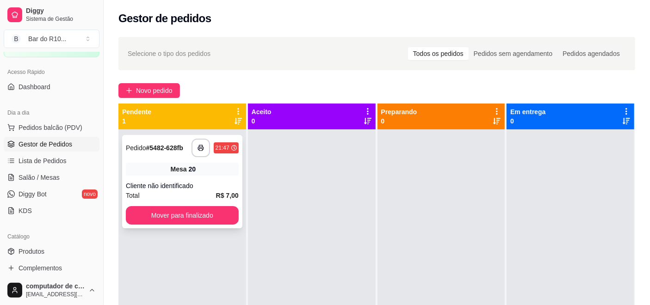
click at [201, 174] on div "Mesa 20" at bounding box center [182, 169] width 113 height 13
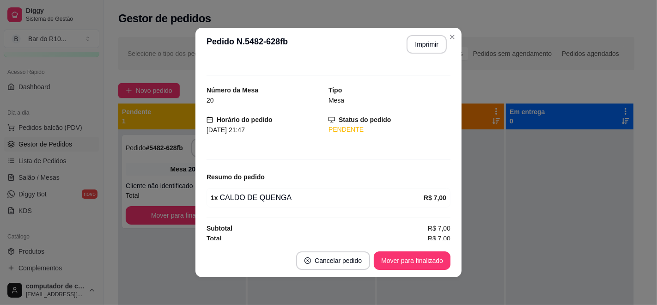
scroll to position [13, 0]
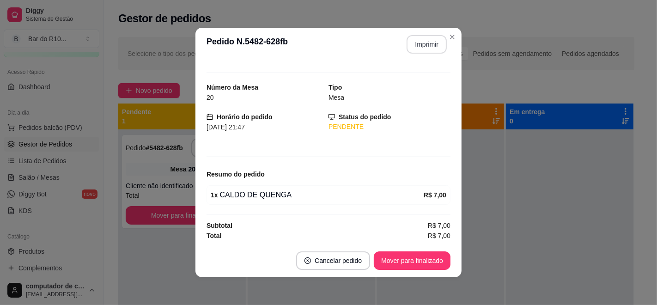
click at [417, 38] on button "Imprimir" at bounding box center [427, 44] width 40 height 18
click at [391, 260] on button "Mover para finalizado" at bounding box center [412, 261] width 74 height 18
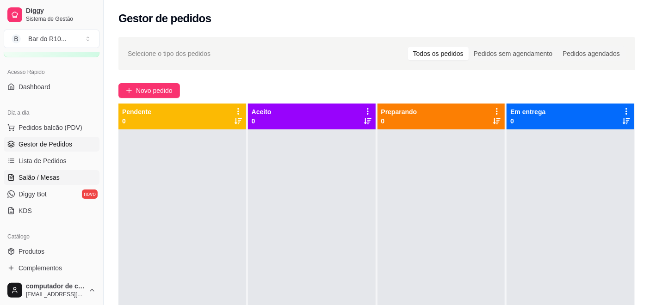
click at [42, 178] on span "Salão / Mesas" at bounding box center [38, 177] width 41 height 9
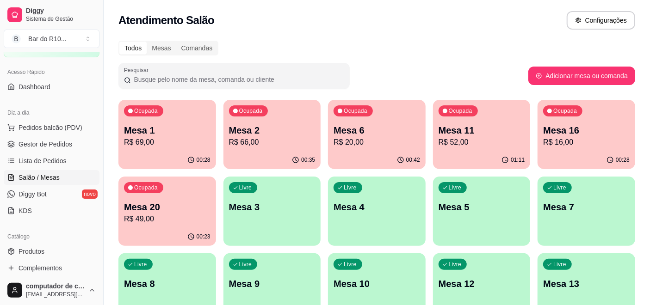
click at [233, 158] on div "00:35" at bounding box center [272, 160] width 98 height 18
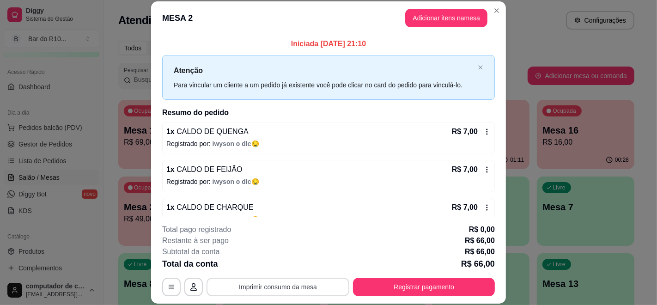
click at [291, 286] on button "Imprimir consumo da mesa" at bounding box center [278, 287] width 143 height 18
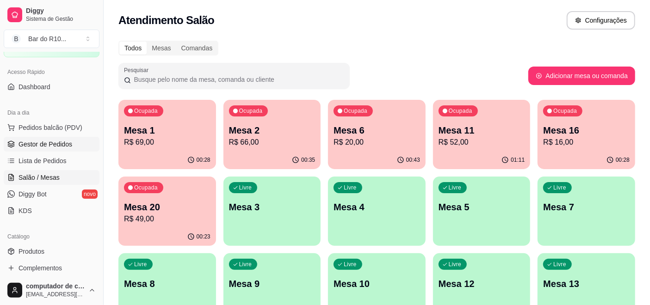
click at [71, 145] on link "Gestor de Pedidos" at bounding box center [52, 144] width 96 height 15
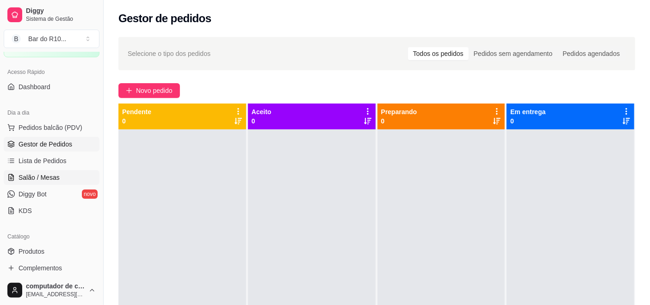
click at [39, 173] on span "Salão / Mesas" at bounding box center [38, 177] width 41 height 9
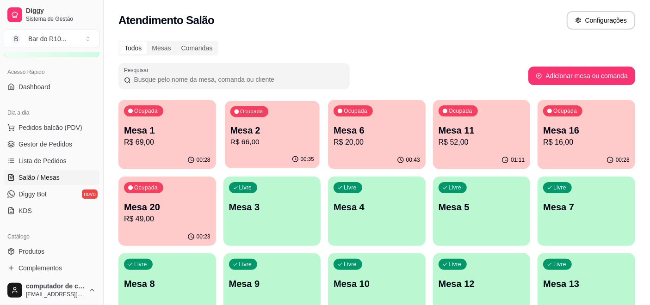
click at [254, 137] on p "R$ 66,00" at bounding box center [272, 142] width 84 height 11
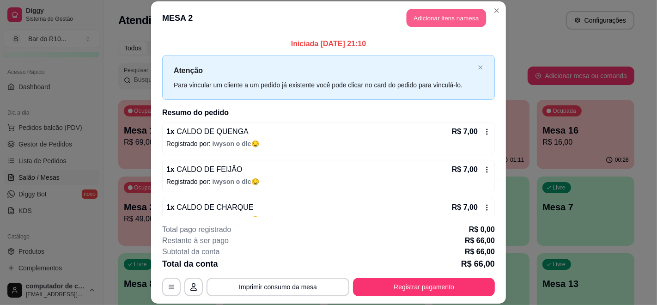
click at [429, 12] on button "Adicionar itens na mesa" at bounding box center [447, 18] width 80 height 18
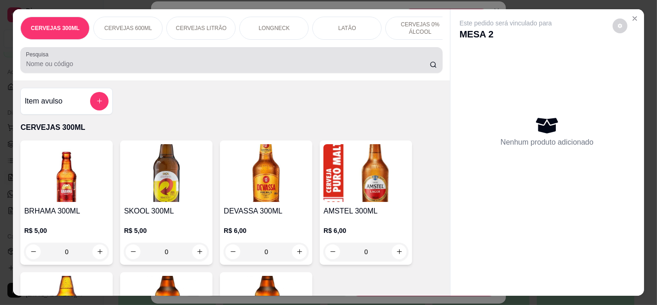
click at [217, 67] on input "Pesquisa" at bounding box center [228, 63] width 404 height 9
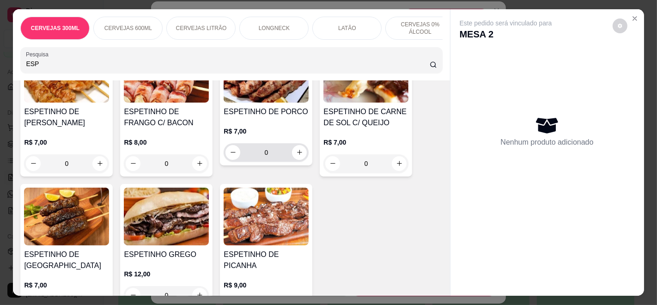
scroll to position [103, 0]
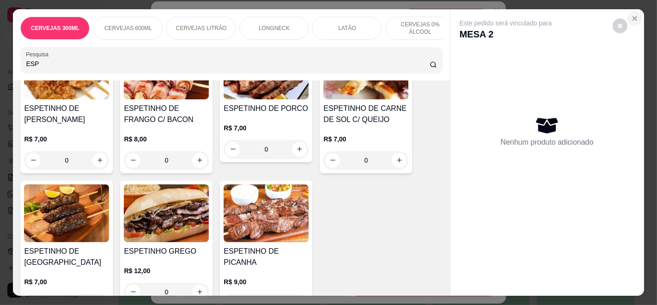
type input "ESP"
click at [628, 13] on button "Close" at bounding box center [635, 18] width 15 height 15
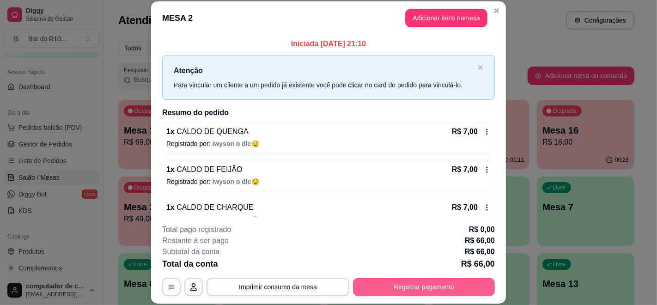
click at [411, 282] on button "Registrar pagamento" at bounding box center [424, 287] width 142 height 18
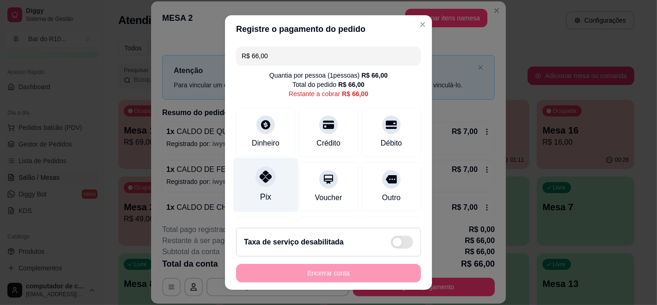
click at [271, 169] on div "Pix" at bounding box center [265, 185] width 65 height 54
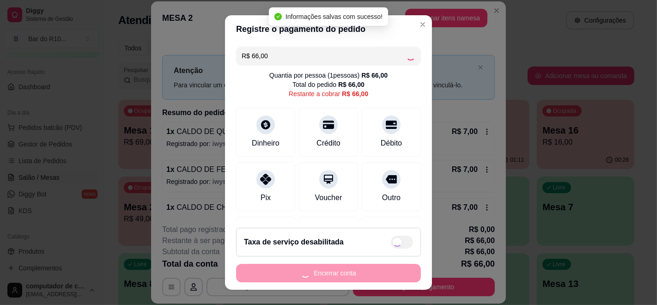
type input "R$ 0,00"
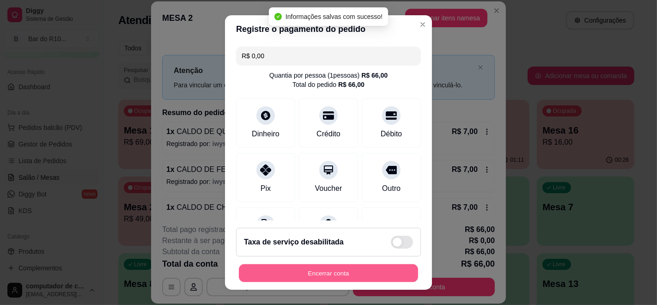
click at [328, 275] on button "Encerrar conta" at bounding box center [328, 273] width 179 height 18
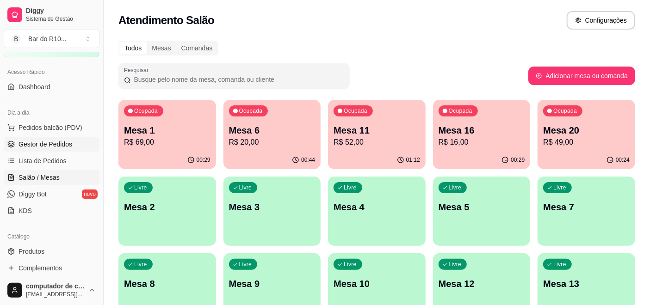
click at [37, 140] on span "Gestor de Pedidos" at bounding box center [45, 144] width 54 height 9
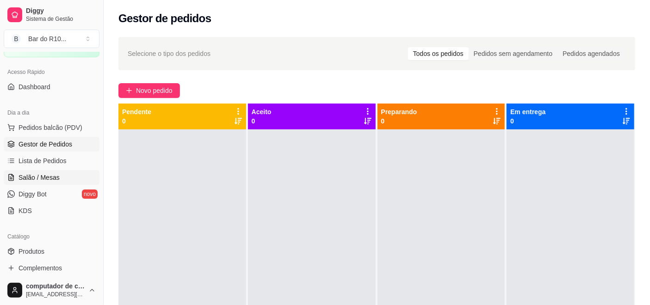
click at [64, 177] on link "Salão / Mesas" at bounding box center [52, 177] width 96 height 15
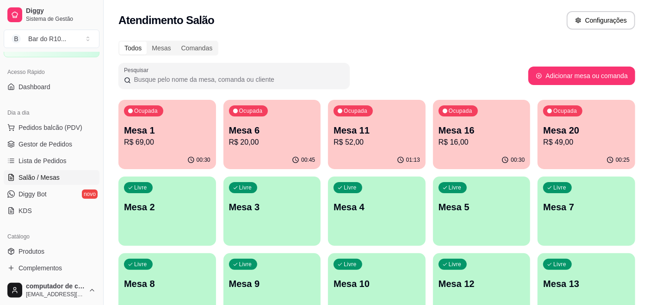
click at [483, 114] on div "Ocupada Mesa 16 R$ 16,00" at bounding box center [482, 125] width 98 height 51
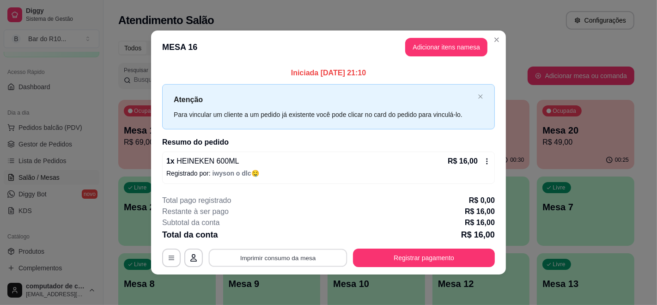
click at [260, 257] on button "Imprimir consumo da mesa" at bounding box center [278, 258] width 139 height 18
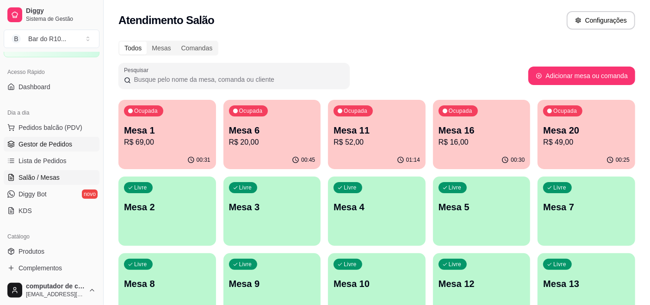
click at [67, 142] on span "Gestor de Pedidos" at bounding box center [45, 144] width 54 height 9
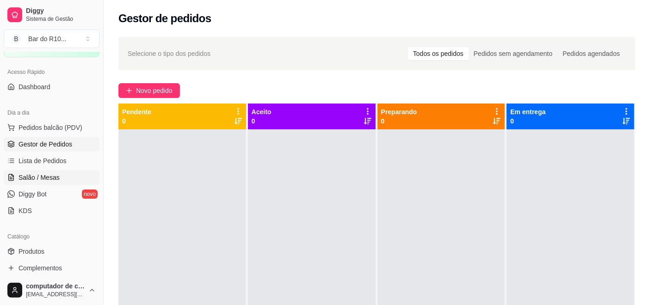
click at [58, 178] on link "Salão / Mesas" at bounding box center [52, 177] width 96 height 15
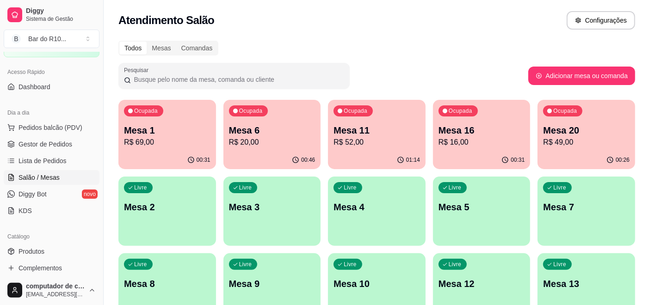
click at [486, 138] on p "R$ 16,00" at bounding box center [481, 142] width 86 height 11
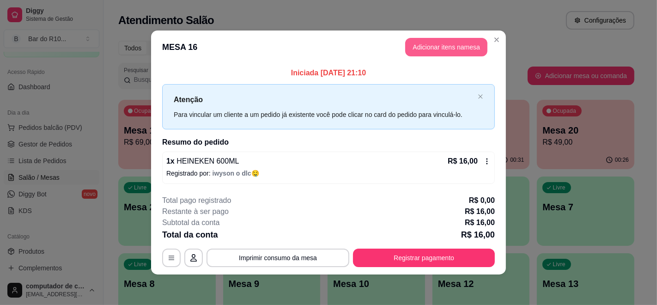
click at [435, 47] on button "Adicionar itens na mesa" at bounding box center [446, 47] width 82 height 18
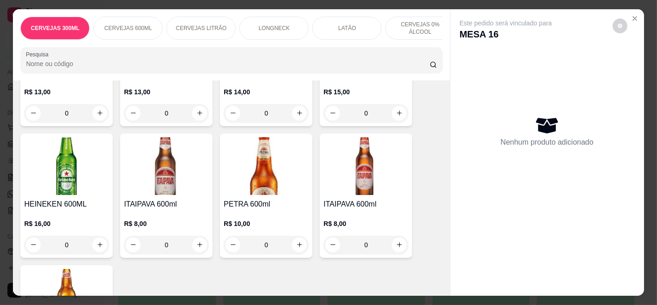
scroll to position [565, 0]
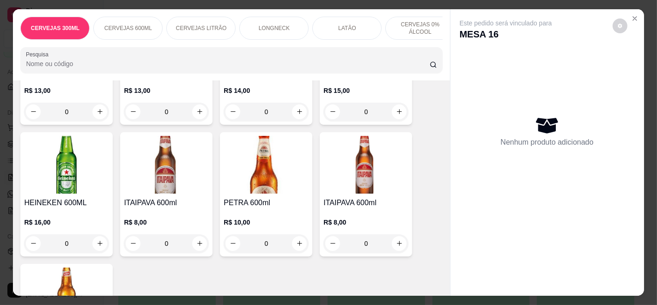
click at [92, 222] on p "R$ 16,00" at bounding box center [66, 222] width 85 height 9
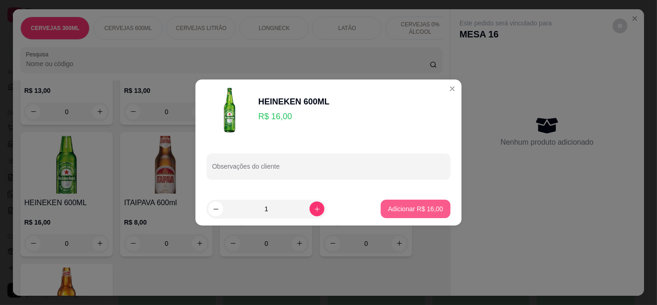
click at [407, 204] on button "Adicionar R$ 16,00" at bounding box center [416, 209] width 70 height 18
type input "1"
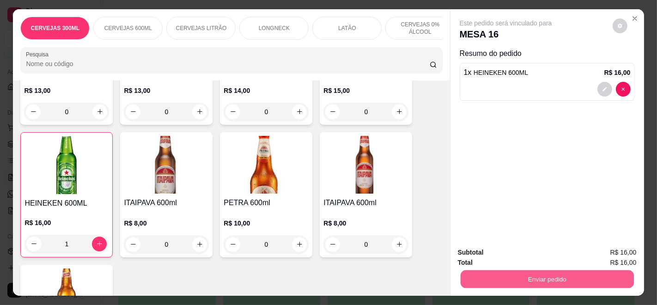
click at [558, 272] on button "Enviar pedido" at bounding box center [546, 279] width 173 height 18
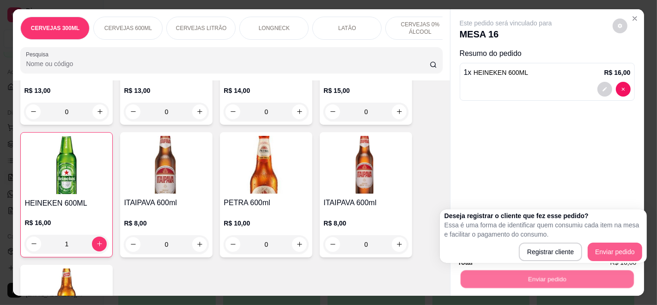
click at [612, 240] on div "Deseja registrar o cliente que fez esse pedido? Essa é uma forma de identificar…" at bounding box center [544, 236] width 198 height 50
click at [613, 238] on div "Deseja registrar o cliente que fez esse pedido? Essa é uma forma de identificar…" at bounding box center [544, 236] width 198 height 50
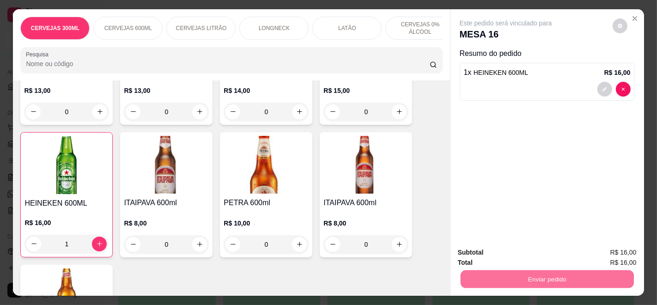
click at [617, 247] on button "Enviar pedido" at bounding box center [612, 252] width 51 height 17
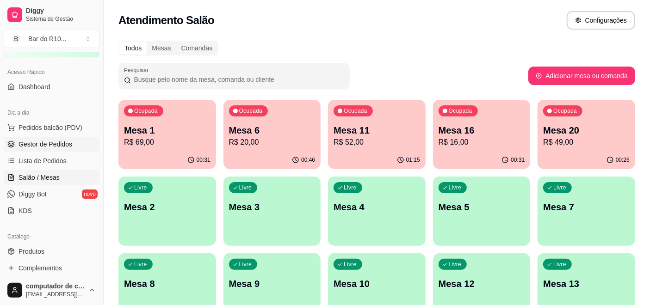
click at [31, 140] on span "Gestor de Pedidos" at bounding box center [45, 144] width 54 height 9
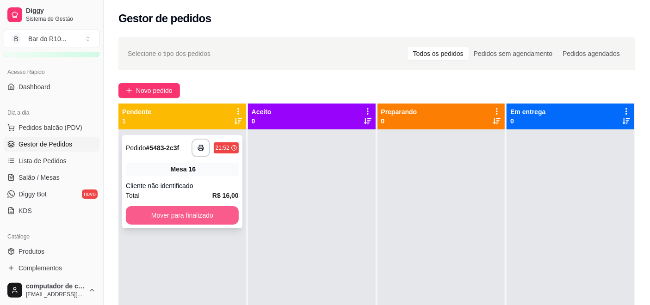
click at [201, 215] on button "Mover para finalizado" at bounding box center [182, 215] width 113 height 18
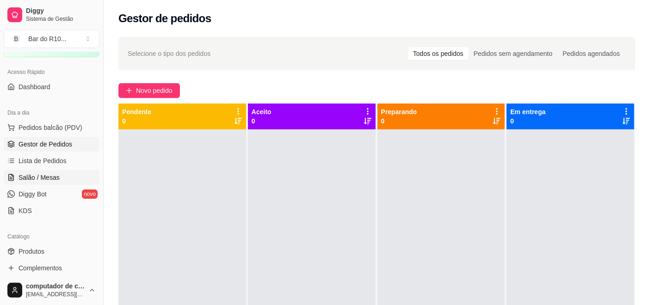
click at [58, 174] on link "Salão / Mesas" at bounding box center [52, 177] width 96 height 15
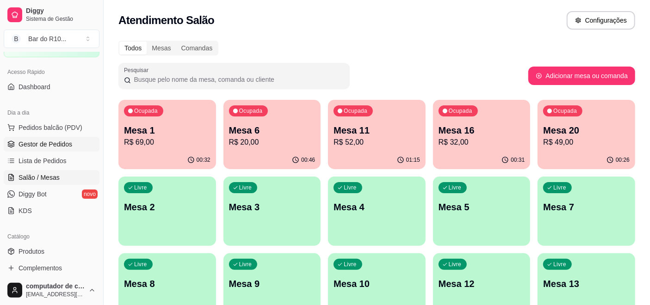
click at [88, 151] on link "Gestor de Pedidos" at bounding box center [52, 144] width 96 height 15
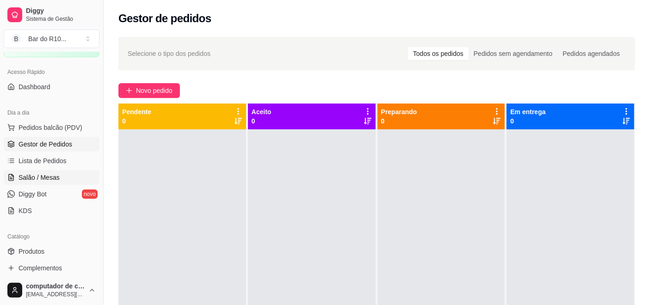
click at [80, 173] on link "Salão / Mesas" at bounding box center [52, 177] width 96 height 15
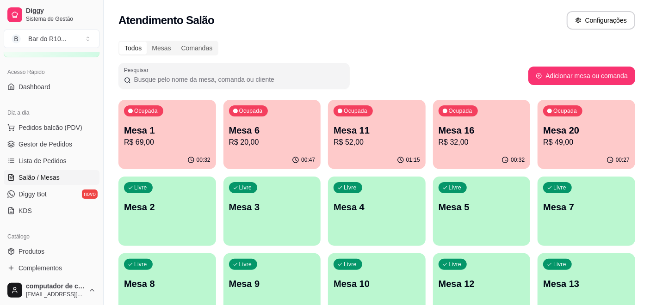
click at [178, 208] on p "Mesa 2" at bounding box center [167, 207] width 84 height 12
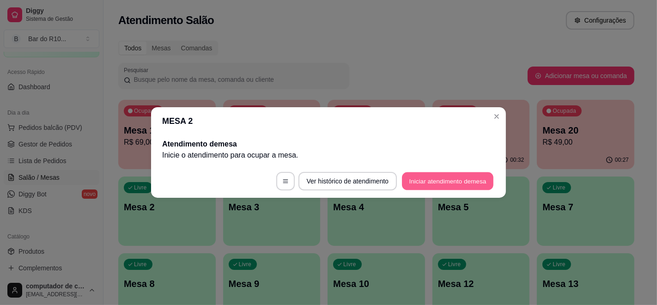
click at [441, 181] on button "Iniciar atendimento de mesa" at bounding box center [448, 181] width 92 height 18
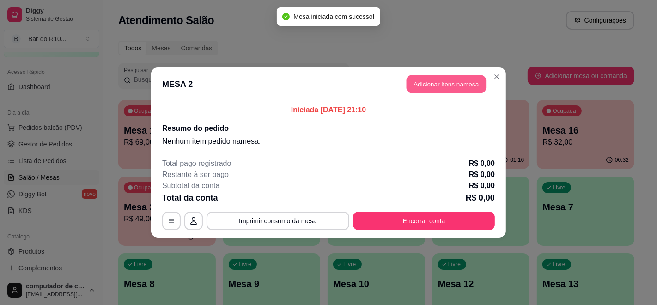
click at [458, 86] on button "Adicionar itens na mesa" at bounding box center [447, 84] width 80 height 18
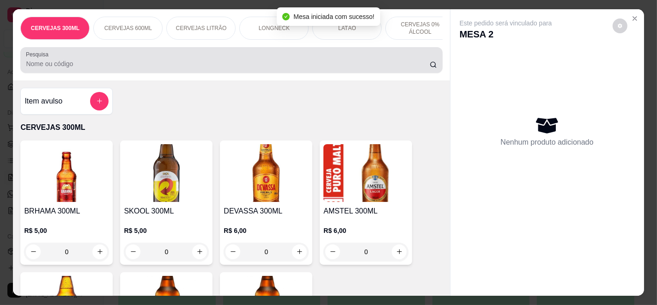
click at [137, 67] on input "Pesquisa" at bounding box center [228, 63] width 404 height 9
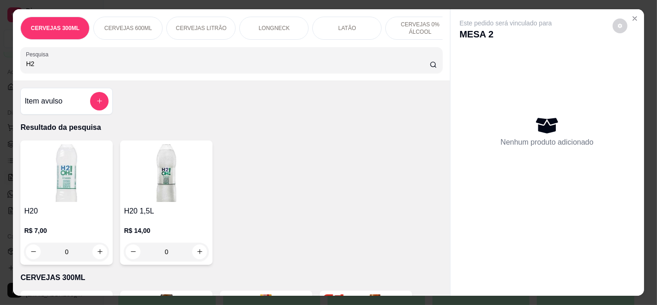
type input "H2"
click at [78, 225] on div "R$ 7,00 0" at bounding box center [66, 239] width 85 height 44
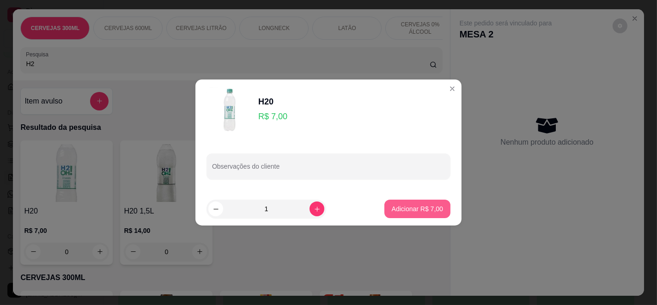
click at [429, 210] on p "Adicionar R$ 7,00" at bounding box center [417, 208] width 51 height 9
type input "1"
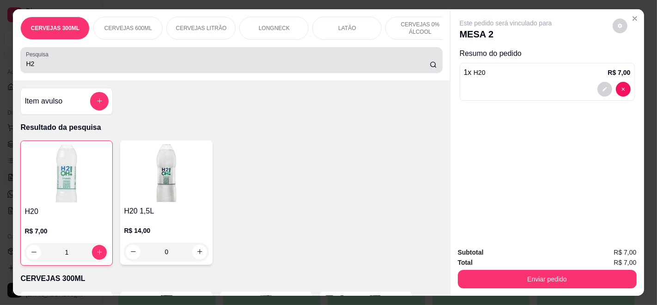
click at [343, 66] on input "H2" at bounding box center [228, 63] width 404 height 9
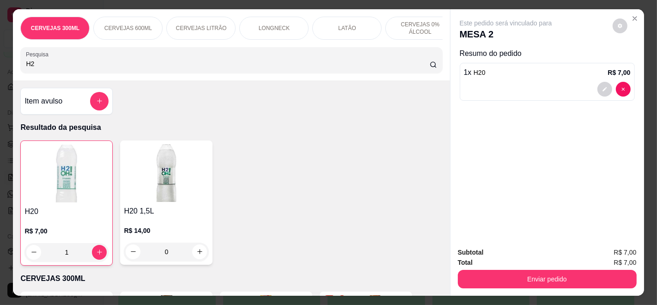
type input "H"
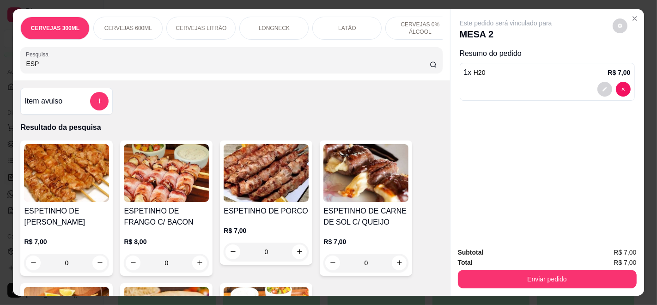
type input "ESP"
click at [102, 215] on h4 "ESPETINHO DE [PERSON_NAME]" at bounding box center [66, 217] width 85 height 22
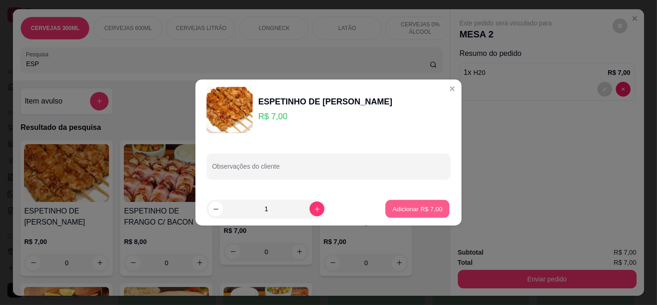
click at [409, 212] on p "Adicionar R$ 7,00" at bounding box center [417, 208] width 50 height 9
type input "1"
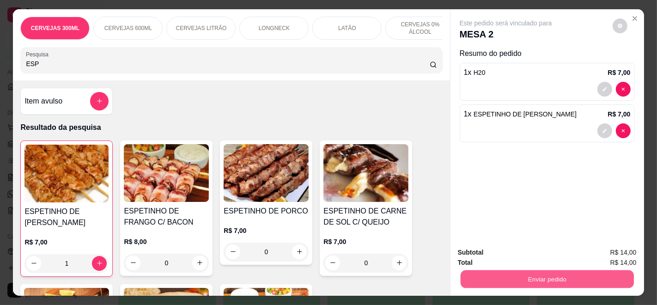
click at [536, 279] on button "Enviar pedido" at bounding box center [546, 279] width 173 height 18
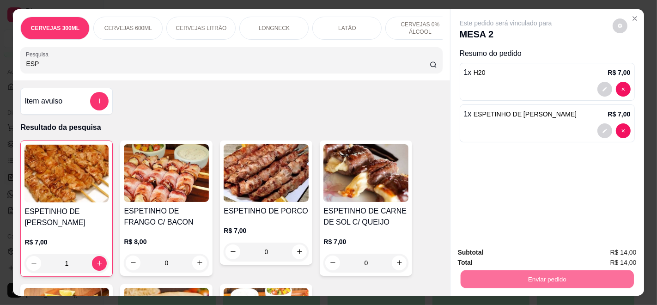
click at [631, 246] on button "Enviar pedido" at bounding box center [612, 253] width 52 height 18
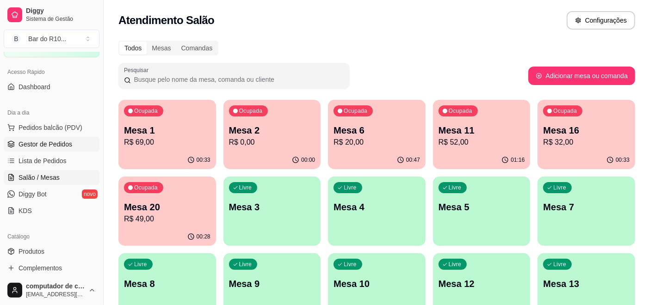
click at [67, 143] on span "Gestor de Pedidos" at bounding box center [45, 144] width 54 height 9
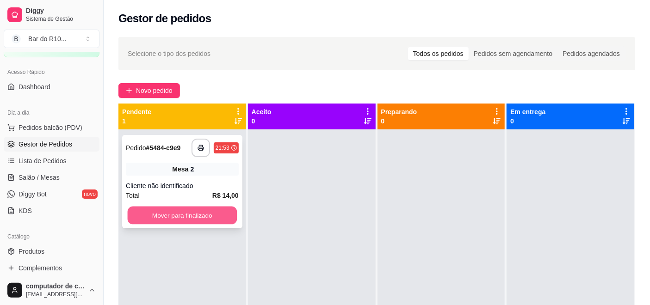
click at [208, 214] on button "Mover para finalizado" at bounding box center [182, 216] width 109 height 18
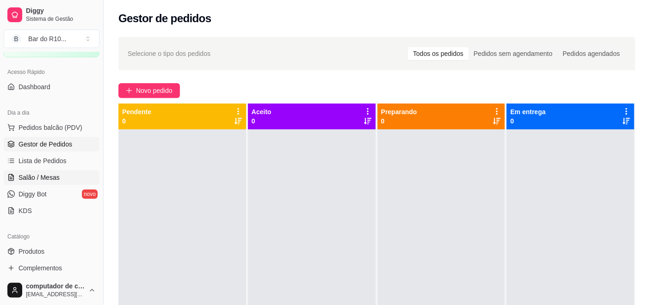
click at [33, 179] on span "Salão / Mesas" at bounding box center [38, 177] width 41 height 9
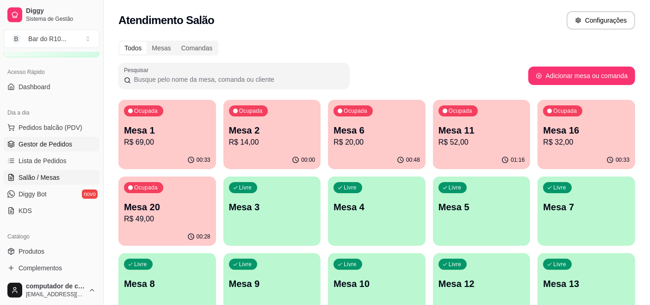
click at [51, 138] on link "Gestor de Pedidos" at bounding box center [52, 144] width 96 height 15
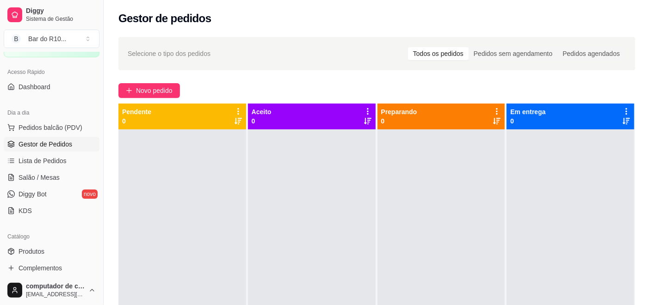
drag, startPoint x: 129, startPoint y: 92, endPoint x: 171, endPoint y: 189, distance: 105.9
click at [171, 188] on div "Selecione o tipo dos pedidos Todos os pedidos Pedidos sem agendamento Pedidos a…" at bounding box center [377, 225] width 546 height 388
click at [55, 174] on span "Salão / Mesas" at bounding box center [38, 177] width 41 height 9
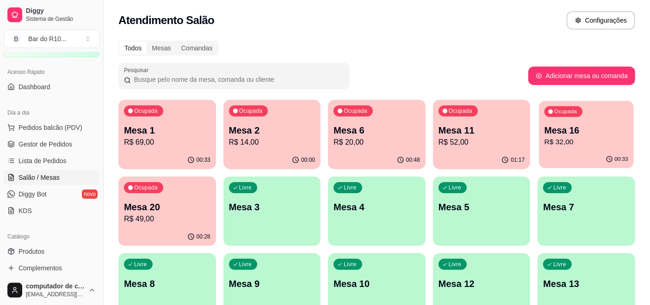
click at [566, 133] on p "Mesa 16" at bounding box center [586, 130] width 84 height 12
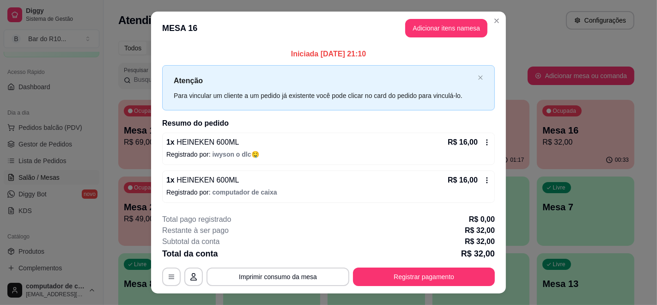
click at [496, 27] on header "MESA 16 Adicionar itens na mesa" at bounding box center [328, 28] width 355 height 33
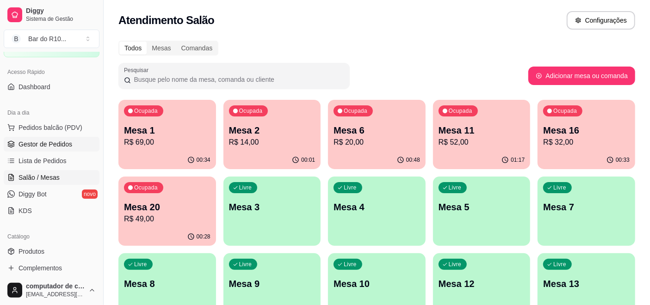
click at [63, 149] on link "Gestor de Pedidos" at bounding box center [52, 144] width 96 height 15
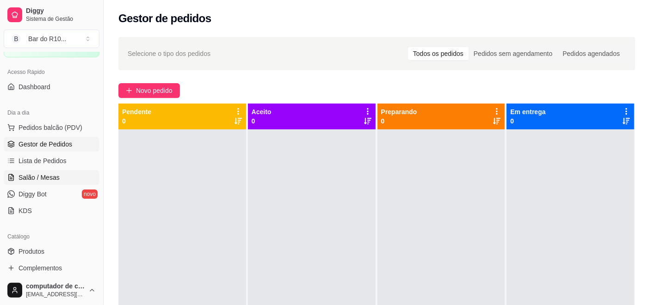
click at [56, 173] on span "Salão / Mesas" at bounding box center [38, 177] width 41 height 9
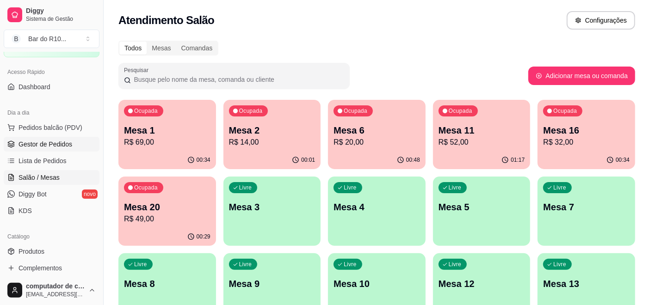
click at [41, 142] on span "Gestor de Pedidos" at bounding box center [45, 144] width 54 height 9
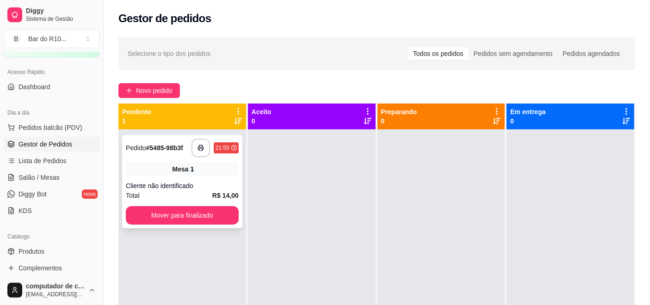
click at [188, 164] on div "Mesa 1" at bounding box center [182, 169] width 113 height 13
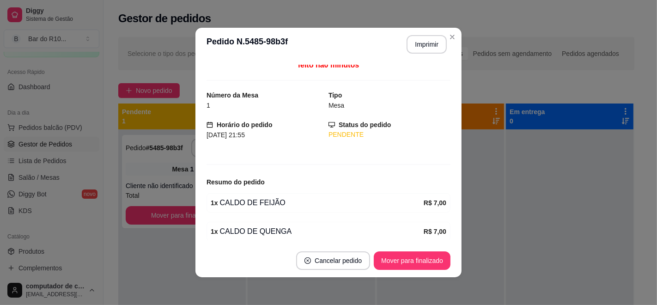
scroll to position [41, 0]
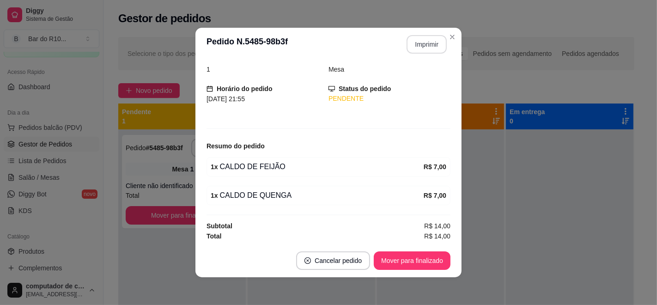
click at [421, 41] on button "Imprimir" at bounding box center [427, 44] width 40 height 18
click at [409, 261] on button "Mover para finalizado" at bounding box center [412, 261] width 74 height 18
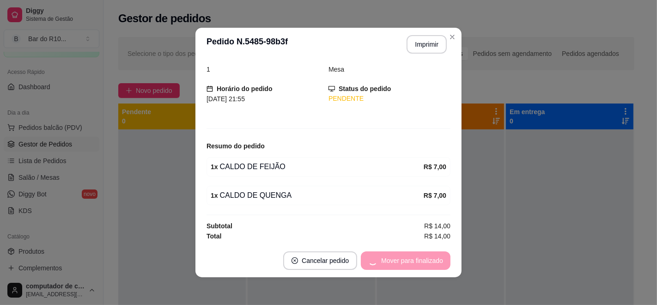
scroll to position [11, 0]
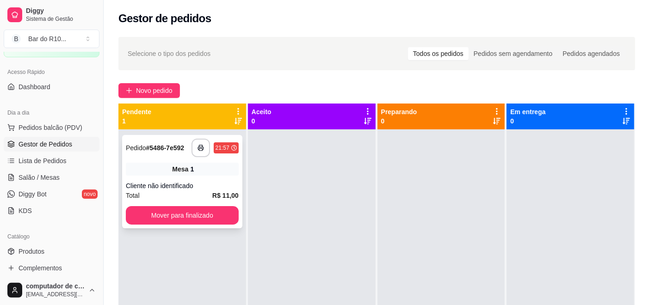
click at [213, 172] on div "Mesa 1" at bounding box center [182, 169] width 113 height 13
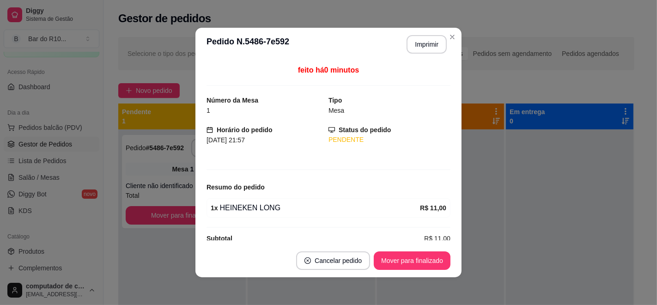
scroll to position [13, 0]
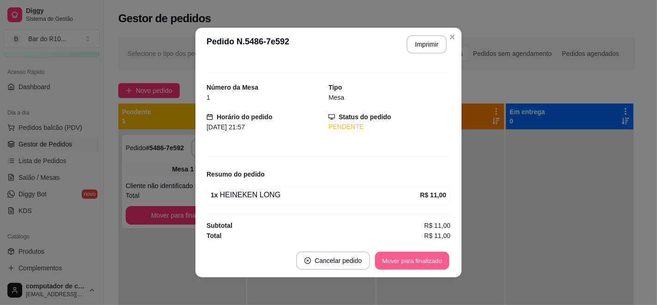
click at [386, 255] on button "Mover para finalizado" at bounding box center [412, 261] width 74 height 18
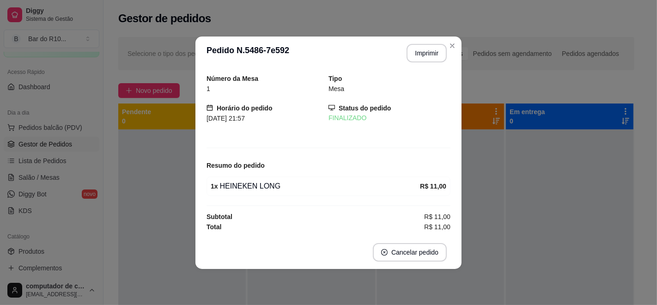
scroll to position [0, 0]
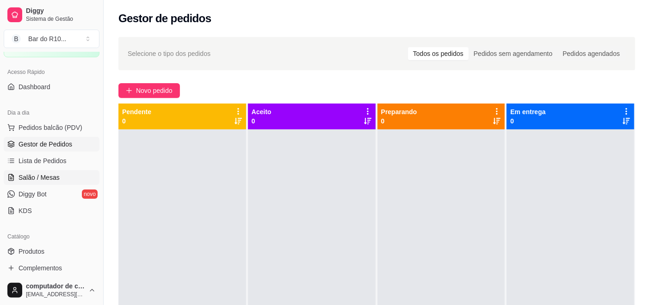
click at [39, 177] on span "Salão / Mesas" at bounding box center [38, 177] width 41 height 9
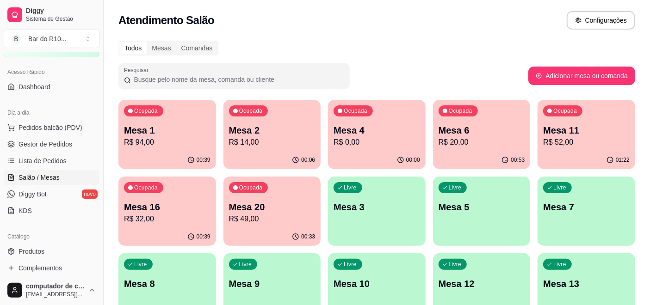
click at [262, 213] on p "Mesa 20" at bounding box center [272, 207] width 86 height 13
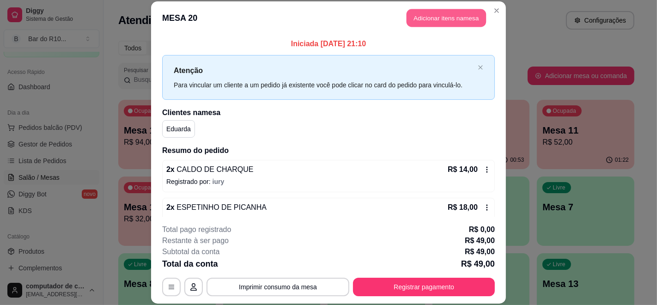
click at [437, 13] on button "Adicionar itens na mesa" at bounding box center [447, 18] width 80 height 18
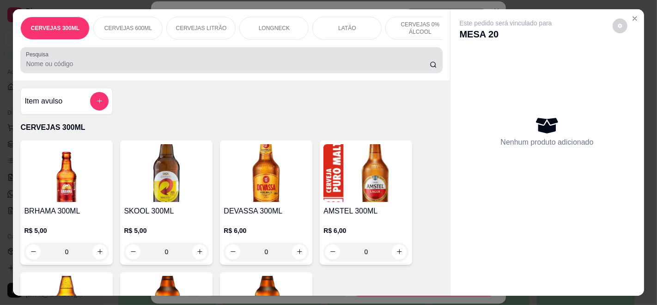
click at [226, 60] on div at bounding box center [231, 60] width 411 height 18
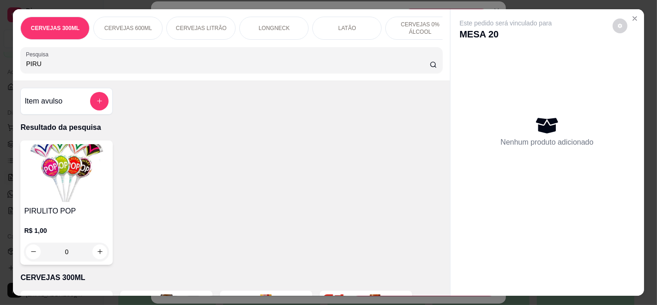
type input "PIRU"
click at [74, 202] on img at bounding box center [66, 173] width 85 height 58
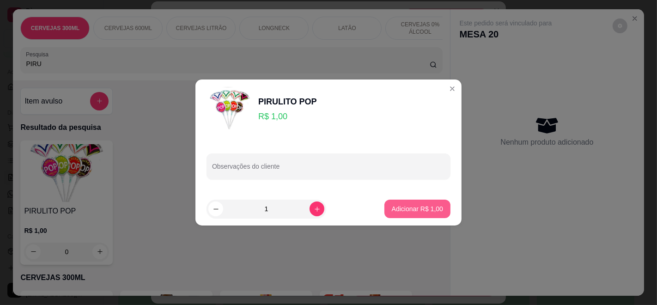
click at [405, 208] on p "Adicionar R$ 1,00" at bounding box center [417, 208] width 51 height 9
type input "1"
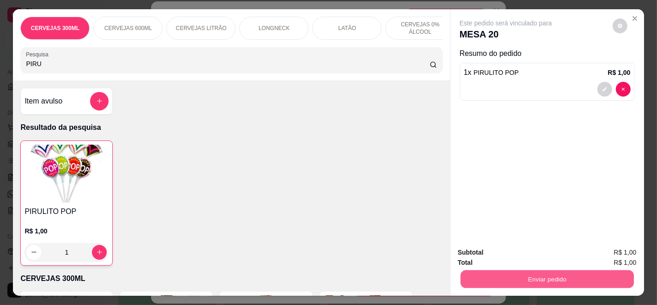
click at [541, 282] on button "Enviar pedido" at bounding box center [546, 279] width 173 height 18
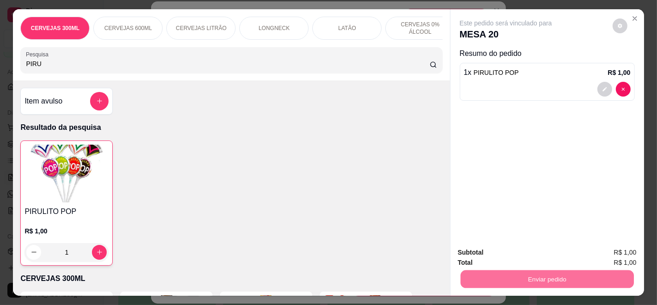
click at [615, 251] on button "Enviar pedido" at bounding box center [612, 252] width 51 height 17
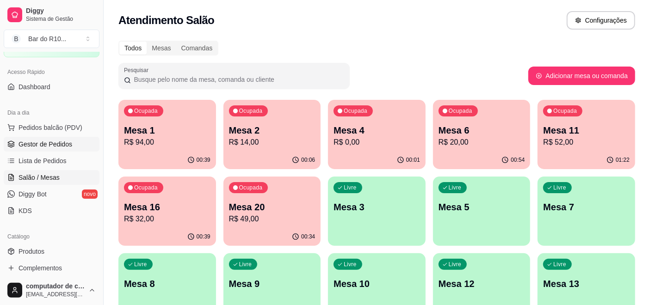
click at [78, 140] on link "Gestor de Pedidos" at bounding box center [52, 144] width 96 height 15
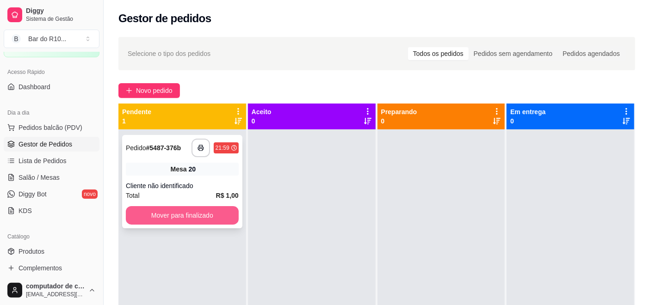
click at [178, 219] on button "Mover para finalizado" at bounding box center [182, 215] width 113 height 18
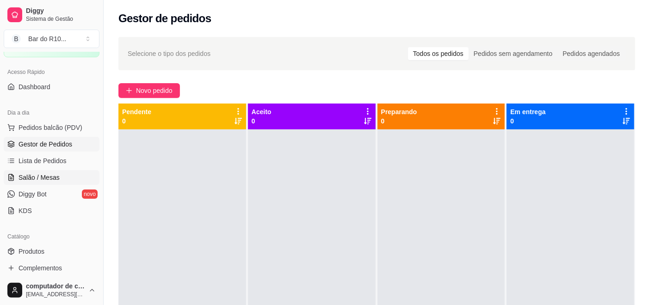
click at [24, 179] on span "Salão / Mesas" at bounding box center [38, 177] width 41 height 9
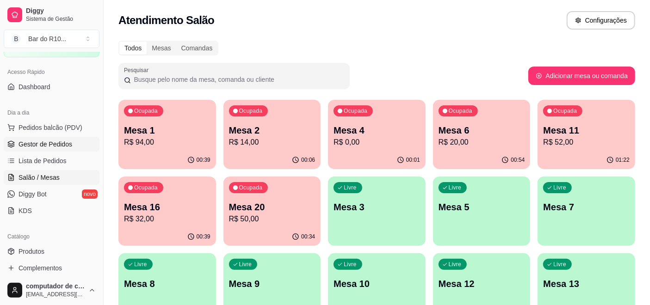
click at [24, 140] on span "Gestor de Pedidos" at bounding box center [45, 144] width 54 height 9
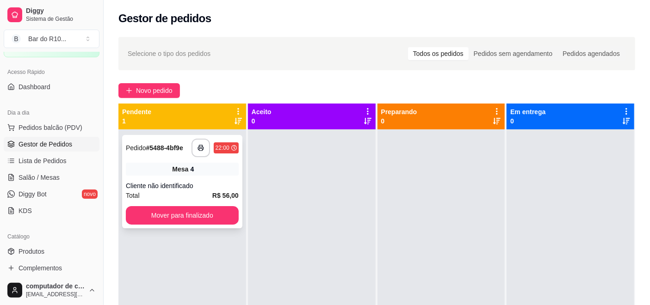
click at [183, 179] on div "**********" at bounding box center [182, 181] width 120 height 93
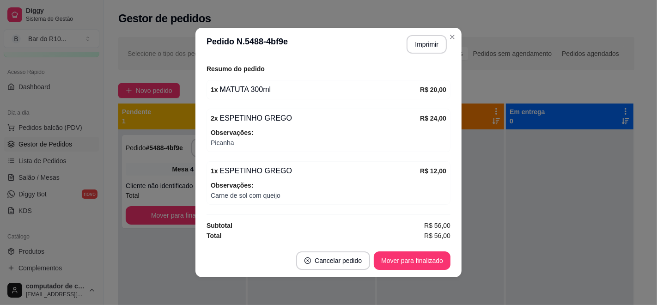
scroll to position [2, 0]
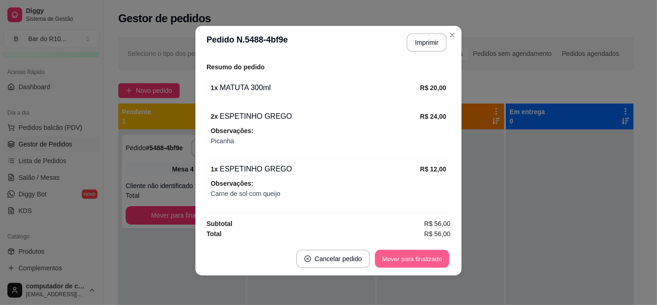
click at [408, 264] on button "Mover para finalizado" at bounding box center [412, 259] width 74 height 18
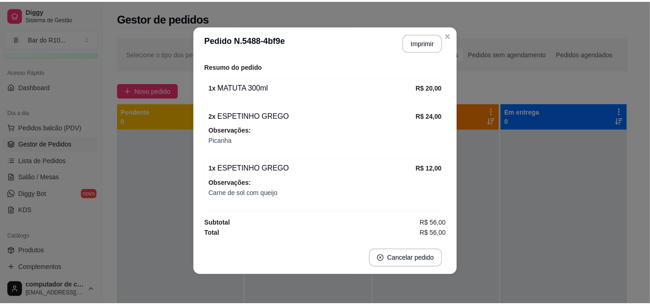
scroll to position [88, 0]
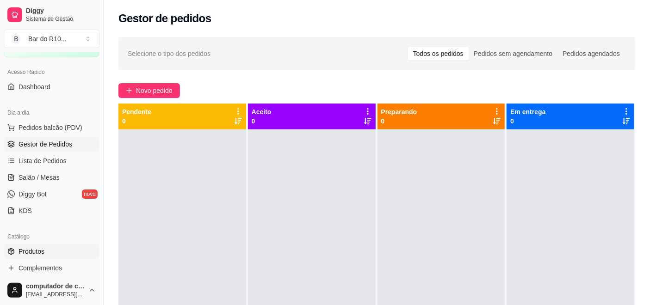
click at [30, 248] on span "Produtos" at bounding box center [31, 251] width 26 height 9
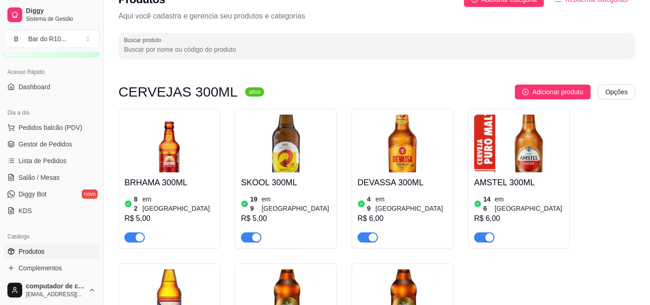
scroll to position [51, 0]
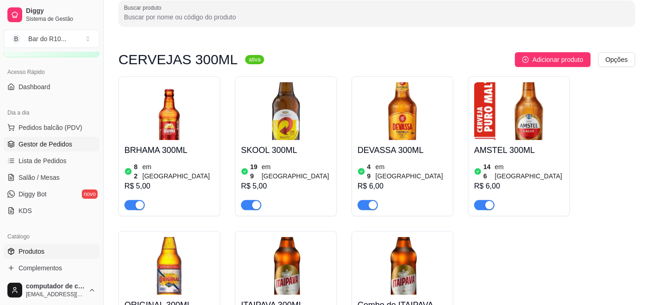
click at [47, 141] on span "Gestor de Pedidos" at bounding box center [45, 144] width 54 height 9
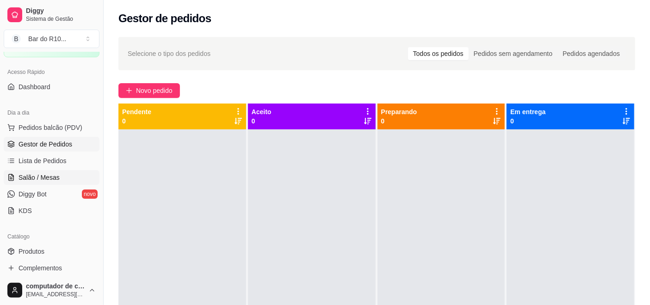
click at [32, 175] on span "Salão / Mesas" at bounding box center [38, 177] width 41 height 9
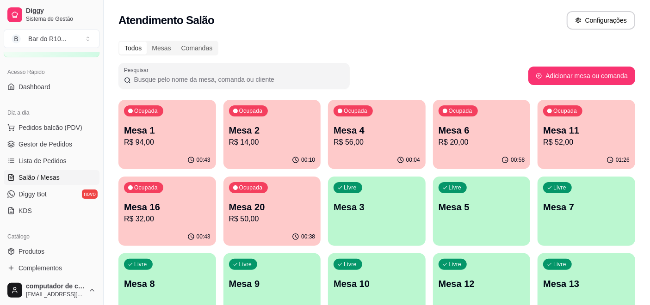
click at [185, 205] on p "Mesa 16" at bounding box center [167, 207] width 86 height 13
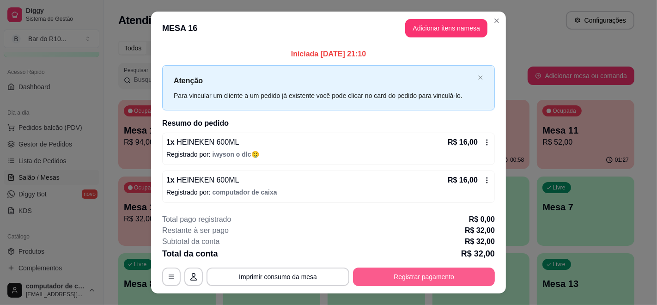
click at [419, 268] on button "Registrar pagamento" at bounding box center [424, 277] width 142 height 18
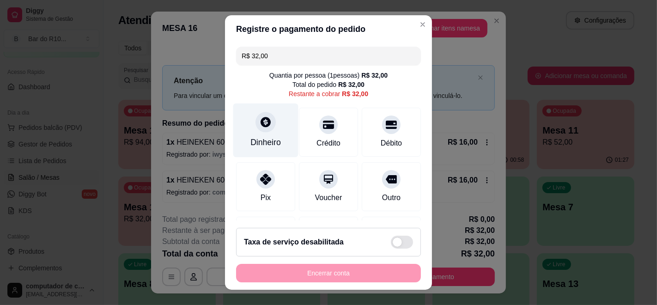
click at [270, 128] on div "Dinheiro" at bounding box center [265, 131] width 65 height 54
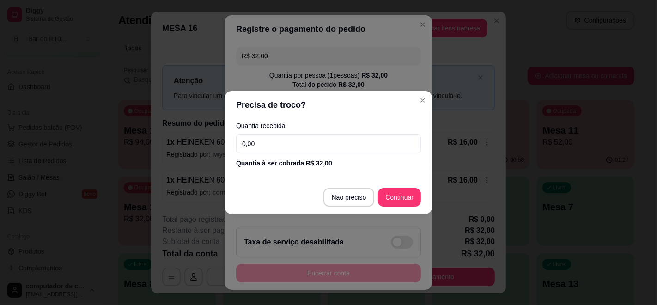
click at [316, 141] on input "0,00" at bounding box center [328, 144] width 185 height 18
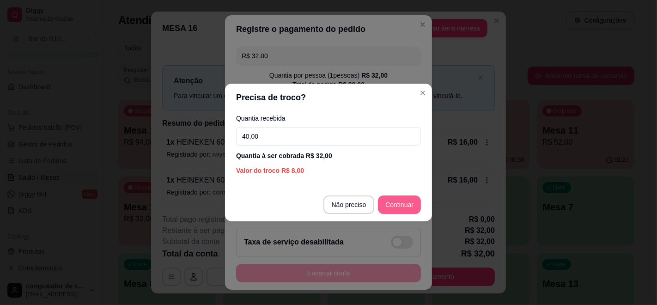
type input "40,00"
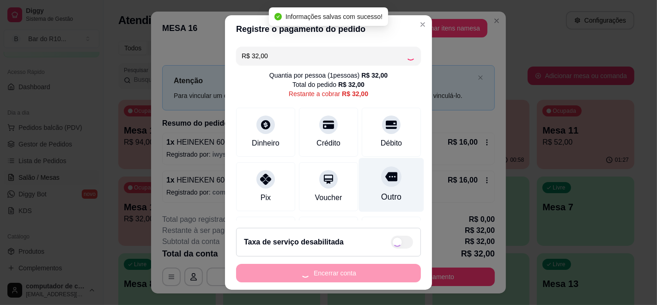
type input "R$ 0,00"
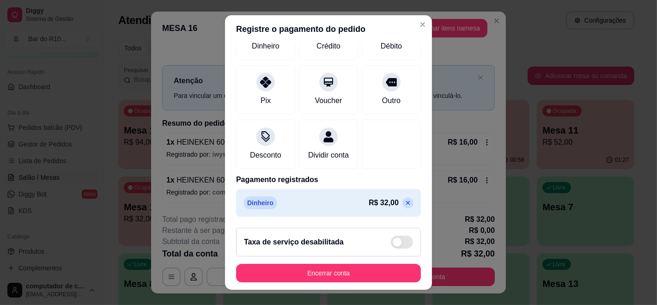
scroll to position [14, 0]
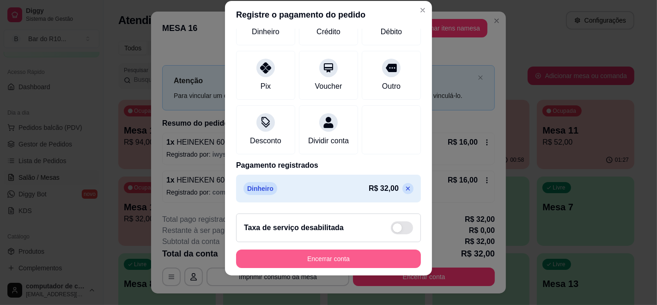
click at [336, 258] on button "Encerrar conta" at bounding box center [328, 259] width 185 height 18
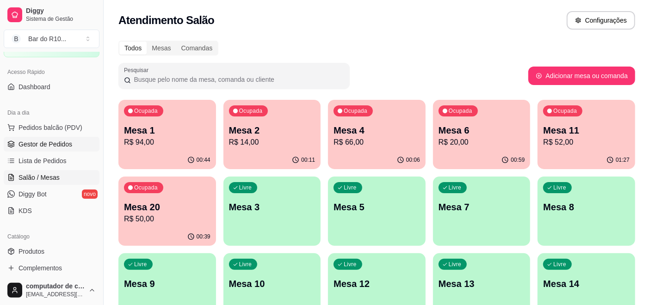
drag, startPoint x: 50, startPoint y: 143, endPoint x: 61, endPoint y: 144, distance: 10.7
click at [50, 143] on span "Gestor de Pedidos" at bounding box center [45, 144] width 54 height 9
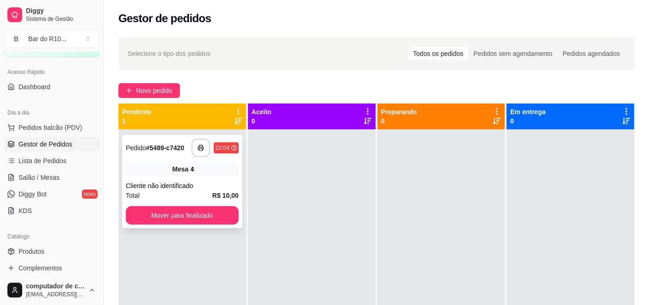
click at [167, 165] on div "Mesa 4" at bounding box center [182, 169] width 113 height 13
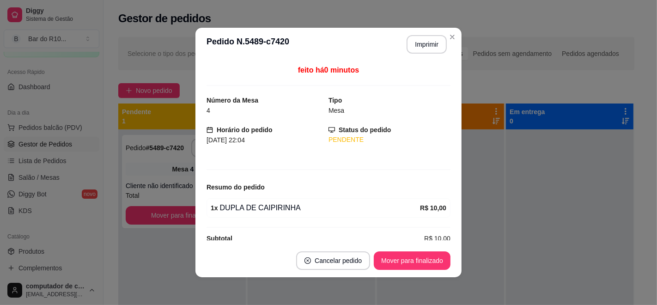
scroll to position [13, 0]
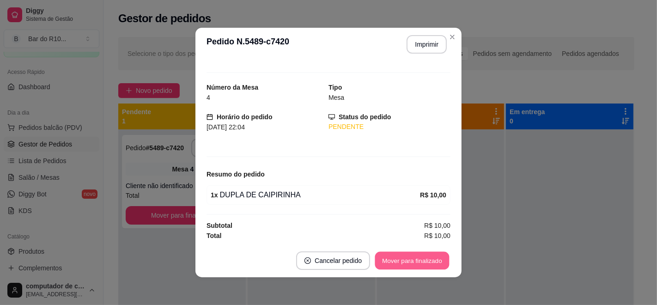
click at [398, 259] on button "Mover para finalizado" at bounding box center [412, 261] width 74 height 18
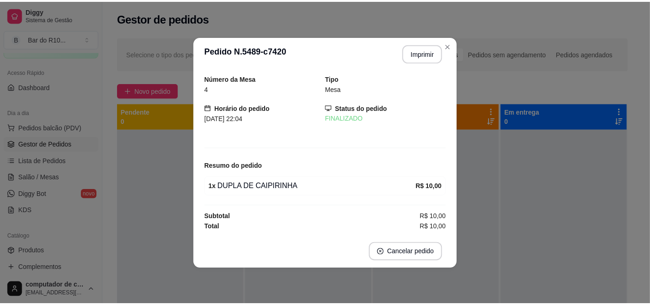
scroll to position [0, 0]
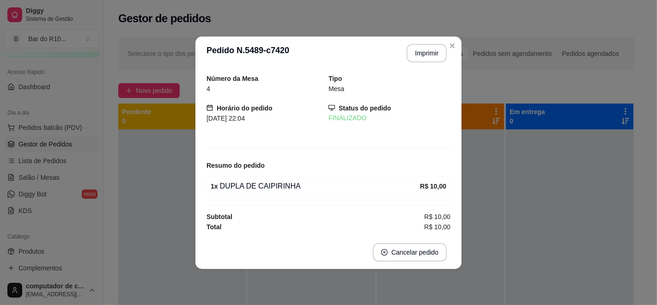
click at [461, 49] on header "**********" at bounding box center [329, 53] width 266 height 33
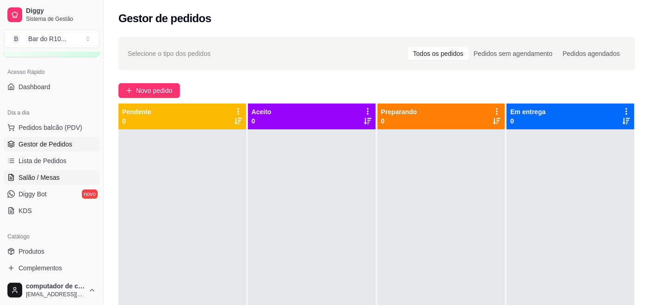
click at [37, 178] on span "Salão / Mesas" at bounding box center [38, 177] width 41 height 9
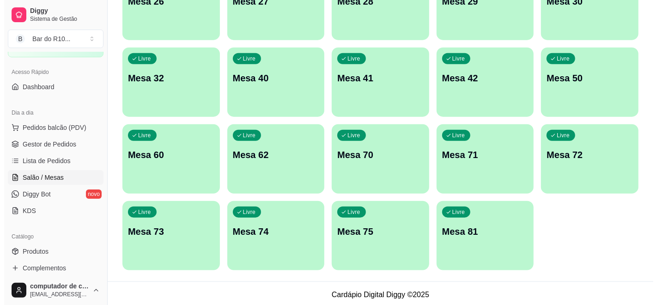
scroll to position [207, 0]
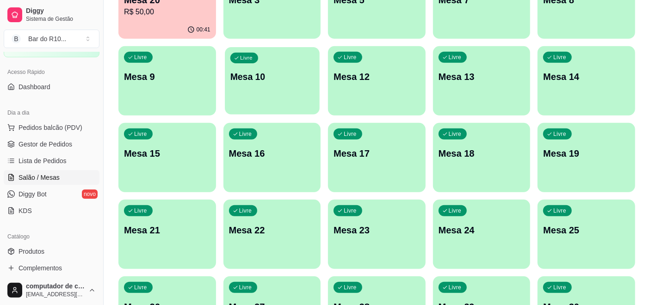
click at [304, 73] on p "Mesa 10" at bounding box center [272, 77] width 84 height 12
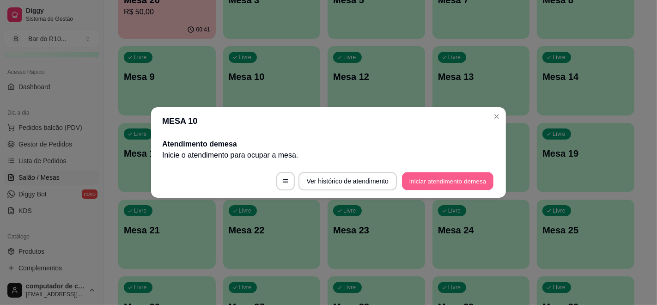
click at [441, 180] on button "Iniciar atendimento de mesa" at bounding box center [448, 181] width 92 height 18
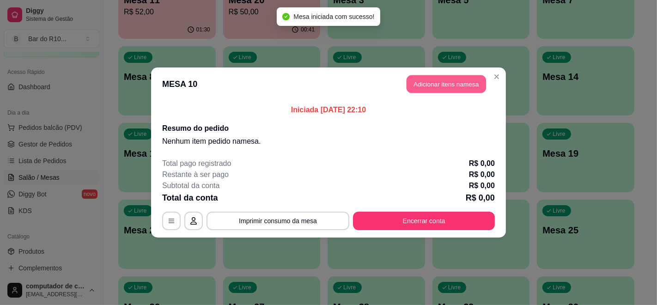
click at [466, 87] on button "Adicionar itens na mesa" at bounding box center [447, 84] width 80 height 18
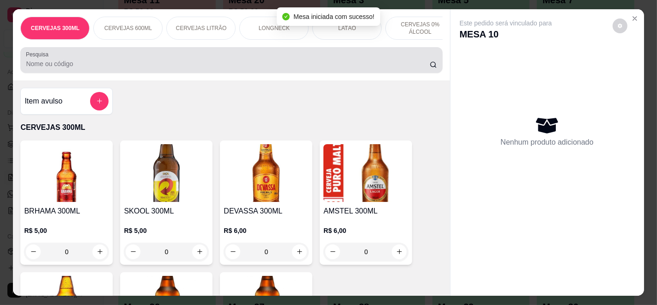
click at [351, 66] on input "Pesquisa" at bounding box center [228, 63] width 404 height 9
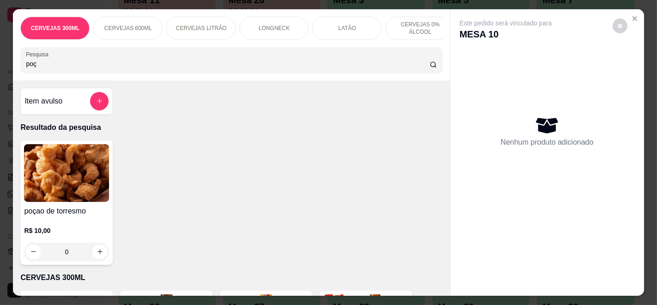
type input "poç"
click at [89, 230] on p "R$ 10,00" at bounding box center [66, 230] width 85 height 9
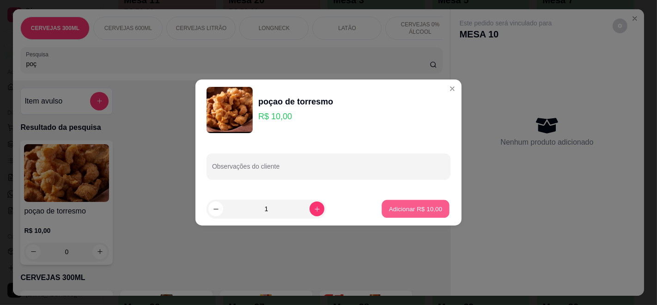
click at [405, 218] on button "Adicionar R$ 10,00" at bounding box center [416, 209] width 68 height 18
type input "1"
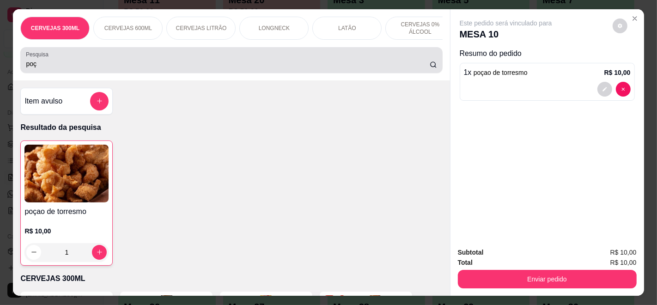
click at [355, 65] on input "poç" at bounding box center [228, 63] width 404 height 9
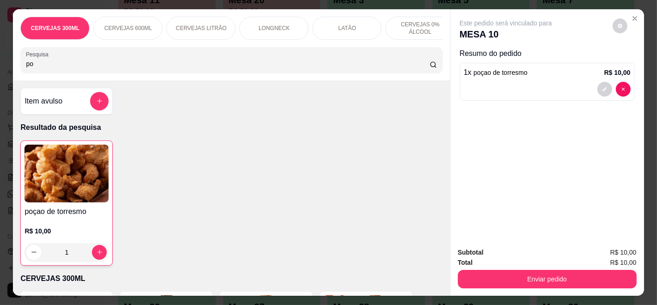
type input "p"
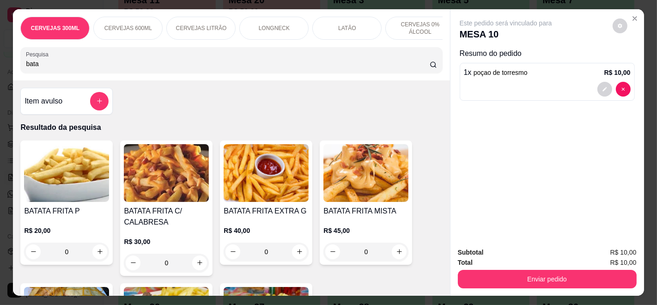
type input "bata"
click at [78, 208] on div "BATATA FRITA P R$ 20,00 0" at bounding box center [66, 203] width 92 height 124
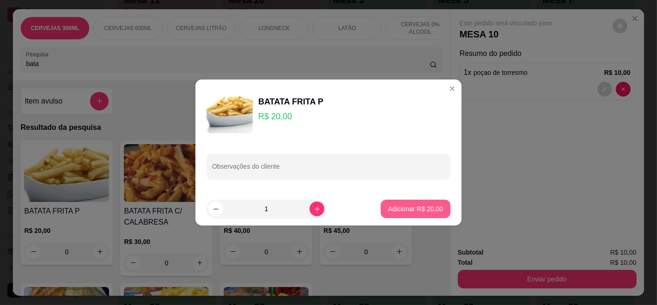
click at [409, 201] on button "Adicionar R$ 20,00" at bounding box center [416, 209] width 70 height 18
type input "1"
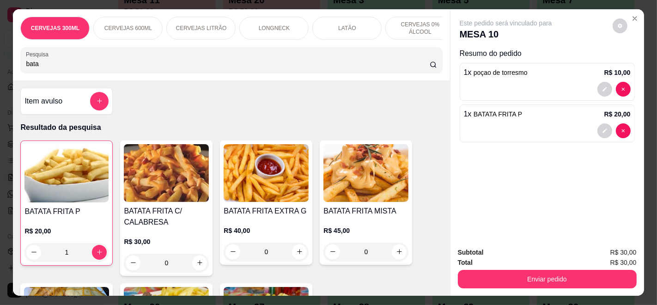
click at [420, 68] on input "bata" at bounding box center [228, 63] width 404 height 9
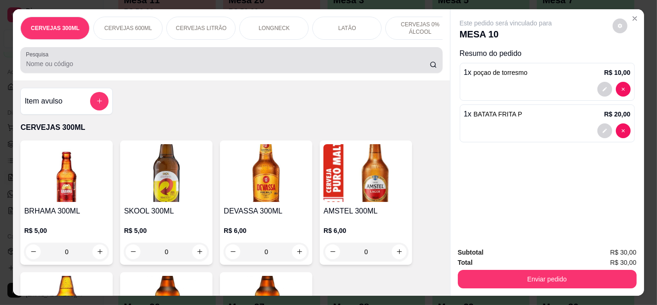
click at [245, 62] on div at bounding box center [231, 60] width 411 height 18
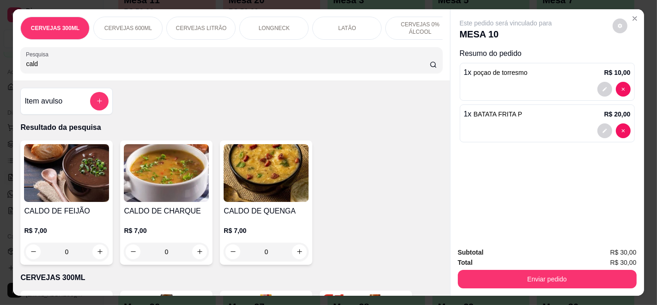
type input "cald"
click at [182, 228] on div "R$ 7,00 0" at bounding box center [166, 239] width 85 height 44
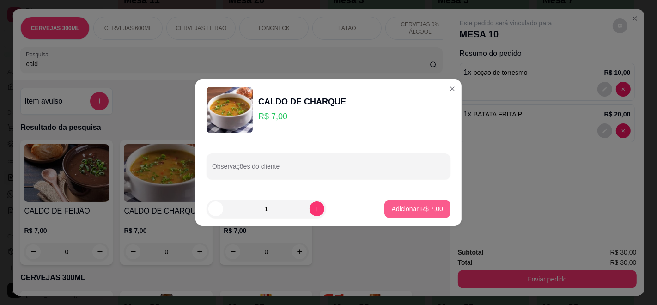
click at [417, 203] on button "Adicionar R$ 7,00" at bounding box center [418, 209] width 66 height 18
type input "1"
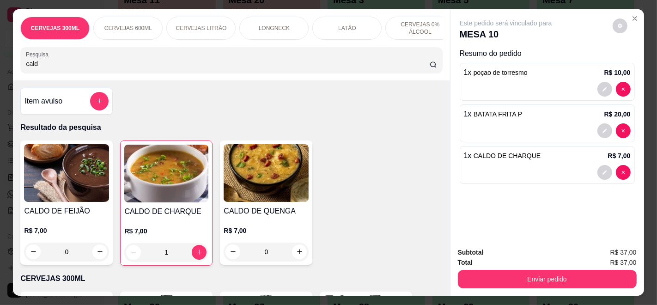
click at [547, 268] on div "Enviar pedido" at bounding box center [547, 278] width 179 height 21
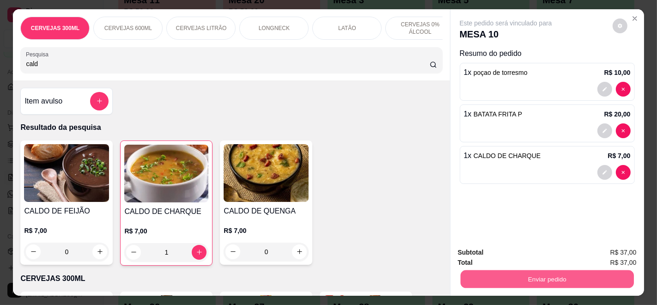
click at [547, 271] on button "Enviar pedido" at bounding box center [546, 279] width 173 height 18
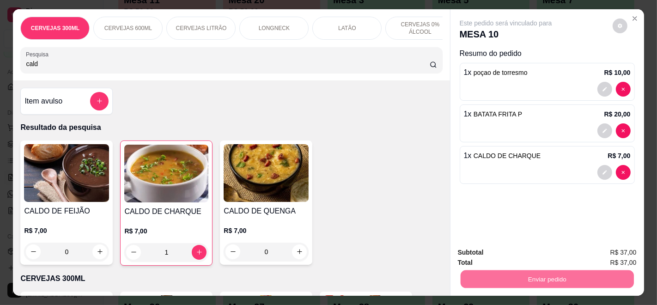
click at [618, 248] on button "Enviar pedido" at bounding box center [612, 252] width 51 height 17
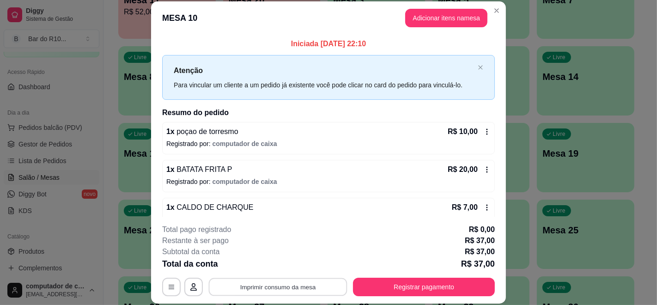
click at [277, 289] on button "Imprimir consumo da mesa" at bounding box center [278, 287] width 139 height 18
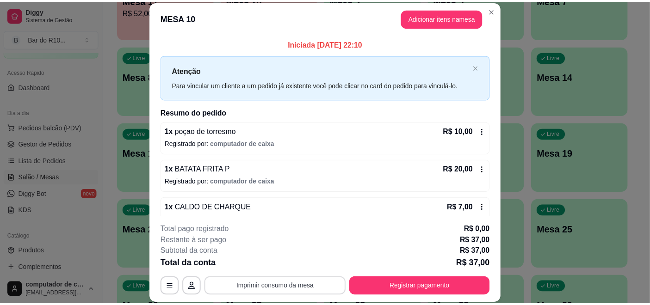
scroll to position [0, 0]
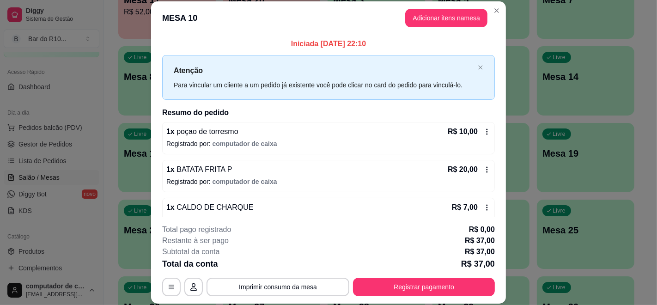
click at [484, 128] on icon at bounding box center [487, 131] width 7 height 7
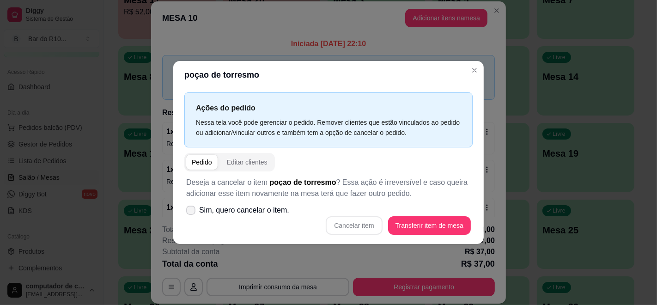
click at [274, 204] on label "Sim, quero cancelar o item." at bounding box center [238, 210] width 110 height 18
click at [192, 212] on input "Sim, quero cancelar o item." at bounding box center [189, 215] width 6 height 6
checkbox input "true"
click at [367, 233] on button "Cancelar item" at bounding box center [354, 225] width 56 height 18
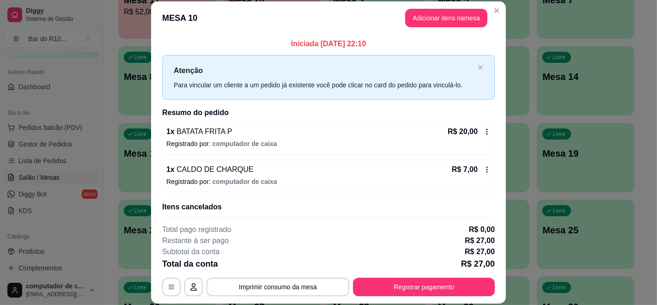
click at [477, 136] on div "R$ 20,00" at bounding box center [469, 131] width 43 height 11
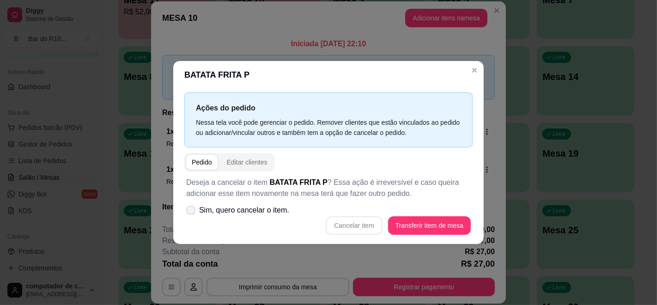
click at [262, 213] on span "Sim, quero cancelar o item." at bounding box center [244, 210] width 90 height 11
click at [192, 213] on input "Sim, quero cancelar o item." at bounding box center [189, 215] width 6 height 6
checkbox input "true"
click at [359, 227] on button "Cancelar item" at bounding box center [354, 225] width 56 height 18
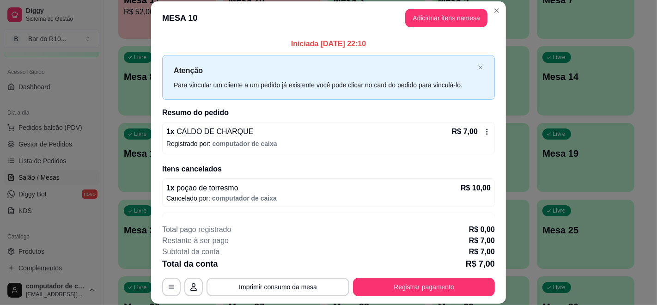
click at [484, 132] on icon at bounding box center [487, 131] width 7 height 7
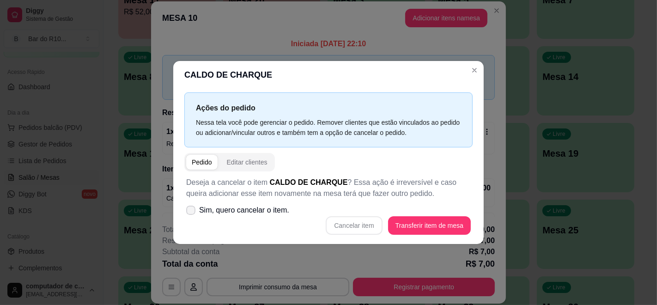
click at [283, 208] on span "Sim, quero cancelar o item." at bounding box center [244, 210] width 90 height 11
click at [192, 212] on input "Sim, quero cancelar o item." at bounding box center [189, 215] width 6 height 6
checkbox input "true"
click at [351, 226] on button "Cancelar item" at bounding box center [354, 226] width 55 height 18
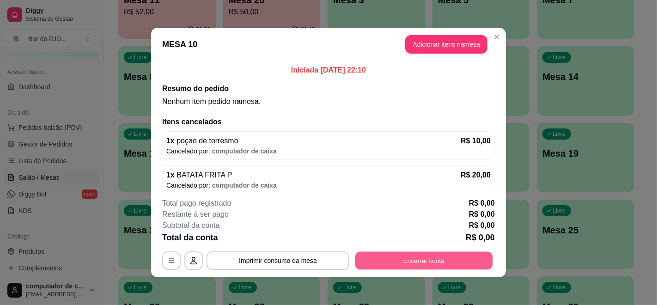
click at [399, 259] on button "Encerrar conta" at bounding box center [425, 261] width 138 height 18
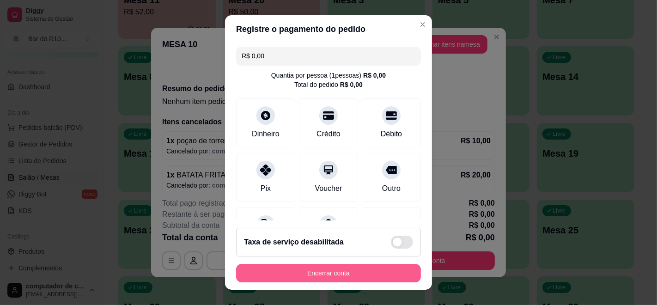
click at [322, 278] on button "Encerrar conta" at bounding box center [328, 273] width 185 height 18
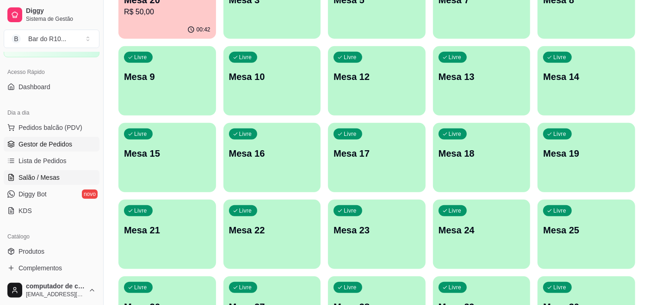
click at [67, 142] on span "Gestor de Pedidos" at bounding box center [45, 144] width 54 height 9
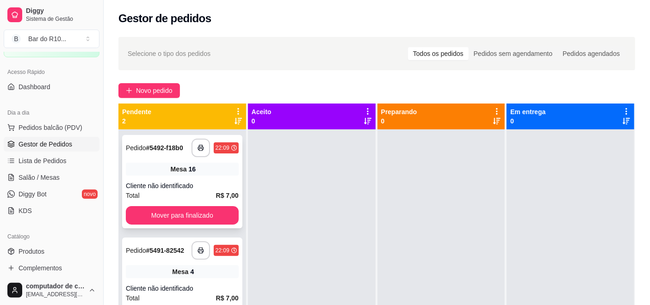
click at [181, 181] on div "Cliente não identificado" at bounding box center [182, 185] width 113 height 9
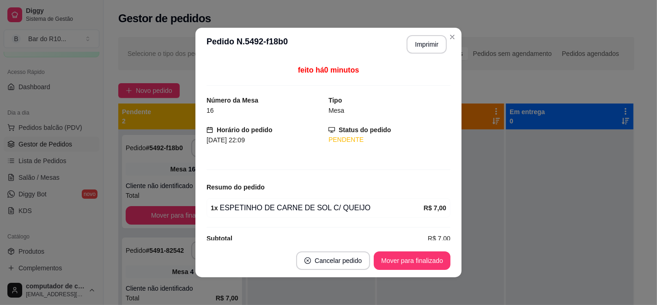
scroll to position [13, 0]
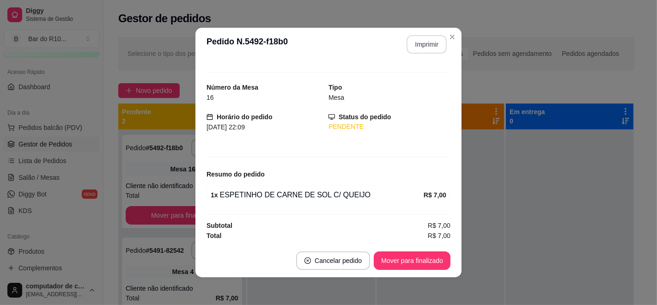
click at [429, 45] on button "Imprimir" at bounding box center [427, 44] width 40 height 18
click at [392, 267] on button "Mover para finalizado" at bounding box center [412, 260] width 77 height 18
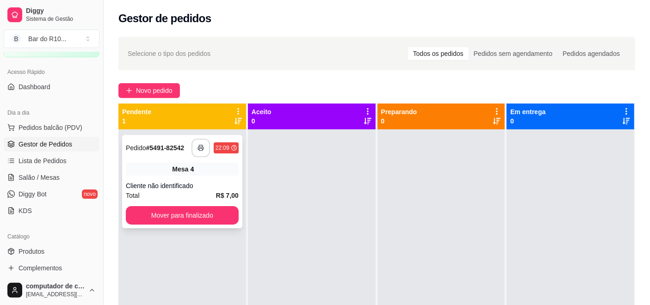
click at [207, 156] on button "button" at bounding box center [200, 148] width 18 height 18
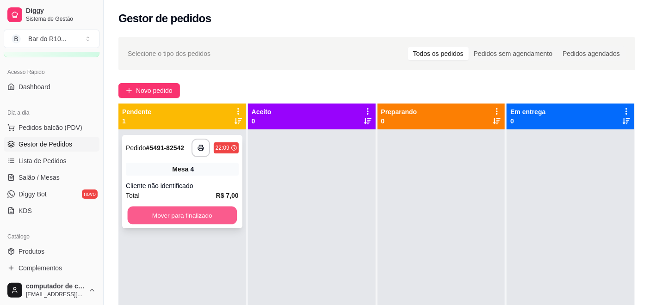
click at [146, 212] on button "Mover para finalizado" at bounding box center [182, 216] width 109 height 18
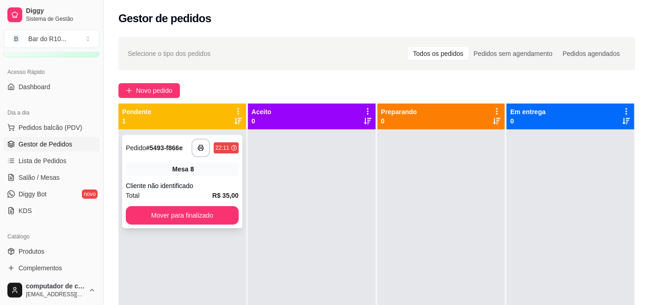
click at [135, 176] on div "**********" at bounding box center [182, 181] width 120 height 93
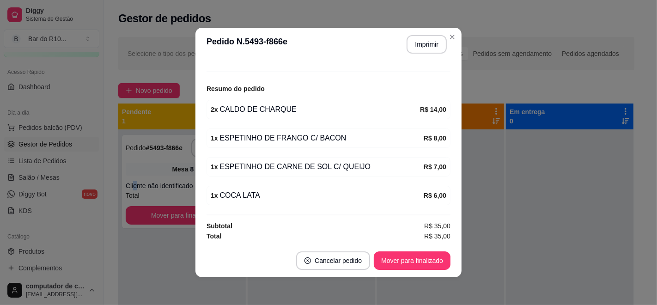
scroll to position [2, 0]
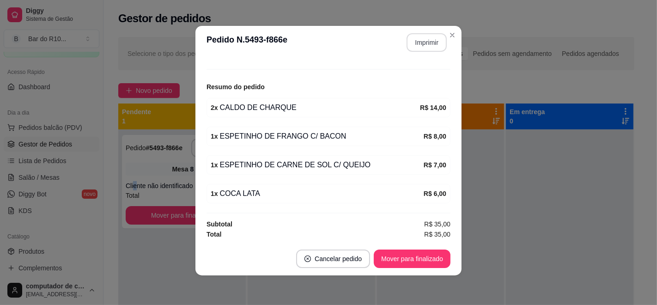
click at [425, 35] on button "Imprimir" at bounding box center [427, 42] width 40 height 18
click at [394, 260] on button "Mover para finalizado" at bounding box center [412, 259] width 74 height 18
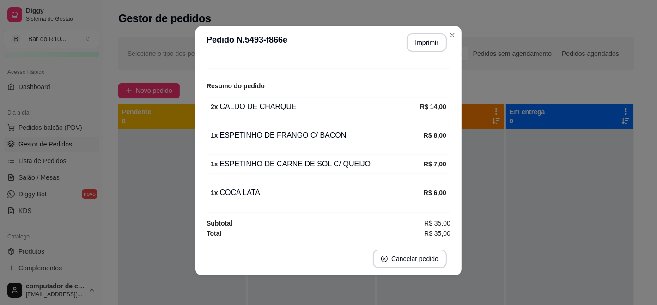
scroll to position [68, 0]
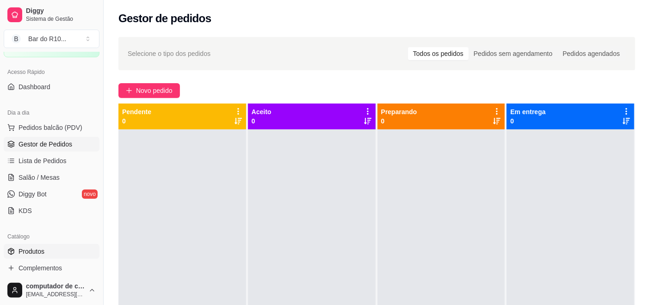
click at [22, 252] on span "Produtos" at bounding box center [31, 251] width 26 height 9
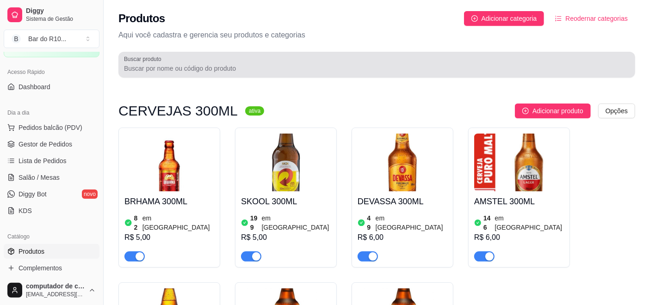
click at [221, 54] on div "Buscar produto" at bounding box center [376, 65] width 516 height 26
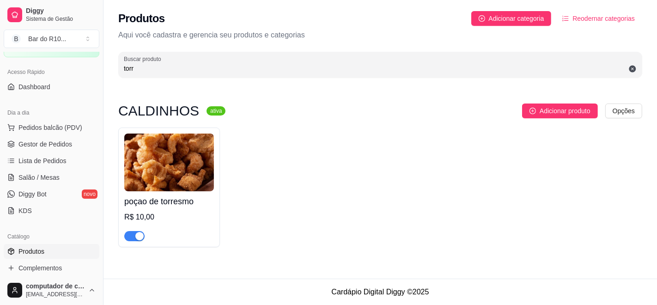
type input "torr"
click at [133, 238] on span "button" at bounding box center [134, 236] width 20 height 10
click at [67, 141] on span "Gestor de Pedidos" at bounding box center [45, 144] width 54 height 9
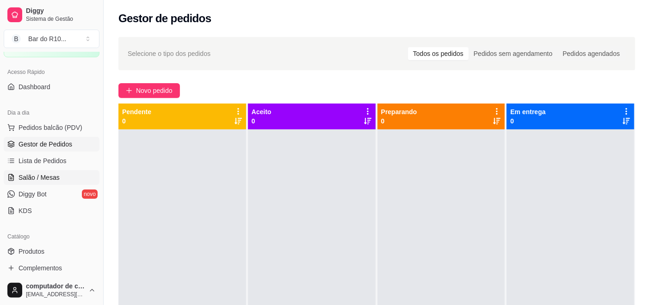
click at [55, 179] on span "Salão / Mesas" at bounding box center [38, 177] width 41 height 9
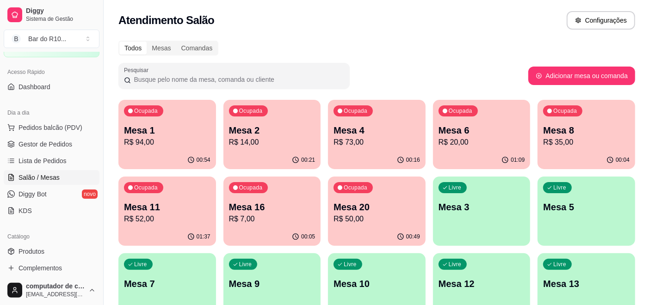
click at [607, 133] on p "Mesa 8" at bounding box center [586, 130] width 86 height 13
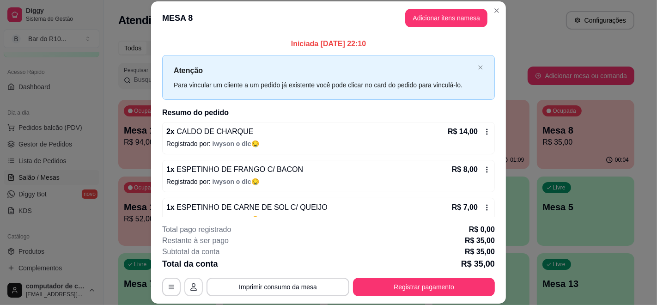
click at [192, 285] on icon "button" at bounding box center [193, 286] width 7 height 7
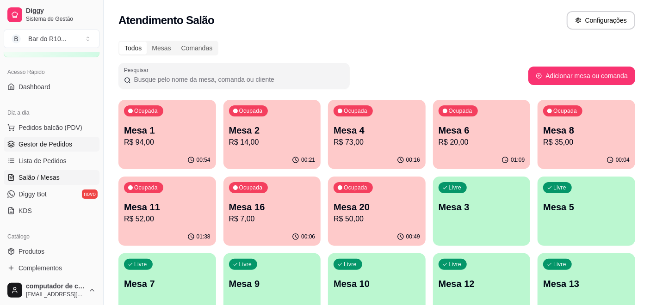
click at [43, 145] on span "Gestor de Pedidos" at bounding box center [45, 144] width 54 height 9
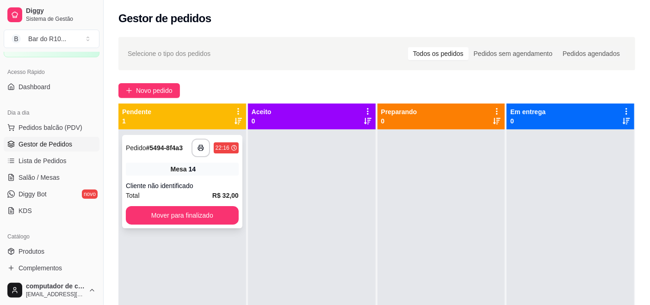
click at [199, 183] on div "Cliente não identificado" at bounding box center [182, 185] width 113 height 9
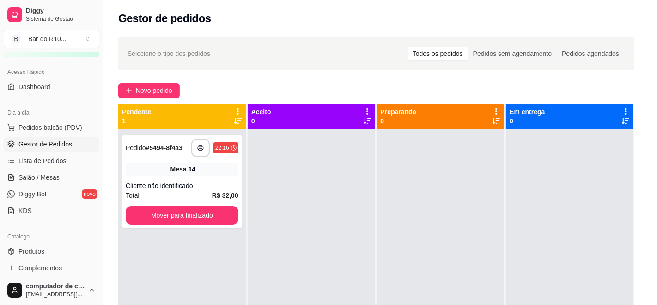
scroll to position [41, 0]
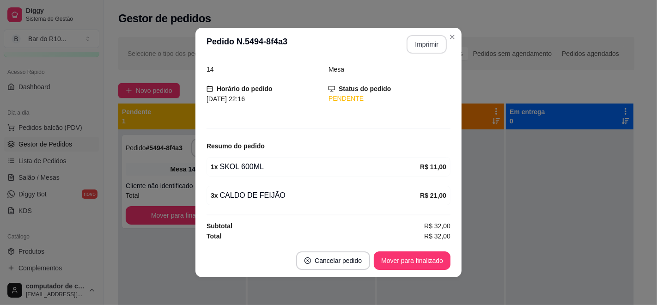
click at [426, 41] on button "Imprimir" at bounding box center [427, 44] width 40 height 18
click at [420, 256] on button "Mover para finalizado" at bounding box center [412, 260] width 77 height 18
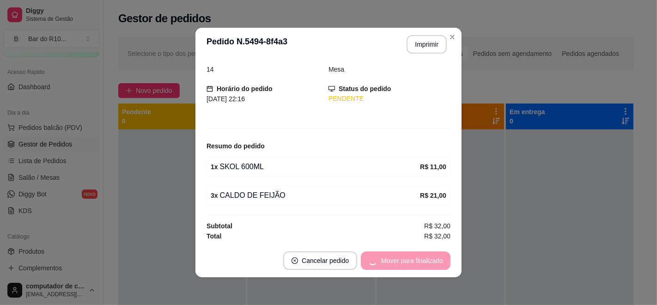
scroll to position [11, 0]
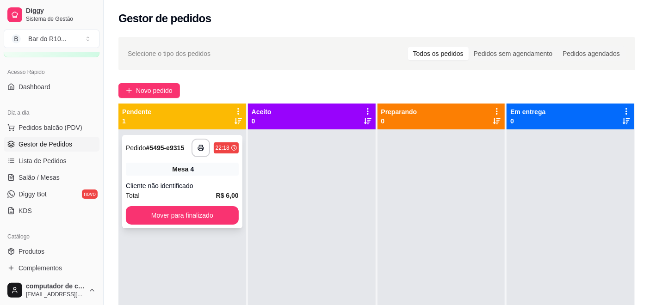
click at [215, 175] on div "Mesa 4" at bounding box center [182, 169] width 113 height 13
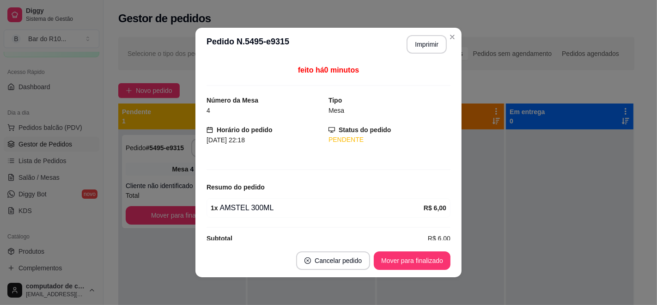
scroll to position [13, 0]
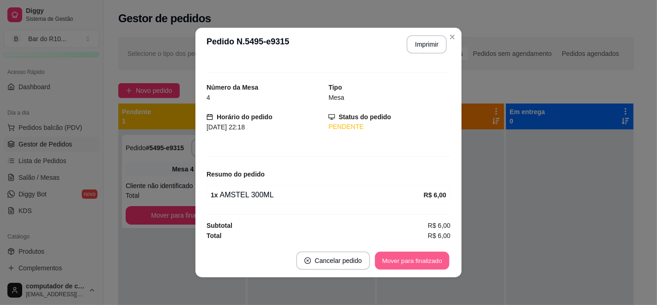
click at [395, 267] on button "Mover para finalizado" at bounding box center [412, 261] width 74 height 18
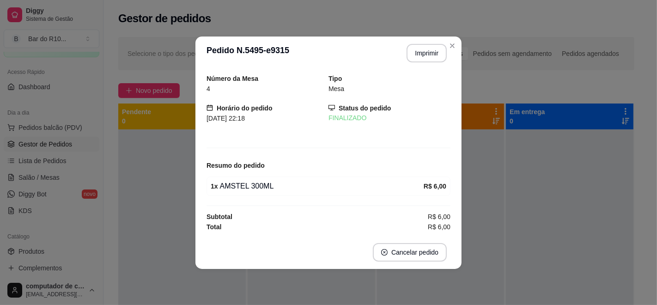
click at [457, 38] on header "**********" at bounding box center [329, 53] width 266 height 33
click at [451, 55] on header "**********" at bounding box center [329, 53] width 266 height 33
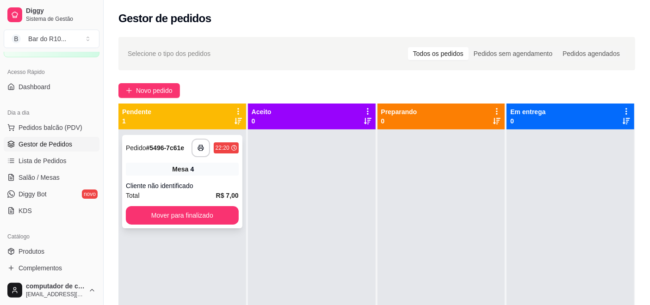
click at [187, 176] on div "**********" at bounding box center [182, 181] width 120 height 93
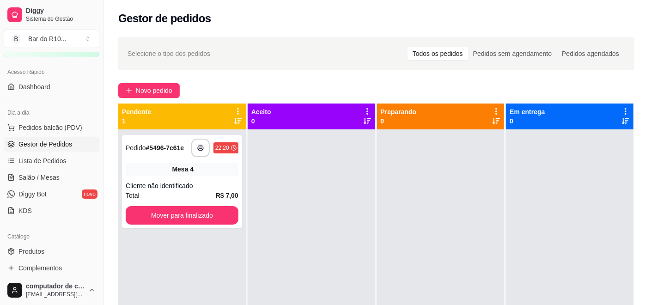
scroll to position [13, 0]
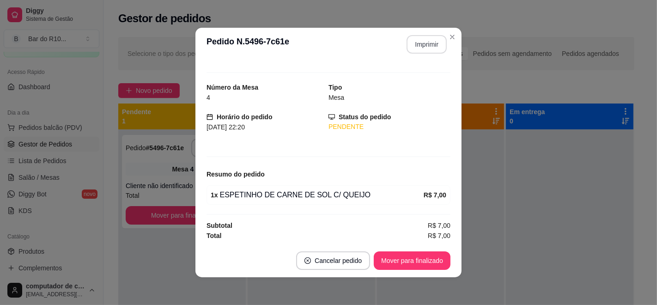
click at [422, 44] on button "Imprimir" at bounding box center [427, 44] width 40 height 18
click at [429, 258] on button "Mover para finalizado" at bounding box center [412, 261] width 74 height 18
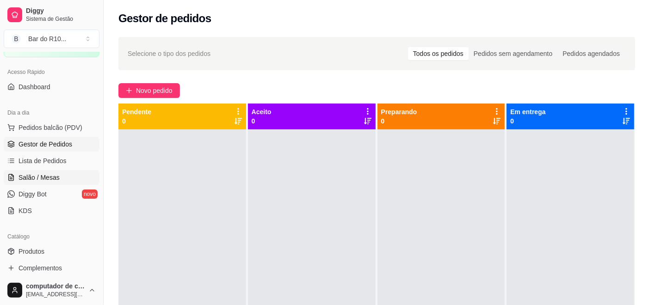
drag, startPoint x: 26, startPoint y: 171, endPoint x: 33, endPoint y: 172, distance: 7.4
click at [27, 171] on link "Salão / Mesas" at bounding box center [52, 177] width 96 height 15
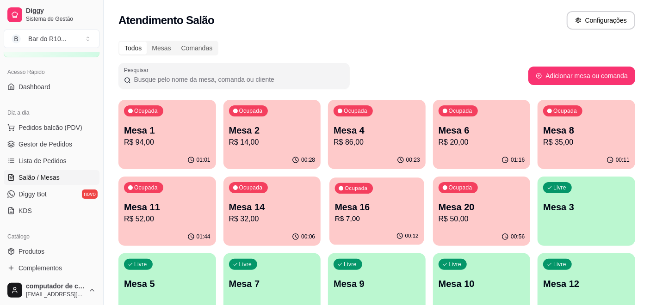
click at [374, 227] on div "Ocupada Mesa 16 R$ 7,00" at bounding box center [376, 203] width 94 height 50
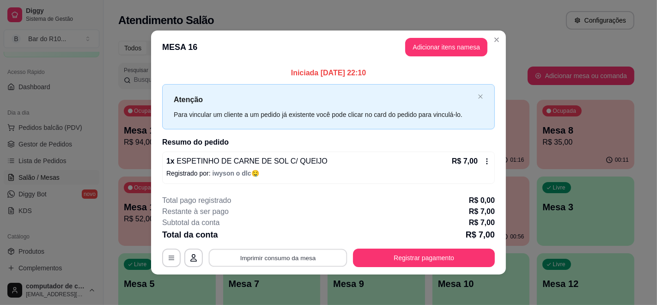
click at [289, 257] on button "Imprimir consumo da mesa" at bounding box center [278, 258] width 139 height 18
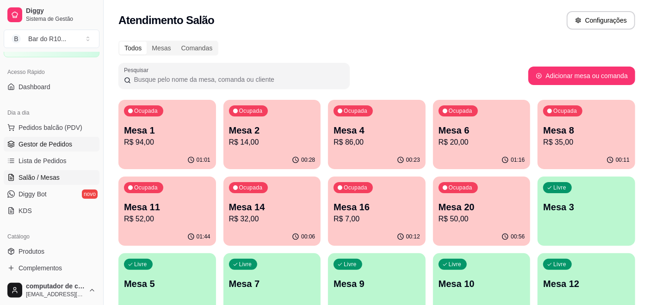
click at [61, 145] on span "Gestor de Pedidos" at bounding box center [45, 144] width 54 height 9
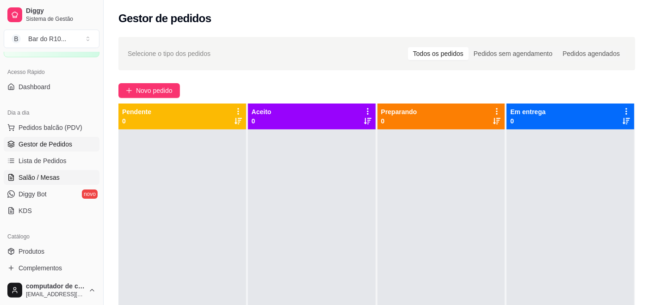
click at [56, 174] on span "Salão / Mesas" at bounding box center [38, 177] width 41 height 9
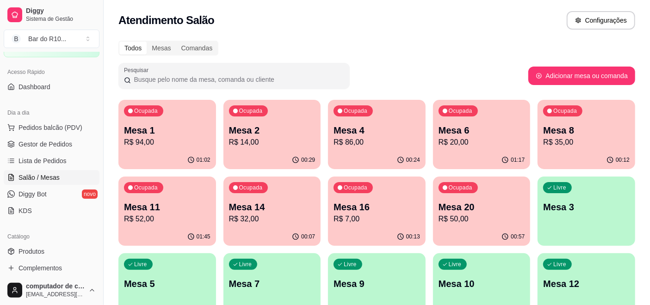
click at [349, 137] on p "R$ 86,00" at bounding box center [376, 142] width 86 height 11
click at [257, 133] on p "Mesa 2" at bounding box center [272, 130] width 86 height 13
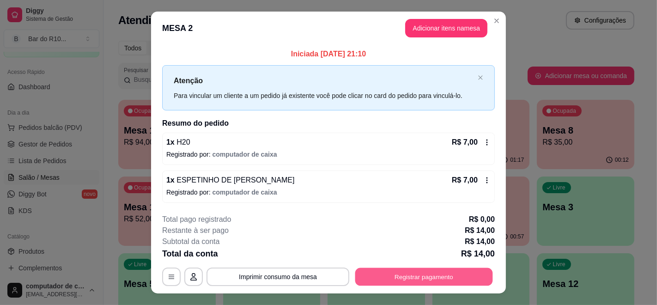
click at [385, 275] on button "Registrar pagamento" at bounding box center [425, 277] width 138 height 18
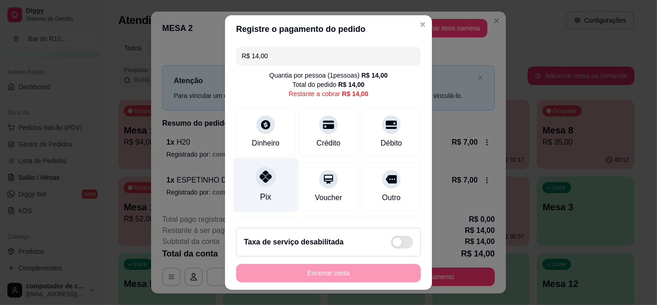
click at [258, 185] on div at bounding box center [266, 176] width 20 height 20
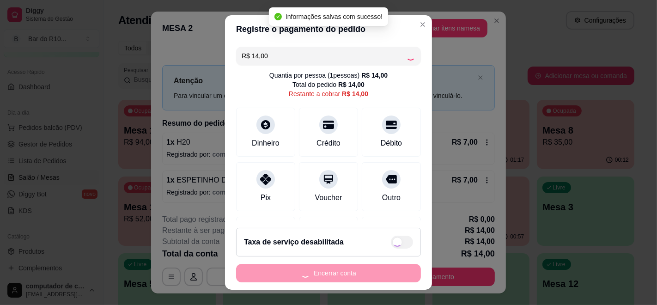
type input "R$ 0,00"
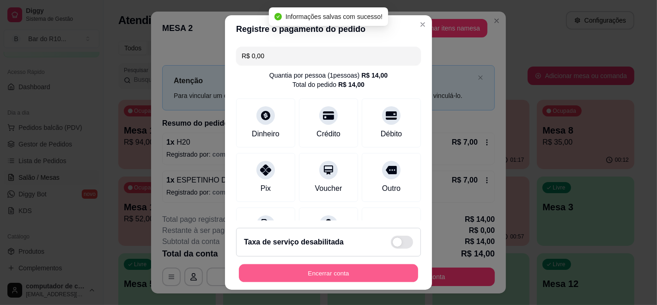
click at [325, 271] on button "Encerrar conta" at bounding box center [328, 273] width 179 height 18
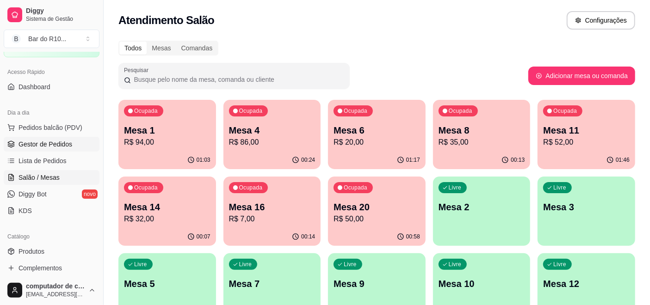
click at [22, 138] on link "Gestor de Pedidos" at bounding box center [52, 144] width 96 height 15
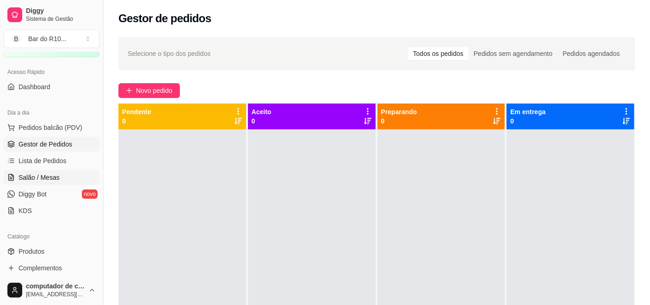
click at [48, 175] on span "Salão / Mesas" at bounding box center [38, 177] width 41 height 9
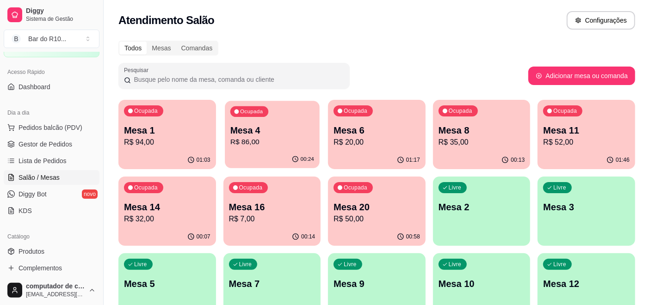
click at [277, 144] on p "R$ 86,00" at bounding box center [272, 142] width 84 height 11
click at [2, 150] on div "Dia a dia Pedidos balcão (PDV) Gestor de Pedidos Lista de Pedidos Salão / Mesas…" at bounding box center [51, 162] width 103 height 120
click at [15, 143] on link "Gestor de Pedidos" at bounding box center [52, 144] width 96 height 15
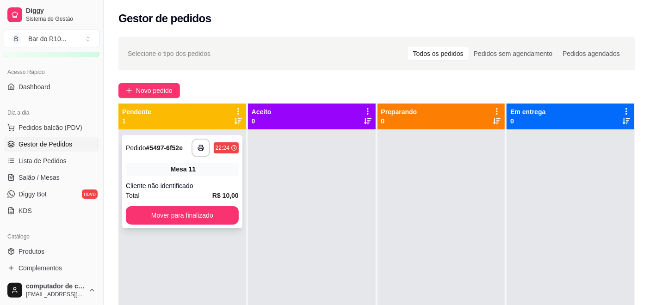
click at [221, 180] on div "**********" at bounding box center [182, 181] width 120 height 93
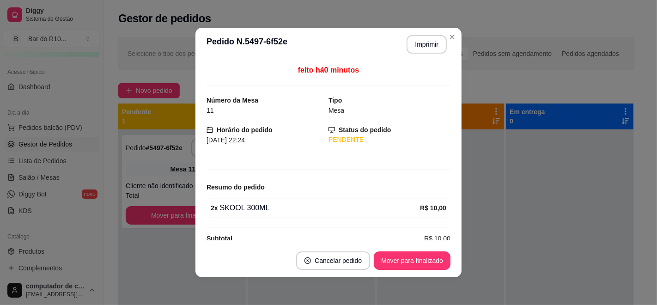
scroll to position [13, 0]
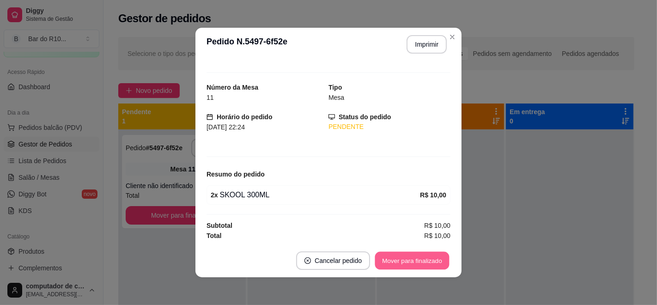
click at [408, 260] on button "Mover para finalizado" at bounding box center [412, 261] width 74 height 18
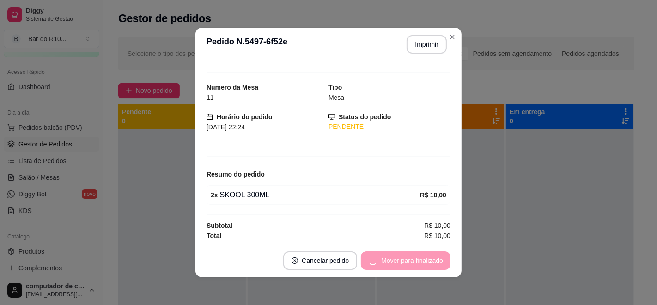
scroll to position [0, 0]
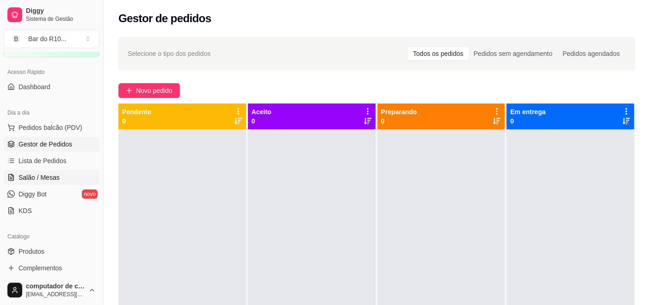
click at [37, 172] on link "Salão / Mesas" at bounding box center [52, 177] width 96 height 15
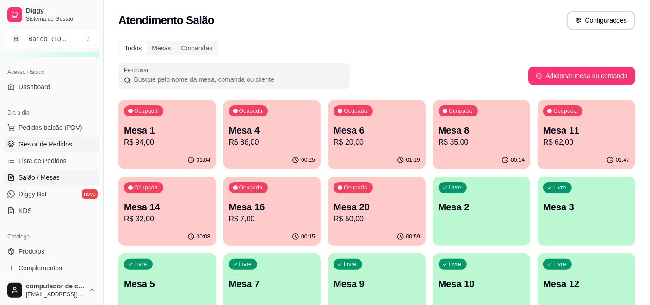
click at [45, 141] on span "Gestor de Pedidos" at bounding box center [45, 144] width 54 height 9
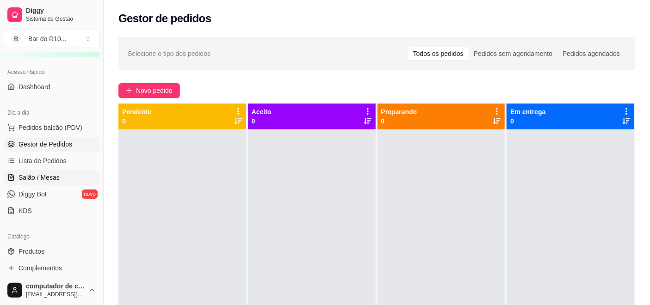
click at [43, 179] on span "Salão / Mesas" at bounding box center [38, 177] width 41 height 9
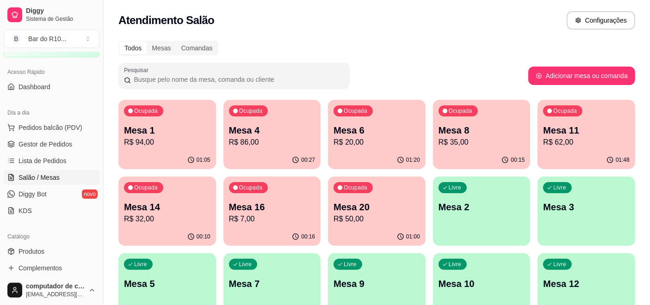
click at [271, 140] on p "R$ 86,00" at bounding box center [272, 142] width 86 height 11
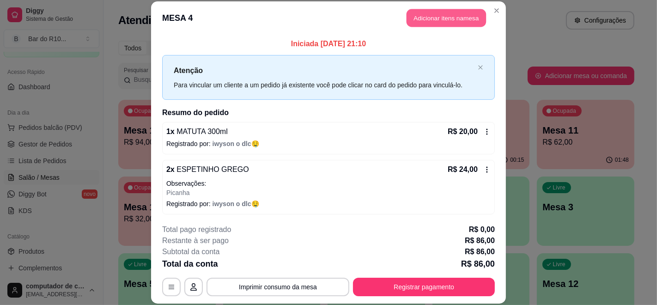
click at [425, 20] on button "Adicionar itens na mesa" at bounding box center [447, 18] width 80 height 18
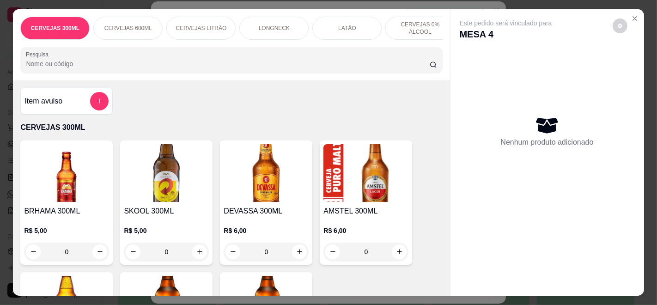
click at [219, 63] on input "Pesquisa" at bounding box center [228, 63] width 404 height 9
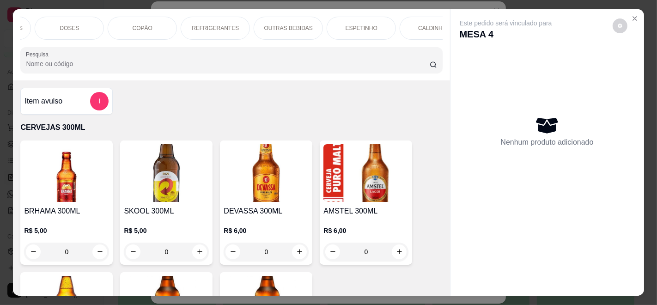
scroll to position [0, 575]
click at [284, 29] on div "OUTRAS BEBIDAS" at bounding box center [283, 28] width 69 height 23
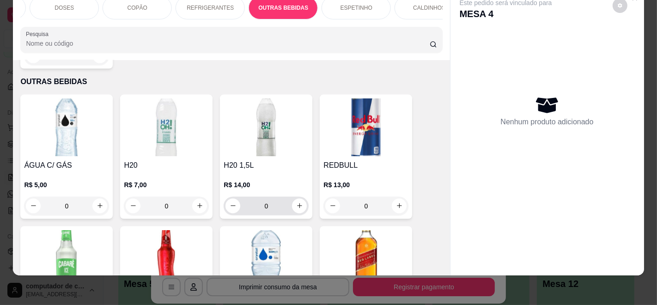
scroll to position [4206, 0]
click at [275, 230] on img at bounding box center [266, 259] width 85 height 58
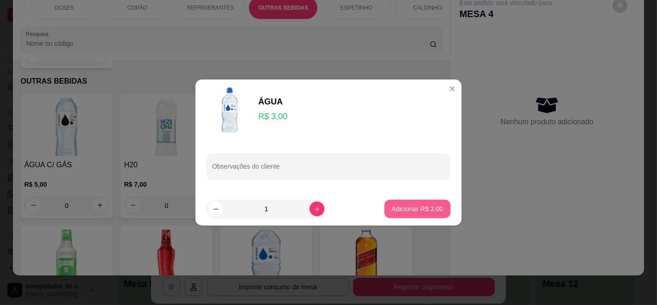
click at [424, 204] on p "Adicionar R$ 3,00" at bounding box center [417, 208] width 51 height 9
type input "1"
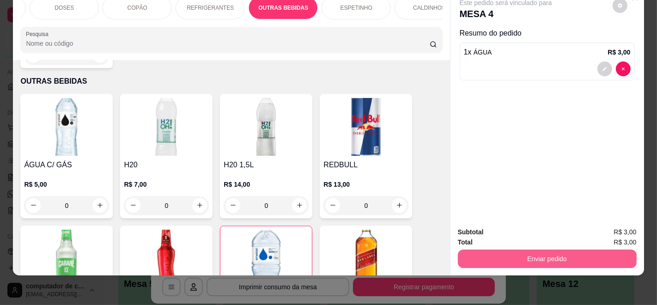
click at [553, 250] on button "Enviar pedido" at bounding box center [547, 259] width 179 height 18
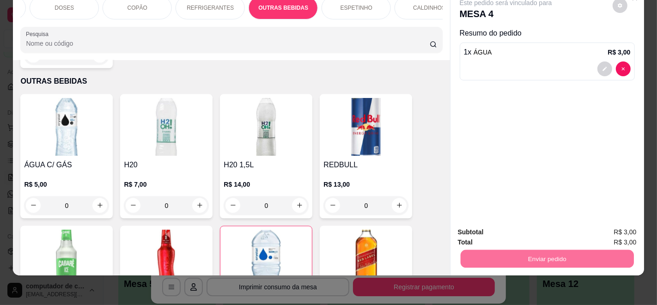
click at [618, 228] on button "Enviar pedido" at bounding box center [612, 229] width 52 height 18
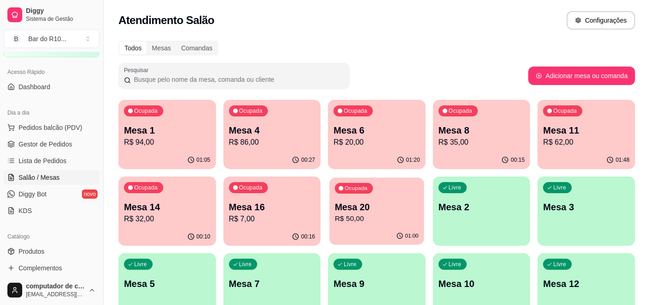
click at [374, 239] on div "01:00" at bounding box center [376, 236] width 94 height 18
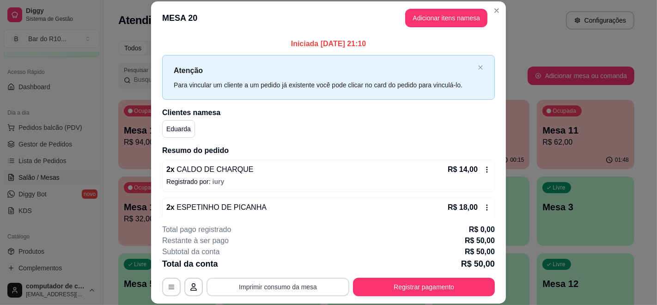
click at [280, 290] on button "Imprimir consumo da mesa" at bounding box center [278, 287] width 143 height 18
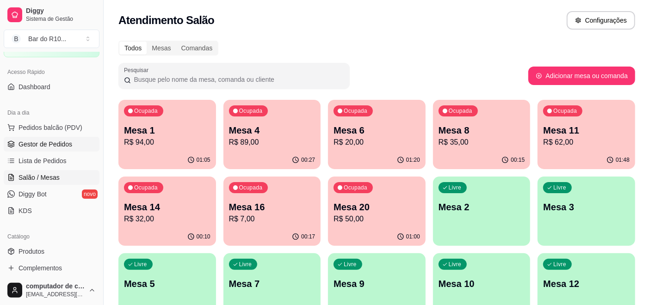
click at [74, 149] on link "Gestor de Pedidos" at bounding box center [52, 144] width 96 height 15
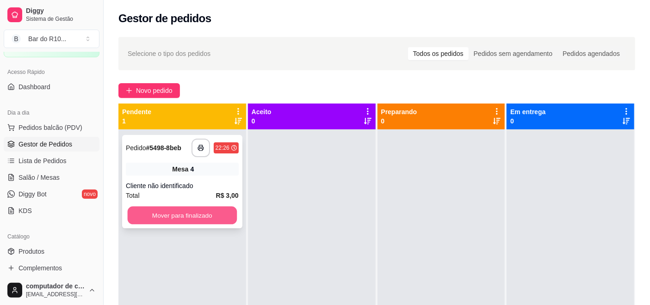
click at [178, 223] on button "Mover para finalizado" at bounding box center [182, 216] width 109 height 18
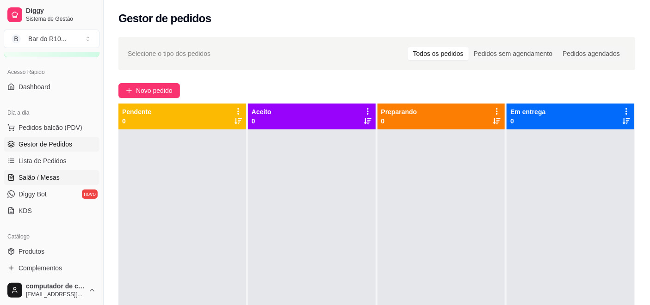
click at [67, 178] on link "Salão / Mesas" at bounding box center [52, 177] width 96 height 15
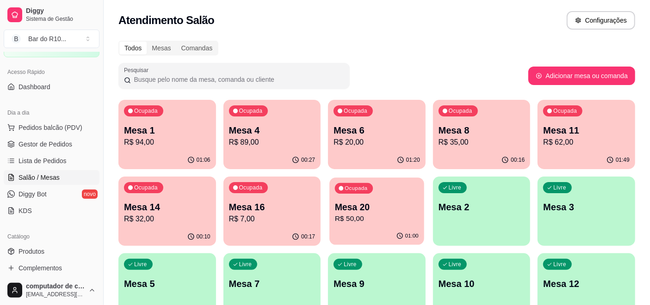
click at [404, 216] on p "R$ 50,00" at bounding box center [377, 219] width 84 height 11
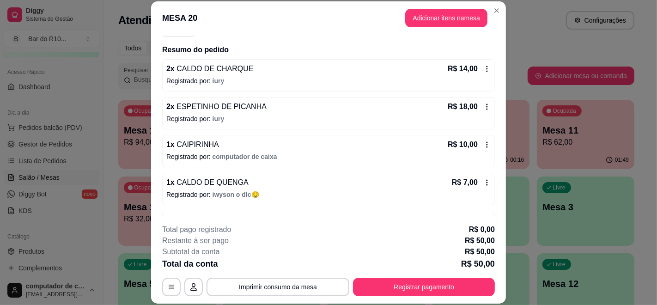
scroll to position [183, 0]
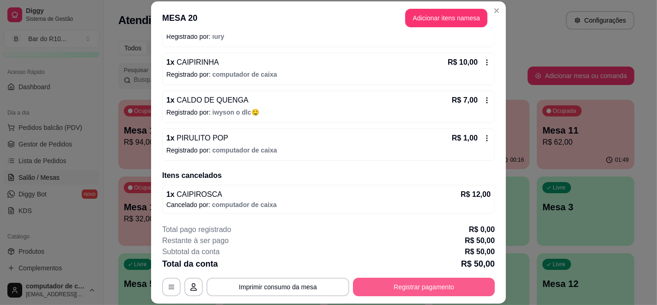
click at [414, 286] on button "Registrar pagamento" at bounding box center [424, 287] width 142 height 18
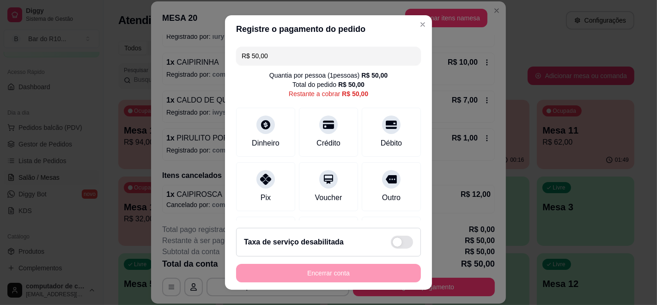
click at [342, 53] on input "R$ 50,00" at bounding box center [329, 56] width 174 height 18
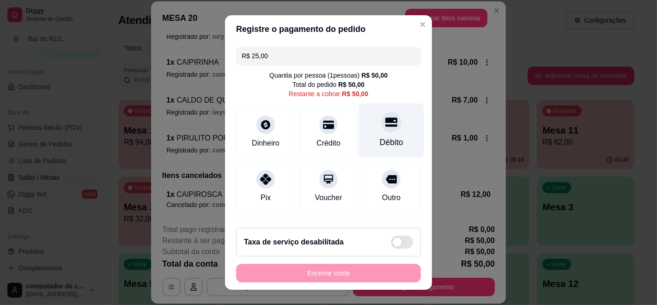
click at [386, 117] on icon at bounding box center [392, 122] width 12 height 12
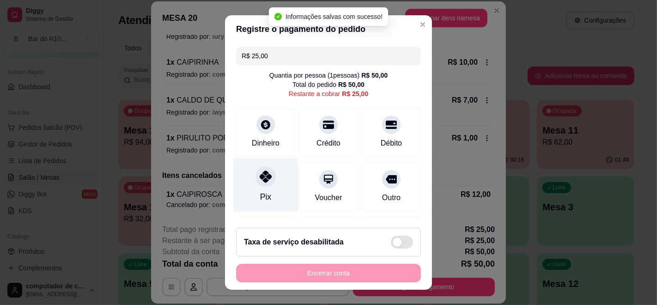
click at [264, 192] on div "Pix" at bounding box center [265, 197] width 11 height 12
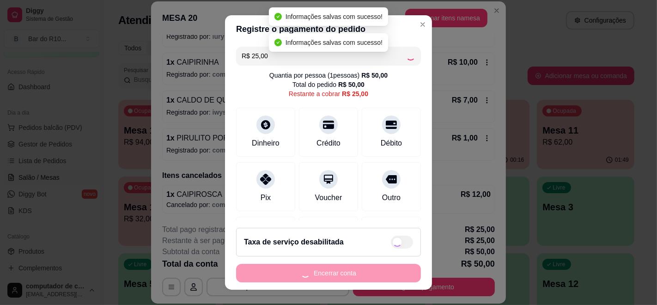
type input "R$ 0,00"
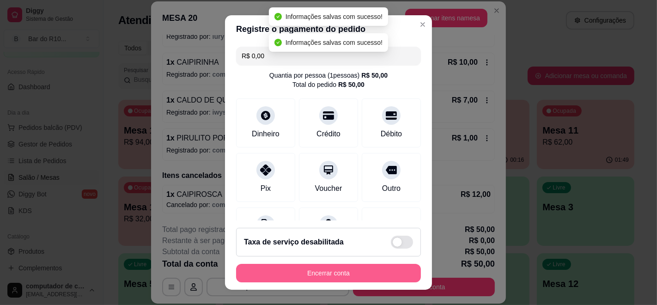
click at [324, 278] on button "Encerrar conta" at bounding box center [328, 273] width 185 height 18
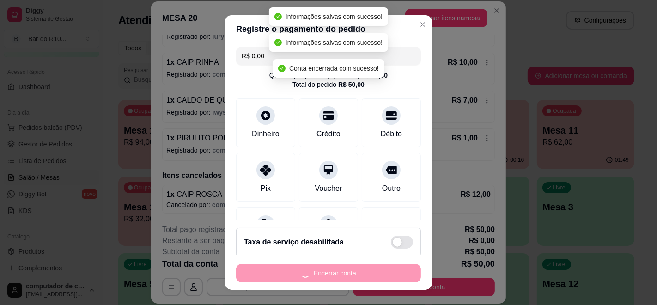
scroll to position [0, 0]
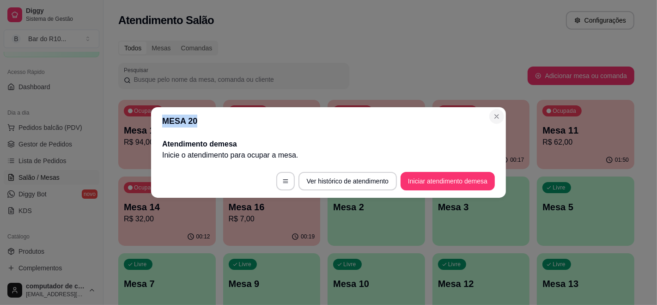
drag, startPoint x: 496, startPoint y: 124, endPoint x: 496, endPoint y: 117, distance: 6.9
click at [496, 118] on section "MESA 20 Atendimento de mesa Inicie o atendimento para ocupar a mesa . Ver histó…" at bounding box center [328, 152] width 355 height 91
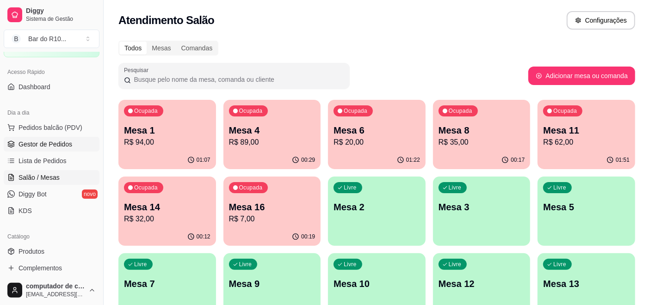
click at [32, 149] on link "Gestor de Pedidos" at bounding box center [52, 144] width 96 height 15
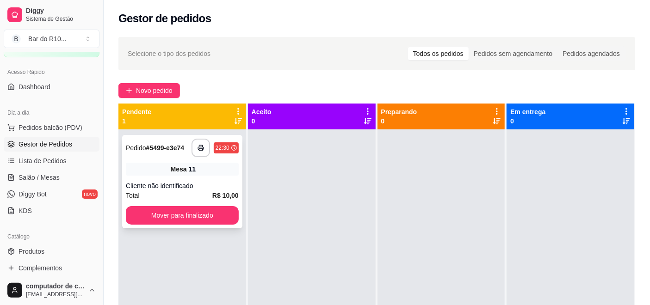
click at [156, 179] on div "**********" at bounding box center [182, 181] width 120 height 93
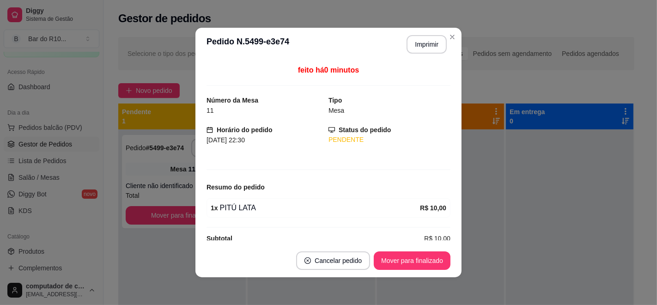
scroll to position [13, 0]
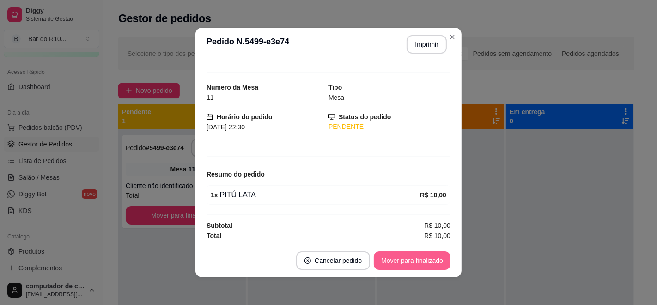
click at [406, 245] on footer "Cancelar pedido Mover para finalizado" at bounding box center [329, 260] width 266 height 33
click at [408, 252] on button "Mover para finalizado" at bounding box center [412, 260] width 77 height 18
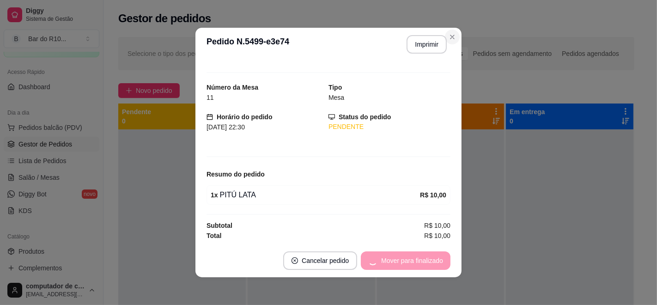
scroll to position [0, 0]
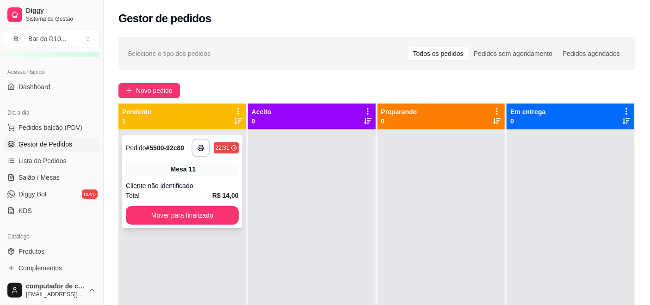
click at [153, 181] on div "Cliente não identificado" at bounding box center [182, 185] width 113 height 9
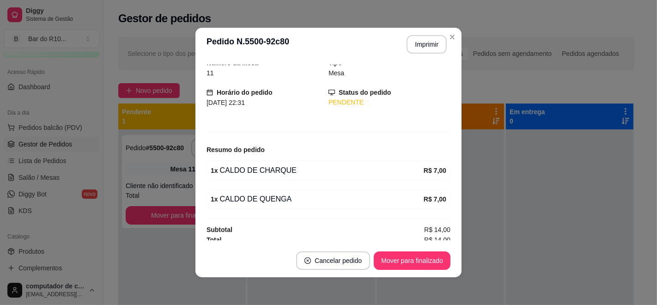
scroll to position [41, 0]
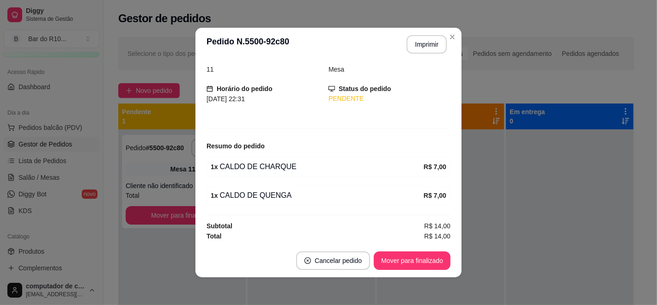
click at [435, 34] on header "**********" at bounding box center [329, 44] width 266 height 33
click at [429, 41] on button "Imprimir" at bounding box center [427, 45] width 39 height 18
click at [406, 260] on button "Mover para finalizado" at bounding box center [412, 260] width 77 height 18
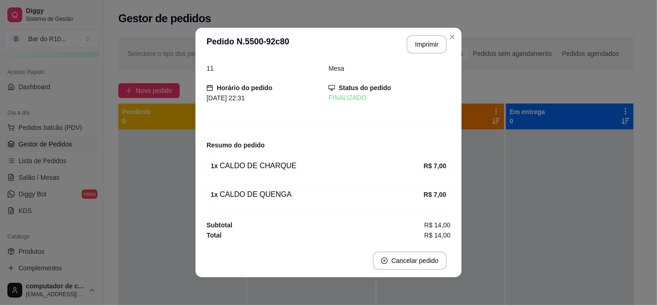
scroll to position [11, 0]
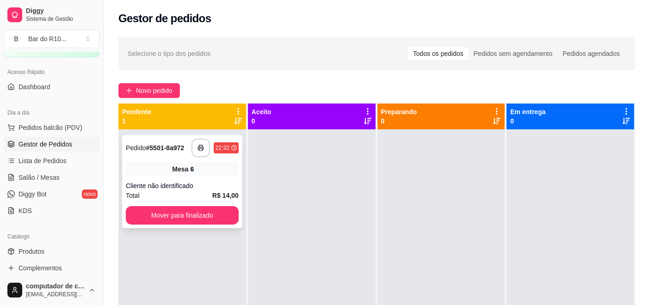
click at [208, 181] on div "Cliente não identificado" at bounding box center [182, 185] width 113 height 9
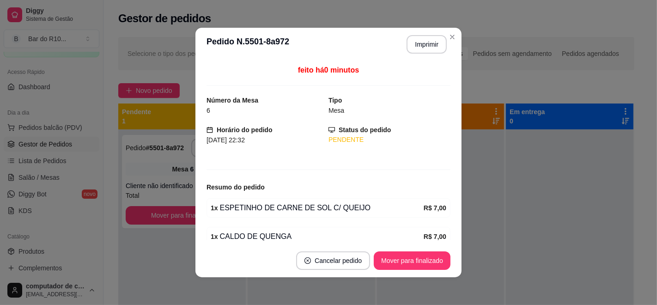
scroll to position [41, 0]
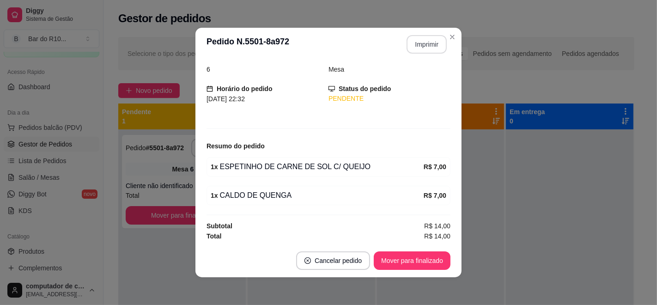
click at [419, 40] on button "Imprimir" at bounding box center [427, 44] width 40 height 18
click at [406, 263] on button "Mover para finalizado" at bounding box center [412, 261] width 74 height 18
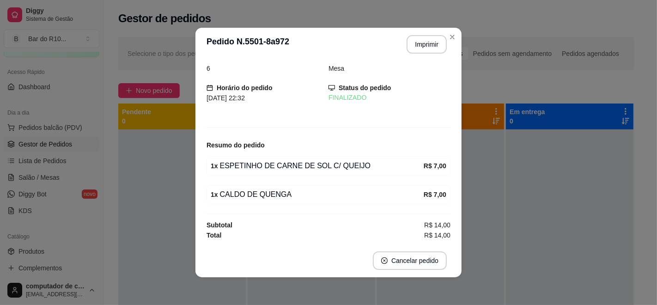
scroll to position [11, 0]
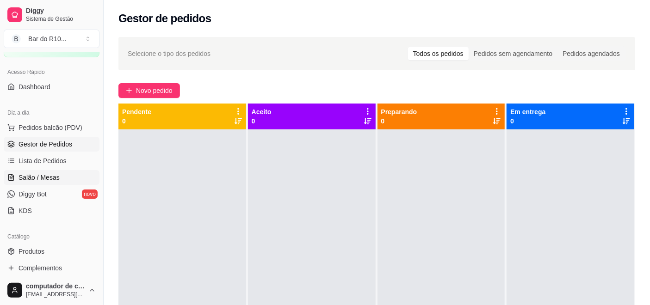
click at [49, 171] on link "Salão / Mesas" at bounding box center [52, 177] width 96 height 15
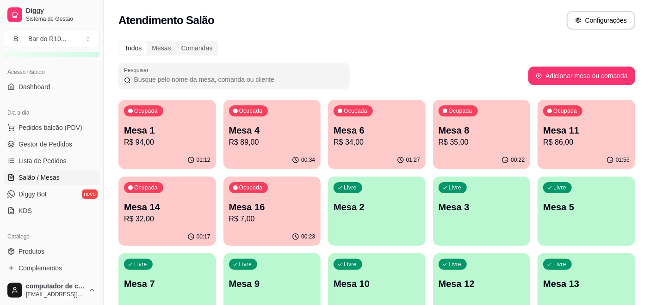
click at [262, 127] on p "Mesa 4" at bounding box center [272, 130] width 86 height 13
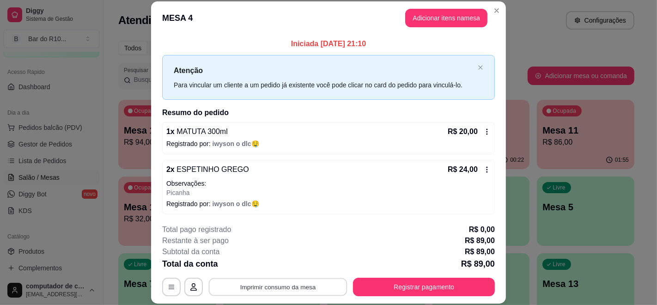
click at [300, 285] on button "Imprimir consumo da mesa" at bounding box center [278, 287] width 139 height 18
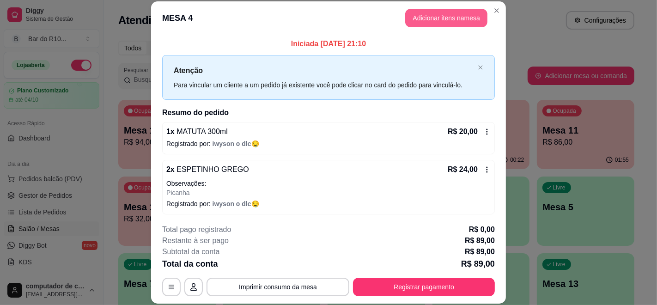
scroll to position [51, 0]
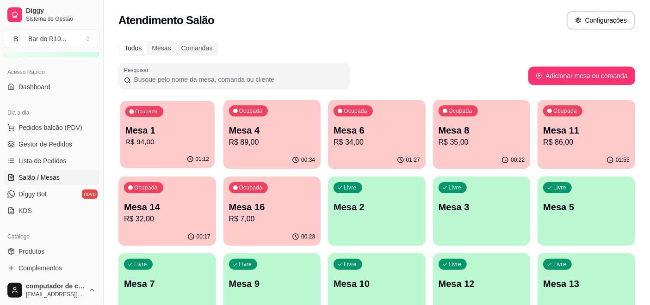
click at [175, 121] on div "Ocupada Mesa 1 R$ 94,00" at bounding box center [167, 126] width 94 height 50
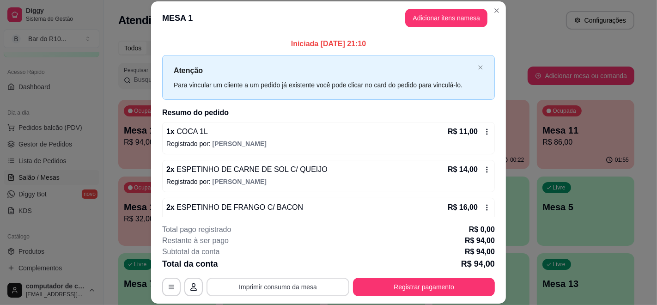
click at [246, 286] on button "Imprimir consumo da mesa" at bounding box center [278, 287] width 143 height 18
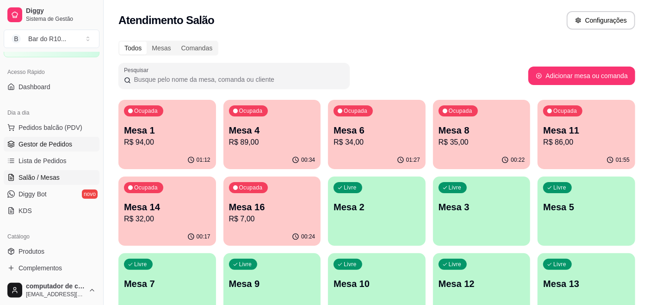
click at [39, 140] on span "Gestor de Pedidos" at bounding box center [45, 144] width 54 height 9
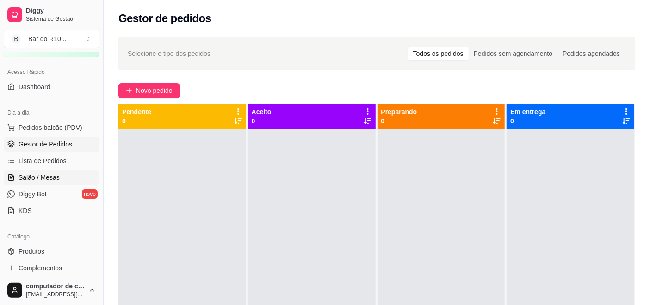
click at [22, 178] on span "Salão / Mesas" at bounding box center [38, 177] width 41 height 9
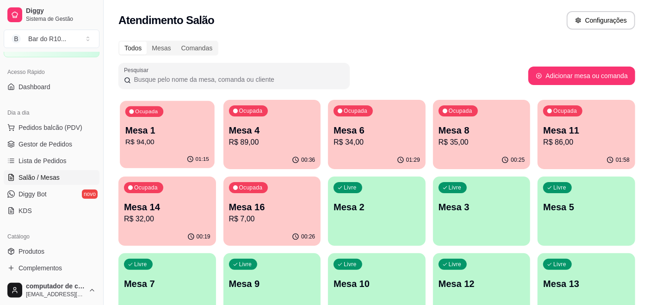
click at [196, 130] on p "Mesa 1" at bounding box center [167, 130] width 84 height 12
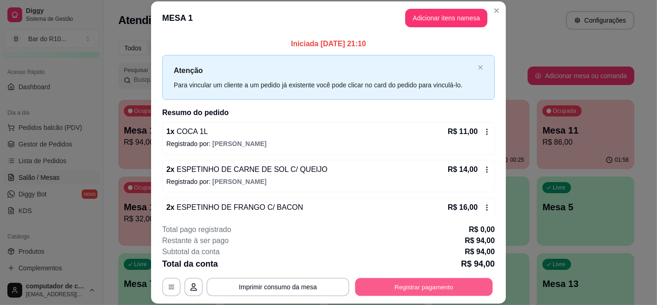
click at [406, 286] on button "Registrar pagamento" at bounding box center [425, 287] width 138 height 18
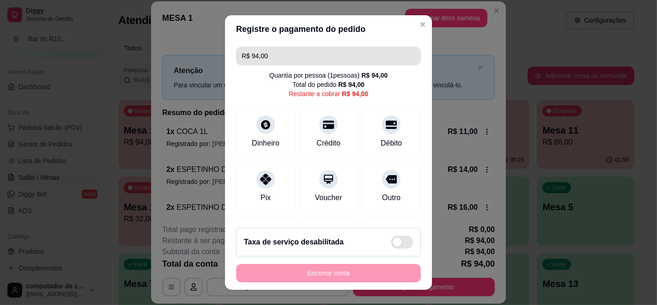
click at [292, 55] on input "R$ 94,00" at bounding box center [329, 56] width 174 height 18
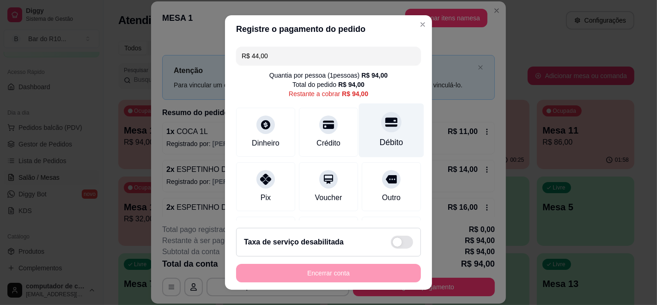
click at [386, 121] on icon at bounding box center [392, 122] width 12 height 9
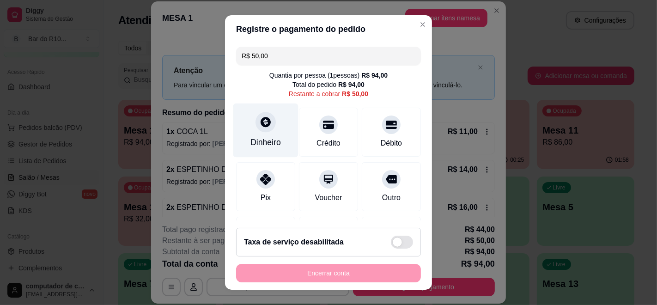
click at [246, 118] on div "Dinheiro" at bounding box center [265, 131] width 65 height 54
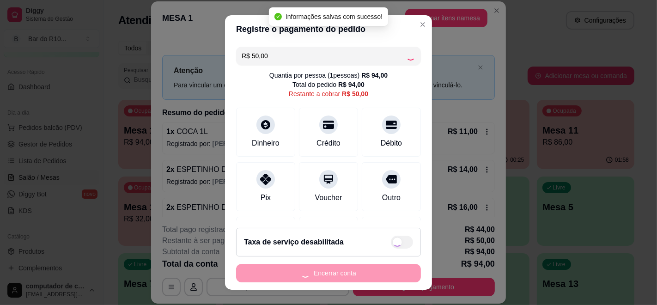
type input "R$ 0,00"
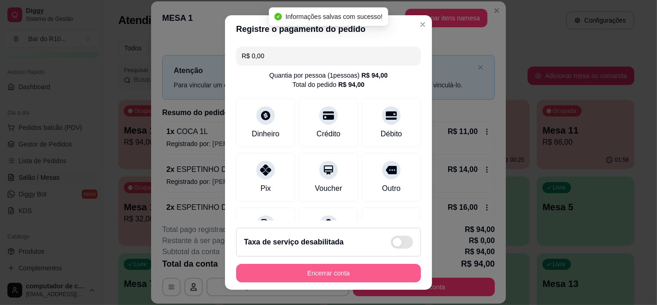
click at [326, 271] on button "Encerrar conta" at bounding box center [328, 273] width 185 height 18
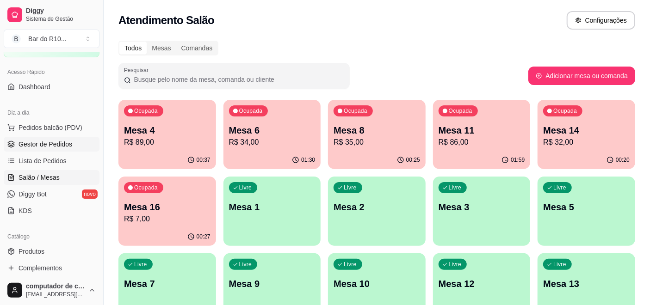
click at [51, 146] on span "Gestor de Pedidos" at bounding box center [45, 144] width 54 height 9
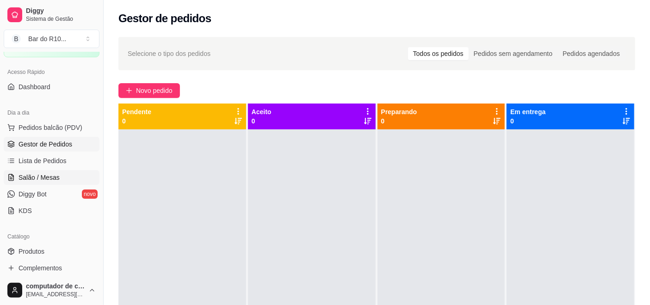
click at [67, 175] on link "Salão / Mesas" at bounding box center [52, 177] width 96 height 15
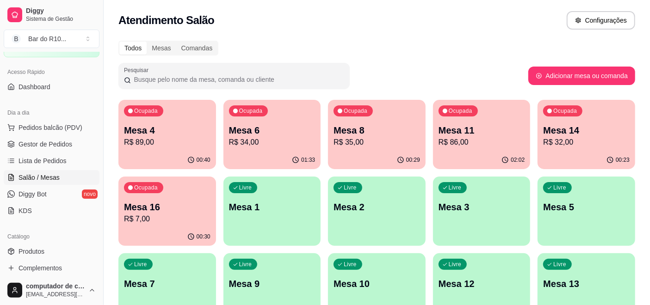
click at [193, 129] on p "Mesa 4" at bounding box center [167, 130] width 86 height 13
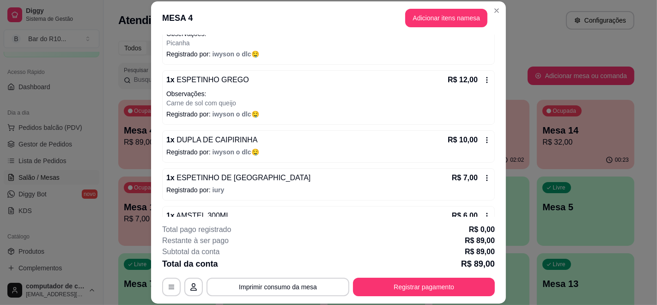
scroll to position [154, 0]
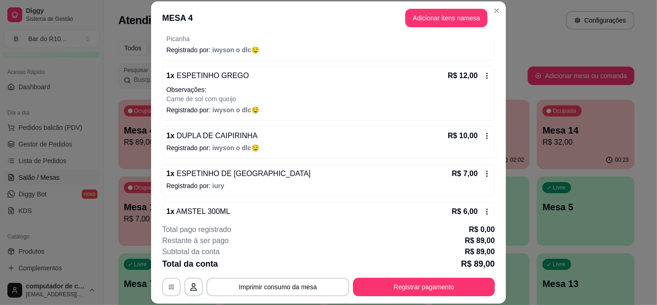
click at [484, 75] on icon at bounding box center [487, 75] width 7 height 7
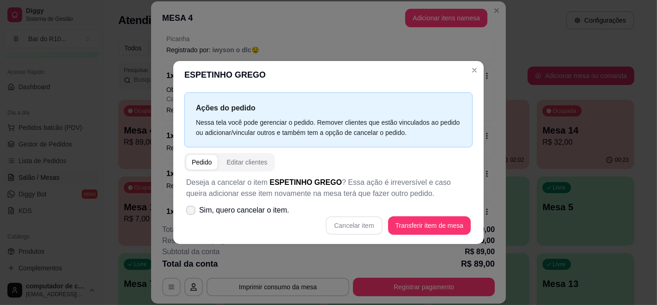
click at [271, 212] on span "Sim, quero cancelar o item." at bounding box center [244, 210] width 90 height 11
click at [192, 212] on input "Sim, quero cancelar o item." at bounding box center [189, 215] width 6 height 6
checkbox input "true"
click at [361, 227] on button "Cancelar item" at bounding box center [354, 225] width 56 height 18
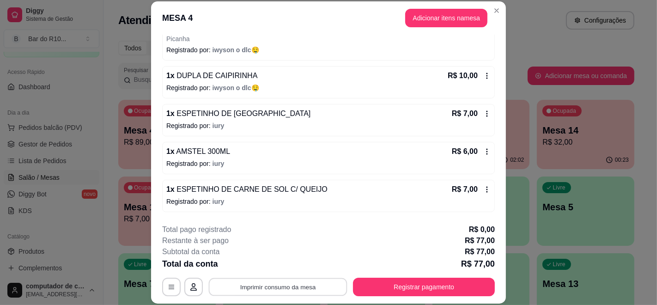
click at [270, 289] on button "Imprimir consumo da mesa" at bounding box center [278, 287] width 139 height 18
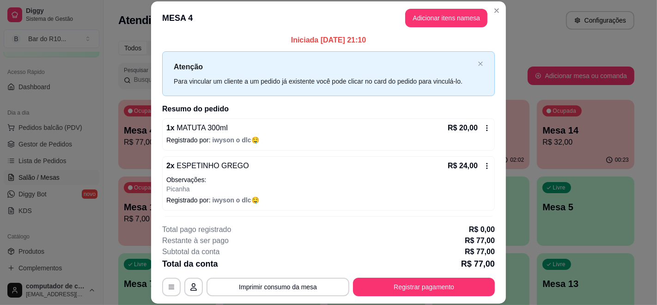
scroll to position [0, 0]
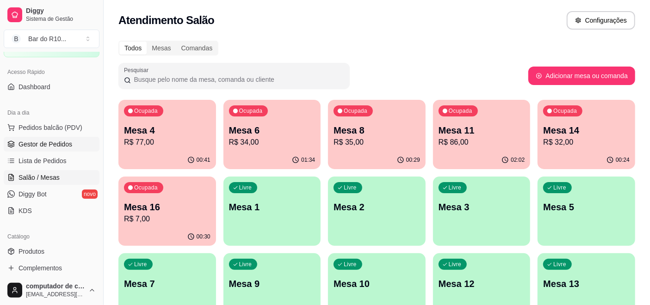
click at [70, 144] on span "Gestor de Pedidos" at bounding box center [45, 144] width 54 height 9
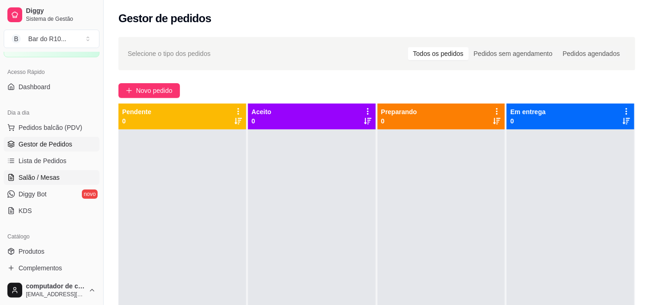
click at [49, 171] on link "Salão / Mesas" at bounding box center [52, 177] width 96 height 15
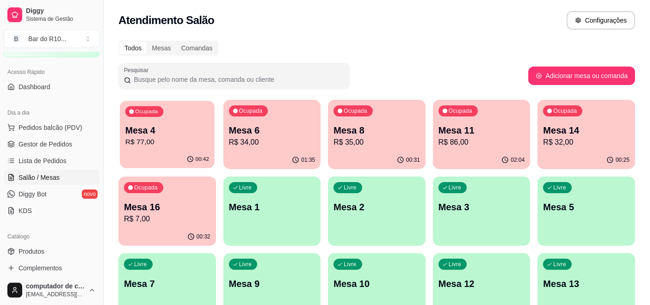
click at [174, 124] on p "Mesa 4" at bounding box center [167, 130] width 84 height 12
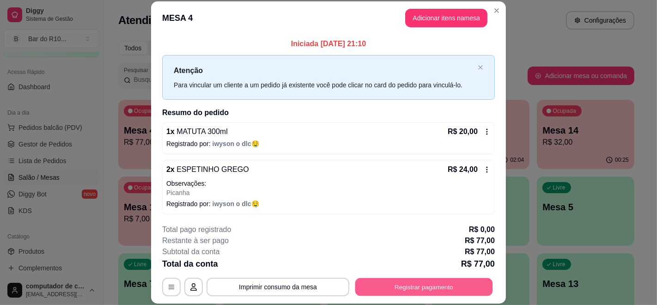
click at [393, 288] on button "Registrar pagamento" at bounding box center [425, 287] width 138 height 18
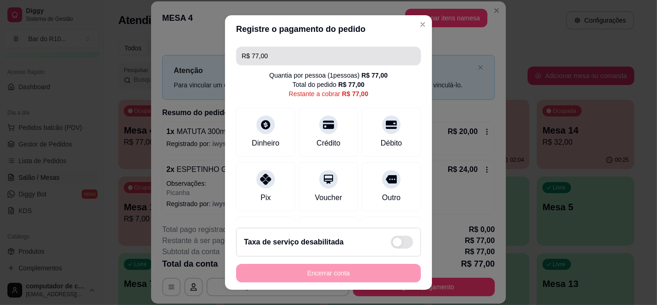
click at [345, 54] on input "R$ 77,00" at bounding box center [329, 56] width 174 height 18
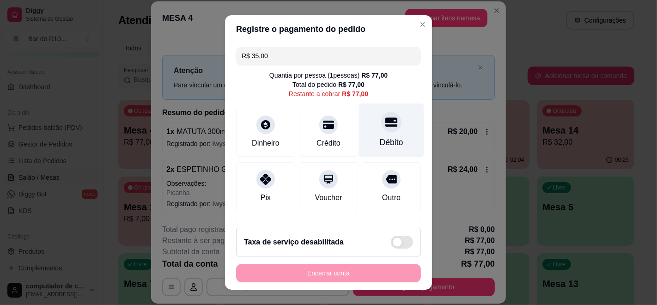
click at [386, 121] on icon at bounding box center [392, 122] width 12 height 12
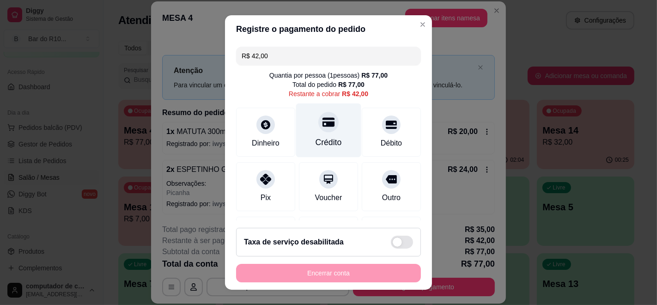
click at [319, 112] on div at bounding box center [329, 122] width 20 height 20
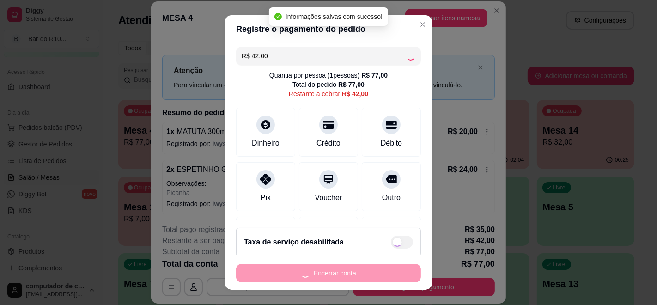
type input "R$ 0,00"
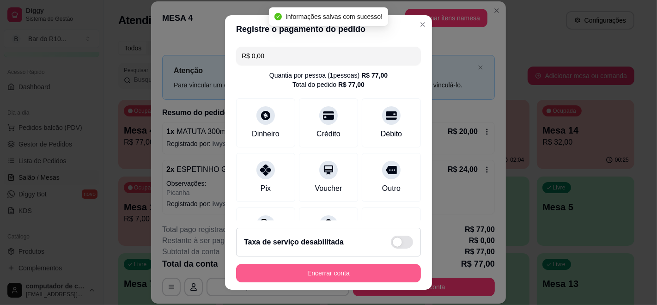
click at [316, 272] on button "Encerrar conta" at bounding box center [328, 273] width 185 height 18
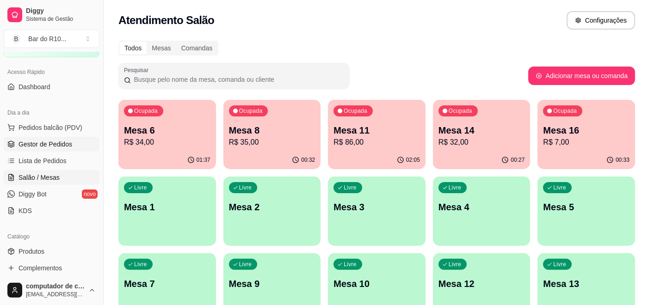
click at [59, 144] on span "Gestor de Pedidos" at bounding box center [45, 144] width 54 height 9
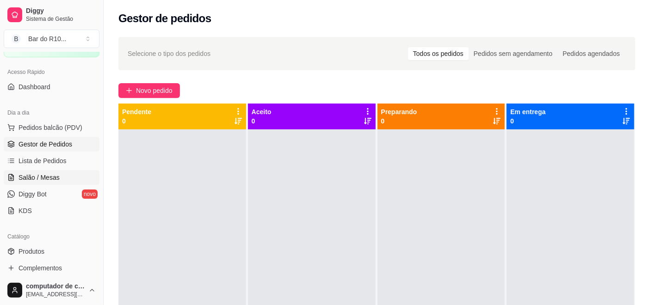
click at [37, 173] on span "Salão / Mesas" at bounding box center [38, 177] width 41 height 9
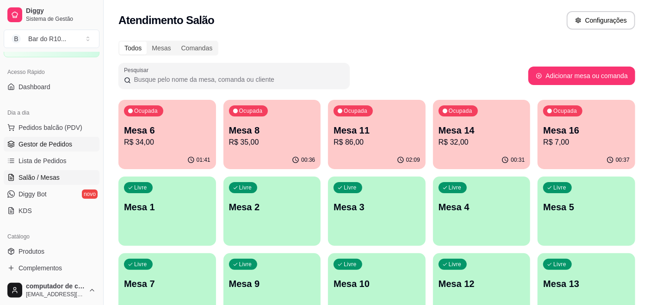
click at [51, 146] on span "Gestor de Pedidos" at bounding box center [45, 144] width 54 height 9
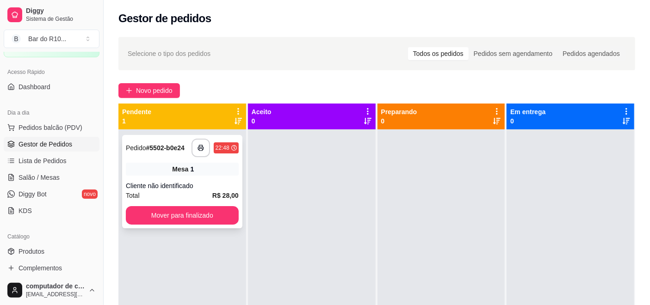
click at [179, 170] on span "Mesa" at bounding box center [180, 169] width 16 height 9
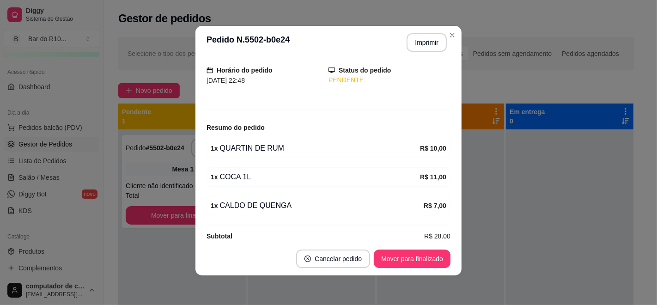
scroll to position [70, 0]
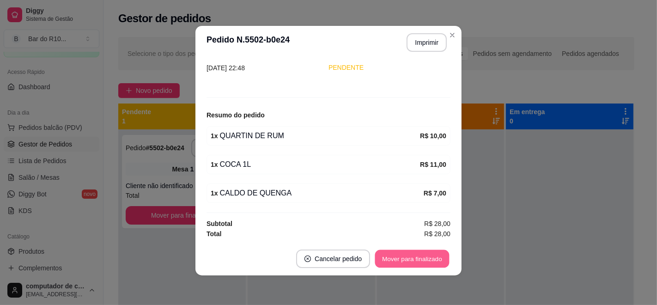
click at [404, 261] on button "Mover para finalizado" at bounding box center [412, 259] width 74 height 18
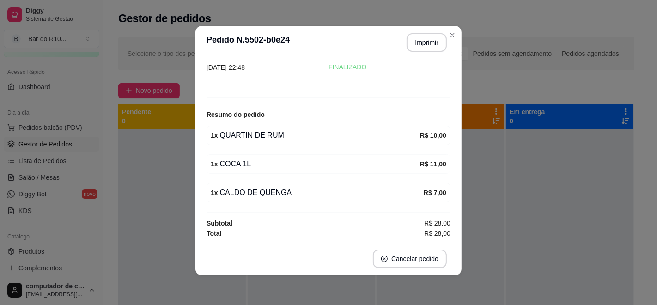
scroll to position [40, 0]
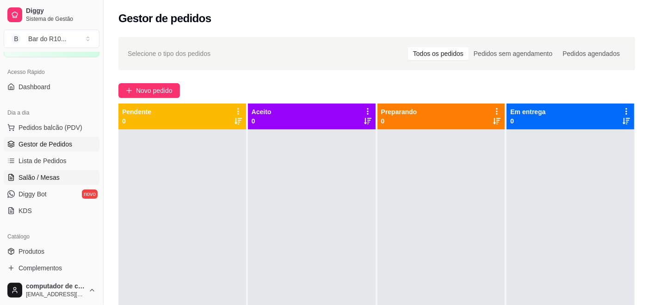
click at [61, 172] on link "Salão / Mesas" at bounding box center [52, 177] width 96 height 15
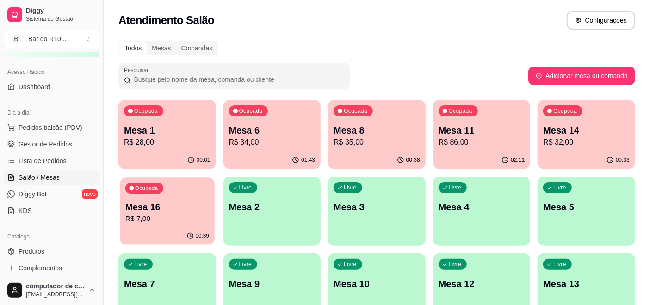
click at [178, 190] on div "Ocupada Mesa 16 R$ 7,00" at bounding box center [167, 203] width 94 height 50
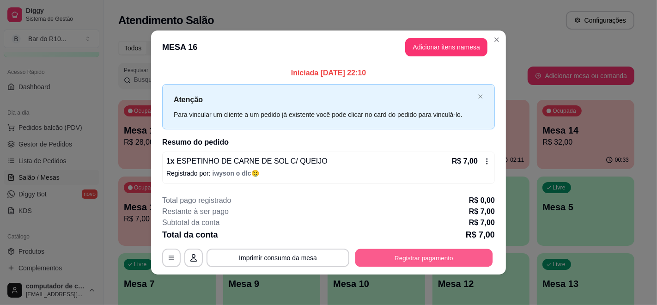
click at [400, 260] on button "Registrar pagamento" at bounding box center [425, 258] width 138 height 18
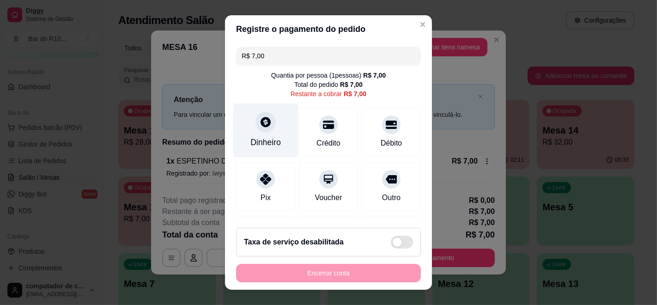
click at [247, 129] on div "Dinheiro" at bounding box center [265, 131] width 65 height 54
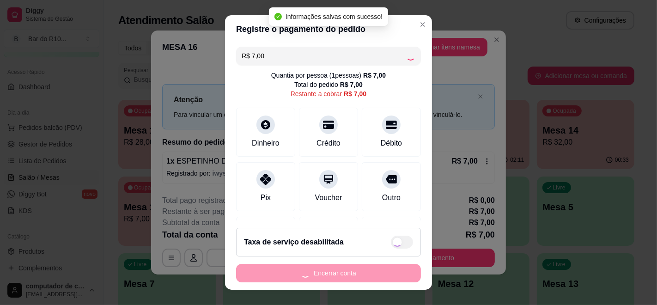
type input "R$ 0,00"
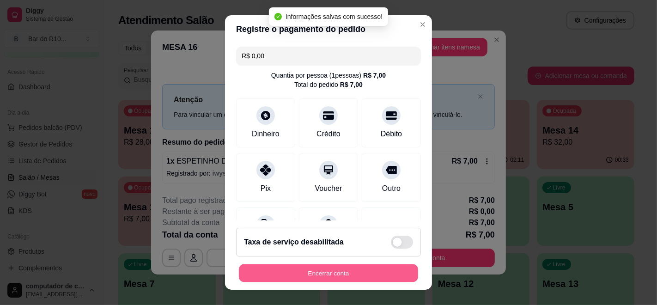
click at [335, 271] on button "Encerrar conta" at bounding box center [328, 273] width 179 height 18
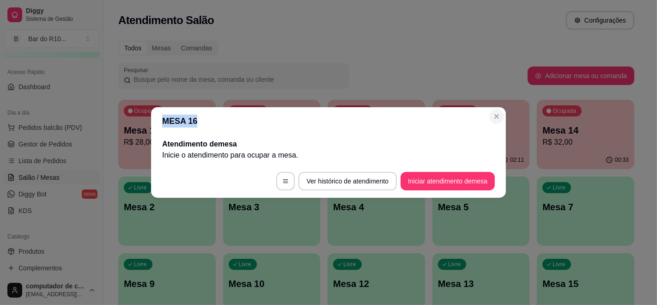
click at [492, 110] on section "MESA 16 Atendimento de mesa Inicie o atendimento para ocupar a mesa . Ver histó…" at bounding box center [328, 152] width 355 height 91
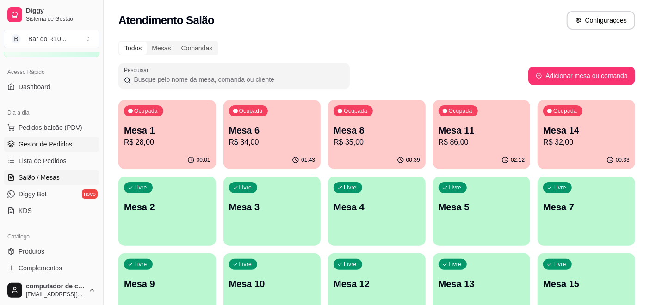
click at [76, 150] on link "Gestor de Pedidos" at bounding box center [52, 144] width 96 height 15
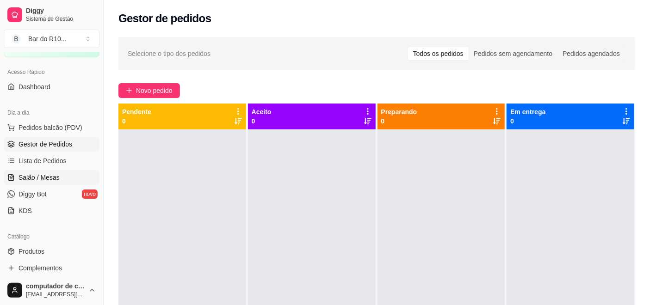
click at [25, 176] on span "Salão / Mesas" at bounding box center [38, 177] width 41 height 9
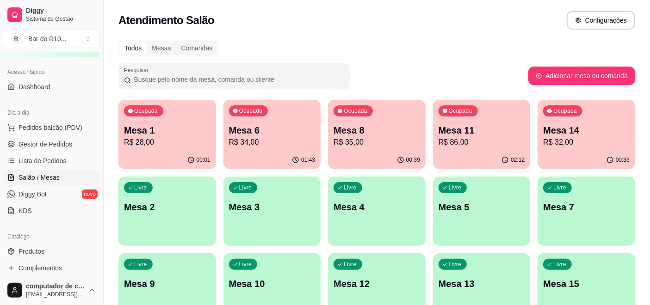
click at [147, 135] on p "Mesa 1" at bounding box center [167, 130] width 86 height 13
click at [74, 141] on link "Gestor de Pedidos" at bounding box center [52, 144] width 96 height 15
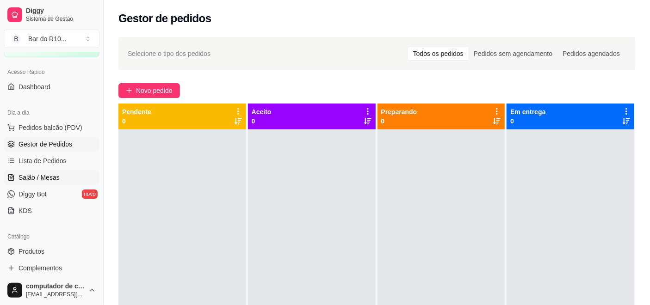
click at [55, 176] on span "Salão / Mesas" at bounding box center [38, 177] width 41 height 9
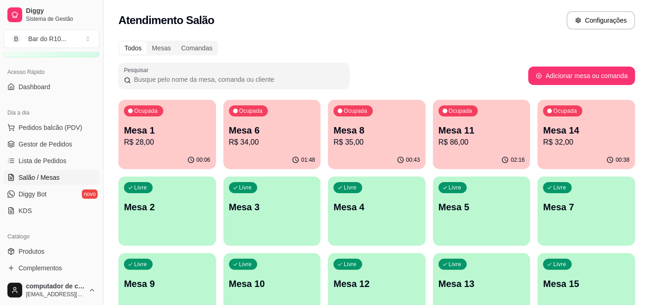
click at [276, 138] on p "R$ 34,00" at bounding box center [272, 142] width 86 height 11
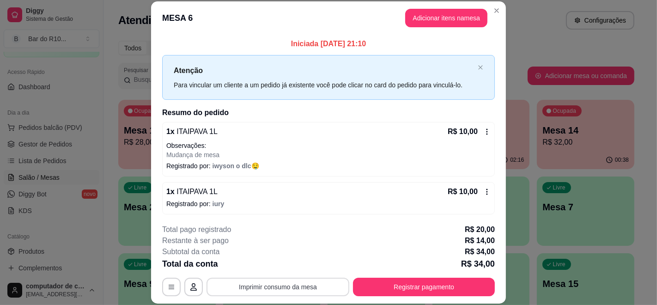
click at [285, 284] on button "Imprimir consumo da mesa" at bounding box center [278, 287] width 143 height 18
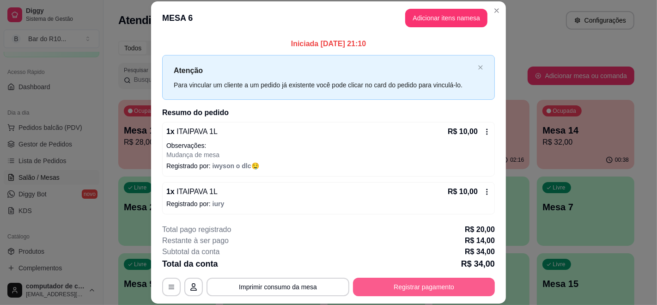
click at [419, 291] on button "Registrar pagamento" at bounding box center [424, 287] width 142 height 18
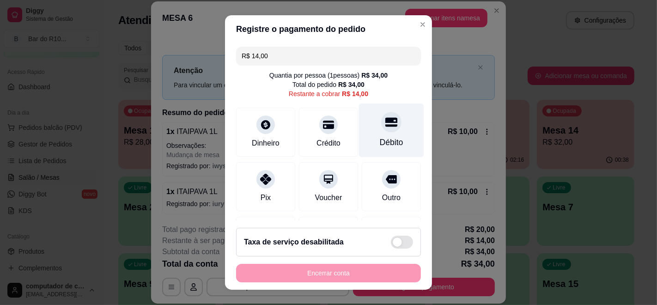
click at [380, 138] on div "Débito" at bounding box center [392, 142] width 24 height 12
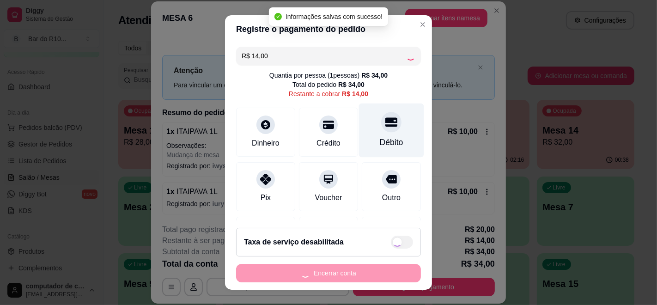
type input "R$ 0,00"
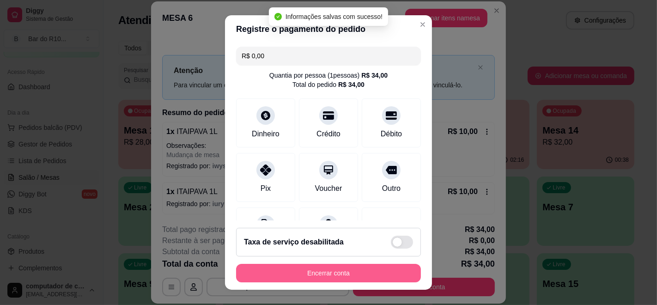
click at [310, 272] on button "Encerrar conta" at bounding box center [328, 273] width 185 height 18
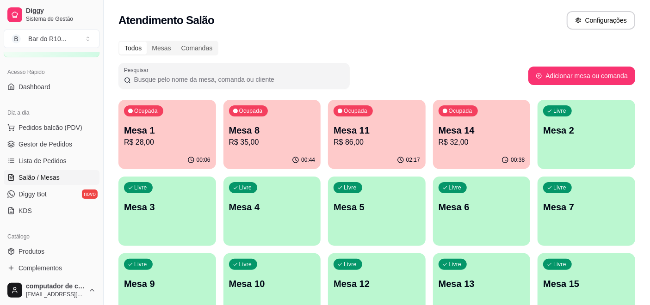
click at [157, 156] on div "00:06" at bounding box center [167, 160] width 98 height 18
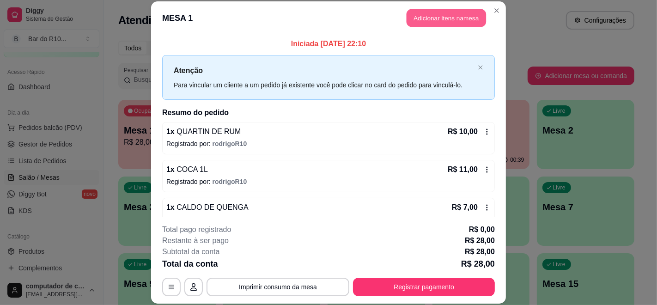
click at [444, 15] on button "Adicionar itens na mesa" at bounding box center [447, 18] width 80 height 18
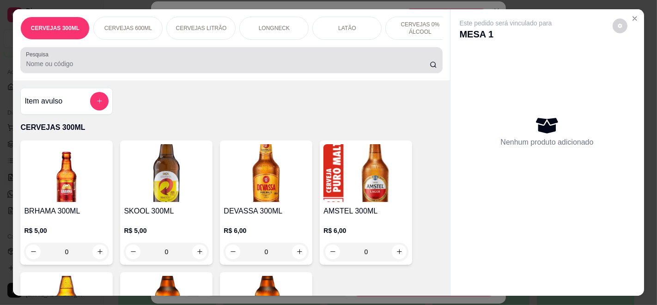
click at [115, 63] on input "Pesquisa" at bounding box center [228, 63] width 404 height 9
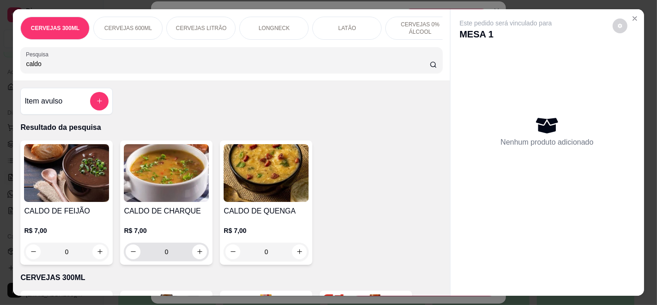
type input "caldo"
click at [196, 252] on icon "increase-product-quantity" at bounding box center [199, 252] width 7 height 7
type input "1"
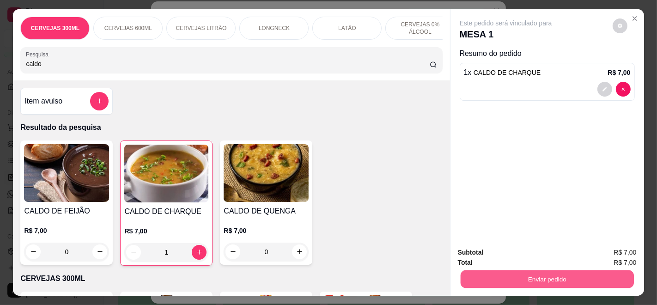
click at [560, 275] on button "Enviar pedido" at bounding box center [546, 279] width 173 height 18
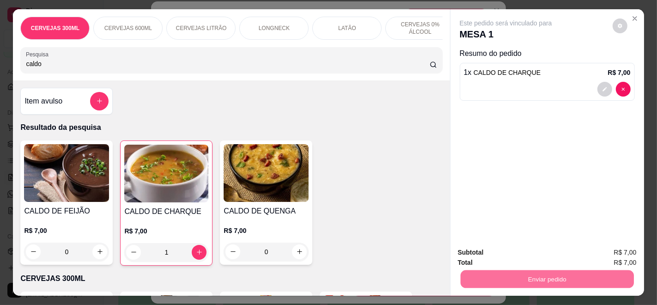
click at [547, 252] on button "Registrar cliente" at bounding box center [550, 253] width 61 height 18
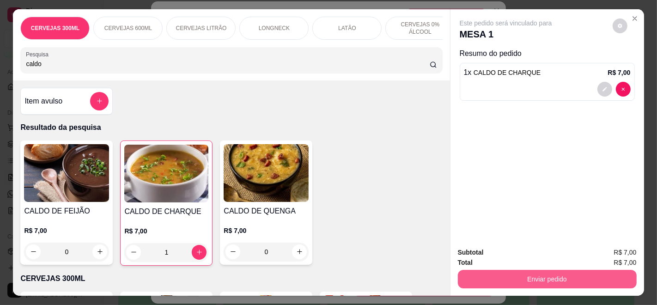
click at [562, 277] on button "Enviar pedido" at bounding box center [547, 279] width 179 height 18
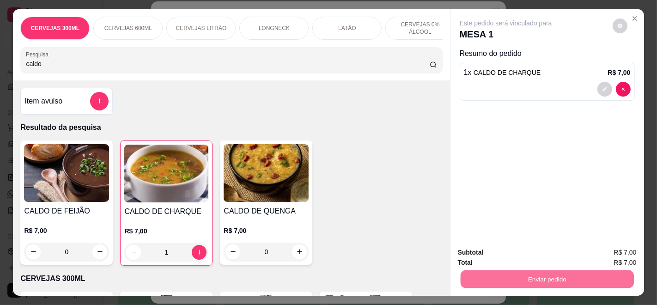
click at [624, 253] on button "Enviar pedido" at bounding box center [612, 252] width 51 height 17
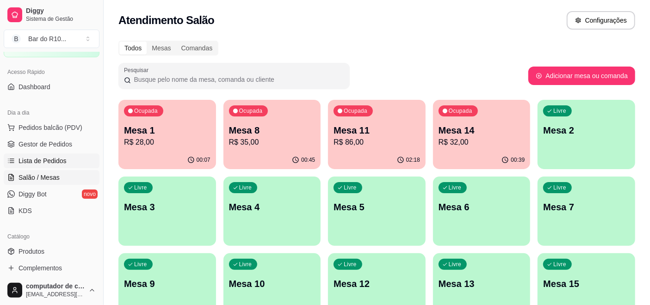
click at [59, 158] on span "Lista de Pedidos" at bounding box center [42, 160] width 48 height 9
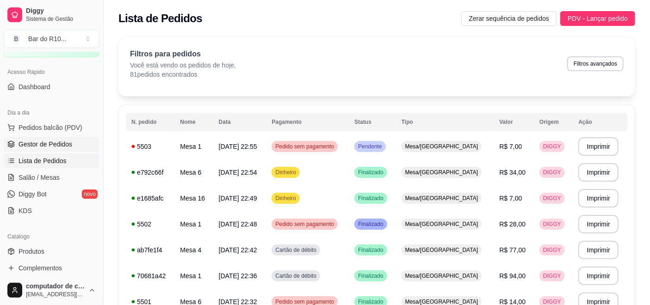
click at [62, 145] on span "Gestor de Pedidos" at bounding box center [45, 144] width 54 height 9
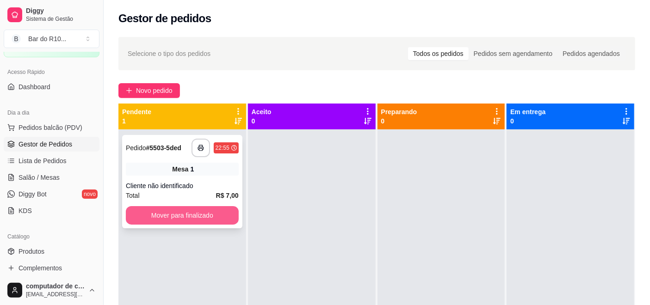
click at [182, 218] on button "Mover para finalizado" at bounding box center [182, 215] width 113 height 18
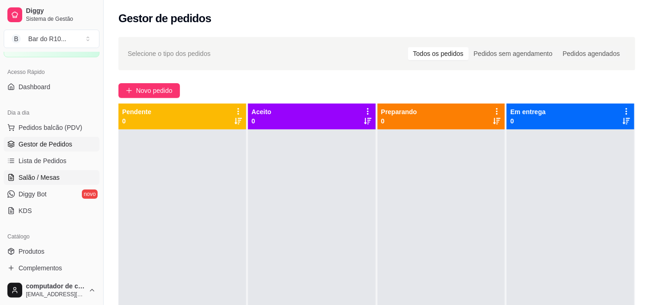
click at [62, 180] on link "Salão / Mesas" at bounding box center [52, 177] width 96 height 15
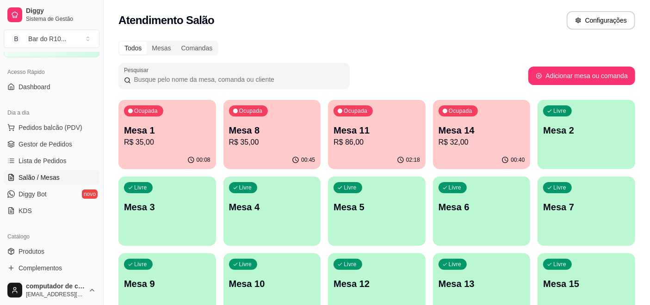
click at [299, 119] on div "Ocupada Mesa 8 R$ 35,00" at bounding box center [272, 125] width 98 height 51
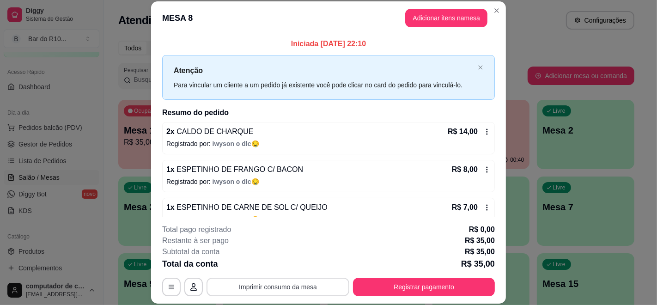
click at [303, 287] on button "Imprimir consumo da mesa" at bounding box center [278, 287] width 143 height 18
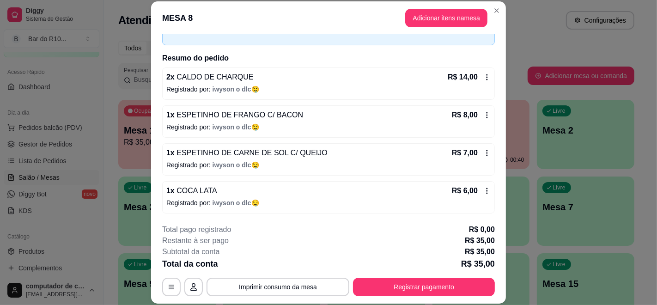
scroll to position [55, 0]
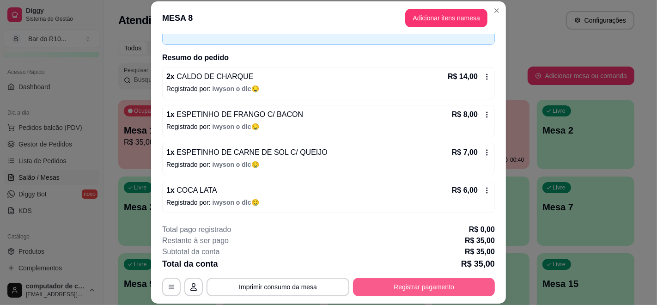
click at [403, 291] on button "Registrar pagamento" at bounding box center [424, 287] width 142 height 18
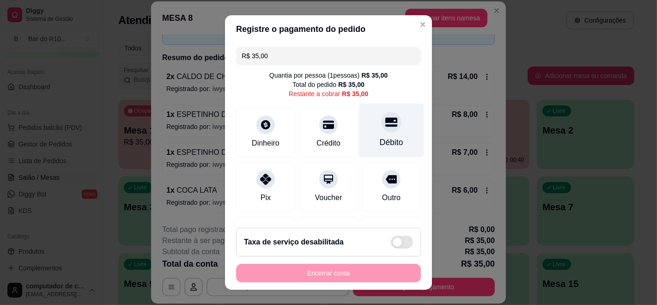
click at [381, 133] on div "Débito" at bounding box center [391, 131] width 65 height 54
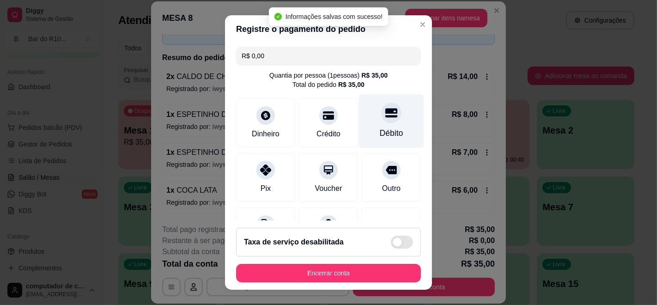
type input "R$ 0,00"
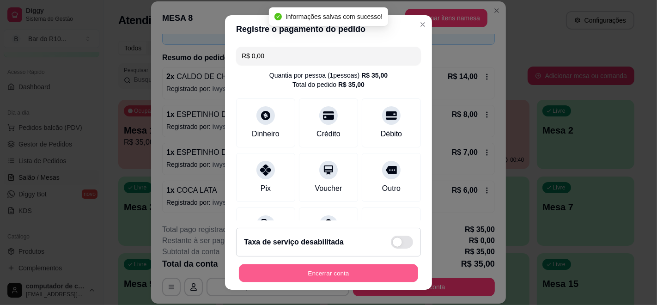
click at [299, 270] on button "Encerrar conta" at bounding box center [328, 273] width 179 height 18
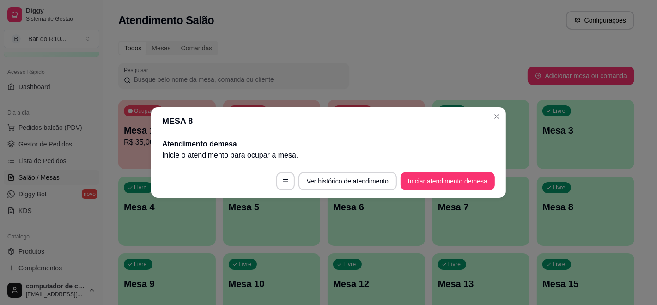
scroll to position [0, 0]
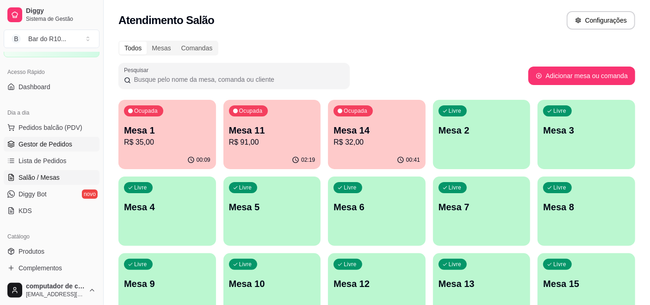
click at [46, 140] on span "Gestor de Pedidos" at bounding box center [45, 144] width 54 height 9
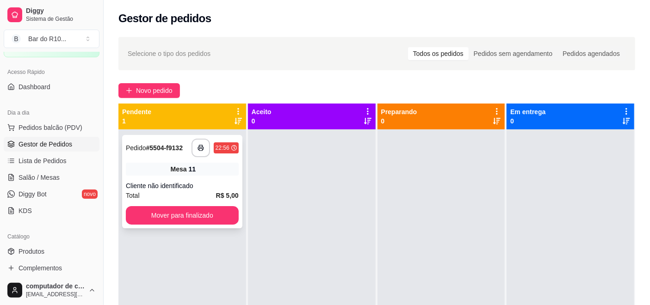
click at [189, 171] on div "11" at bounding box center [192, 169] width 7 height 9
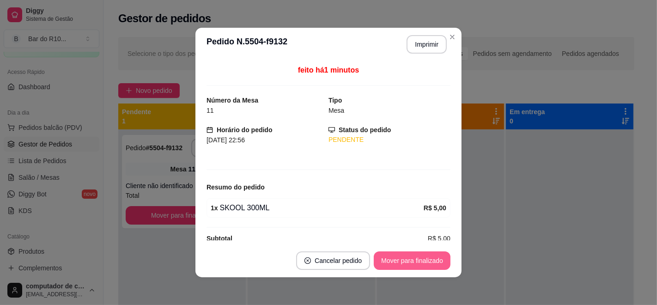
click at [428, 261] on button "Mover para finalizado" at bounding box center [412, 260] width 77 height 18
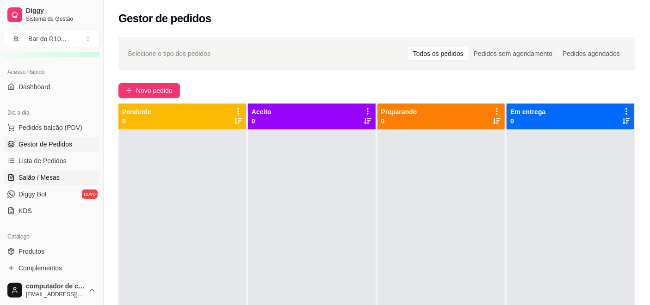
click at [69, 174] on link "Salão / Mesas" at bounding box center [52, 177] width 96 height 15
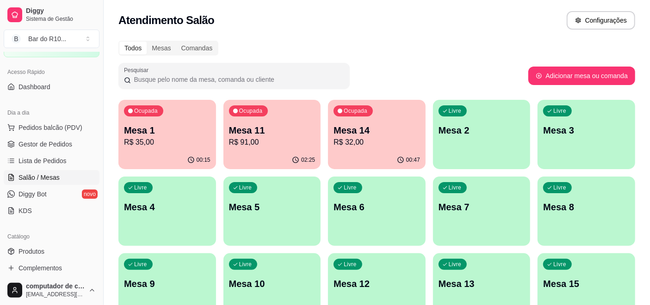
click at [135, 160] on div "00:15" at bounding box center [167, 160] width 98 height 18
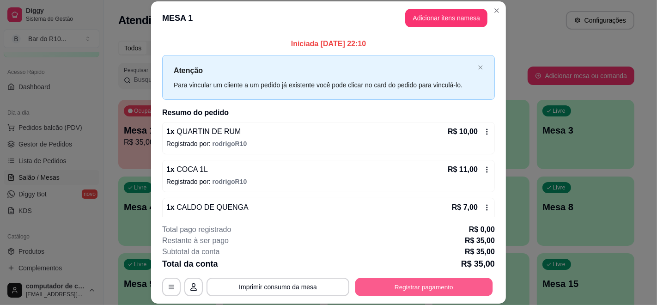
click at [414, 279] on button "Registrar pagamento" at bounding box center [425, 287] width 138 height 18
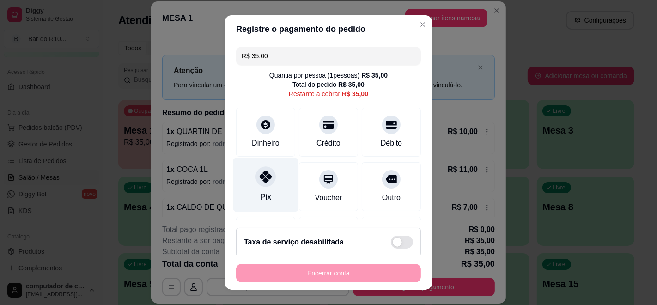
click at [260, 173] on icon at bounding box center [266, 177] width 12 height 12
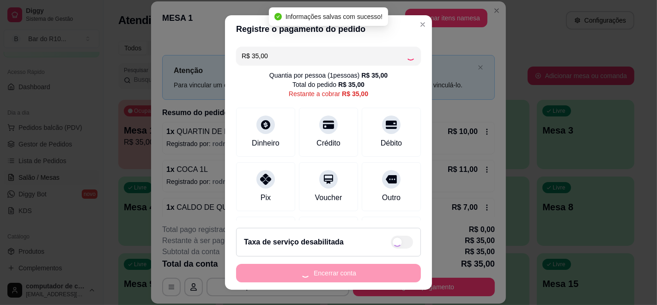
type input "R$ 0,00"
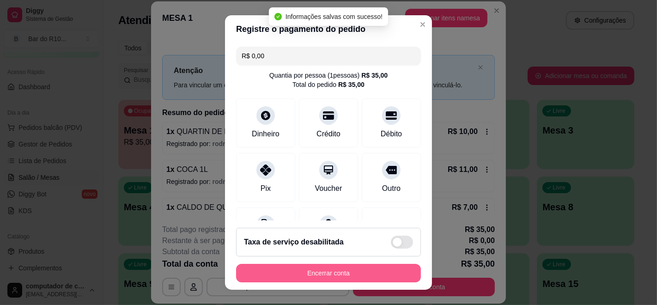
click at [324, 271] on button "Encerrar conta" at bounding box center [328, 273] width 185 height 18
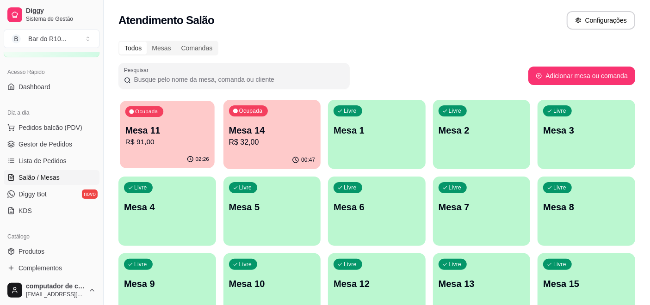
click at [165, 130] on p "Mesa 11" at bounding box center [167, 130] width 84 height 12
click at [281, 134] on p "Mesa 14" at bounding box center [272, 130] width 84 height 12
click at [51, 145] on span "Gestor de Pedidos" at bounding box center [45, 144] width 54 height 9
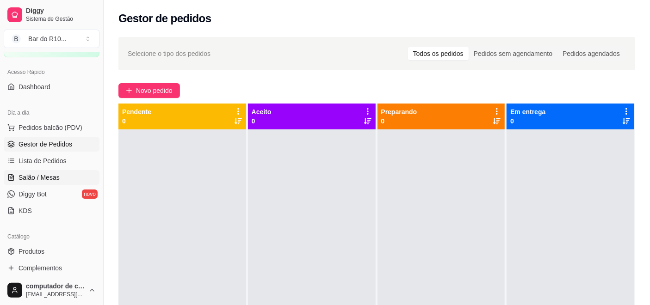
click at [63, 178] on link "Salão / Mesas" at bounding box center [52, 177] width 96 height 15
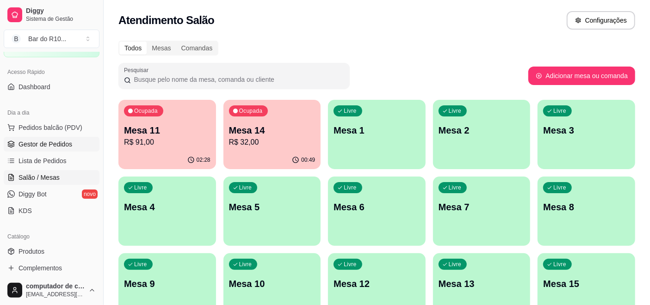
click at [52, 142] on span "Gestor de Pedidos" at bounding box center [45, 144] width 54 height 9
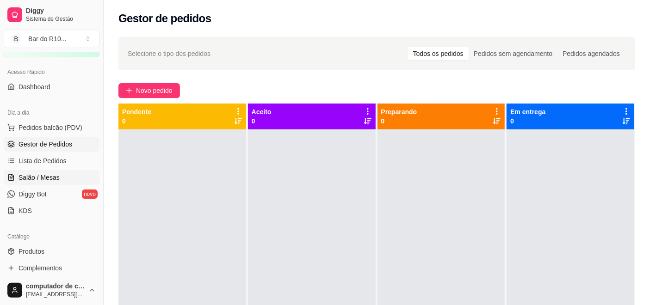
click at [49, 173] on span "Salão / Mesas" at bounding box center [38, 177] width 41 height 9
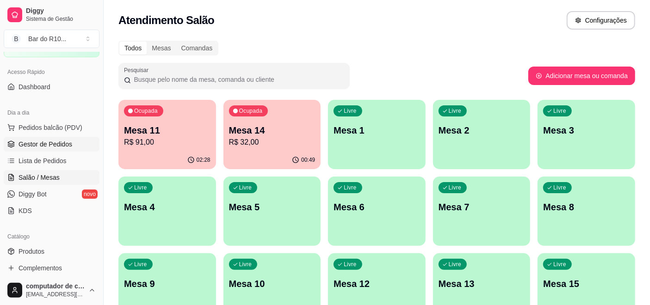
click at [66, 140] on span "Gestor de Pedidos" at bounding box center [45, 144] width 54 height 9
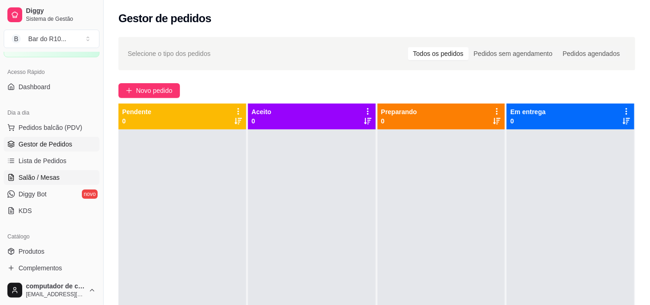
click at [61, 178] on link "Salão / Mesas" at bounding box center [52, 177] width 96 height 15
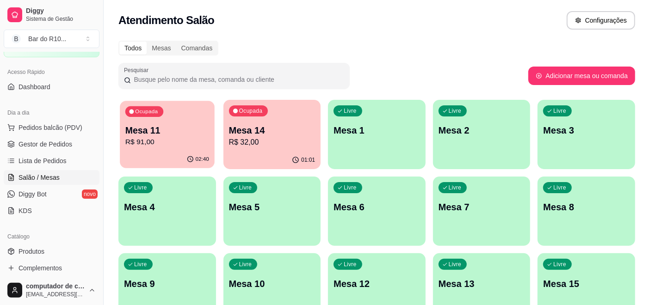
click at [177, 137] on p "R$ 91,00" at bounding box center [167, 142] width 84 height 11
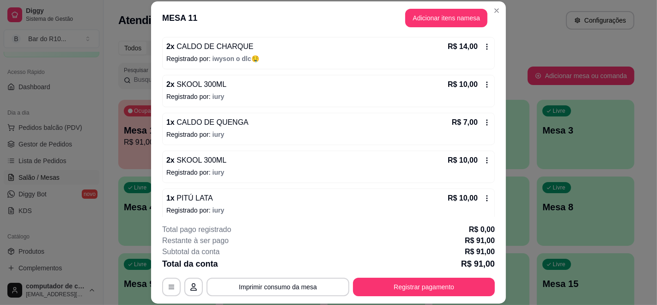
scroll to position [205, 0]
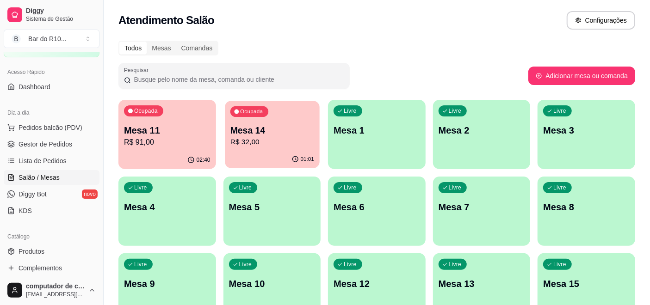
click at [259, 124] on div "Ocupada Mesa 14 R$ 32,00" at bounding box center [272, 126] width 94 height 50
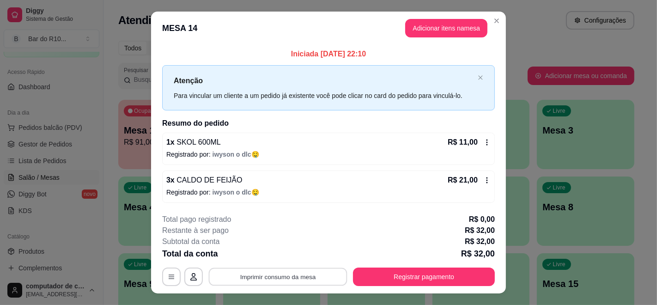
click at [254, 280] on button "Imprimir consumo da mesa" at bounding box center [278, 277] width 139 height 18
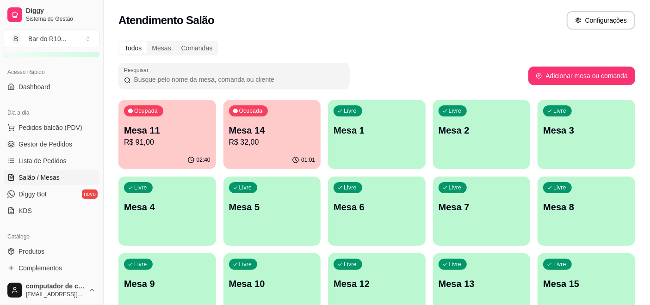
click at [2, 143] on div "Dia a dia Pedidos balcão (PDV) Gestor de Pedidos Lista de Pedidos Salão / Mesas…" at bounding box center [51, 162] width 103 height 120
click at [30, 145] on span "Gestor de Pedidos" at bounding box center [45, 144] width 54 height 9
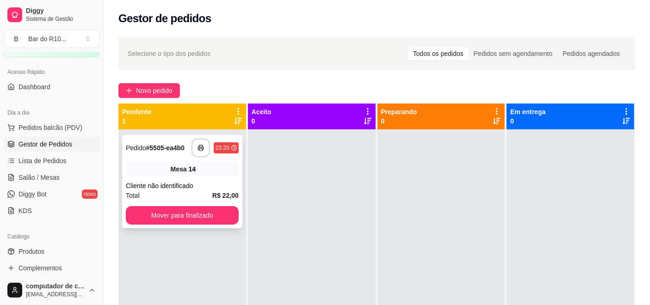
click at [153, 177] on div "**********" at bounding box center [182, 181] width 120 height 93
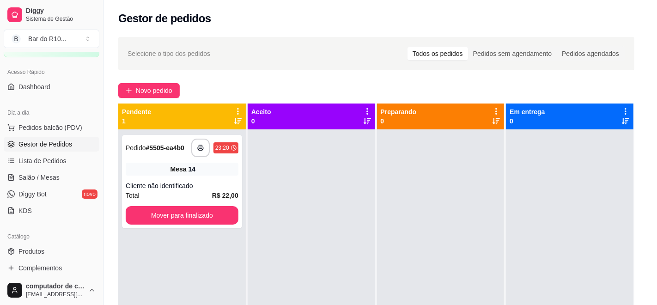
scroll to position [13, 0]
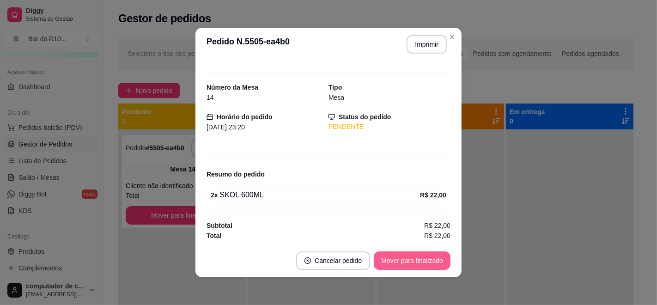
click at [418, 264] on button "Mover para finalizado" at bounding box center [412, 260] width 77 height 18
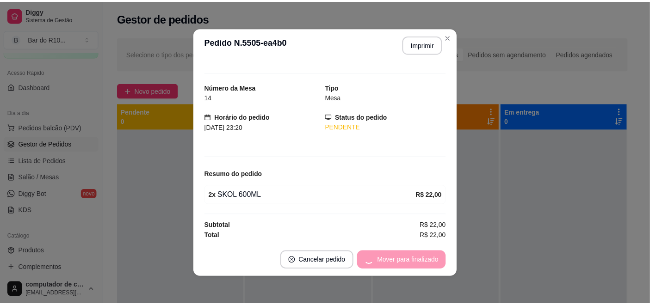
scroll to position [0, 0]
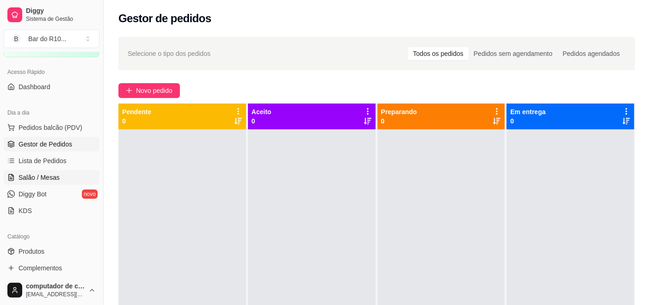
click at [17, 181] on link "Salão / Mesas" at bounding box center [52, 177] width 96 height 15
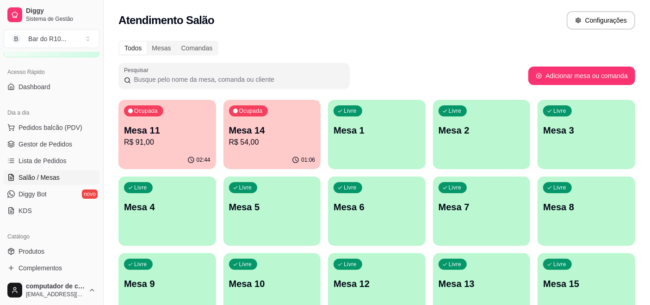
click at [264, 148] on div "Ocupada Mesa 14 R$ 54,00" at bounding box center [272, 125] width 98 height 51
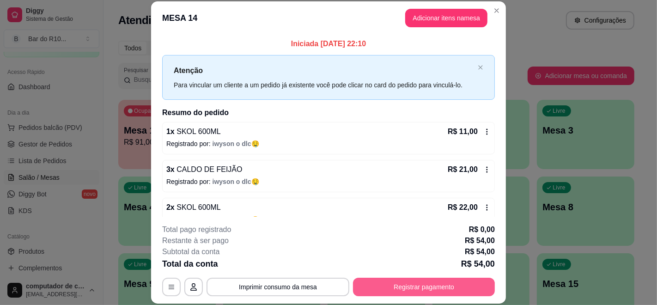
click at [383, 286] on button "Registrar pagamento" at bounding box center [424, 287] width 142 height 18
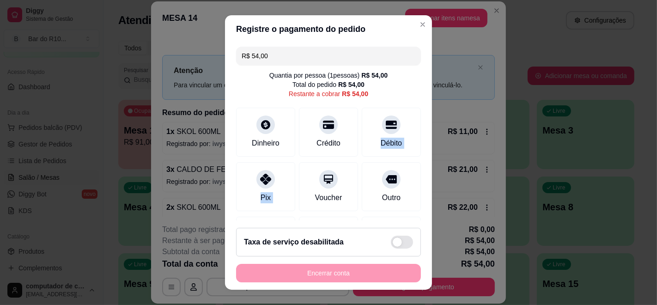
drag, startPoint x: 371, startPoint y: 134, endPoint x: 288, endPoint y: 166, distance: 89.3
click at [288, 166] on div "R$ 54,00 Quantia por pessoa ( 1 pessoas) R$ 54,00 Total do pedido R$ 54,00 Rest…" at bounding box center [328, 132] width 207 height 178
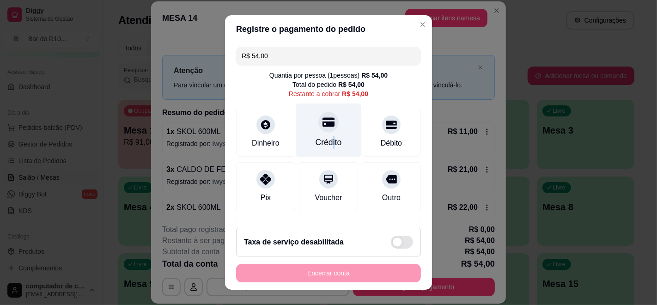
click at [322, 136] on div "Crédito" at bounding box center [328, 131] width 65 height 54
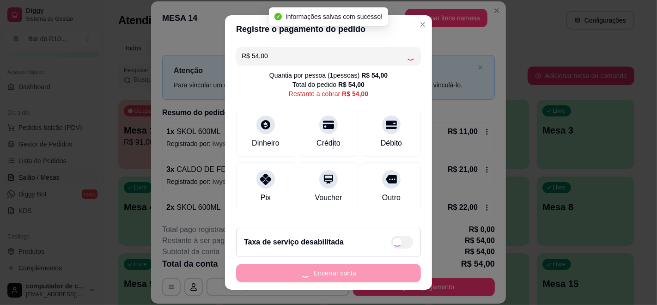
type input "R$ 0,00"
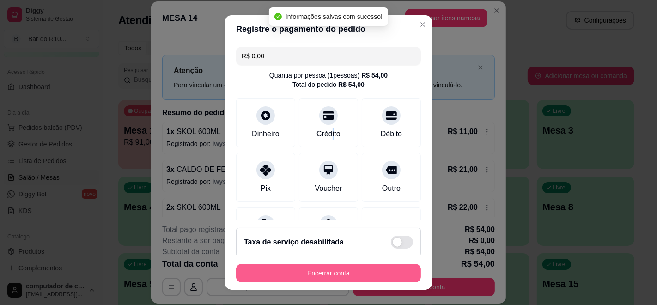
click at [335, 275] on button "Encerrar conta" at bounding box center [328, 273] width 185 height 18
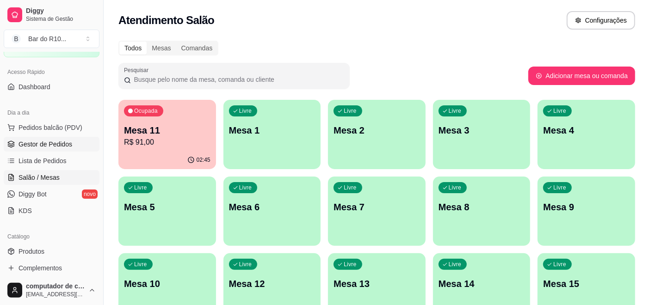
click at [28, 145] on span "Gestor de Pedidos" at bounding box center [45, 144] width 54 height 9
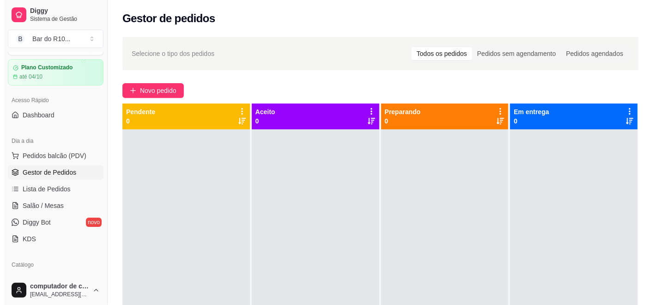
scroll to position [11, 0]
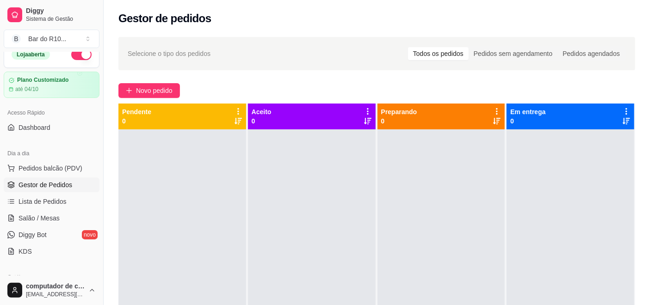
click at [155, 200] on div at bounding box center [182, 281] width 128 height 305
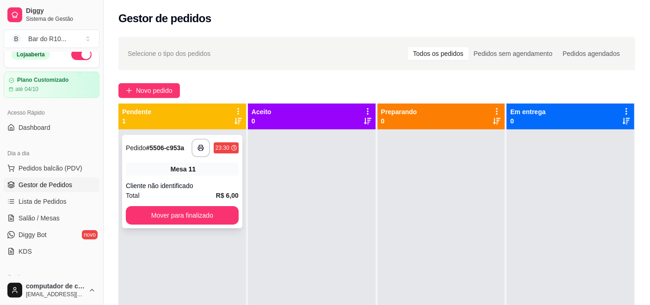
click at [129, 157] on div "**********" at bounding box center [182, 148] width 113 height 18
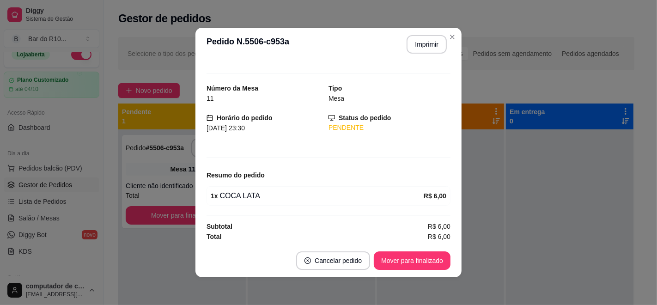
scroll to position [13, 0]
click at [405, 254] on button "Mover para finalizado" at bounding box center [412, 261] width 74 height 18
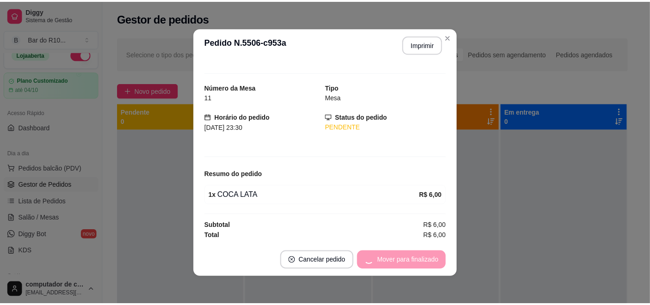
scroll to position [0, 0]
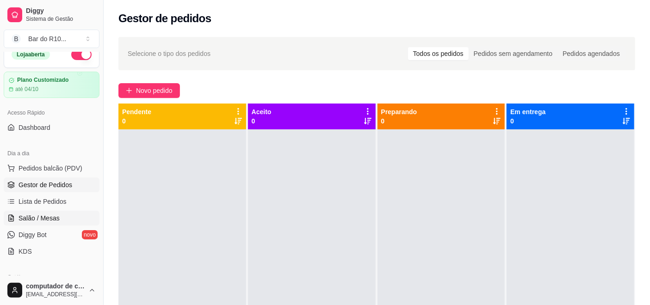
click at [79, 215] on link "Salão / Mesas" at bounding box center [52, 218] width 96 height 15
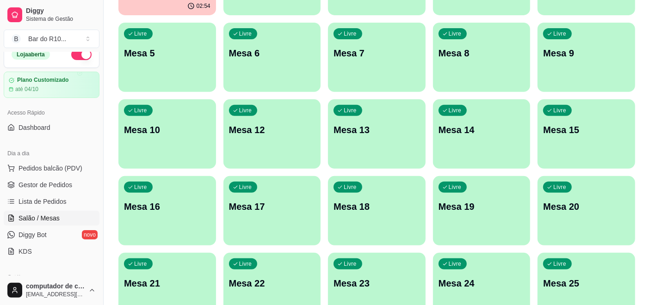
scroll to position [51, 0]
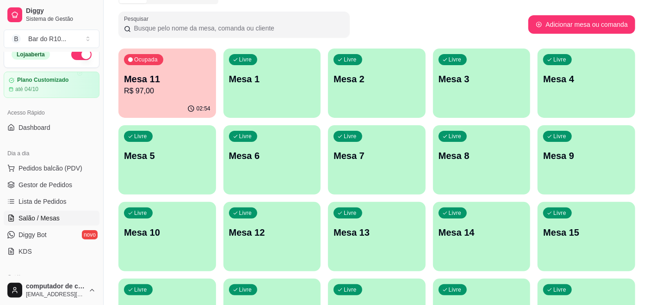
click at [513, 246] on div "Livre Mesa 14" at bounding box center [482, 231] width 98 height 58
click at [577, 20] on button "Adicionar mesa ou comanda" at bounding box center [581, 24] width 107 height 18
select select "TABLE"
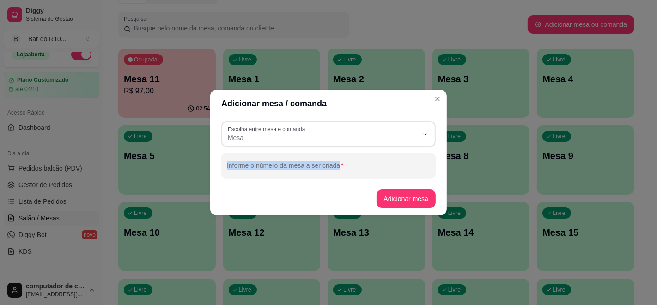
click at [351, 149] on div "TABLE Escolha entre mesa e comanda Mesa Comanda Escolha entre mesa e comanda Me…" at bounding box center [328, 149] width 237 height 65
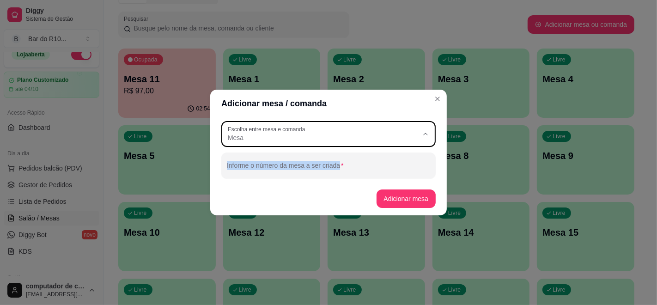
click at [352, 141] on span "Mesa" at bounding box center [323, 137] width 190 height 9
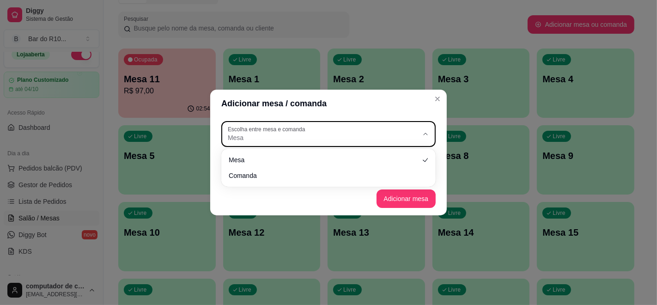
click at [365, 132] on div "Mesa" at bounding box center [323, 134] width 190 height 17
click at [365, 134] on span "Mesa" at bounding box center [323, 137] width 190 height 9
click at [284, 131] on label "Escolha entre mesa e comanda" at bounding box center [268, 129] width 80 height 8
click at [284, 133] on label "Escolha entre mesa e comanda" at bounding box center [268, 129] width 80 height 8
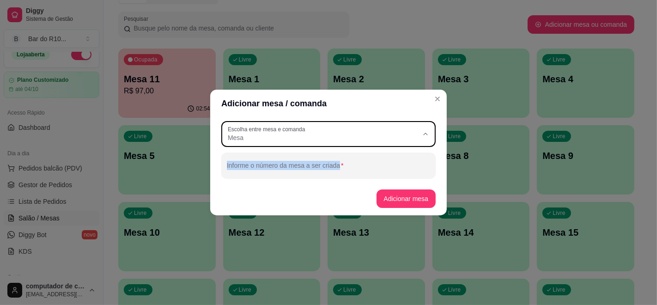
click at [330, 156] on span "Mesa" at bounding box center [324, 159] width 183 height 9
select select
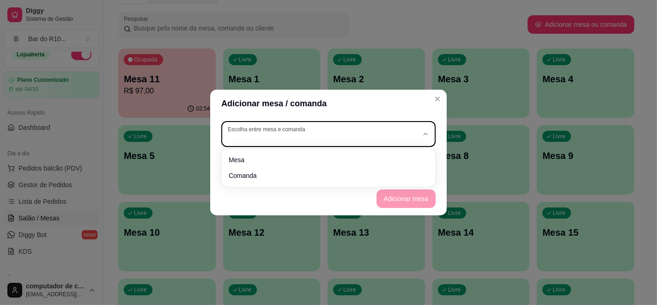
click at [328, 139] on div "button" at bounding box center [323, 134] width 190 height 17
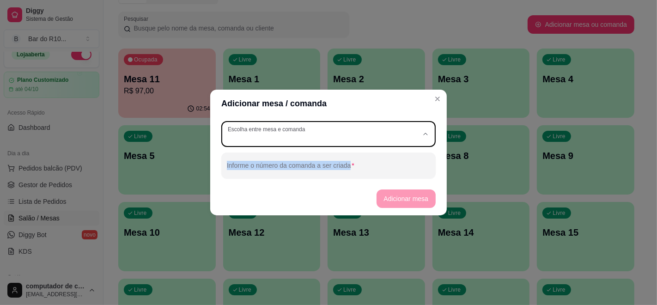
click at [327, 157] on span "Mesa" at bounding box center [324, 159] width 183 height 9
type input "TABLE"
select select "TABLE"
click at [399, 202] on button "Adicionar mesa" at bounding box center [407, 199] width 60 height 18
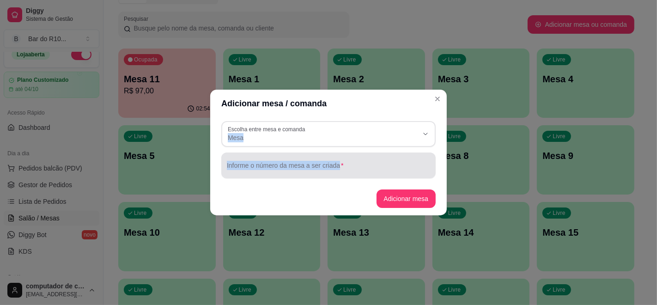
click at [357, 168] on input "Informe o número da mesa a ser criada" at bounding box center [328, 169] width 203 height 9
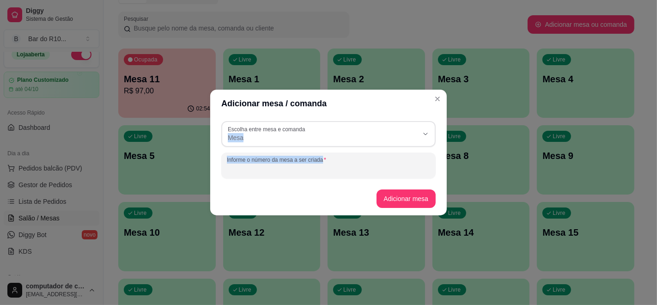
click at [339, 160] on div at bounding box center [328, 165] width 203 height 18
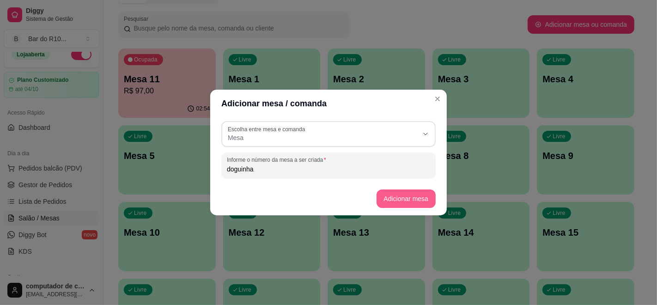
type input "doguinha"
click at [392, 200] on button "Adicionar mesa" at bounding box center [407, 199] width 60 height 18
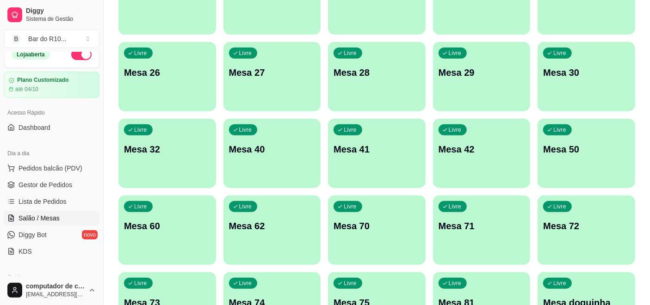
scroll to position [515, 0]
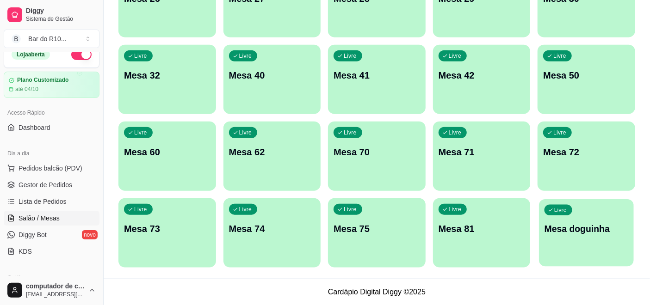
click at [596, 239] on div "Livre Mesa doguinha" at bounding box center [586, 227] width 94 height 56
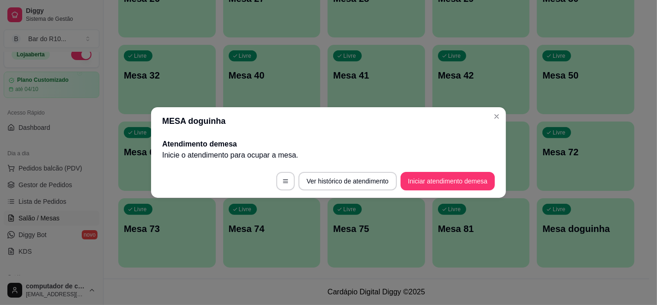
click at [434, 170] on footer "Ver histórico de atendimento Iniciar atendimento de mesa" at bounding box center [328, 181] width 355 height 33
click at [436, 176] on button "Iniciar atendimento de mesa" at bounding box center [448, 181] width 92 height 18
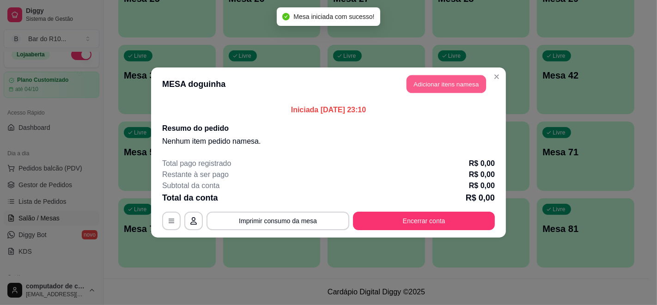
click at [462, 90] on button "Adicionar itens na mesa" at bounding box center [447, 84] width 80 height 18
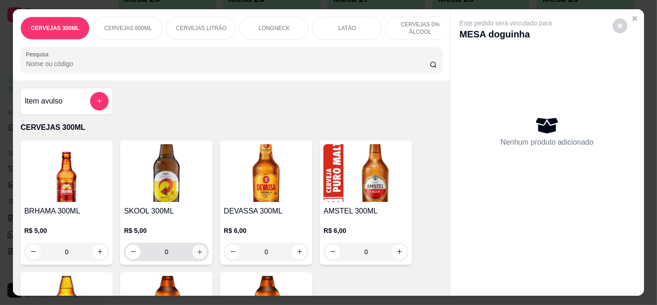
click at [194, 249] on button "increase-product-quantity" at bounding box center [200, 252] width 14 height 14
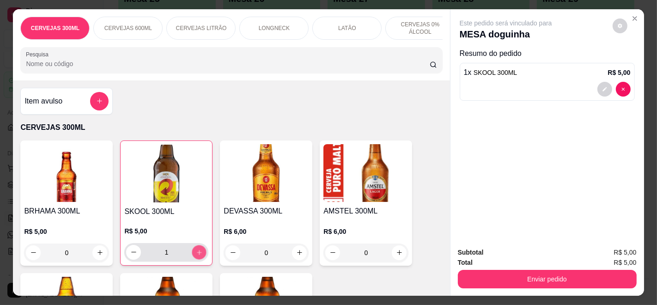
click at [194, 249] on button "increase-product-quantity" at bounding box center [199, 252] width 14 height 14
type input "2"
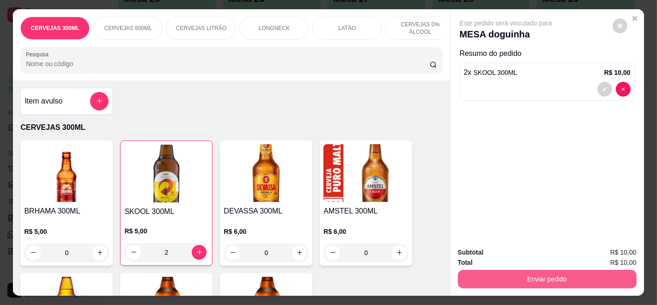
click at [479, 271] on button "Enviar pedido" at bounding box center [547, 279] width 179 height 18
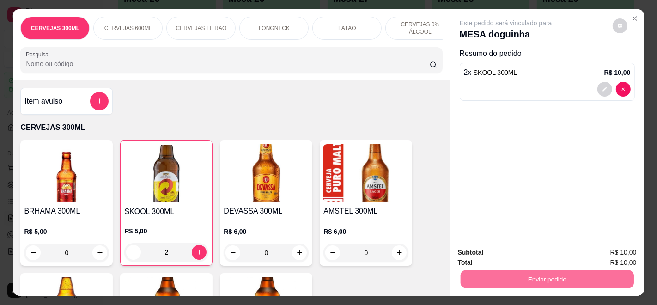
click at [613, 248] on button "Enviar pedido" at bounding box center [612, 253] width 52 height 18
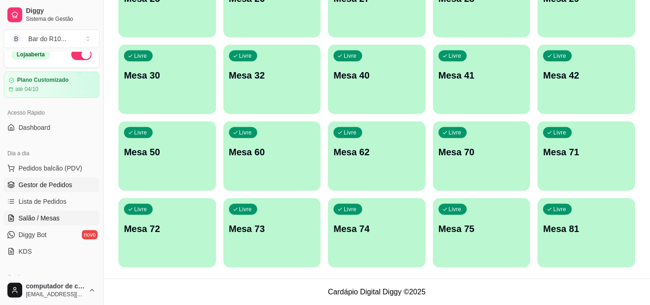
click at [37, 183] on span "Gestor de Pedidos" at bounding box center [45, 184] width 54 height 9
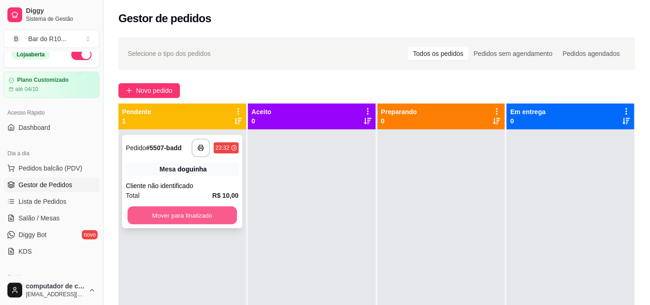
click at [175, 210] on button "Mover para finalizado" at bounding box center [182, 216] width 109 height 18
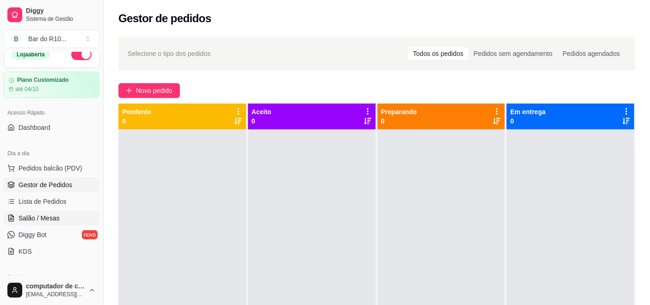
click at [62, 217] on link "Salão / Mesas" at bounding box center [52, 218] width 96 height 15
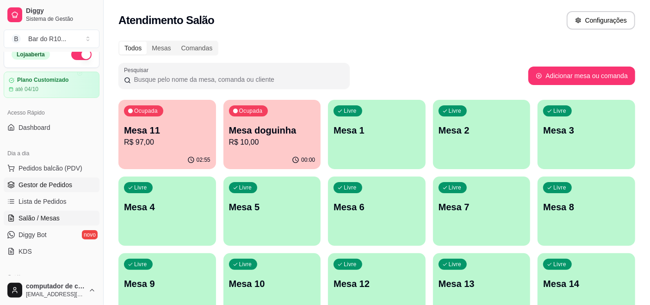
click at [72, 186] on link "Gestor de Pedidos" at bounding box center [52, 185] width 96 height 15
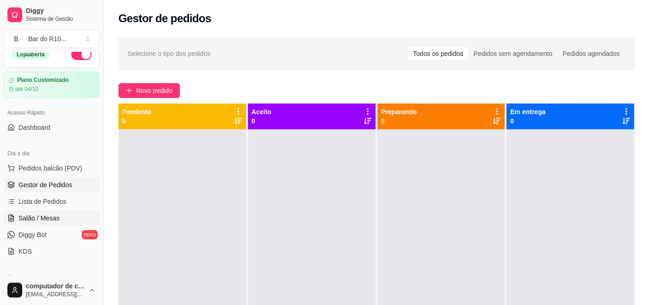
click at [71, 219] on link "Salão / Mesas" at bounding box center [52, 218] width 96 height 15
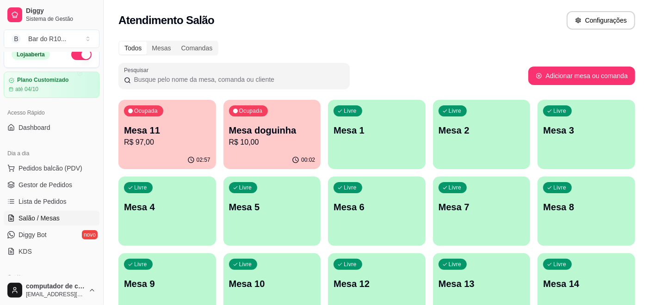
click at [241, 145] on p "R$ 10,00" at bounding box center [272, 142] width 86 height 11
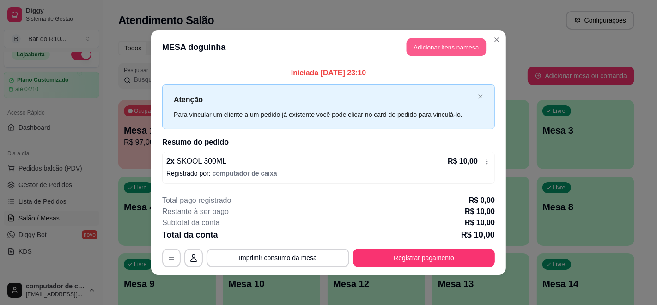
click at [444, 42] on button "Adicionar itens na mesa" at bounding box center [447, 47] width 80 height 18
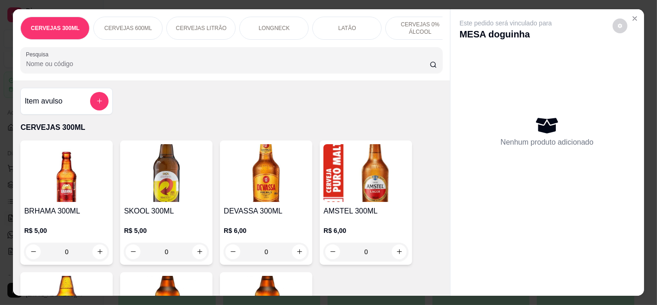
click at [257, 64] on input "Pesquisa" at bounding box center [228, 63] width 404 height 9
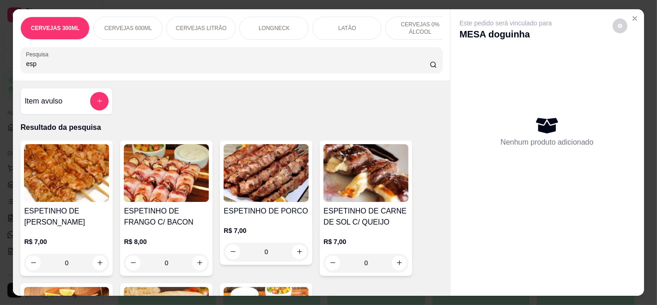
type input "esp"
click at [172, 245] on p "R$ 8,00" at bounding box center [166, 241] width 85 height 9
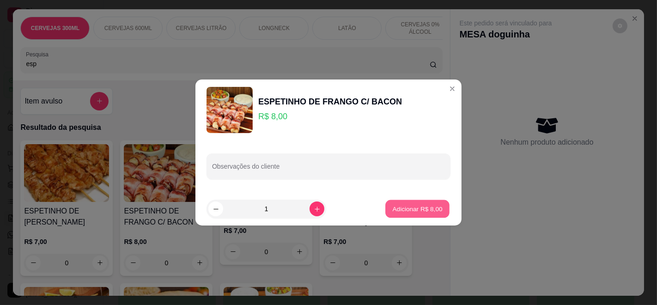
click at [393, 210] on p "Adicionar R$ 8,00" at bounding box center [417, 208] width 50 height 9
type input "1"
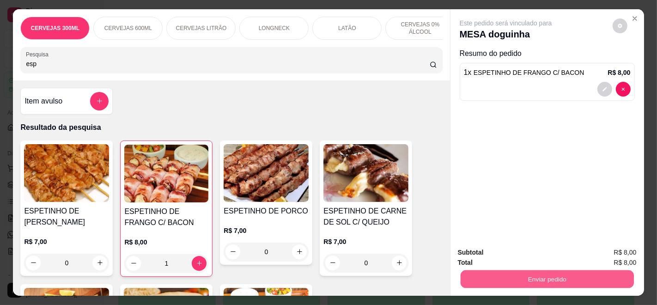
click at [581, 272] on button "Enviar pedido" at bounding box center [546, 279] width 173 height 18
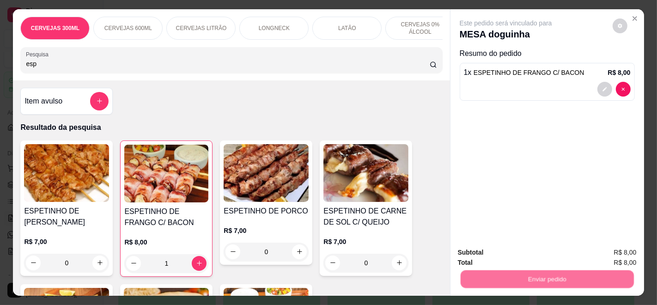
click at [614, 251] on button "Enviar pedido" at bounding box center [612, 252] width 51 height 17
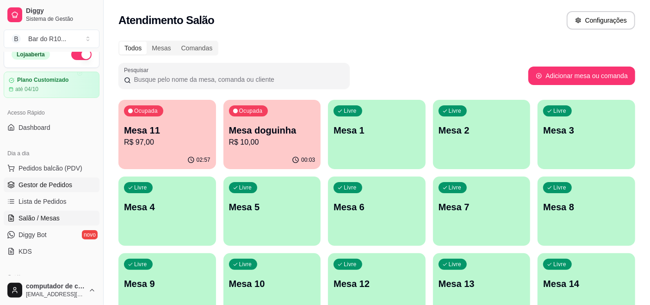
click at [80, 179] on link "Gestor de Pedidos" at bounding box center [52, 185] width 96 height 15
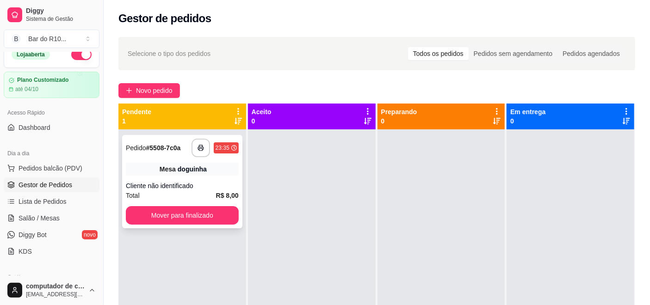
click at [179, 206] on div "**********" at bounding box center [182, 181] width 120 height 93
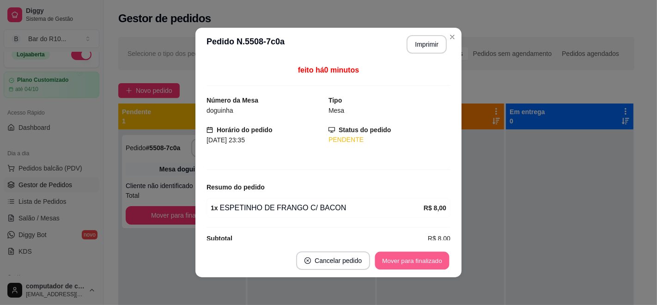
click at [388, 260] on button "Mover para finalizado" at bounding box center [412, 261] width 74 height 18
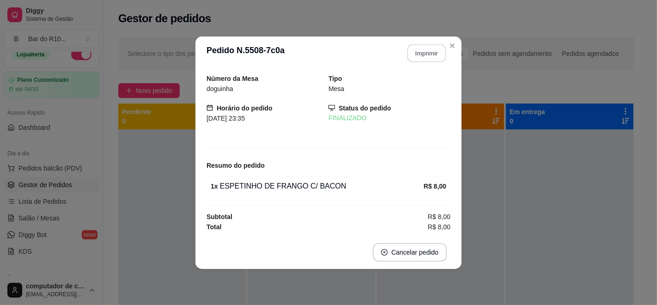
click at [442, 47] on button "Imprimir" at bounding box center [427, 53] width 39 height 18
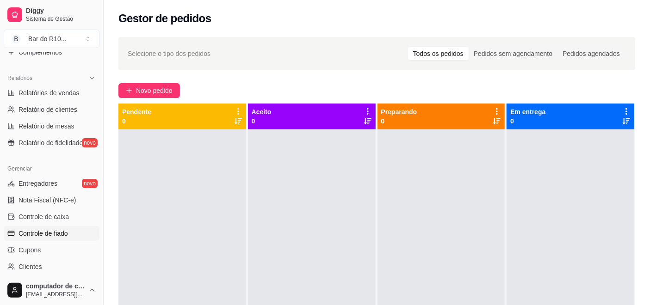
scroll to position [319, 0]
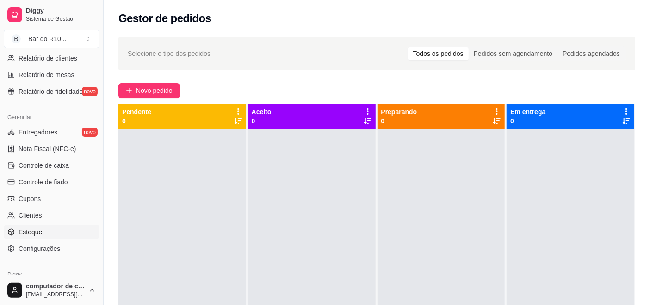
click at [46, 234] on link "Estoque" at bounding box center [52, 232] width 96 height 15
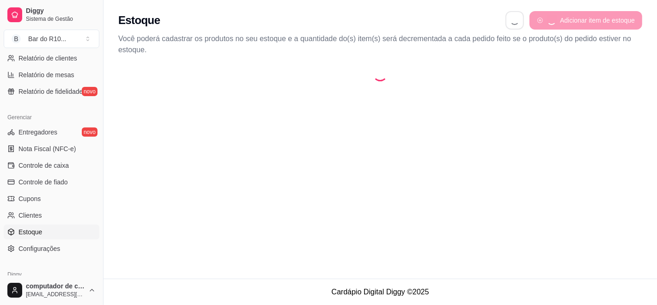
select select "QUANTITY_ORDER"
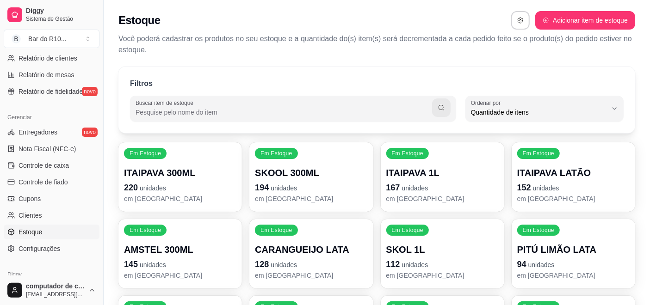
scroll to position [9, 0]
click at [289, 112] on input "Buscar item de estoque" at bounding box center [283, 112] width 296 height 9
type input "coca"
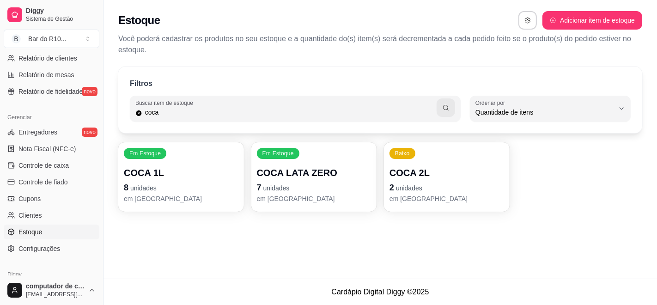
click at [322, 157] on div "Em Estoque COCA LATA ZERO 7 unidades em estoque" at bounding box center [314, 176] width 126 height 69
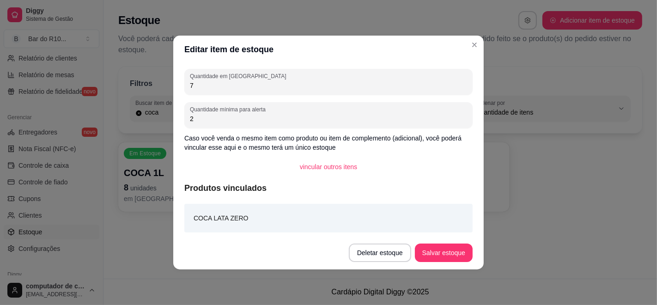
click at [317, 86] on input "7" at bounding box center [328, 85] width 277 height 9
type input "19"
click at [449, 260] on button "Salvar estoque" at bounding box center [444, 253] width 56 height 18
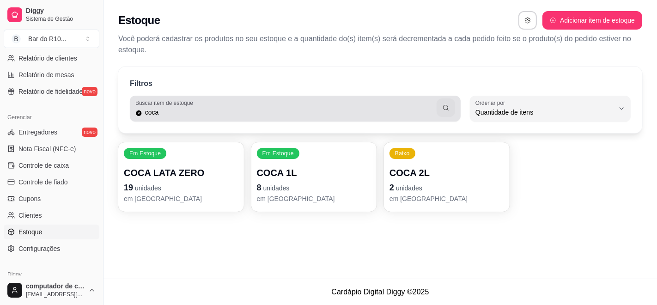
click at [283, 97] on div "Buscar item de estoque coca" at bounding box center [295, 109] width 331 height 26
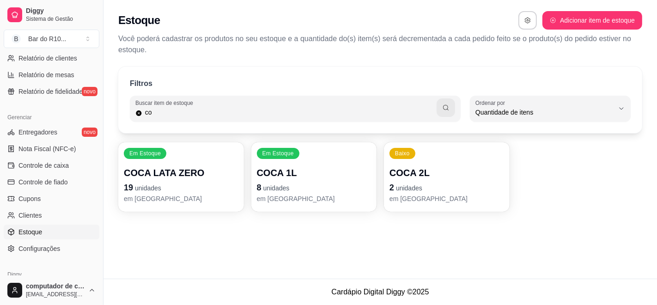
type input "c"
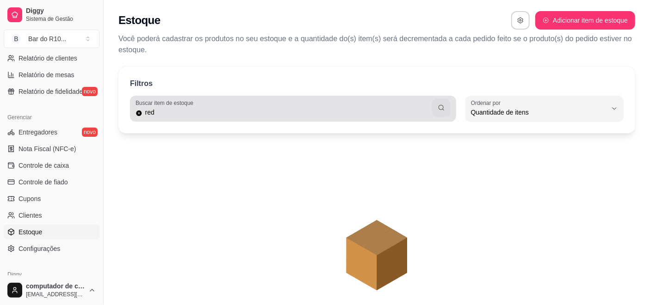
click at [309, 117] on div "red" at bounding box center [292, 108] width 315 height 18
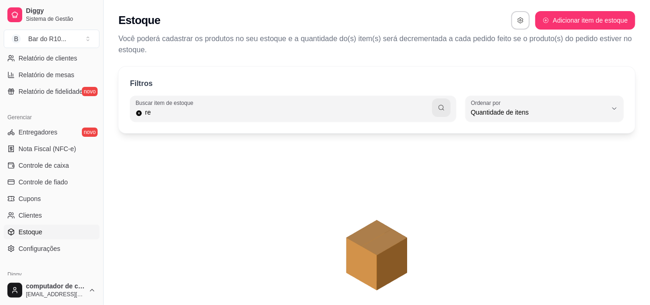
type input "r"
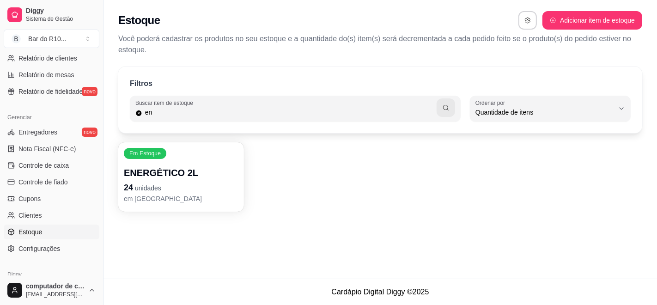
type input "e"
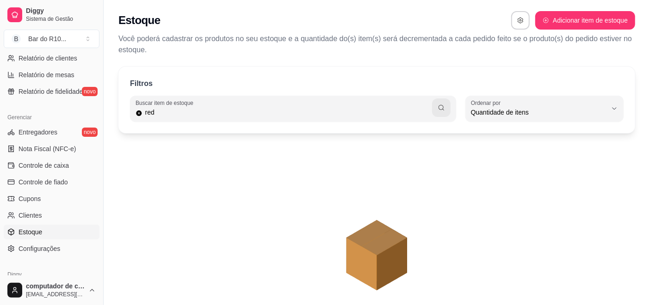
click at [413, 110] on input "red" at bounding box center [286, 112] width 289 height 9
type input "r"
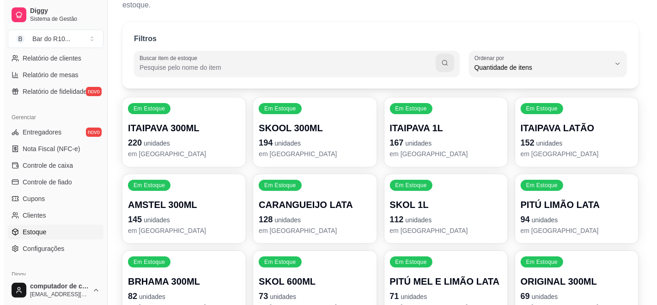
scroll to position [0, 0]
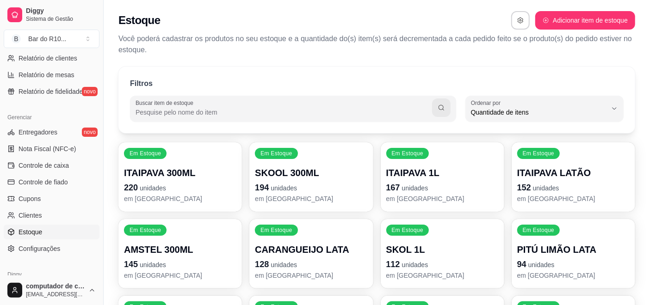
click at [317, 115] on input "Buscar item de estoque" at bounding box center [283, 112] width 296 height 9
type input "cor"
click at [441, 109] on icon "button" at bounding box center [440, 107] width 7 height 7
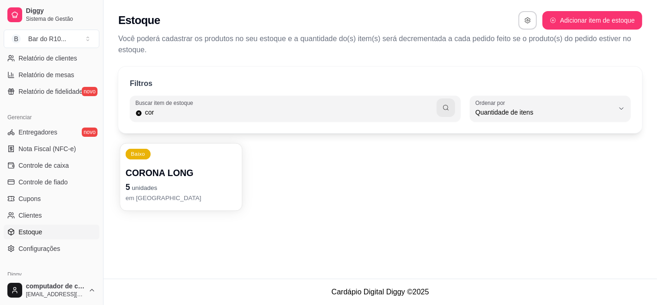
click at [163, 184] on p "5 unidades" at bounding box center [181, 187] width 111 height 12
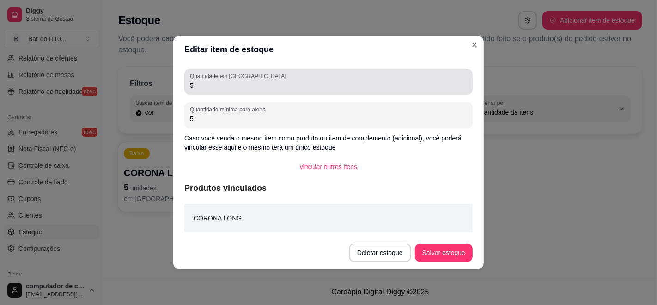
click at [293, 86] on input "5" at bounding box center [328, 85] width 277 height 9
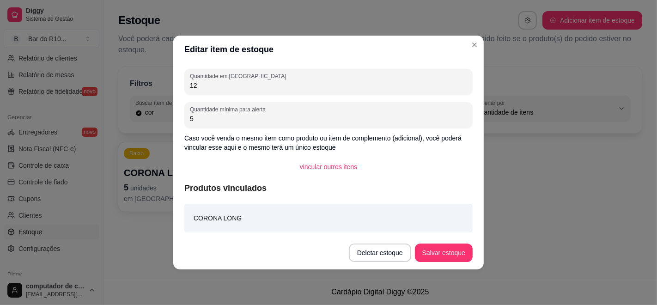
type input "12"
click at [448, 264] on footer "Deletar estoque Salvar estoque" at bounding box center [328, 252] width 311 height 33
click at [450, 260] on button "Salvar estoque" at bounding box center [444, 253] width 56 height 18
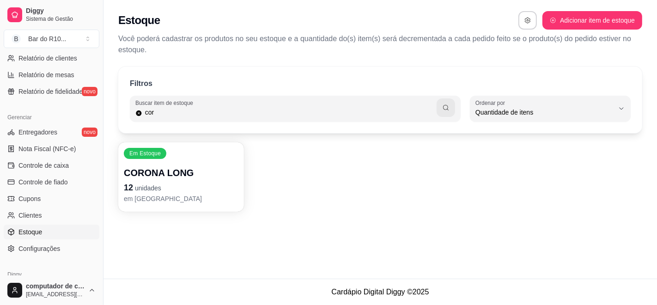
click at [212, 116] on input "cor" at bounding box center [289, 112] width 294 height 9
type input "coca"
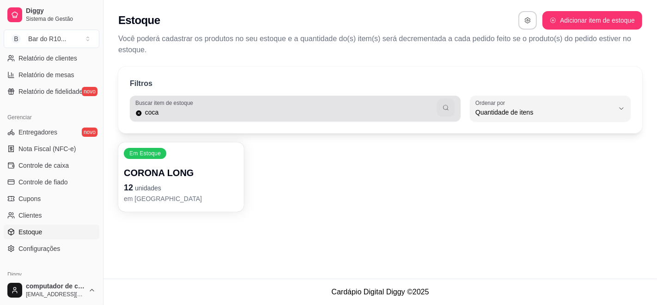
click at [454, 108] on button "button" at bounding box center [446, 108] width 18 height 18
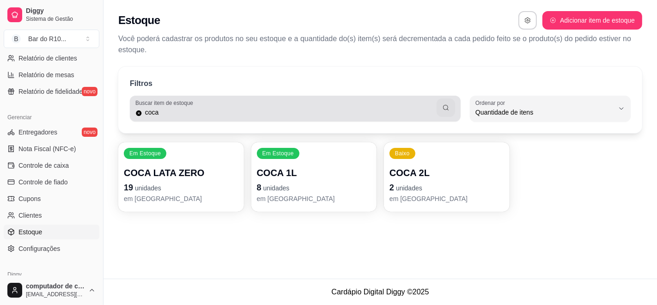
click at [403, 105] on div "coca" at bounding box center [295, 108] width 320 height 18
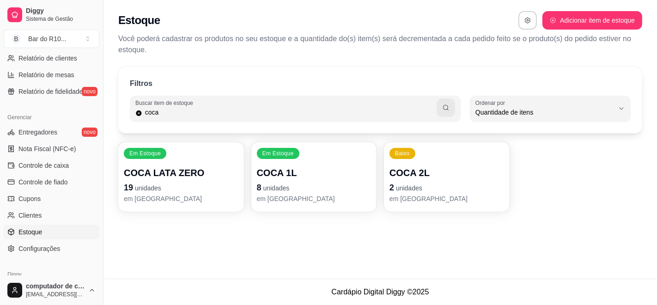
click at [141, 115] on icon at bounding box center [138, 113] width 7 height 7
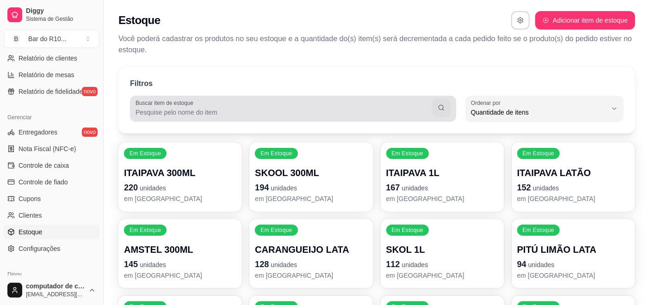
click at [141, 115] on input "Buscar item de estoque" at bounding box center [283, 112] width 296 height 9
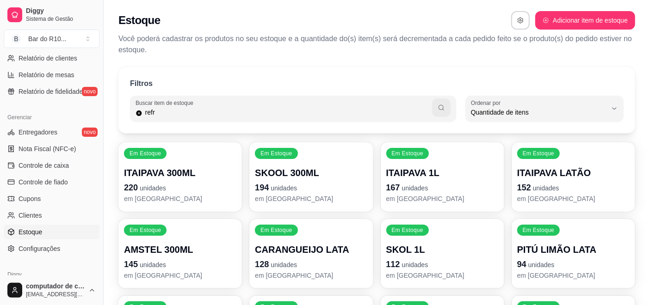
type input "refr"
click at [436, 104] on button "button" at bounding box center [441, 107] width 18 height 18
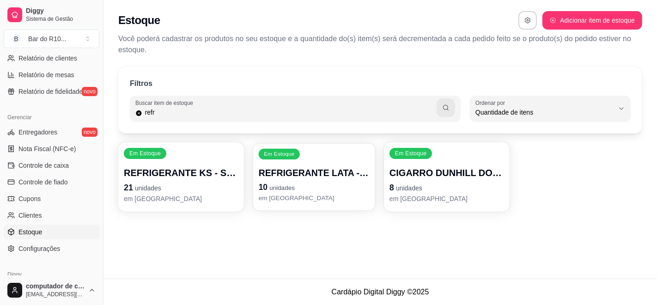
click at [264, 169] on p "REFRIGERANTE LATA - FANTA LATA" at bounding box center [313, 173] width 111 height 12
click at [221, 159] on div "Em Estoque REFRIGERANTE KS - SCHWEPS KS 21 unidades em estoque" at bounding box center [181, 176] width 126 height 69
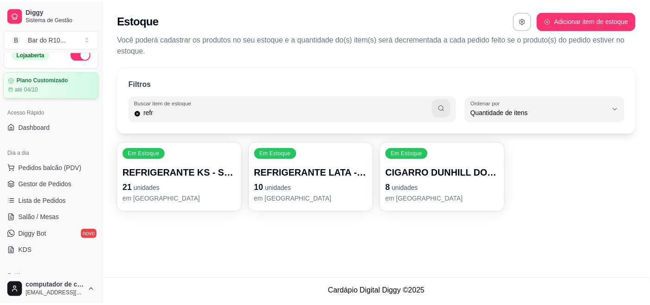
scroll to position [11, 0]
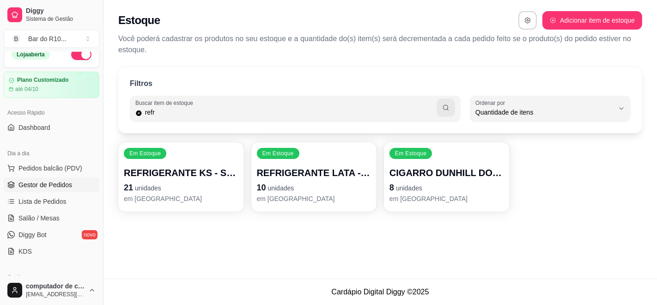
click at [50, 186] on span "Gestor de Pedidos" at bounding box center [45, 184] width 54 height 9
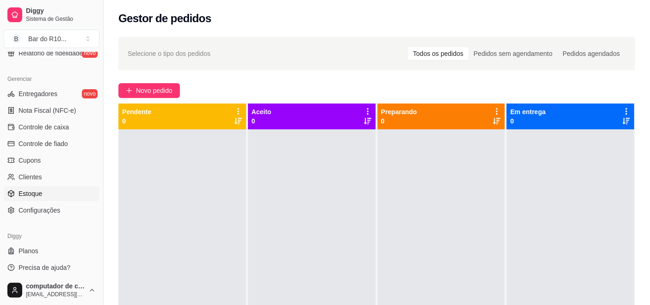
scroll to position [360, 0]
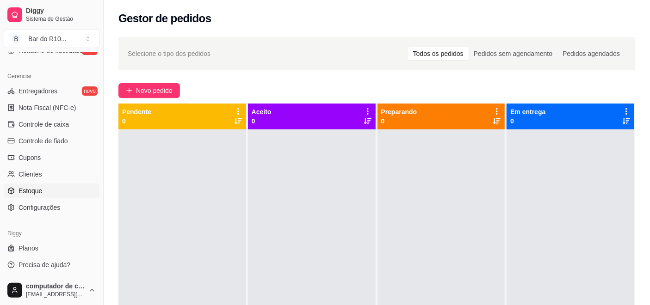
click at [52, 187] on link "Estoque" at bounding box center [52, 191] width 96 height 15
select select "QUANTITY_ORDER"
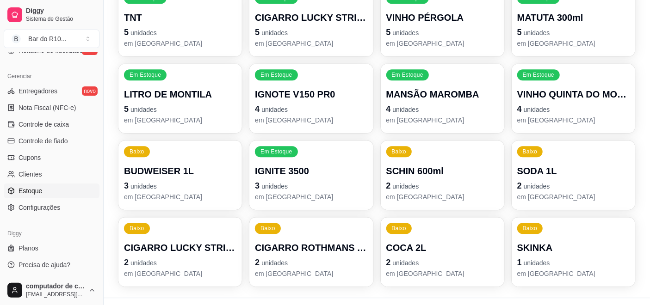
scroll to position [1325, 0]
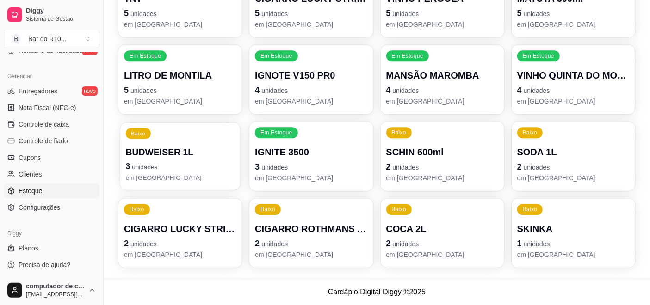
click at [134, 149] on p "BUDWEISER 1L" at bounding box center [180, 152] width 109 height 12
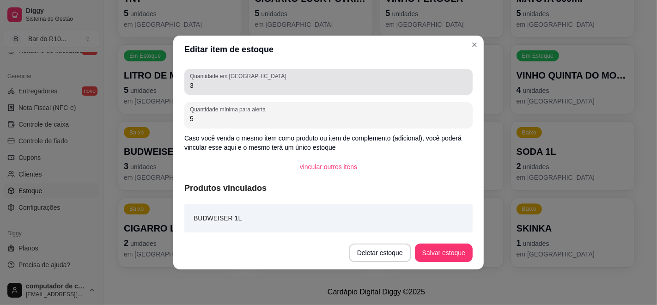
click at [266, 88] on input "3" at bounding box center [328, 85] width 277 height 9
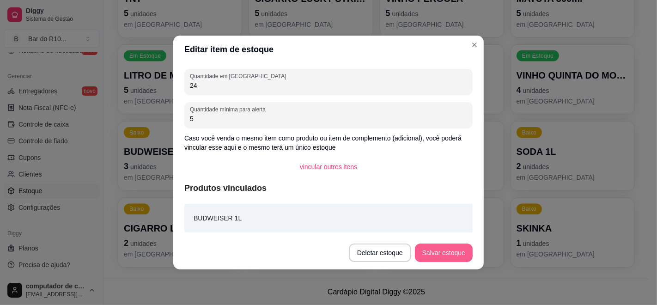
type input "24"
click at [436, 252] on button "Salvar estoque" at bounding box center [444, 253] width 58 height 18
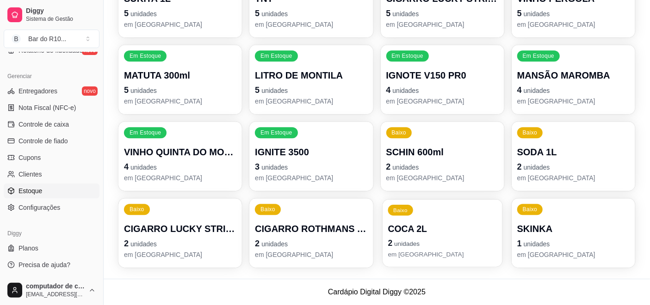
click at [476, 243] on p "2 unidades" at bounding box center [441, 243] width 109 height 12
click at [455, 242] on p "2 unidades" at bounding box center [442, 243] width 112 height 13
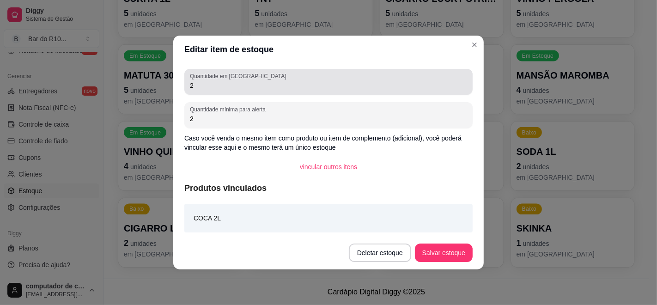
click at [343, 79] on div "2" at bounding box center [328, 82] width 277 height 18
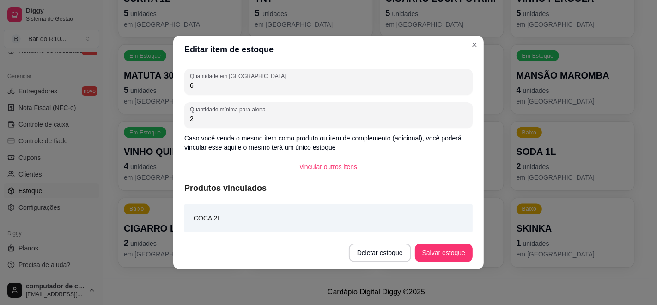
type input "6"
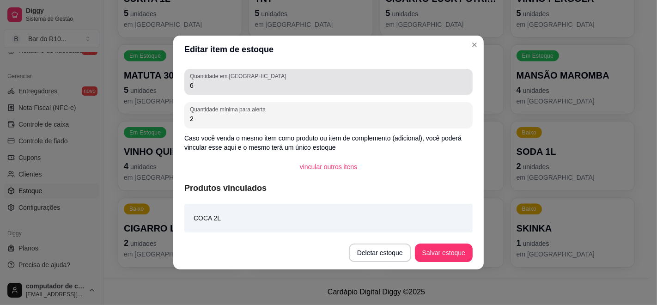
click at [381, 94] on div "Quantidade em estoque 6 Quantidade mínima para alerta 2 Caso você venda o mesmo…" at bounding box center [328, 149] width 311 height 173
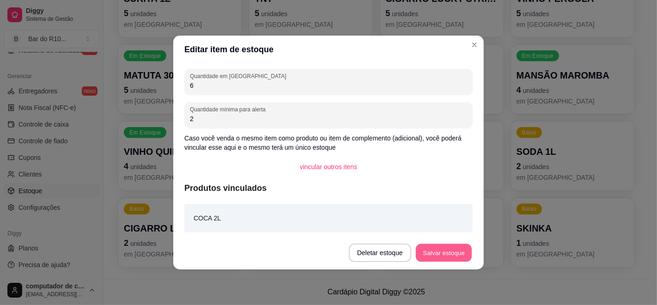
click at [463, 249] on button "Salvar estoque" at bounding box center [444, 253] width 56 height 18
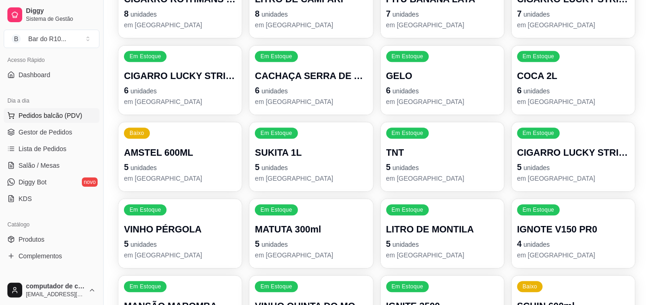
scroll to position [52, 0]
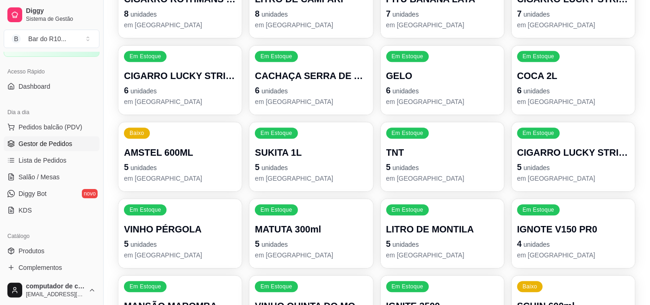
click at [55, 140] on span "Gestor de Pedidos" at bounding box center [45, 143] width 54 height 9
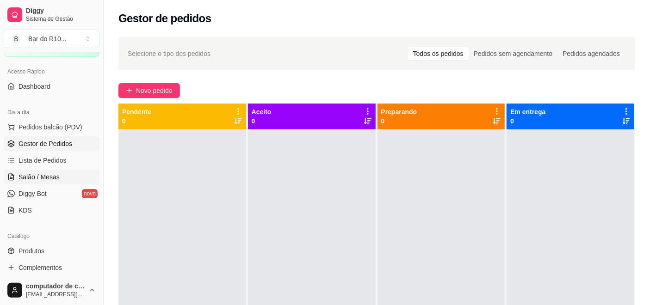
click at [79, 174] on link "Salão / Mesas" at bounding box center [52, 177] width 96 height 15
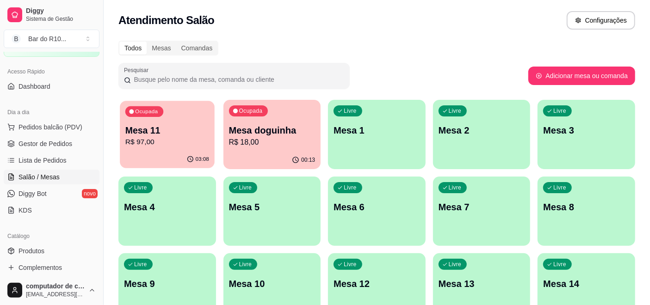
click at [187, 127] on p "Mesa 11" at bounding box center [167, 130] width 84 height 12
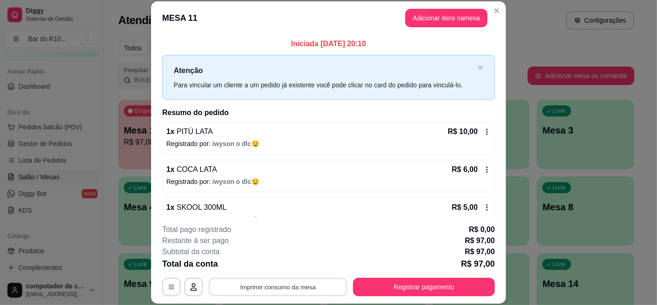
click at [271, 289] on button "Imprimir consumo da mesa" at bounding box center [278, 287] width 139 height 18
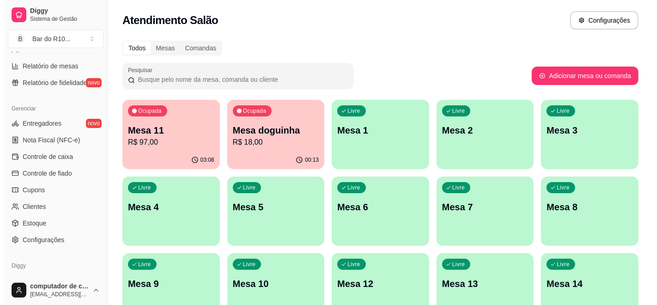
scroll to position [360, 0]
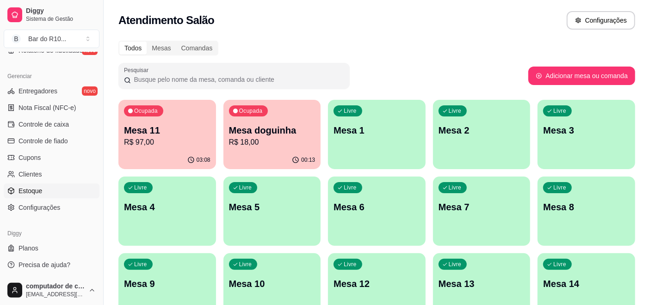
click at [50, 185] on link "Estoque" at bounding box center [52, 191] width 96 height 15
select select "QUANTITY_ORDER"
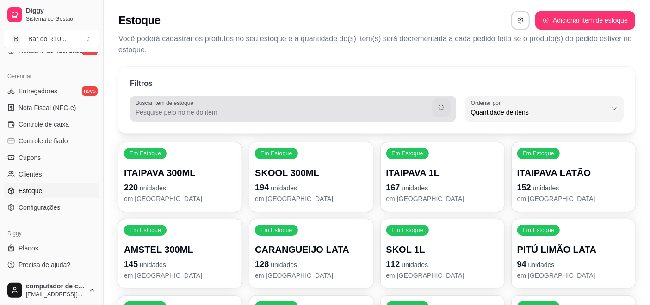
click at [253, 117] on div at bounding box center [292, 108] width 315 height 18
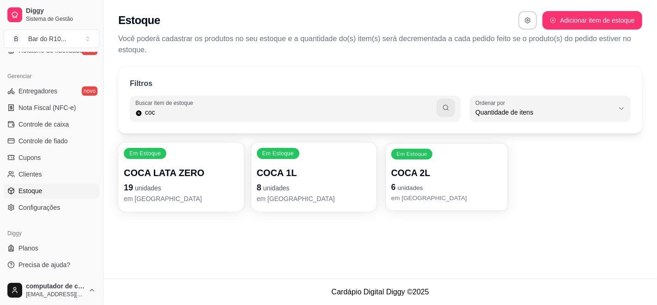
click at [445, 178] on p "COCA 2L" at bounding box center [447, 173] width 111 height 12
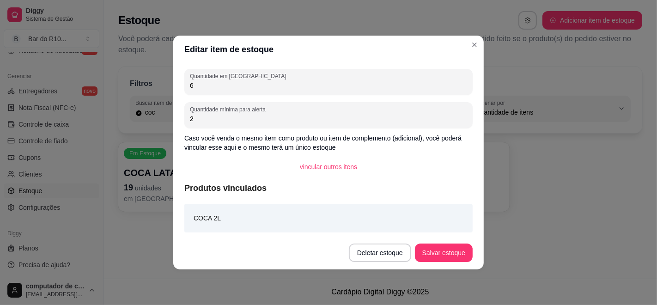
click at [311, 94] on div "Quantidade em estoque 6" at bounding box center [328, 82] width 288 height 26
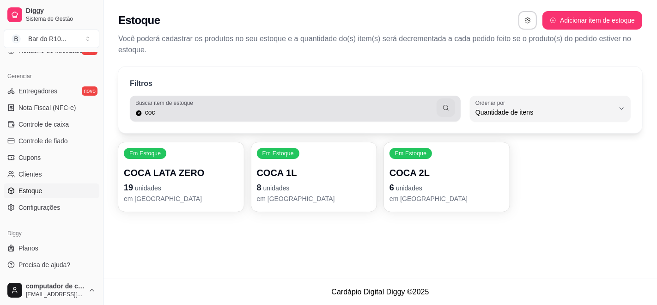
click at [203, 119] on div "Buscar item de estoque coc" at bounding box center [295, 109] width 331 height 26
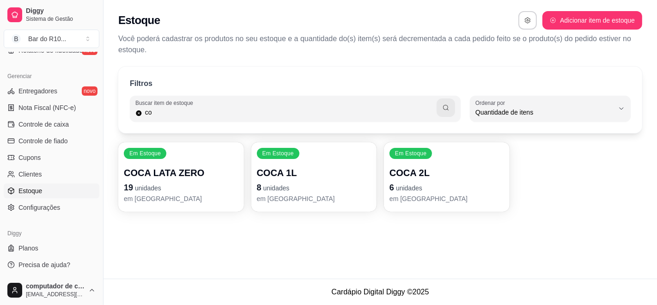
type input "c"
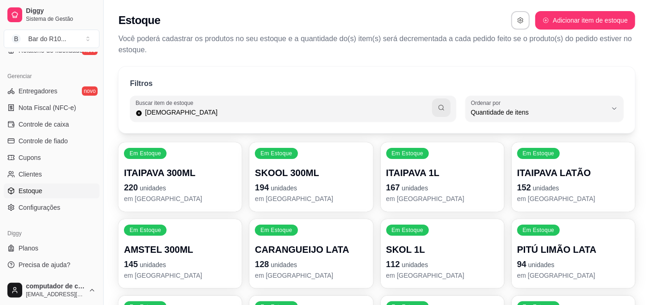
type input "budw"
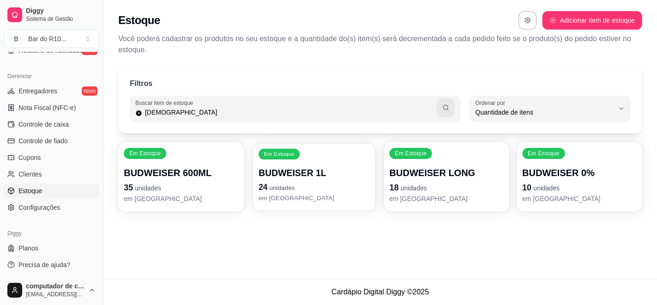
click at [304, 175] on p "BUDWEISER 1L" at bounding box center [313, 173] width 111 height 12
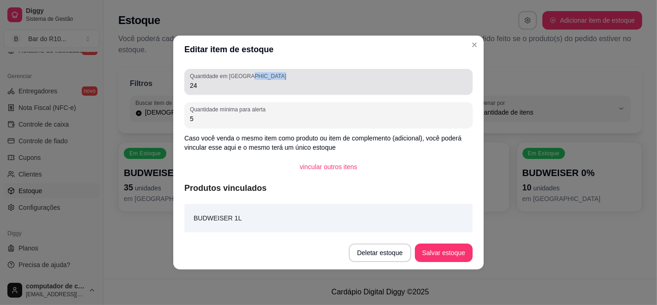
click at [249, 74] on div "Quantidade em estoque 24" at bounding box center [328, 82] width 288 height 26
click at [249, 76] on label "Quantidade em [GEOGRAPHIC_DATA]" at bounding box center [239, 76] width 99 height 8
click at [249, 81] on input "24" at bounding box center [328, 85] width 277 height 9
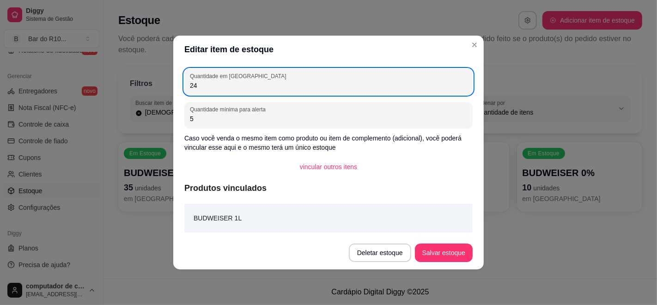
type input "2"
type input "48"
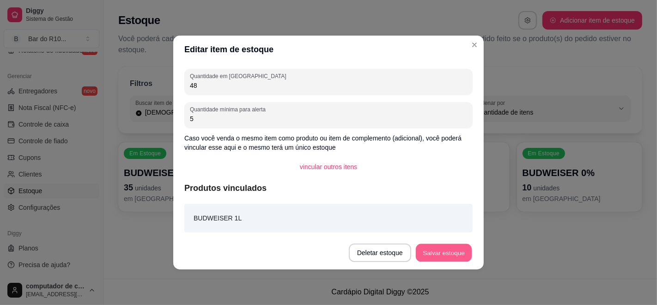
click at [451, 252] on button "Salvar estoque" at bounding box center [444, 253] width 56 height 18
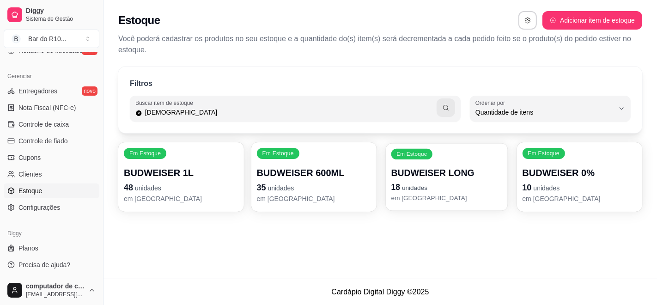
click at [420, 174] on p "BUDWEISER LONG" at bounding box center [447, 173] width 111 height 12
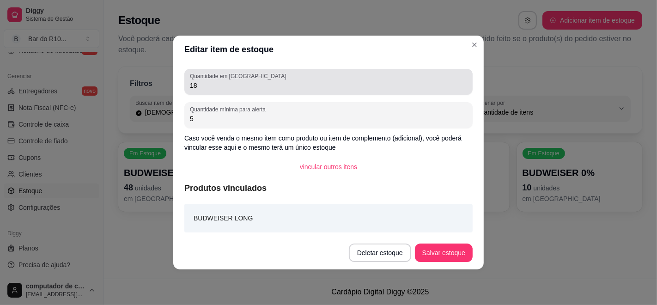
click at [268, 81] on input "18" at bounding box center [328, 85] width 277 height 9
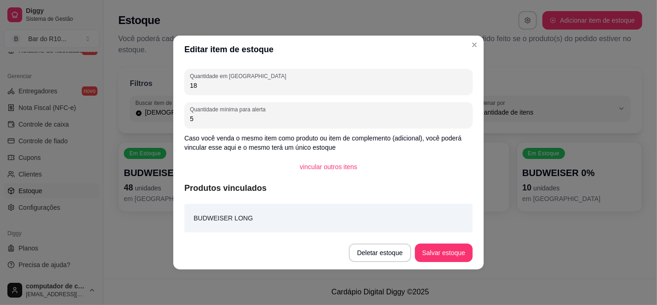
type input "1"
type input "23"
click at [446, 258] on button "Salvar estoque" at bounding box center [444, 253] width 58 height 18
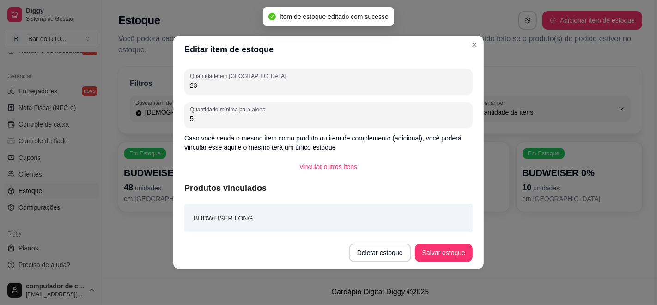
click at [473, 36] on header "Editar item de estoque" at bounding box center [328, 50] width 311 height 28
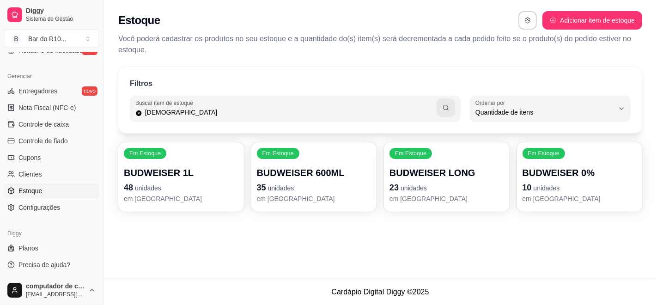
click at [564, 174] on p "BUDWEISER 0%" at bounding box center [580, 172] width 115 height 13
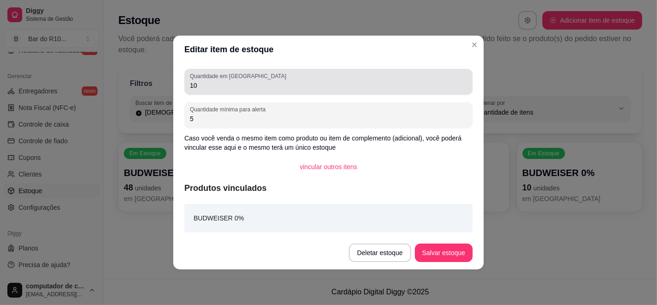
click at [337, 75] on div "10" at bounding box center [328, 82] width 277 height 18
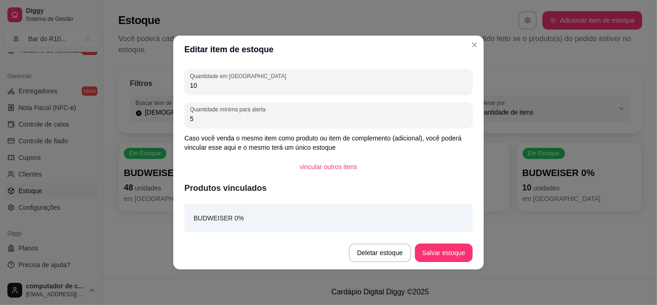
type input "1"
type input "23"
click at [439, 258] on button "Salvar estoque" at bounding box center [444, 253] width 56 height 18
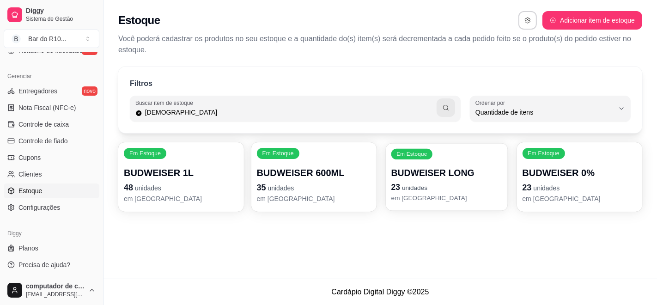
click at [455, 202] on p "em [GEOGRAPHIC_DATA]" at bounding box center [447, 198] width 111 height 9
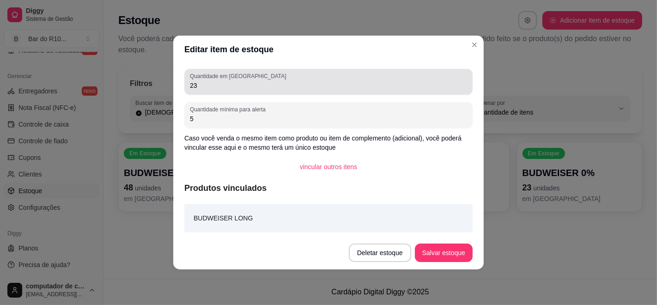
click at [276, 85] on input "23" at bounding box center [328, 85] width 277 height 9
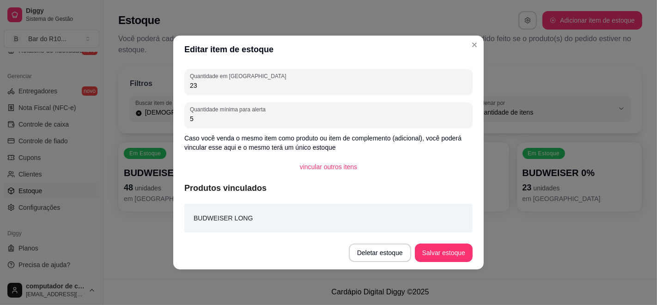
type input "2"
type input "18"
click at [425, 249] on button "Salvar estoque" at bounding box center [444, 253] width 56 height 18
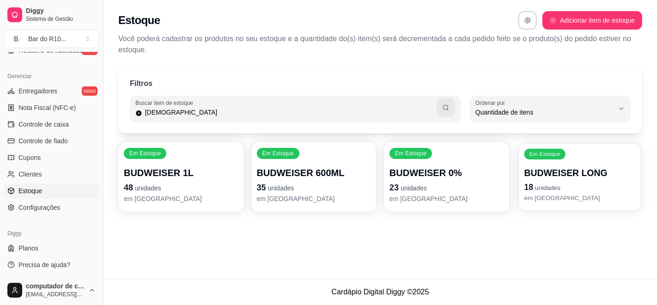
click at [542, 175] on p "BUDWEISER LONG" at bounding box center [579, 173] width 111 height 12
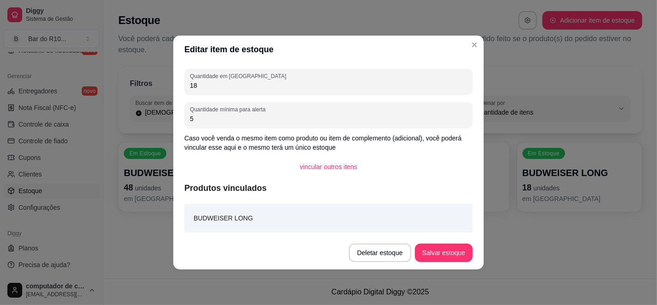
click at [289, 81] on input "18" at bounding box center [328, 85] width 277 height 9
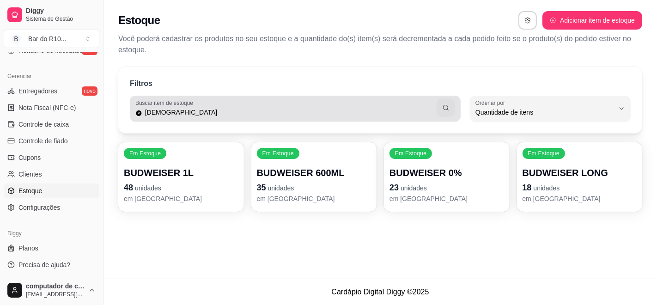
click at [412, 112] on input "budw" at bounding box center [289, 112] width 294 height 9
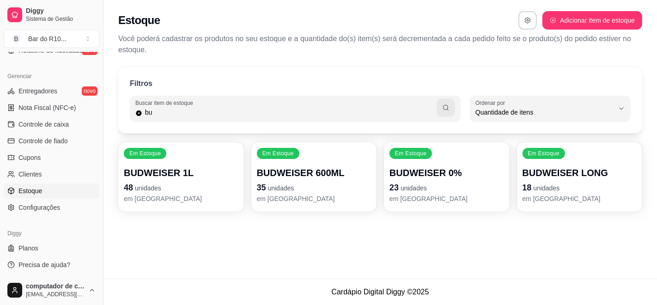
type input "b"
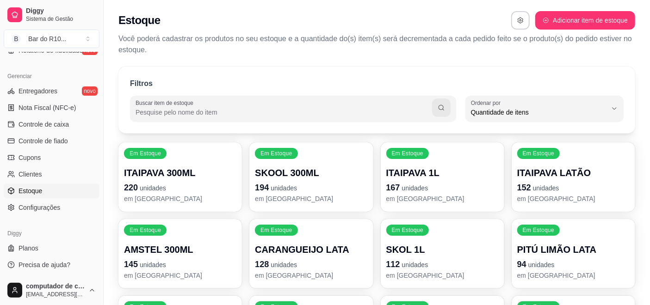
type input "b"
type input "heine"
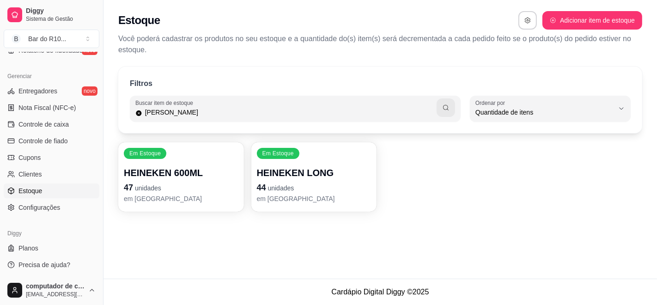
click at [306, 179] on div "HEINEKEN LONG 44 unidades em estoque" at bounding box center [314, 184] width 115 height 37
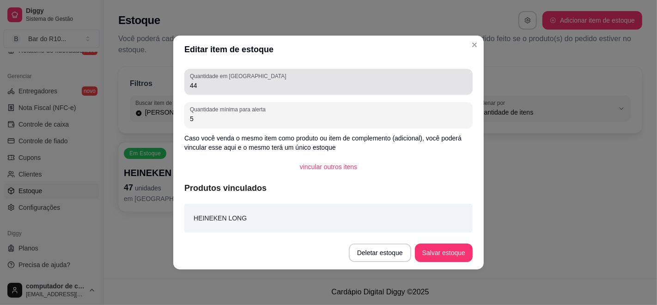
click at [318, 86] on input "44" at bounding box center [328, 85] width 277 height 9
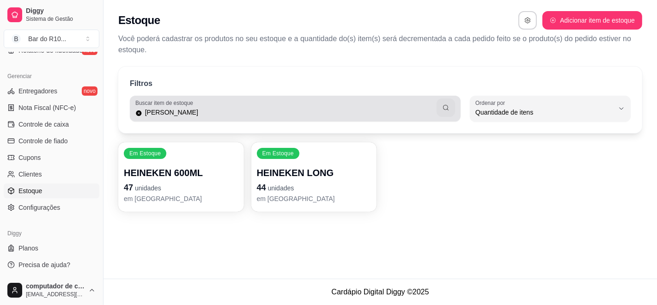
click at [400, 108] on input "heine" at bounding box center [289, 112] width 294 height 9
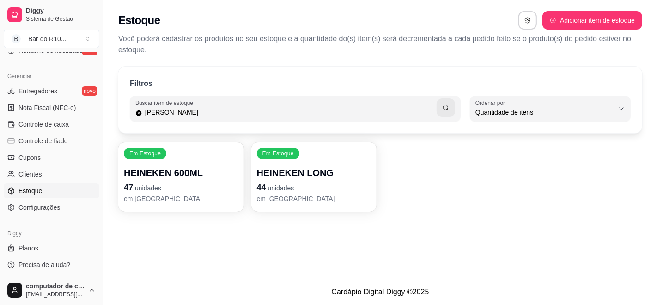
click at [416, 108] on input "heine" at bounding box center [289, 112] width 294 height 9
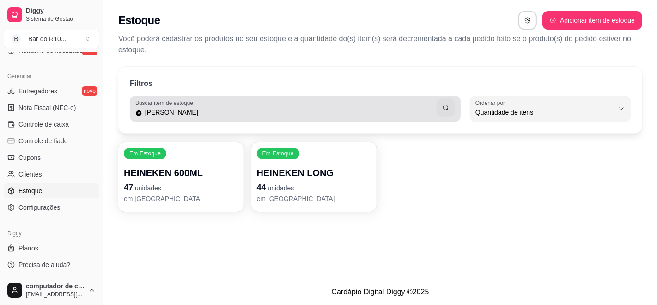
click at [140, 112] on icon at bounding box center [139, 113] width 6 height 6
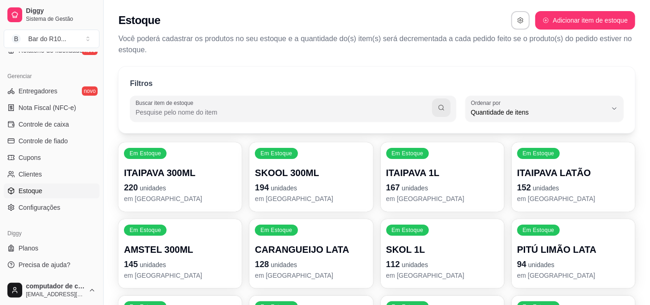
click at [146, 112] on input "Buscar item de estoque" at bounding box center [283, 112] width 296 height 9
type input "budw"
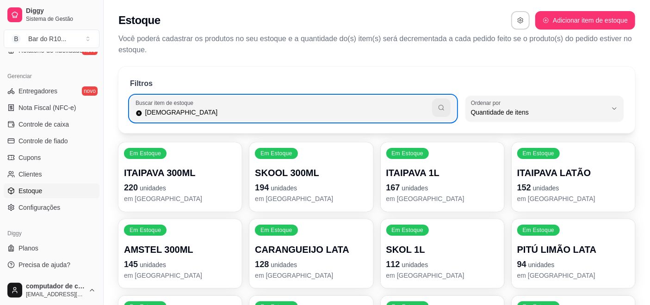
click at [441, 108] on icon "button" at bounding box center [440, 107] width 7 height 7
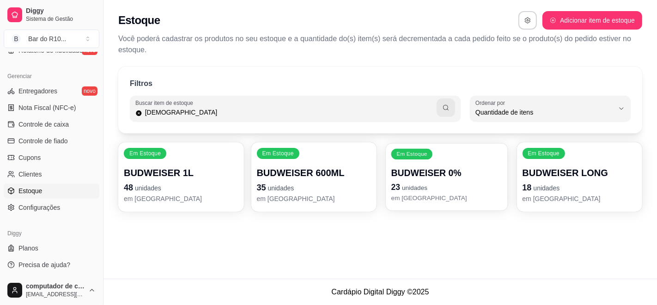
click at [434, 164] on div "Em Estoque BUDWEISER 0% 23 unidades em estoque" at bounding box center [447, 176] width 122 height 67
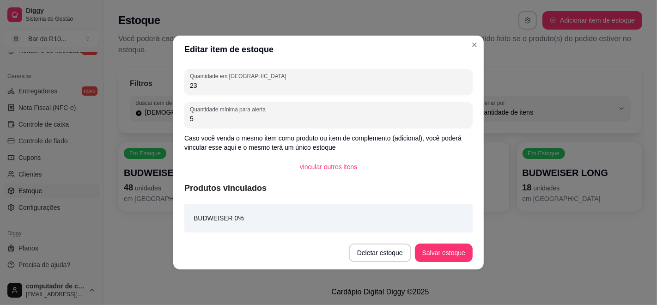
click at [230, 85] on input "23" at bounding box center [328, 85] width 277 height 9
type input "2"
type input "12"
click at [448, 247] on button "Salvar estoque" at bounding box center [444, 253] width 58 height 18
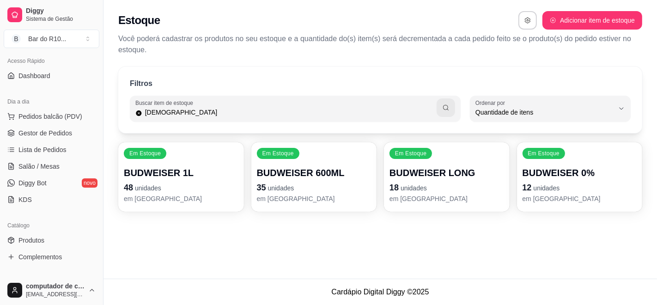
scroll to position [52, 0]
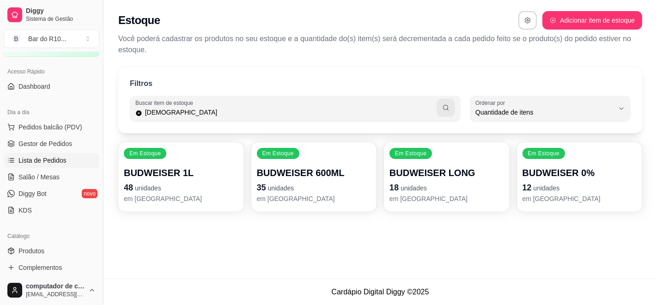
click at [48, 159] on span "Lista de Pedidos" at bounding box center [42, 160] width 48 height 9
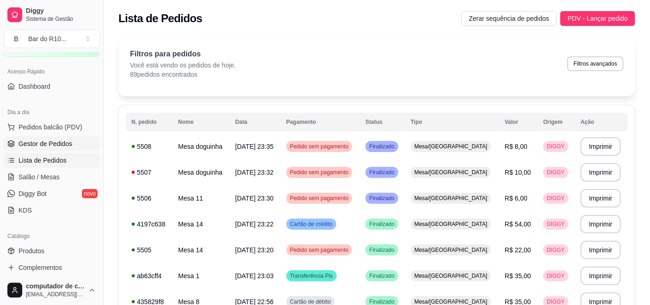
click at [49, 142] on span "Gestor de Pedidos" at bounding box center [45, 143] width 54 height 9
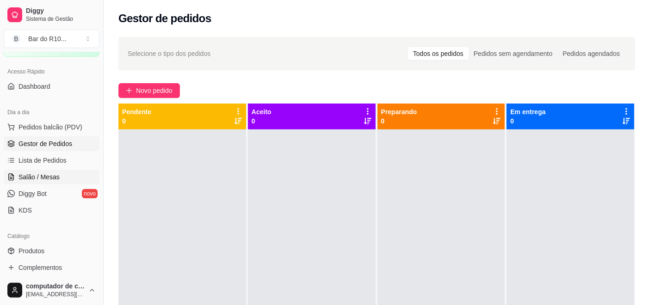
click at [44, 180] on span "Salão / Mesas" at bounding box center [38, 176] width 41 height 9
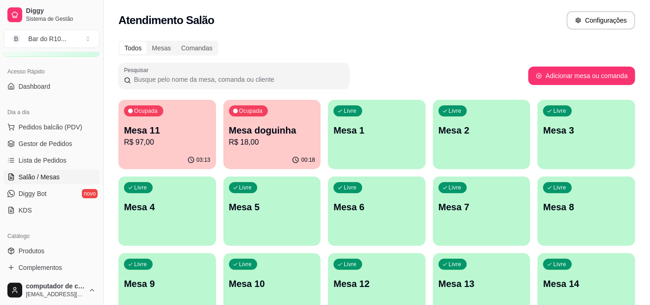
click at [149, 140] on p "R$ 97,00" at bounding box center [167, 142] width 86 height 11
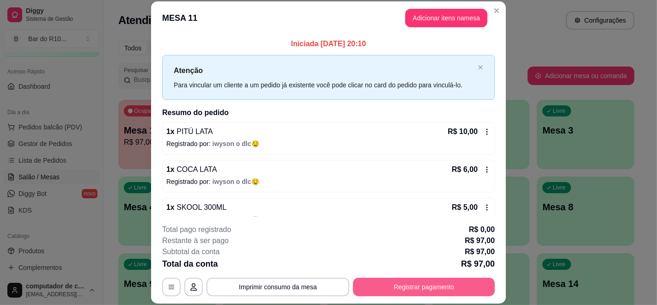
click at [421, 287] on button "Registrar pagamento" at bounding box center [424, 287] width 142 height 18
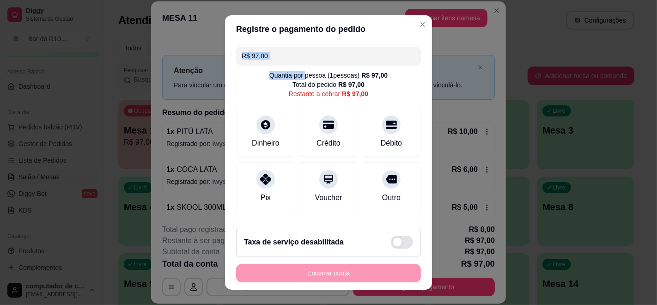
click at [294, 64] on div "R$ 97,00 Quantia por pessoa ( 1 pessoas) R$ 97,00 Total do pedido R$ 97,00 Rest…" at bounding box center [328, 132] width 207 height 178
click at [297, 51] on input "R$ 97,00" at bounding box center [329, 56] width 174 height 18
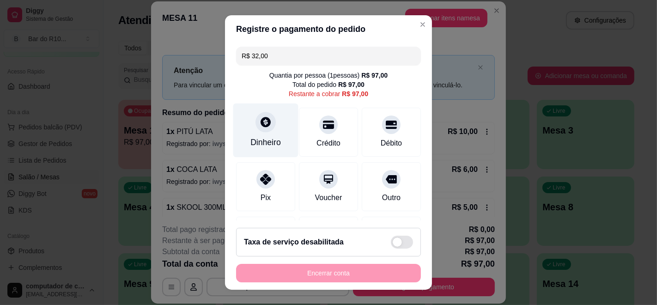
type input "R$ 32,00"
click at [274, 122] on div "Dinheiro" at bounding box center [265, 131] width 65 height 54
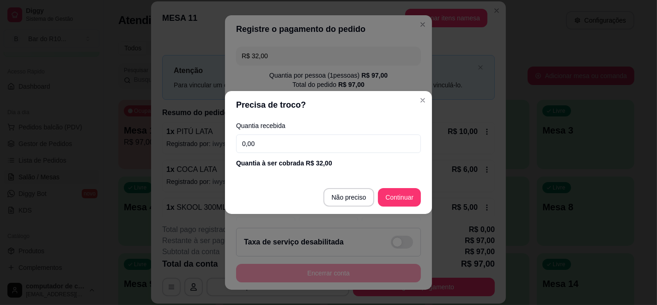
click at [291, 144] on input "0,00" at bounding box center [328, 144] width 185 height 18
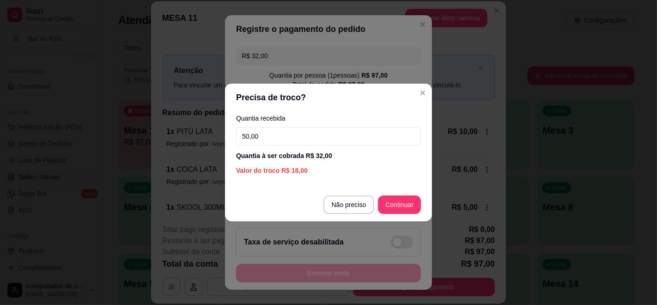
type input "50,00"
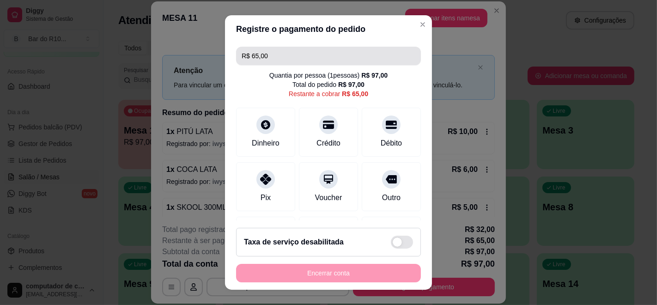
click at [315, 56] on input "R$ 65,00" at bounding box center [329, 56] width 174 height 18
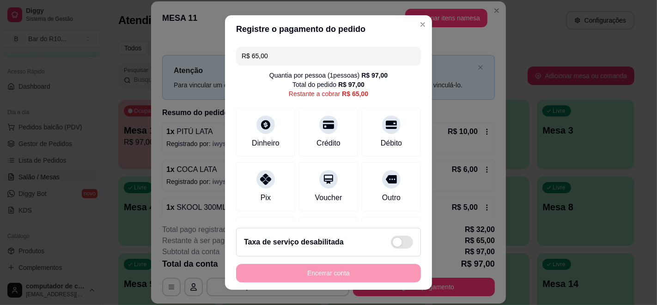
click at [308, 59] on input "R$ 65,00" at bounding box center [329, 56] width 174 height 18
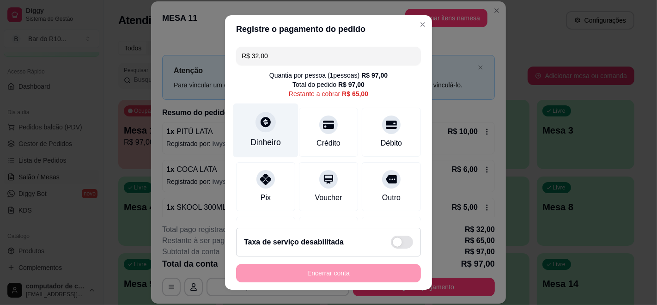
click at [265, 137] on div "Dinheiro" at bounding box center [266, 142] width 31 height 12
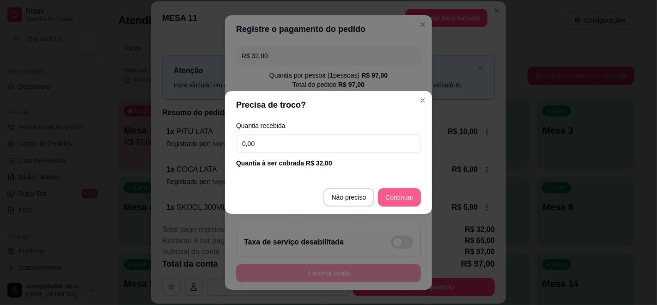
click at [402, 207] on footer "Não preciso Continuar" at bounding box center [328, 197] width 207 height 33
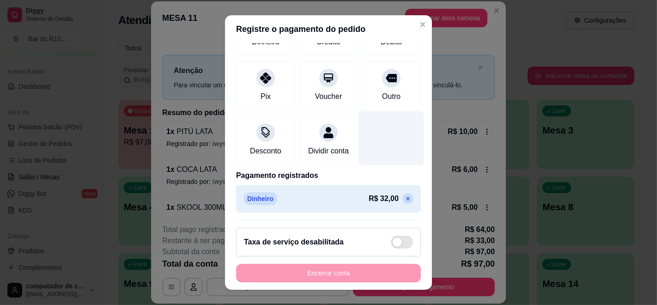
scroll to position [103, 0]
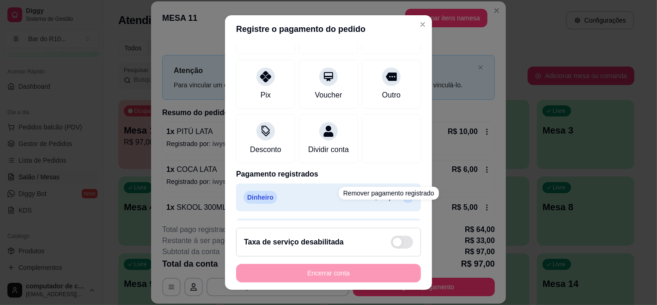
click at [385, 202] on div "R$ 32,00" at bounding box center [391, 197] width 45 height 11
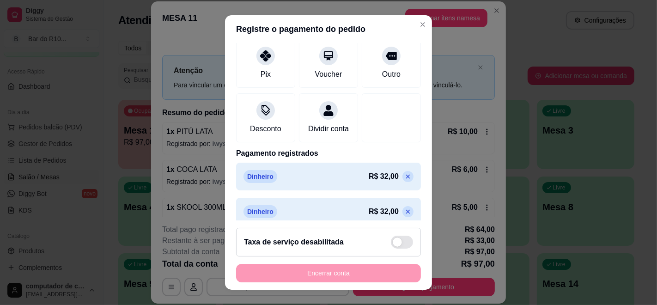
scroll to position [143, 0]
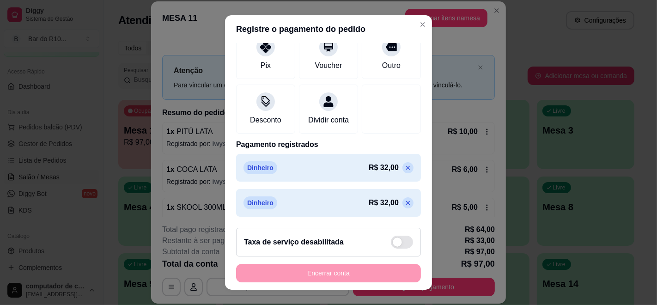
click at [405, 165] on icon at bounding box center [408, 167] width 7 height 7
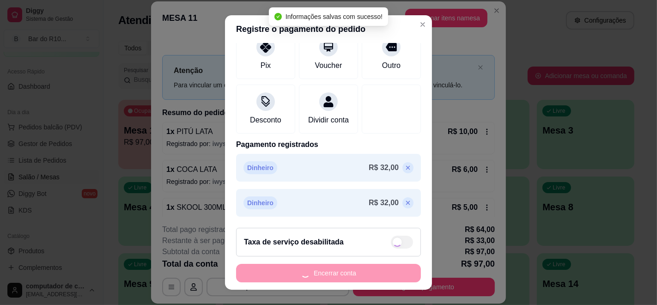
scroll to position [108, 0]
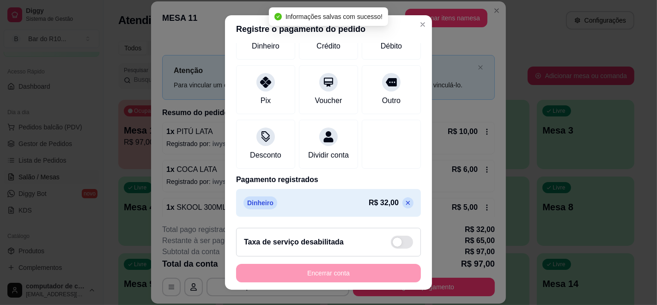
click at [405, 199] on icon at bounding box center [408, 202] width 7 height 7
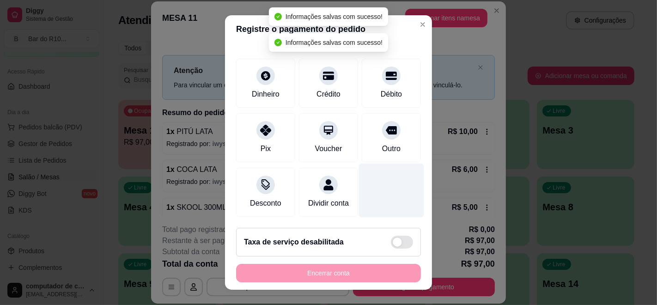
type input "R$ 97,00"
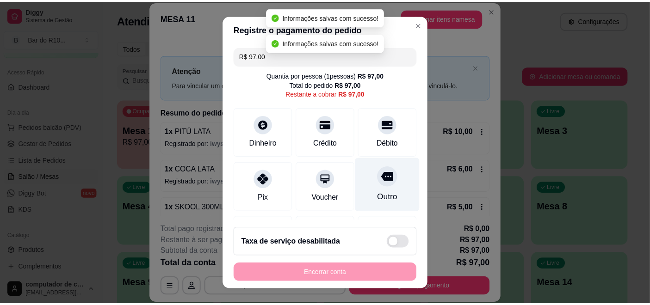
scroll to position [0, 0]
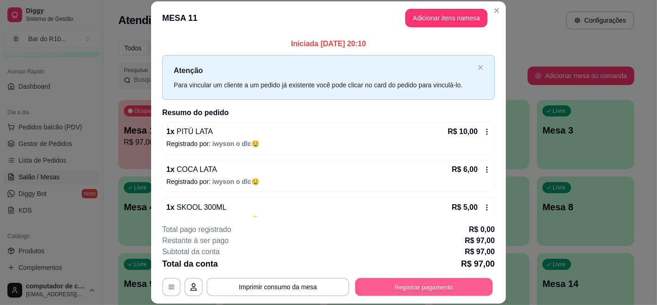
click at [403, 286] on button "Registrar pagamento" at bounding box center [425, 287] width 138 height 18
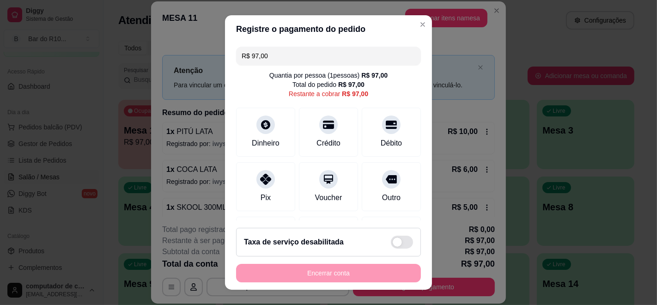
click at [316, 42] on header "Registre o pagamento do pedido" at bounding box center [328, 29] width 207 height 28
click at [316, 53] on input "R$ 97,00" at bounding box center [329, 56] width 174 height 18
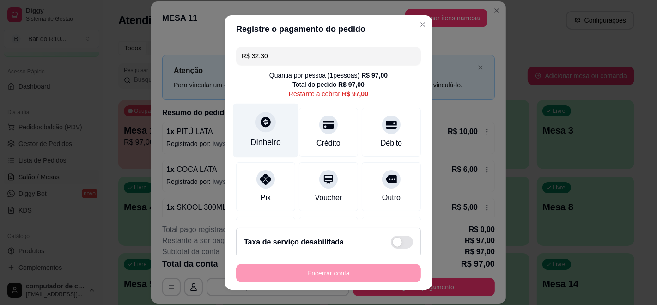
click at [256, 127] on div at bounding box center [266, 122] width 20 height 20
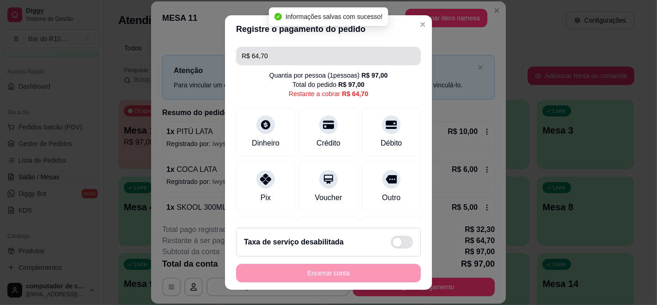
click at [348, 52] on input "R$ 64,70" at bounding box center [329, 56] width 174 height 18
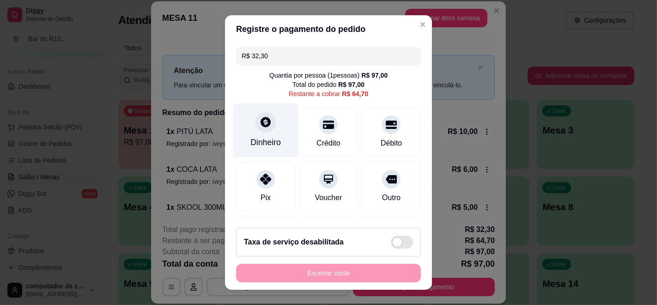
click at [259, 133] on div "Dinheiro" at bounding box center [265, 131] width 65 height 54
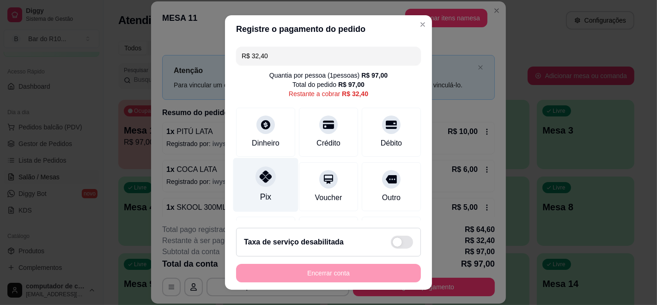
click at [271, 172] on div "Pix" at bounding box center [265, 185] width 65 height 54
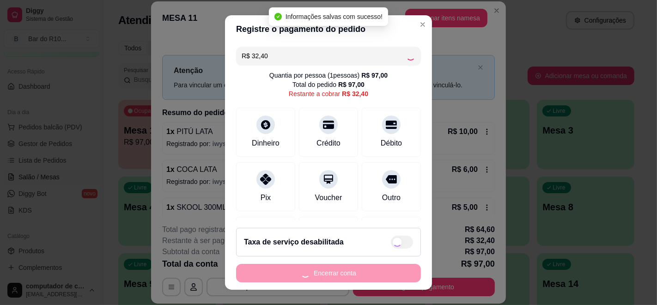
type input "R$ 0,00"
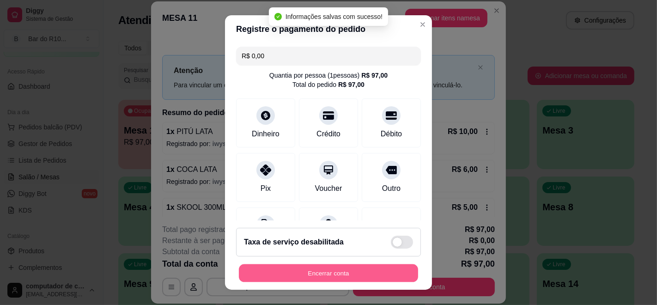
click at [320, 269] on button "Encerrar conta" at bounding box center [328, 273] width 179 height 18
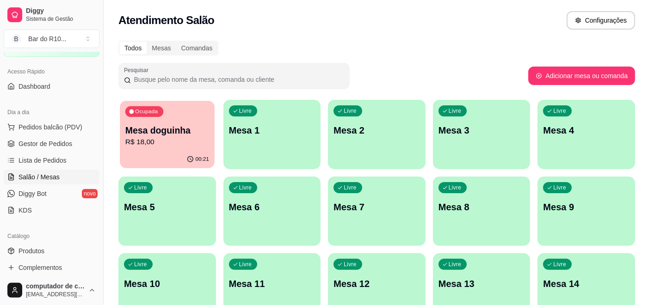
click at [177, 123] on div "Ocupada Mesa doguinha R$ 18,00" at bounding box center [167, 126] width 94 height 50
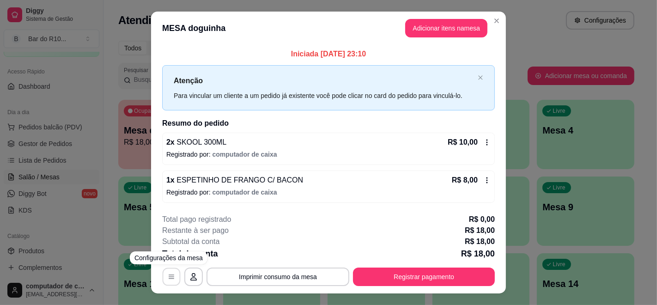
click at [163, 275] on button "button" at bounding box center [172, 277] width 18 height 18
click at [192, 277] on icon "button" at bounding box center [193, 276] width 7 height 7
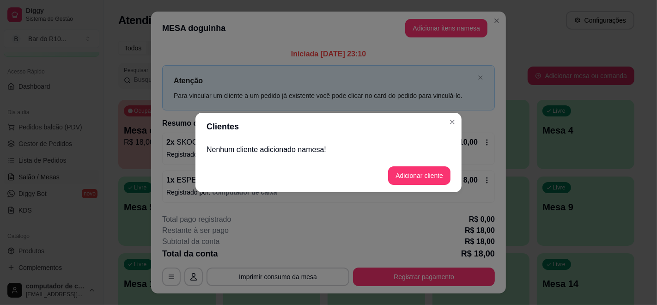
click at [444, 120] on header "Clientes" at bounding box center [329, 127] width 266 height 28
click at [444, 128] on header "Clientes" at bounding box center [329, 127] width 266 height 28
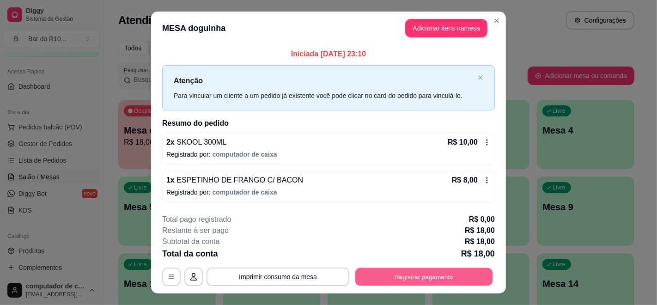
click at [381, 282] on button "Registrar pagamento" at bounding box center [425, 277] width 138 height 18
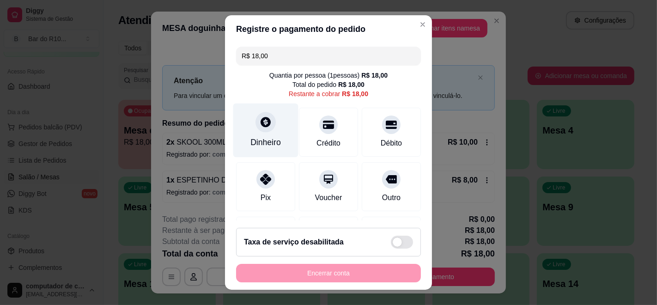
click at [264, 125] on icon at bounding box center [266, 122] width 12 height 12
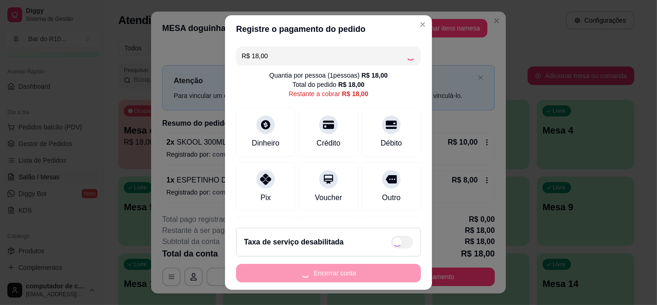
type input "R$ 0,00"
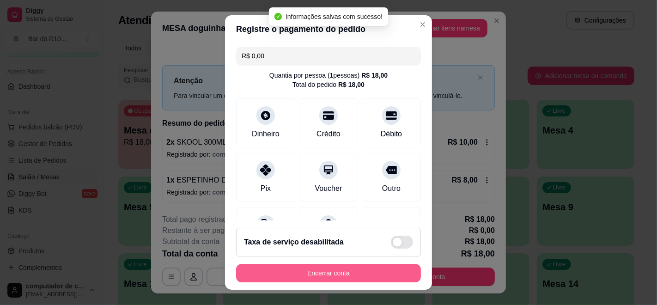
click at [328, 268] on button "Encerrar conta" at bounding box center [328, 273] width 185 height 18
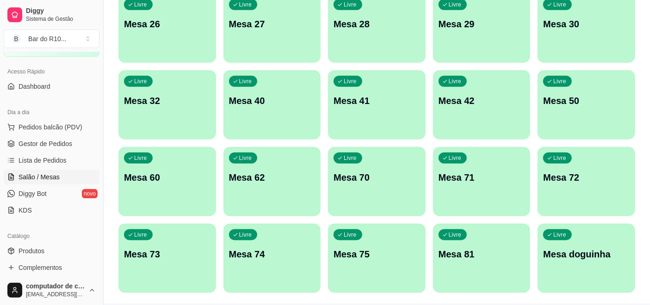
scroll to position [515, 0]
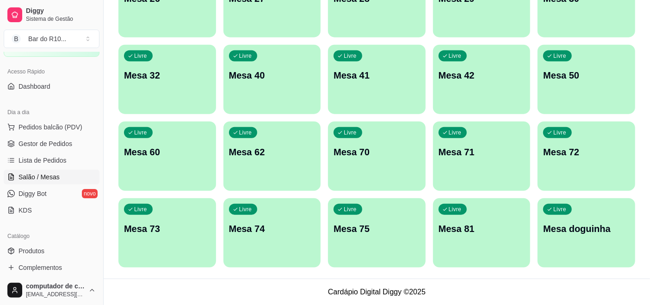
click at [583, 206] on div "Livre Mesa doguinha" at bounding box center [586, 227] width 98 height 58
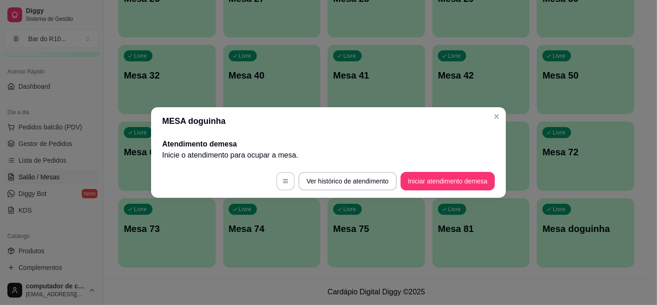
click at [286, 181] on icon "button" at bounding box center [285, 181] width 6 height 6
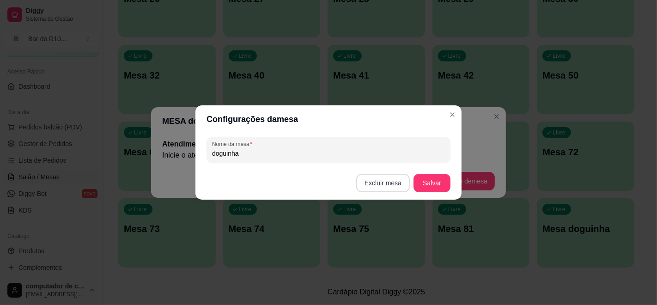
click at [389, 182] on button "Excluir mesa" at bounding box center [383, 183] width 54 height 18
click at [386, 241] on button "Confirmar" at bounding box center [385, 241] width 34 height 14
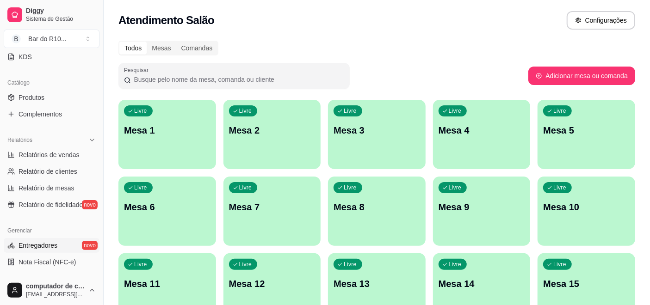
scroll to position [257, 0]
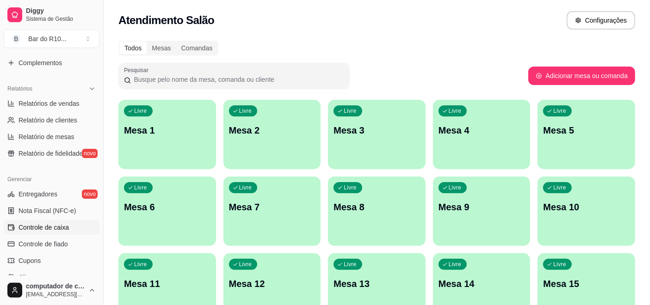
click at [57, 223] on span "Controle de caixa" at bounding box center [43, 227] width 50 height 9
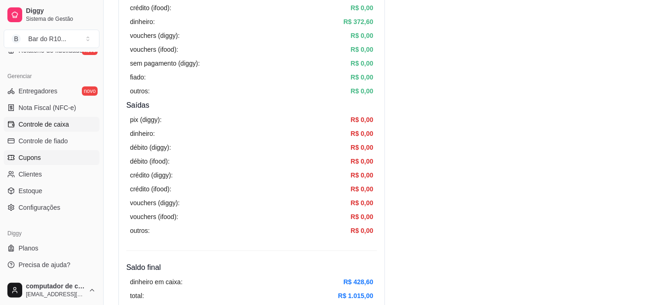
scroll to position [257, 0]
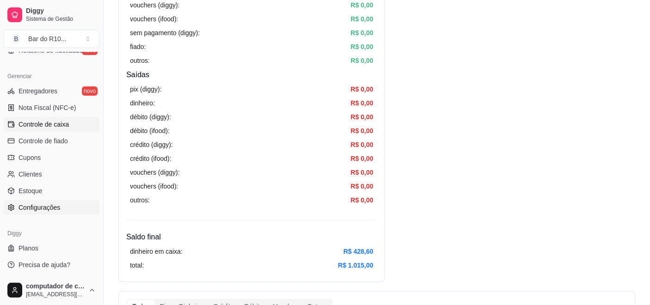
click at [31, 207] on span "Configurações" at bounding box center [39, 207] width 42 height 9
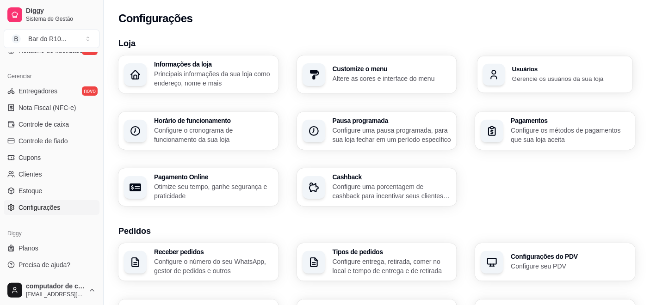
click at [573, 67] on h3 "Usuários" at bounding box center [569, 69] width 115 height 6
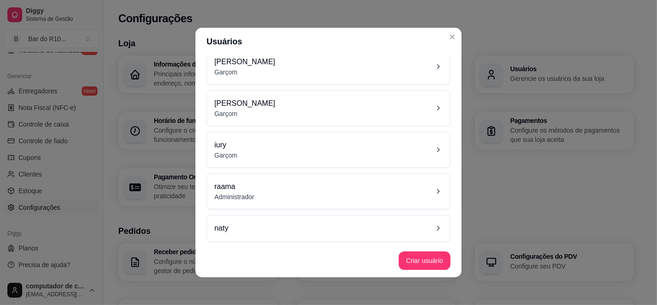
scroll to position [2, 0]
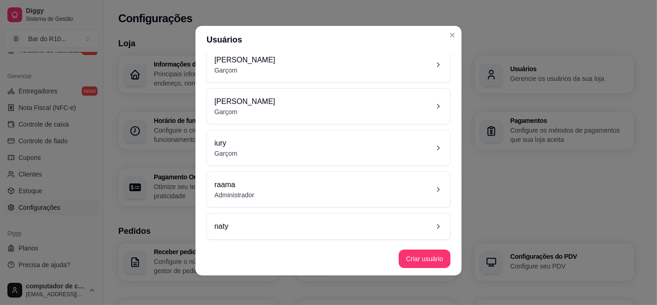
click at [356, 182] on div "raama Administrador" at bounding box center [329, 189] width 228 height 20
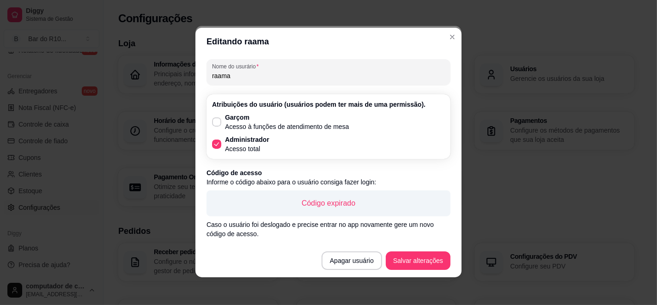
click at [301, 196] on div "Código expirado" at bounding box center [329, 203] width 244 height 26
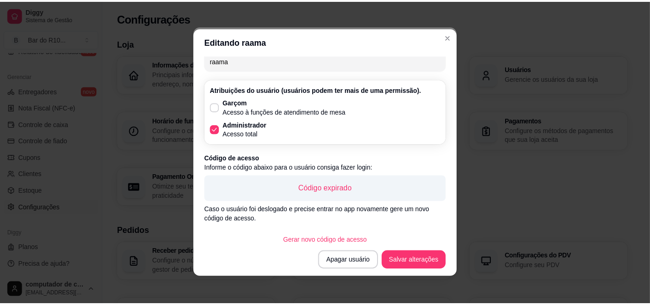
scroll to position [24, 0]
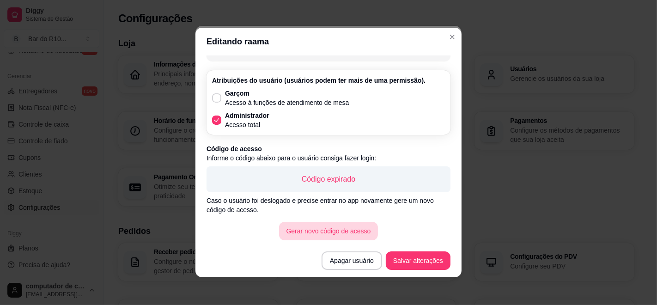
click at [347, 234] on button "Gerar novo código de acesso" at bounding box center [328, 231] width 99 height 18
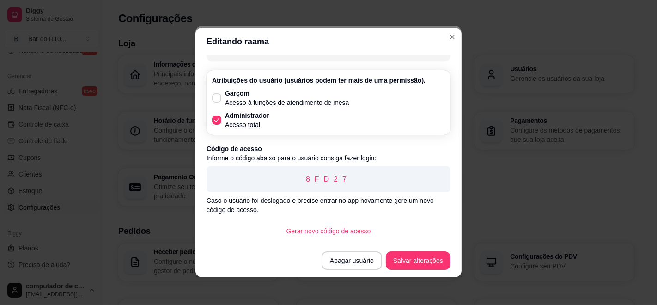
click at [430, 249] on footer "Apagar usuário Salvar alterações" at bounding box center [329, 260] width 266 height 33
click at [430, 255] on button "Salvar alterações" at bounding box center [418, 261] width 63 height 18
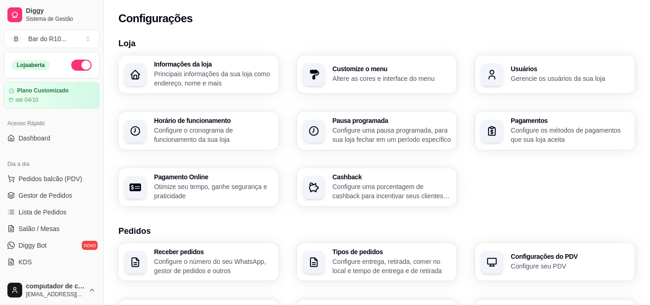
scroll to position [0, 0]
click at [67, 193] on span "Gestor de Pedidos" at bounding box center [45, 195] width 54 height 9
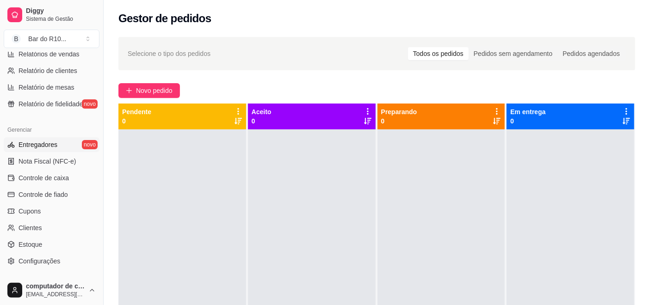
scroll to position [308, 0]
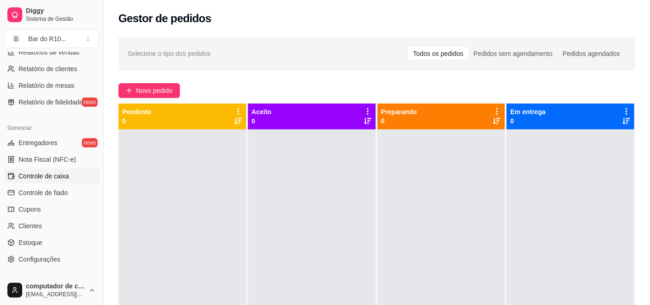
click at [55, 172] on span "Controle de caixa" at bounding box center [43, 176] width 50 height 9
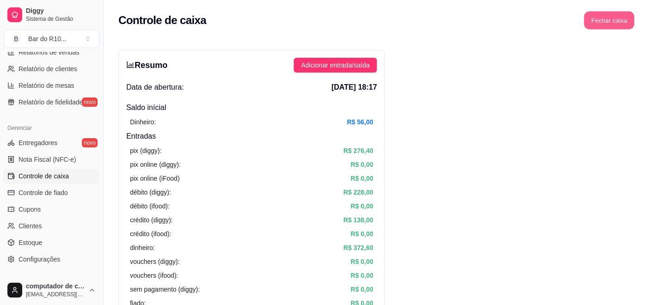
click at [612, 21] on button "Fechar caixa" at bounding box center [609, 21] width 50 height 18
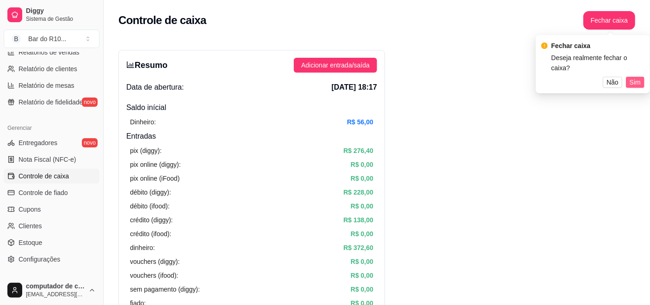
click at [639, 77] on span "Sim" at bounding box center [634, 82] width 11 height 10
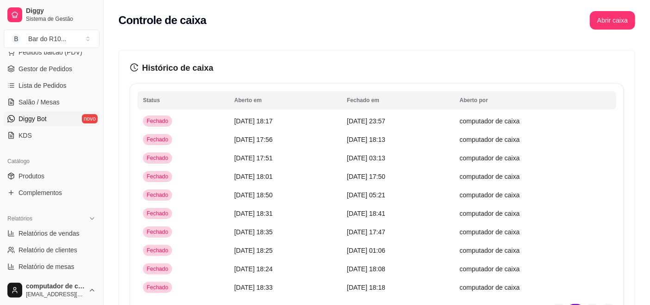
scroll to position [103, 0]
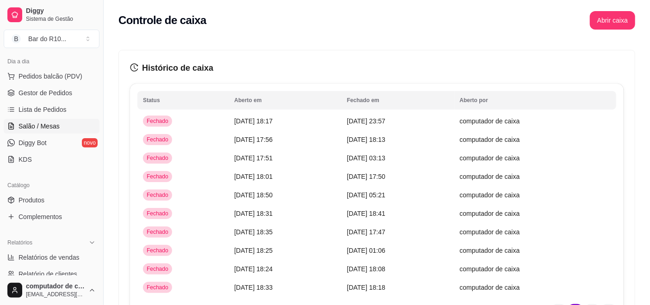
click at [50, 123] on span "Salão / Mesas" at bounding box center [38, 126] width 41 height 9
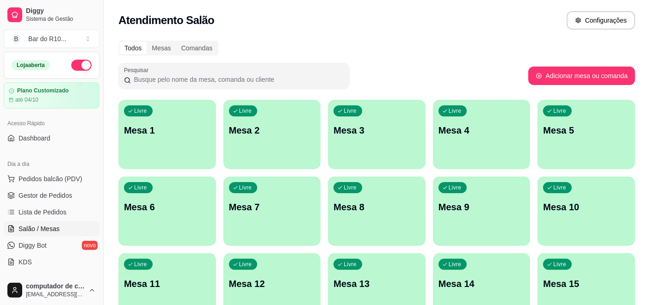
click at [76, 68] on button "button" at bounding box center [81, 65] width 20 height 11
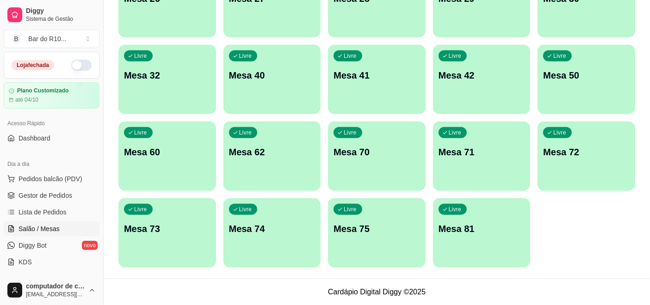
scroll to position [310, 0]
